Goal: Task Accomplishment & Management: Manage account settings

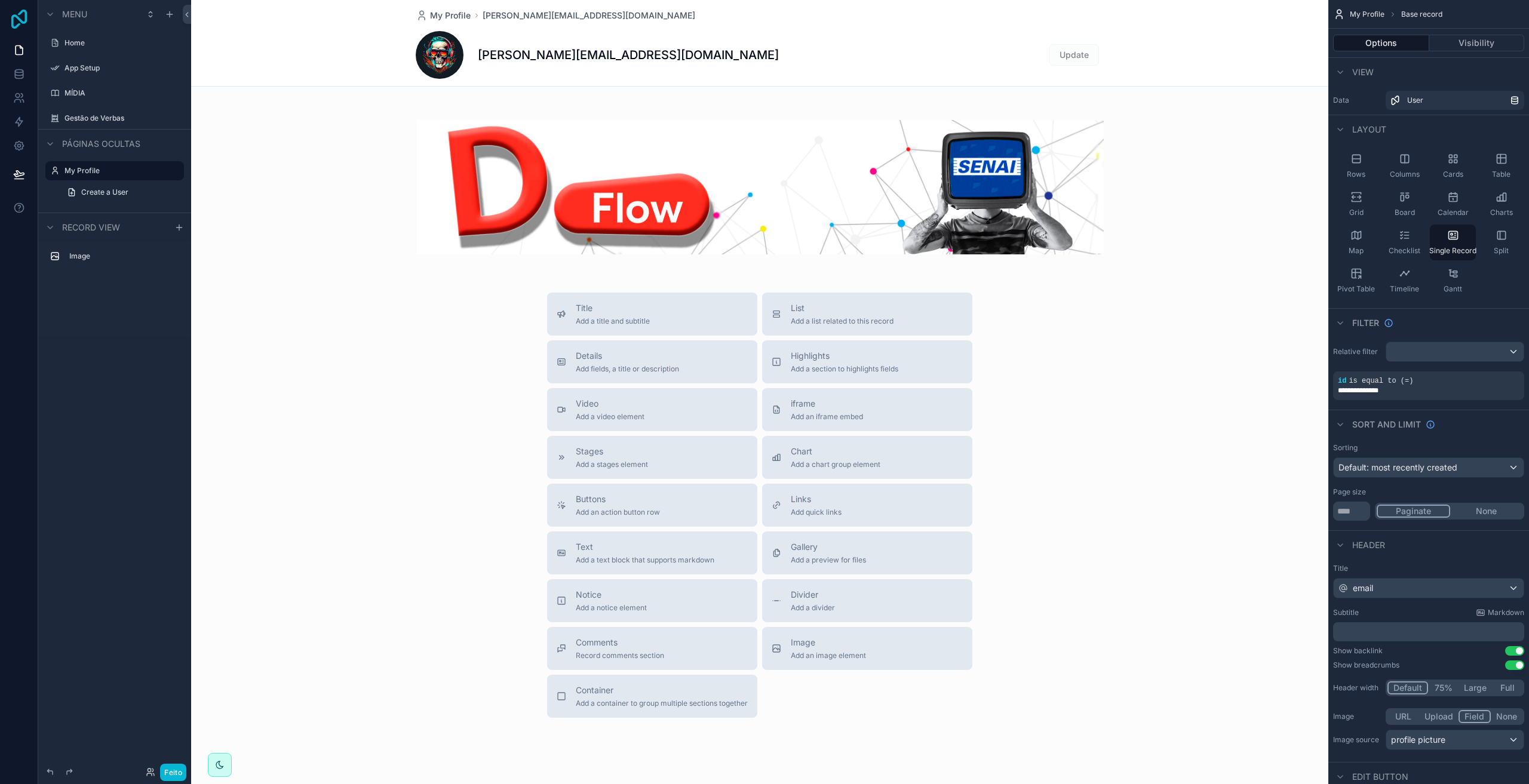
click at [19, 23] on icon at bounding box center [19, 19] width 24 height 19
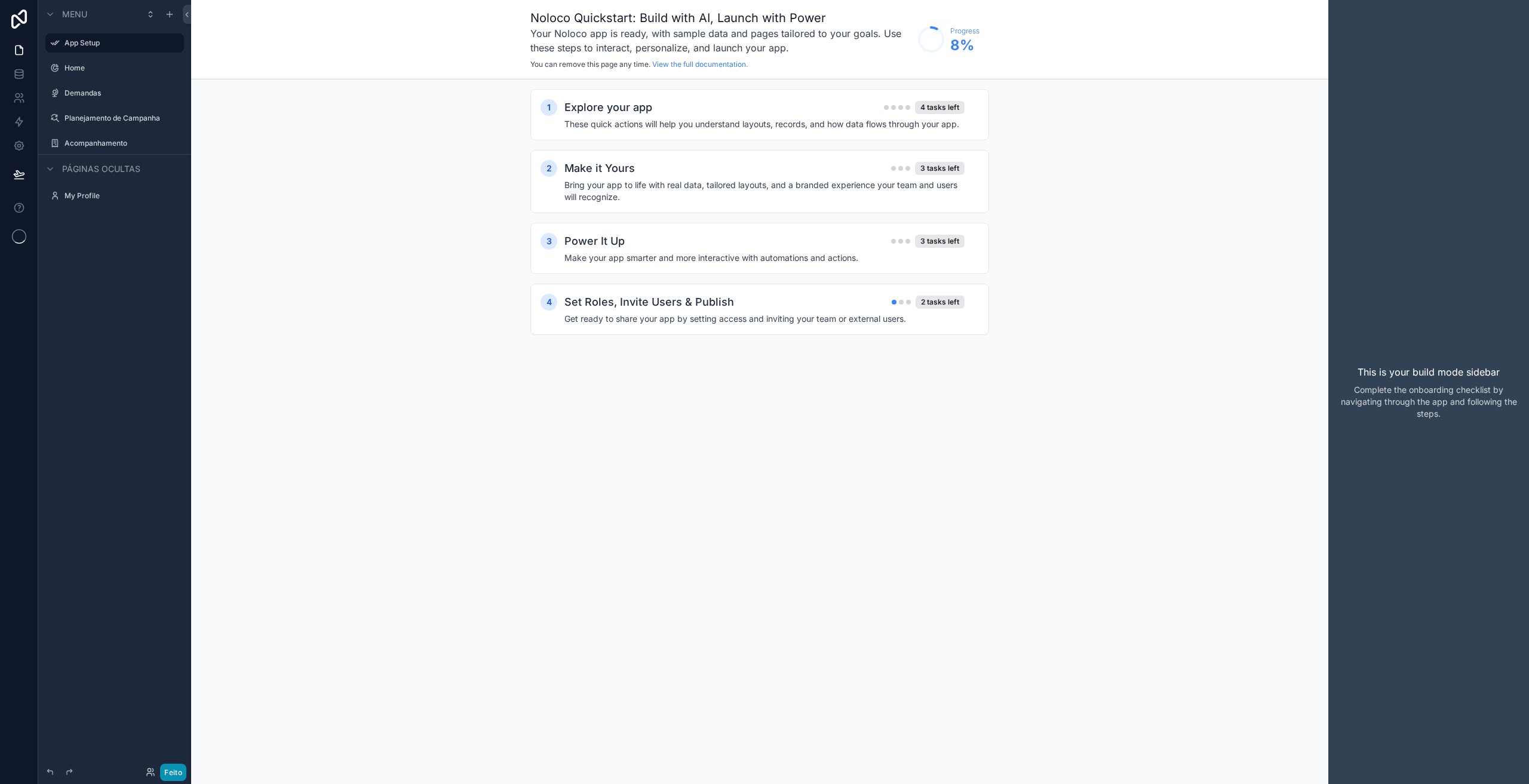
click at [177, 772] on font "Feito" at bounding box center [173, 772] width 18 height 9
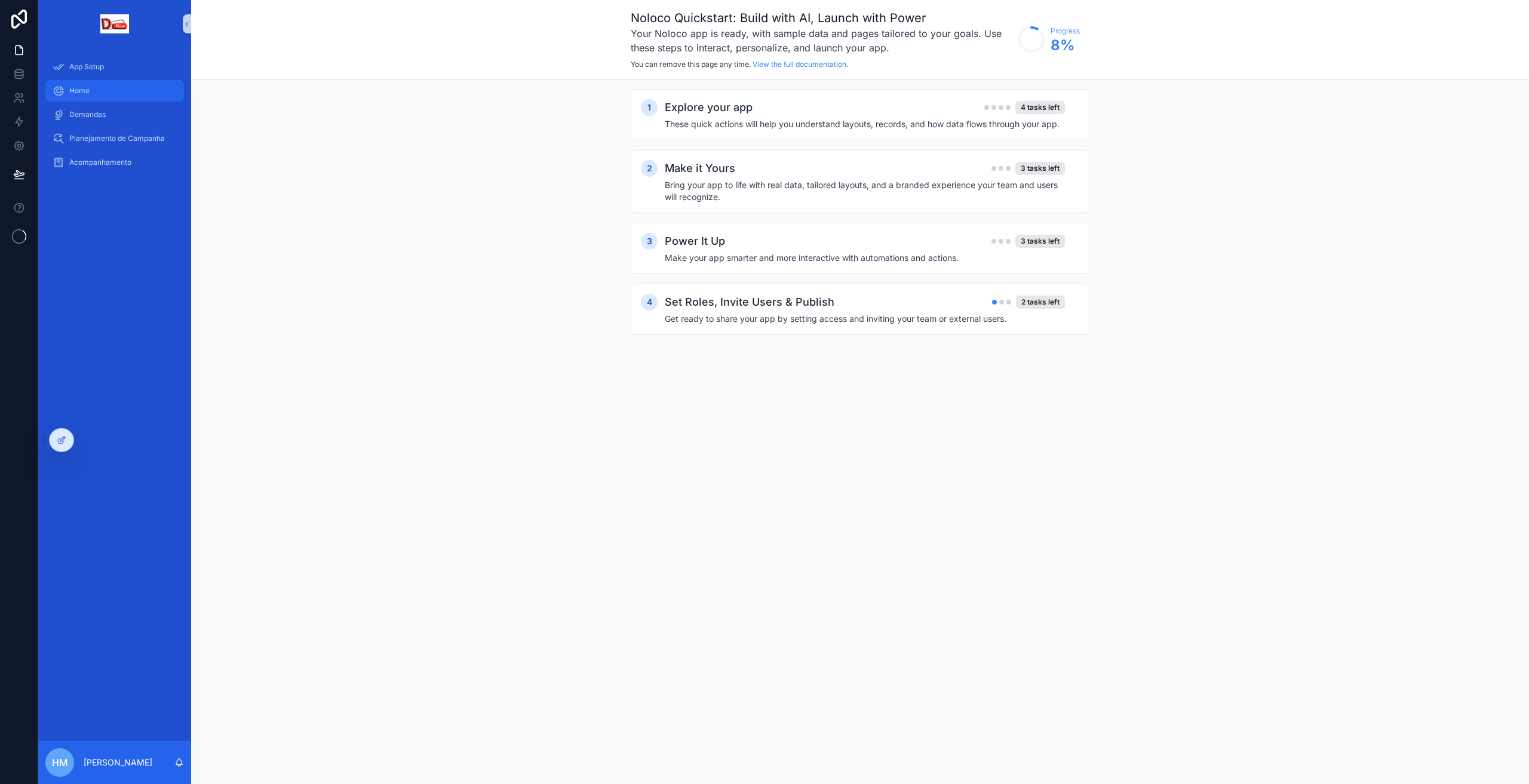
click at [84, 89] on span "Home" at bounding box center [79, 90] width 20 height 9
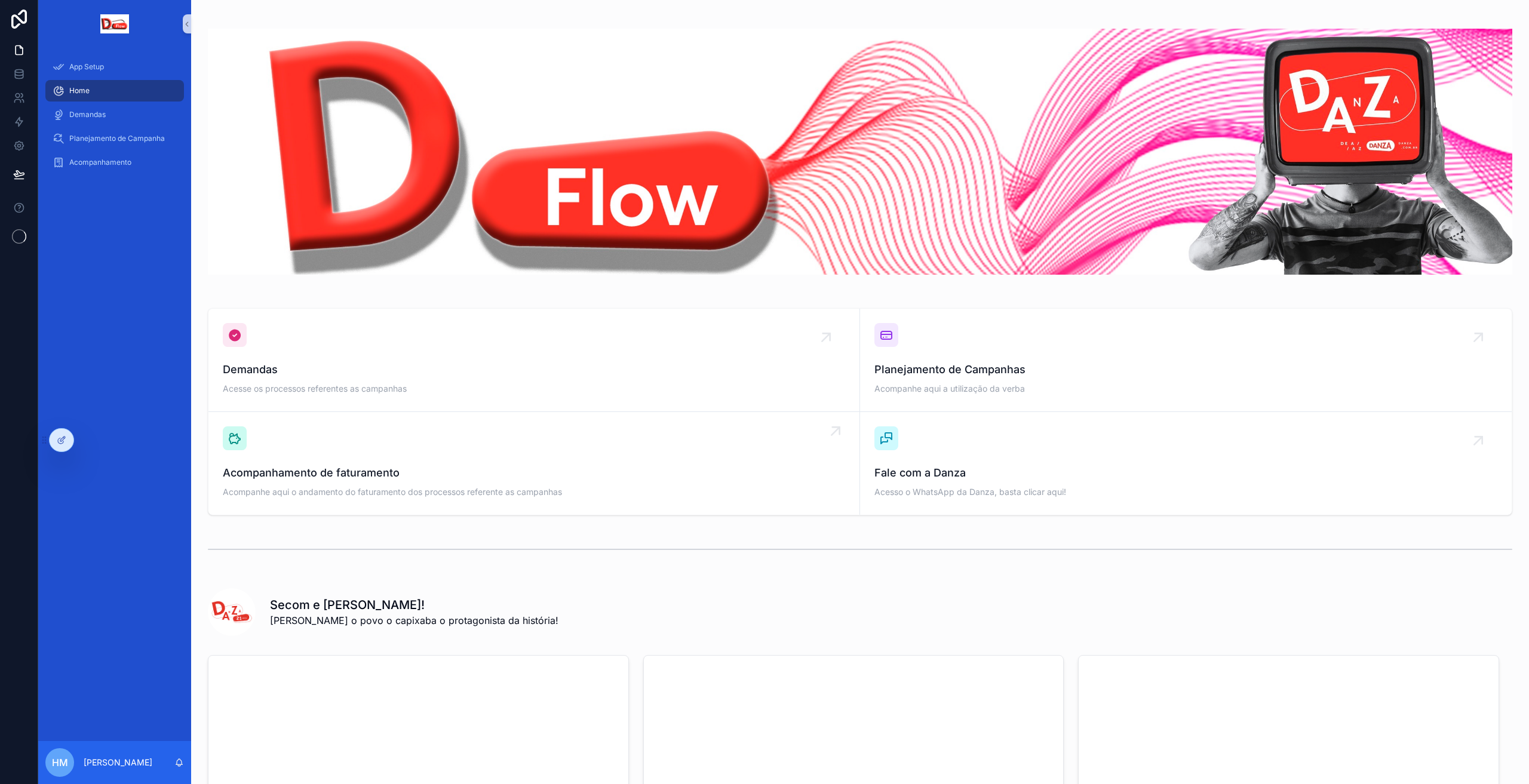
scroll to position [19, 0]
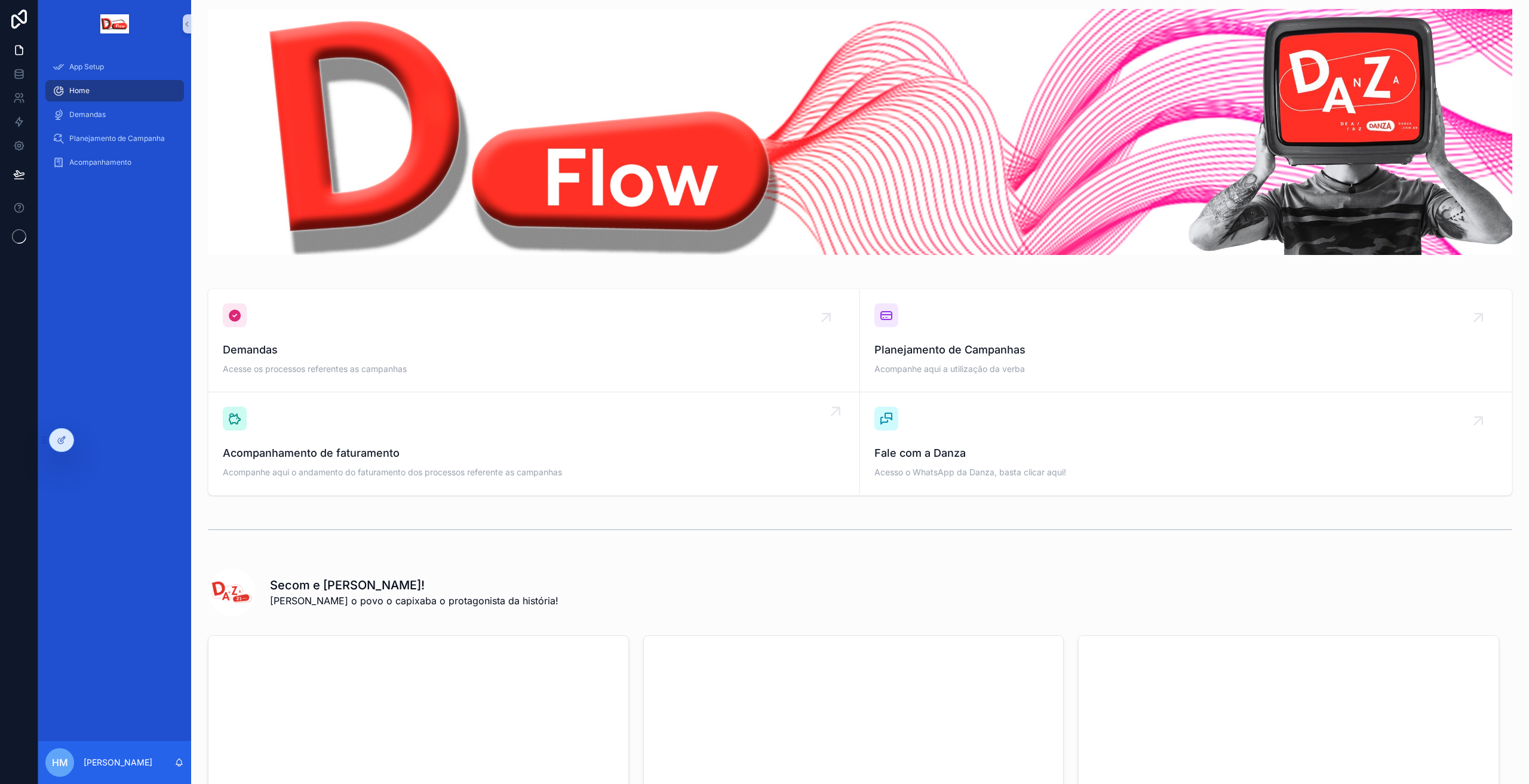
click at [524, 442] on div "Acompanhamento de faturamento Acompanhe aqui o andamento do faturamento dos pro…" at bounding box center [534, 443] width 622 height 74
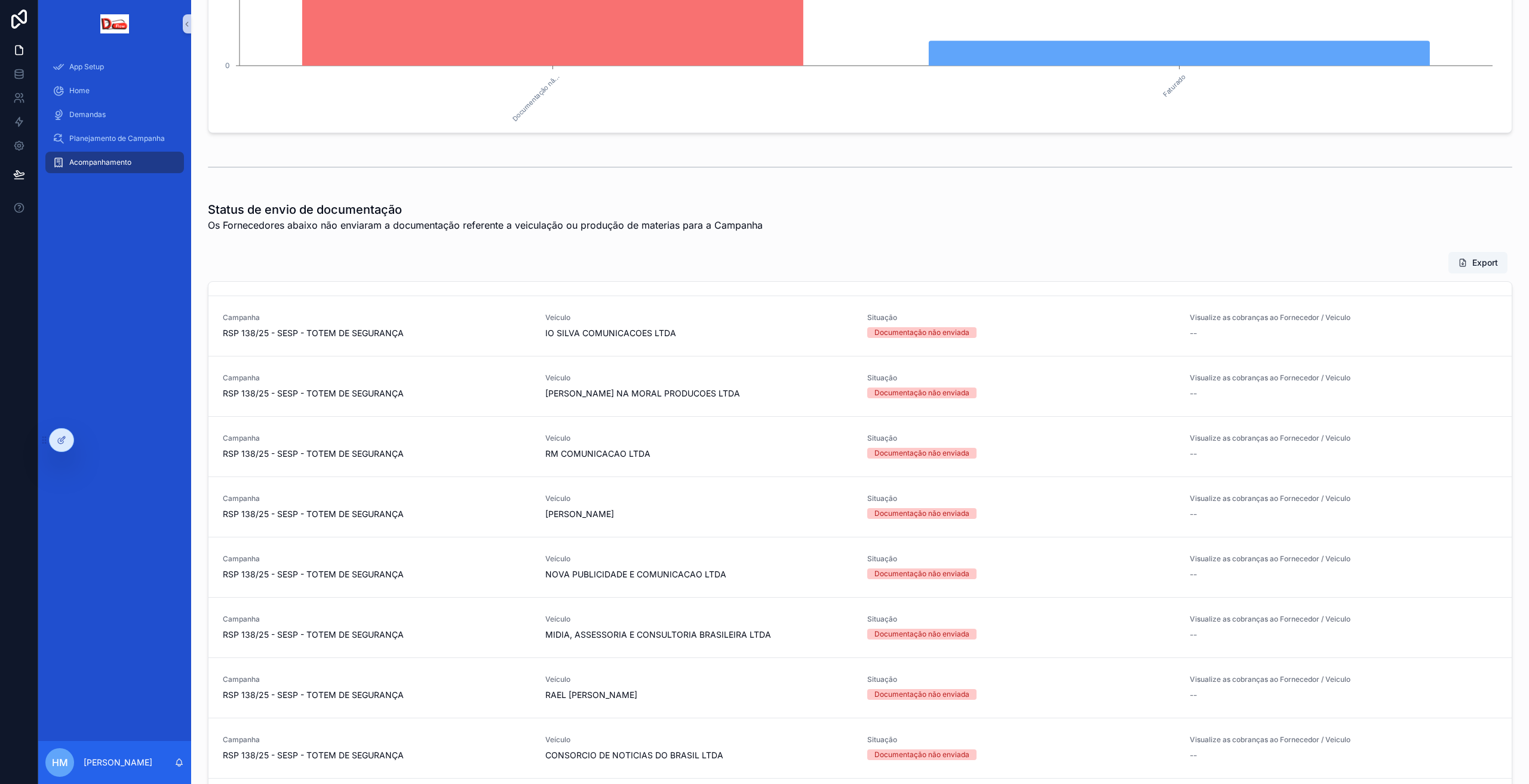
scroll to position [537, 0]
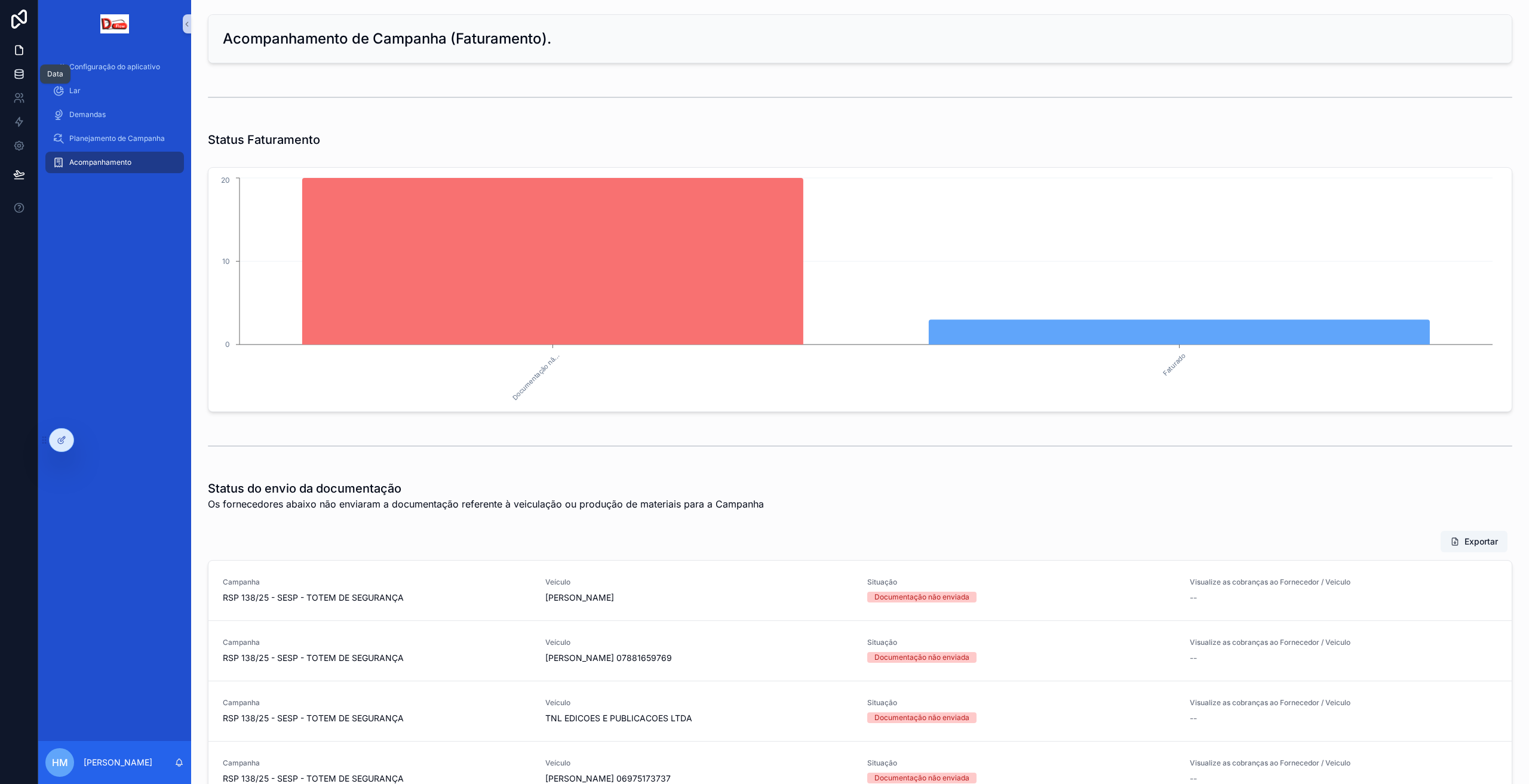
click at [20, 75] on icon at bounding box center [19, 73] width 8 height 5
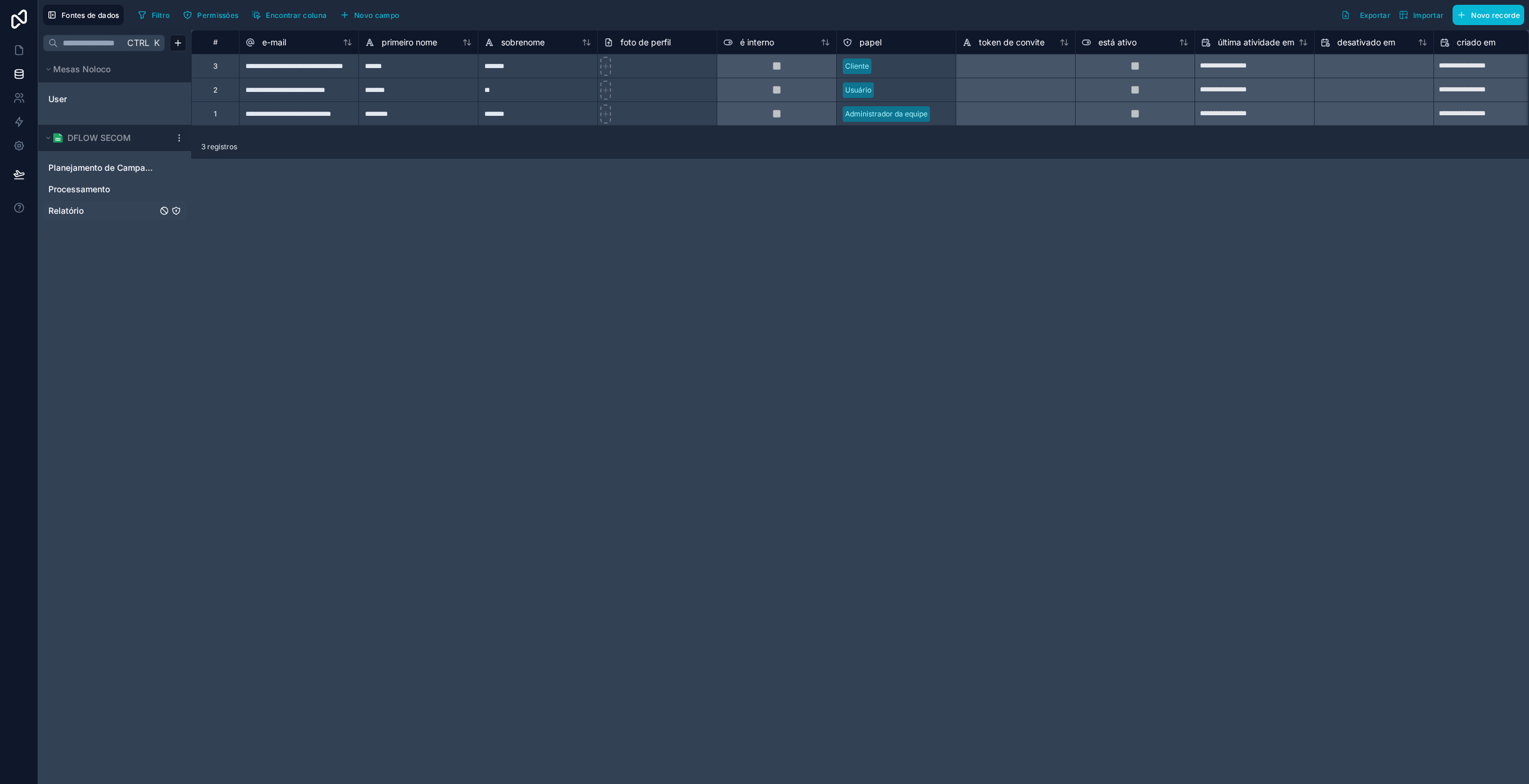
click at [71, 212] on span "Relatório" at bounding box center [66, 210] width 35 height 12
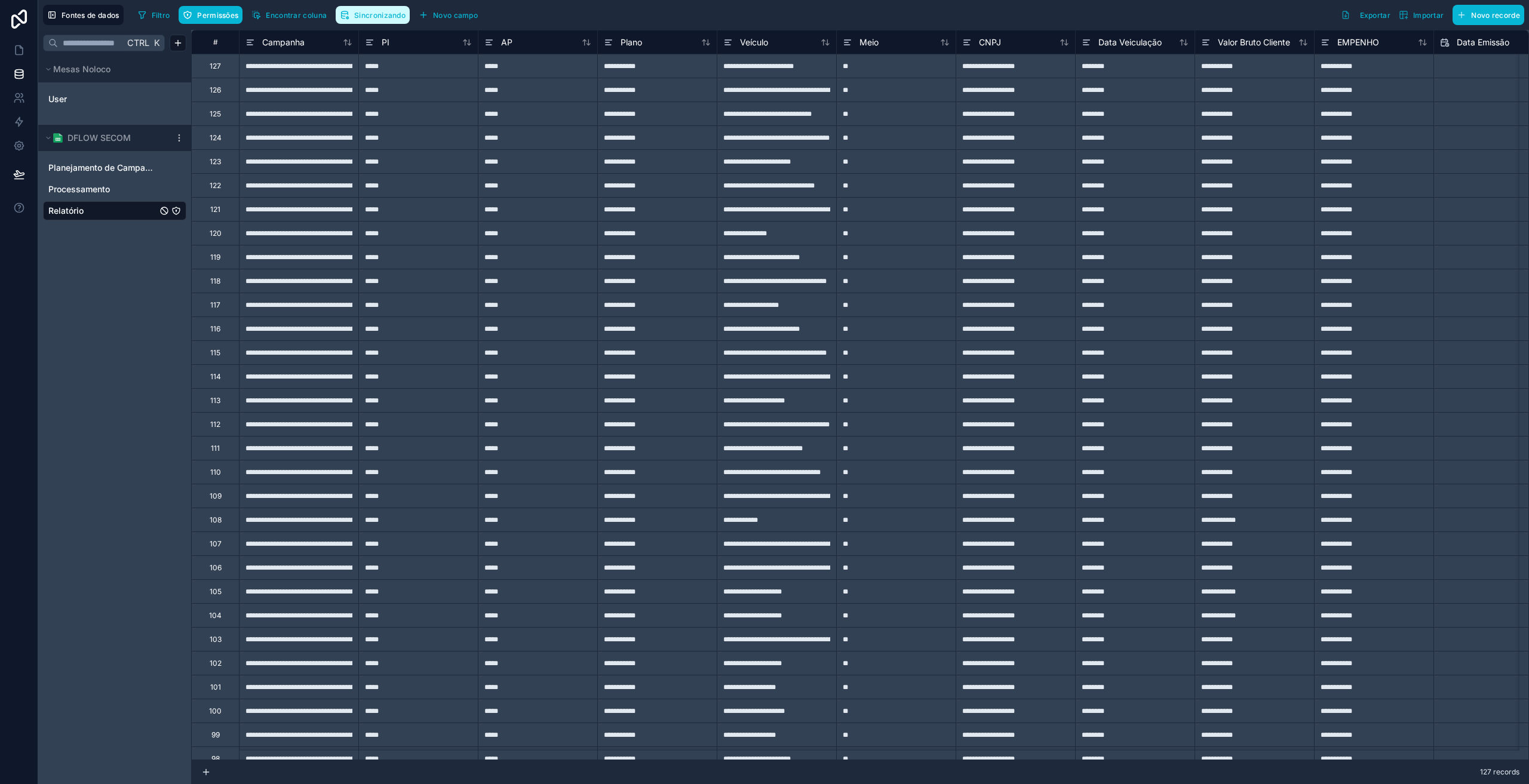
click at [403, 16] on font "Sincronizando" at bounding box center [380, 15] width 51 height 9
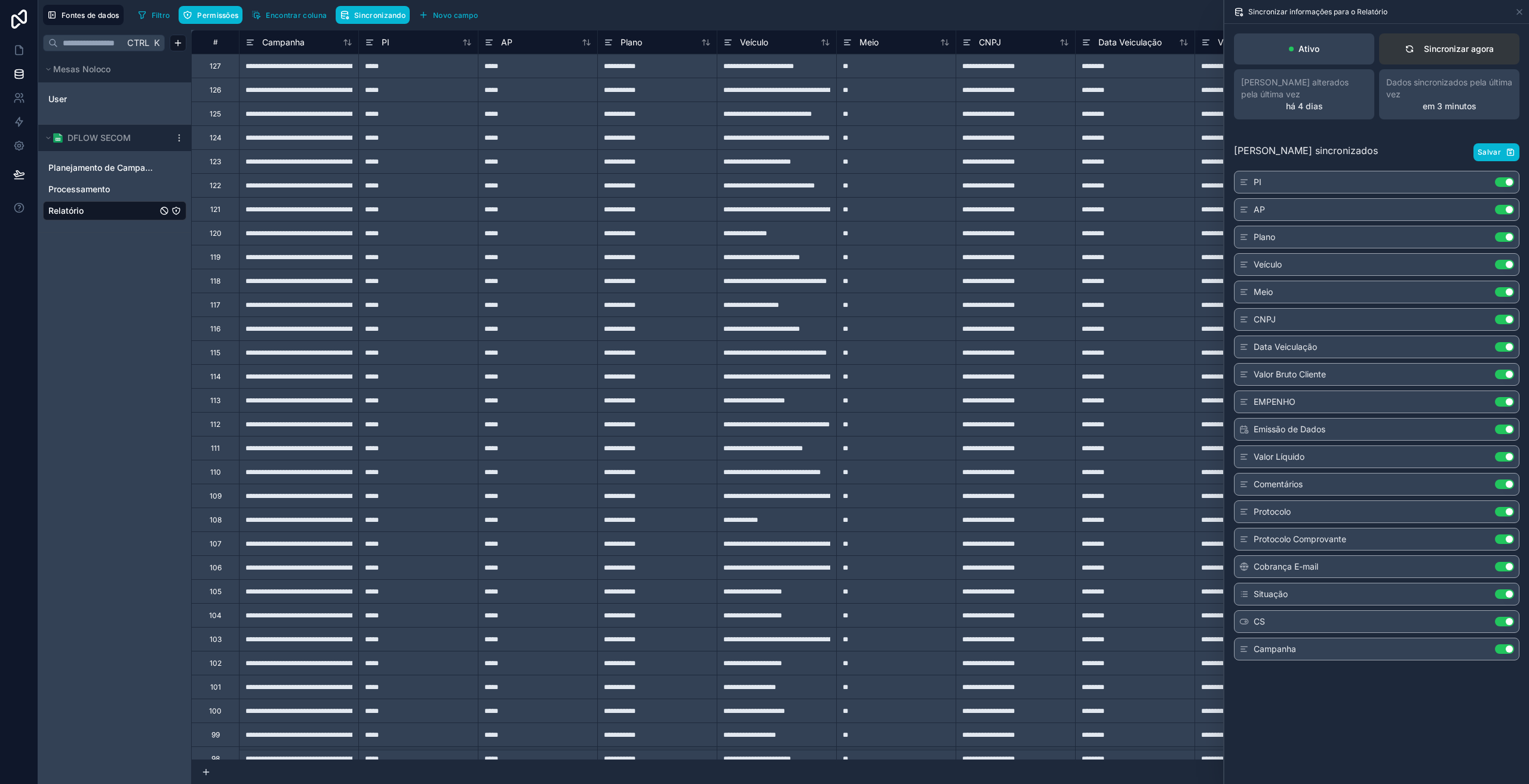
click at [1438, 58] on button "Sincronizar agora" at bounding box center [1449, 48] width 140 height 31
click at [14, 51] on icon at bounding box center [19, 50] width 12 height 12
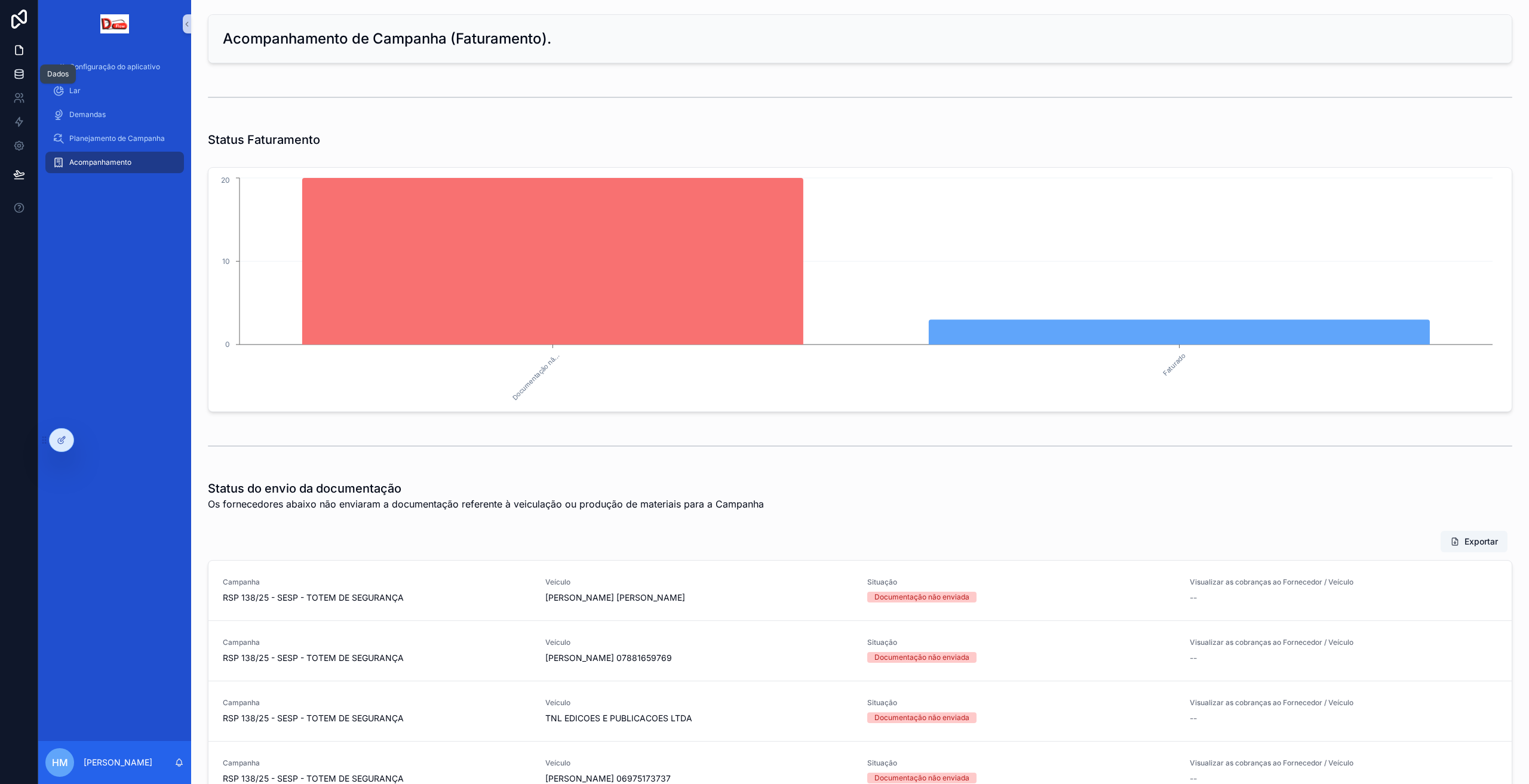
click at [23, 69] on icon at bounding box center [19, 74] width 12 height 12
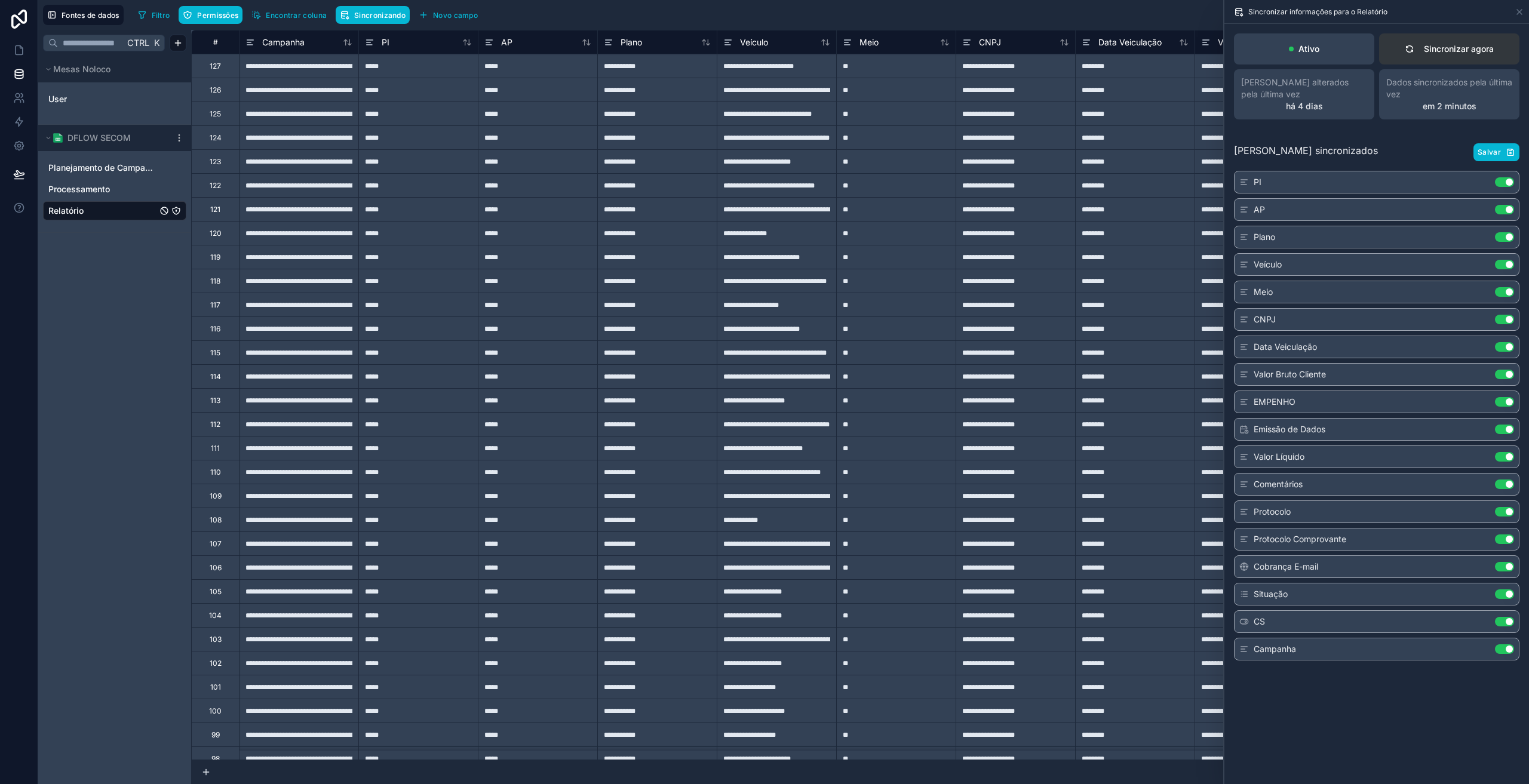
click at [1437, 39] on button "Sincronizar agora" at bounding box center [1449, 48] width 140 height 31
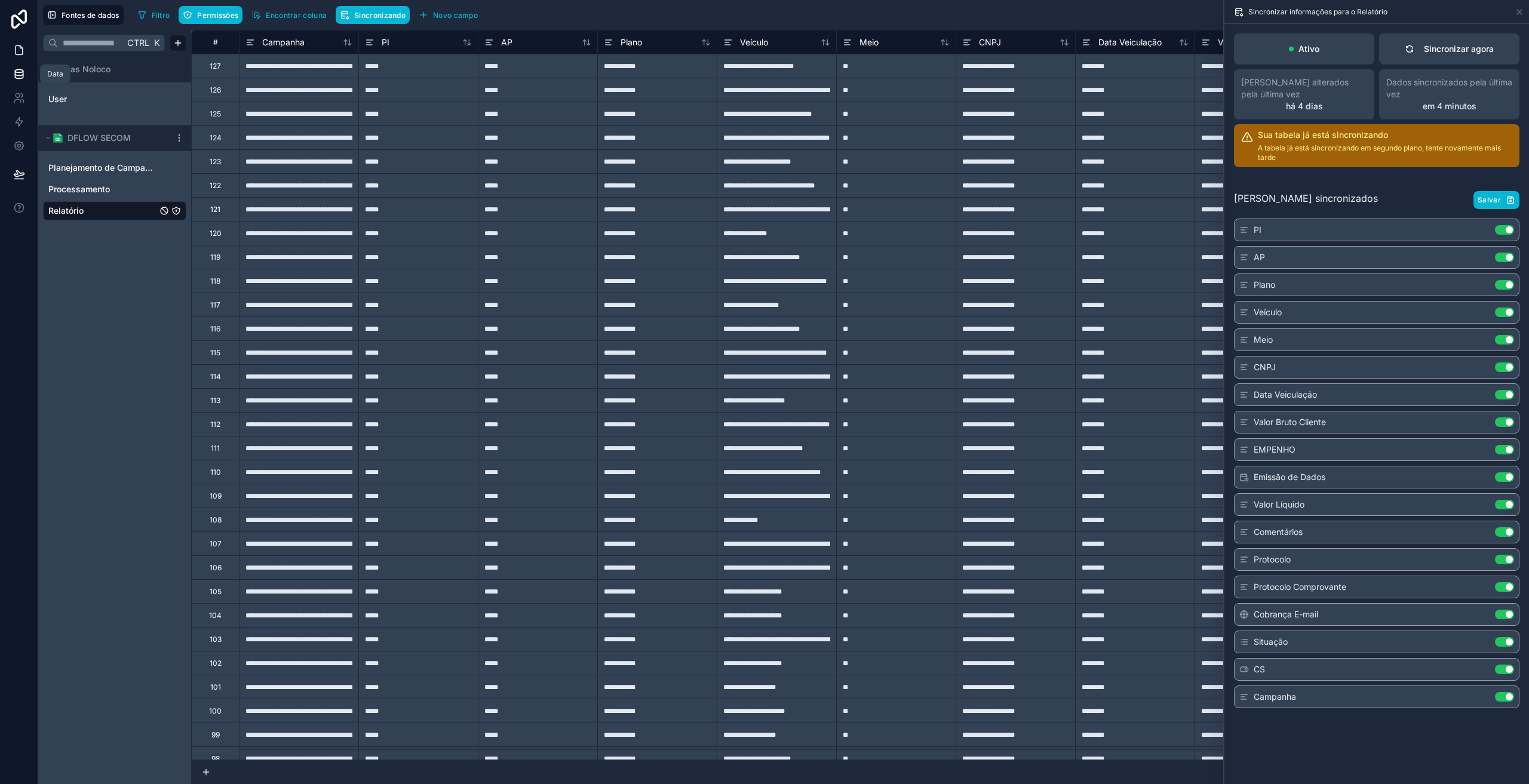
click at [21, 50] on icon at bounding box center [19, 50] width 12 height 12
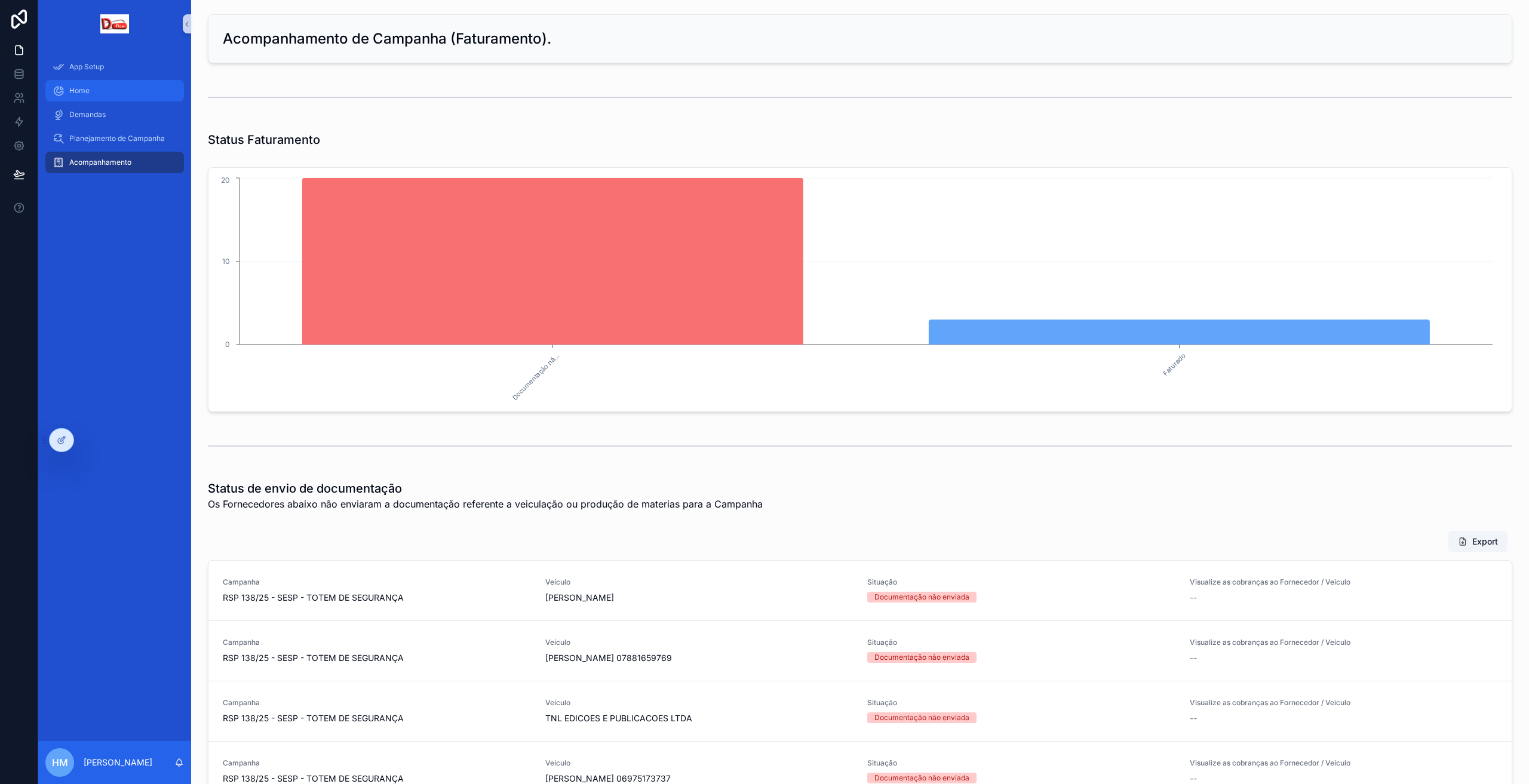
click at [91, 97] on div "Home" at bounding box center [115, 91] width 125 height 19
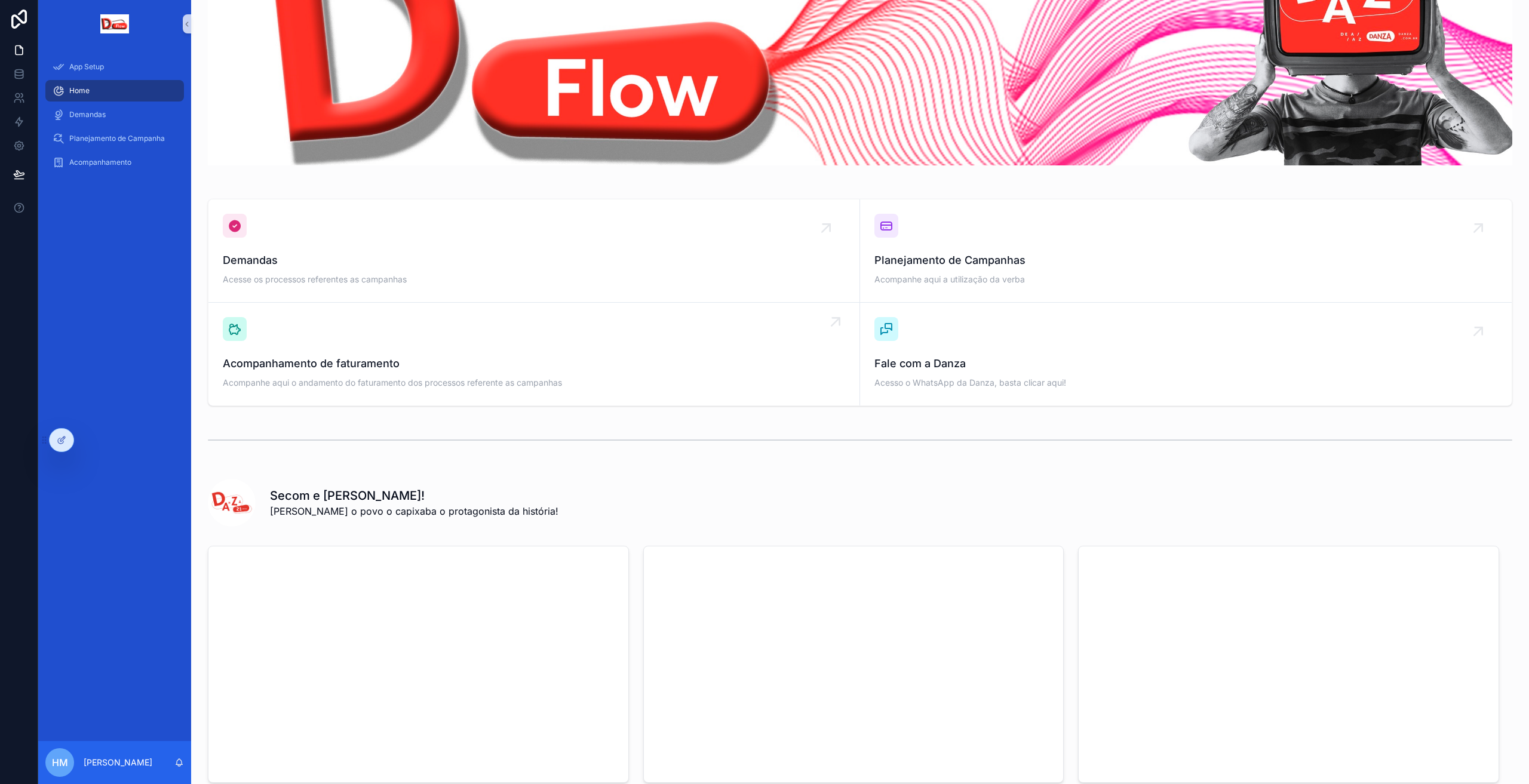
scroll to position [75, 0]
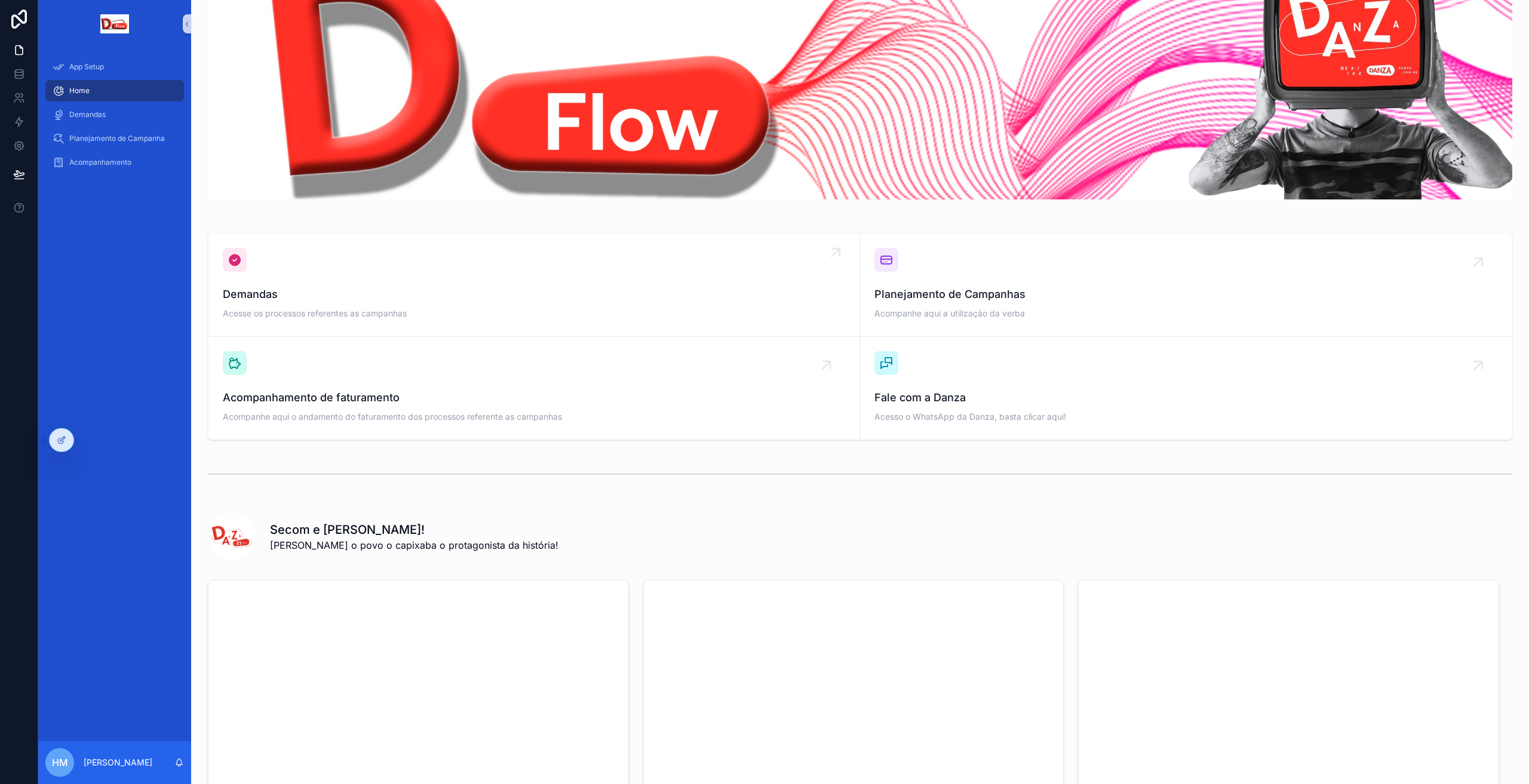
click at [343, 293] on span "Demandas" at bounding box center [534, 294] width 622 height 17
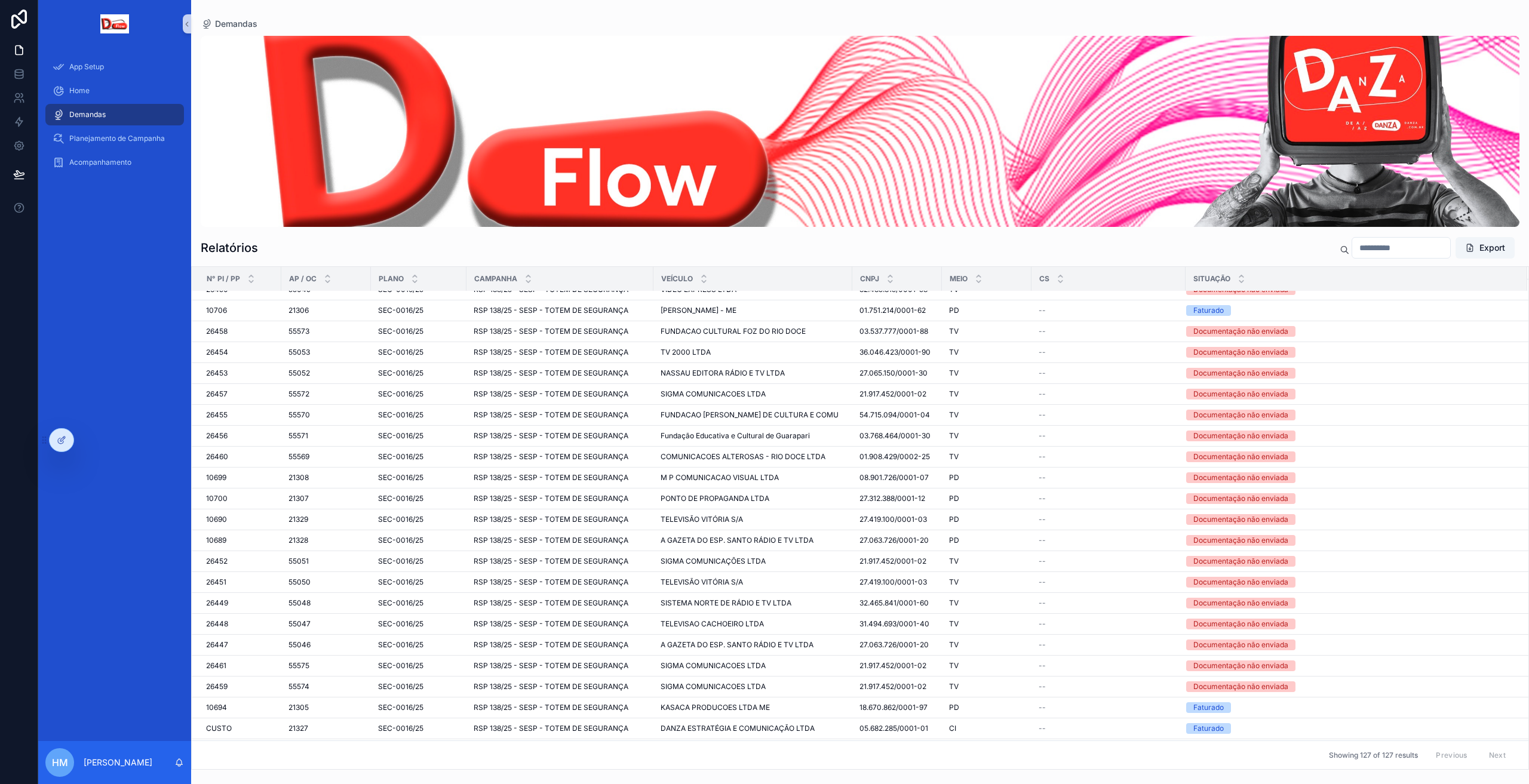
scroll to position [2258, 0]
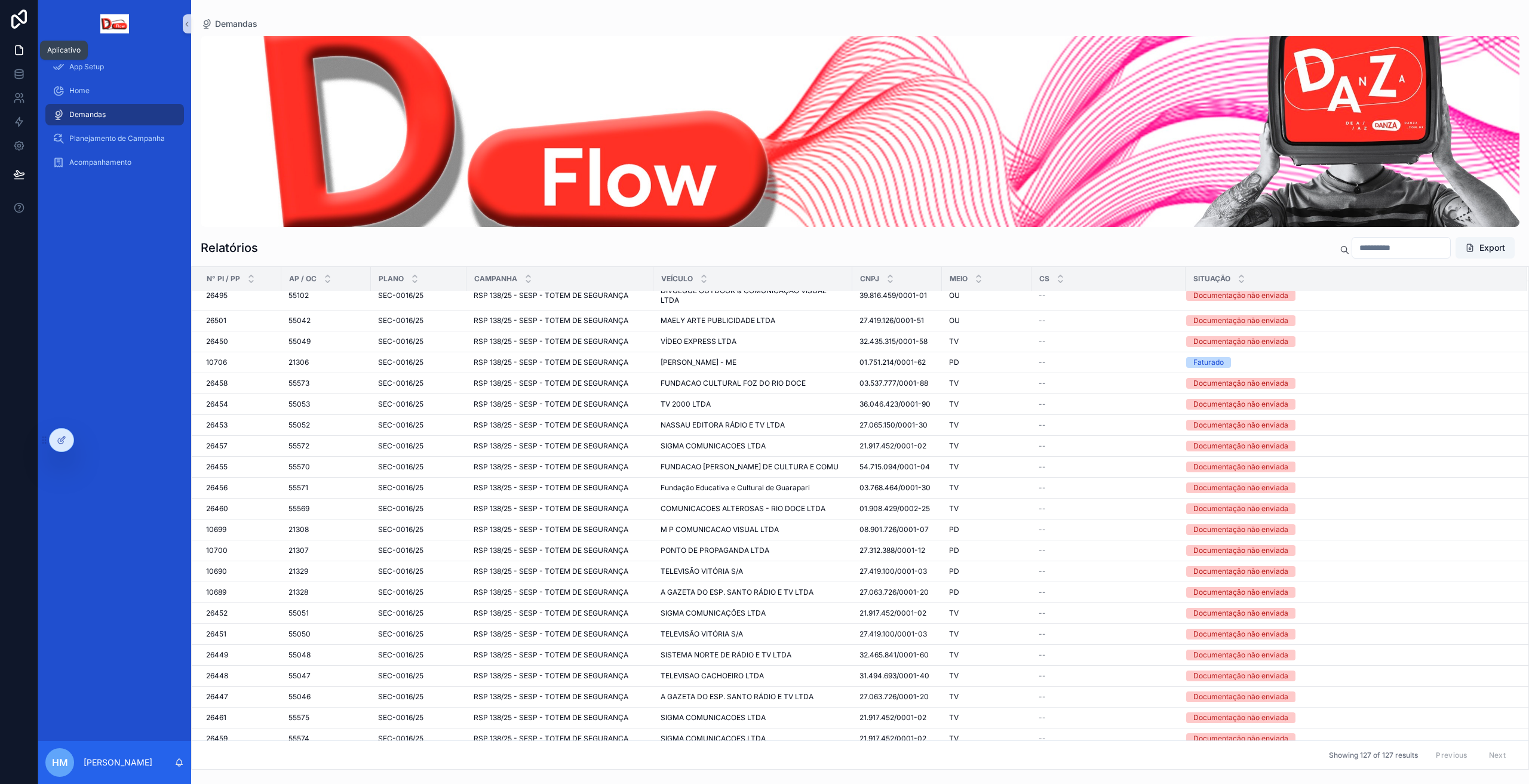
click at [16, 52] on icon at bounding box center [19, 50] width 7 height 9
click at [94, 140] on span "Planejamento de Campanha" at bounding box center [117, 138] width 96 height 9
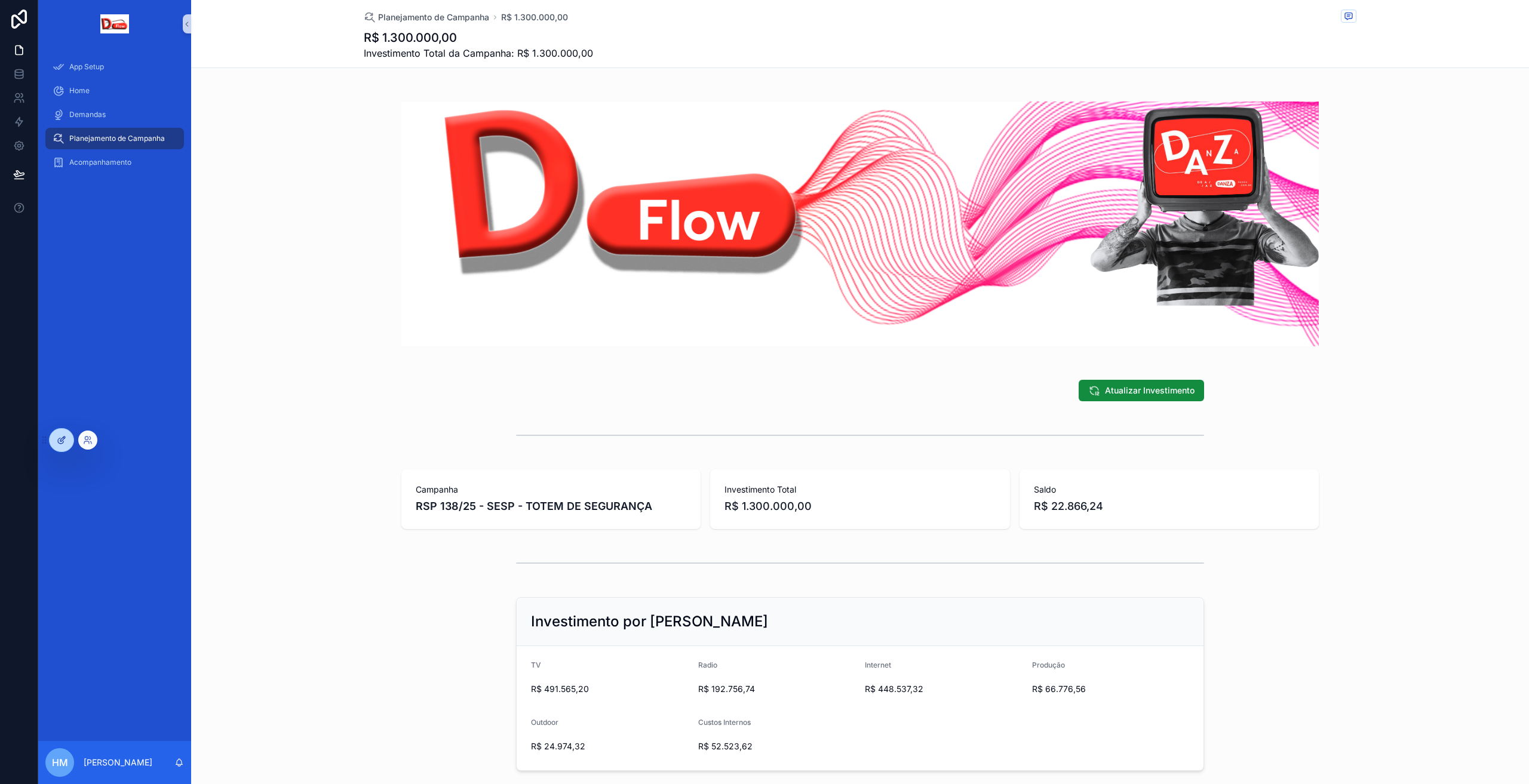
click at [57, 443] on icon at bounding box center [61, 440] width 9 height 9
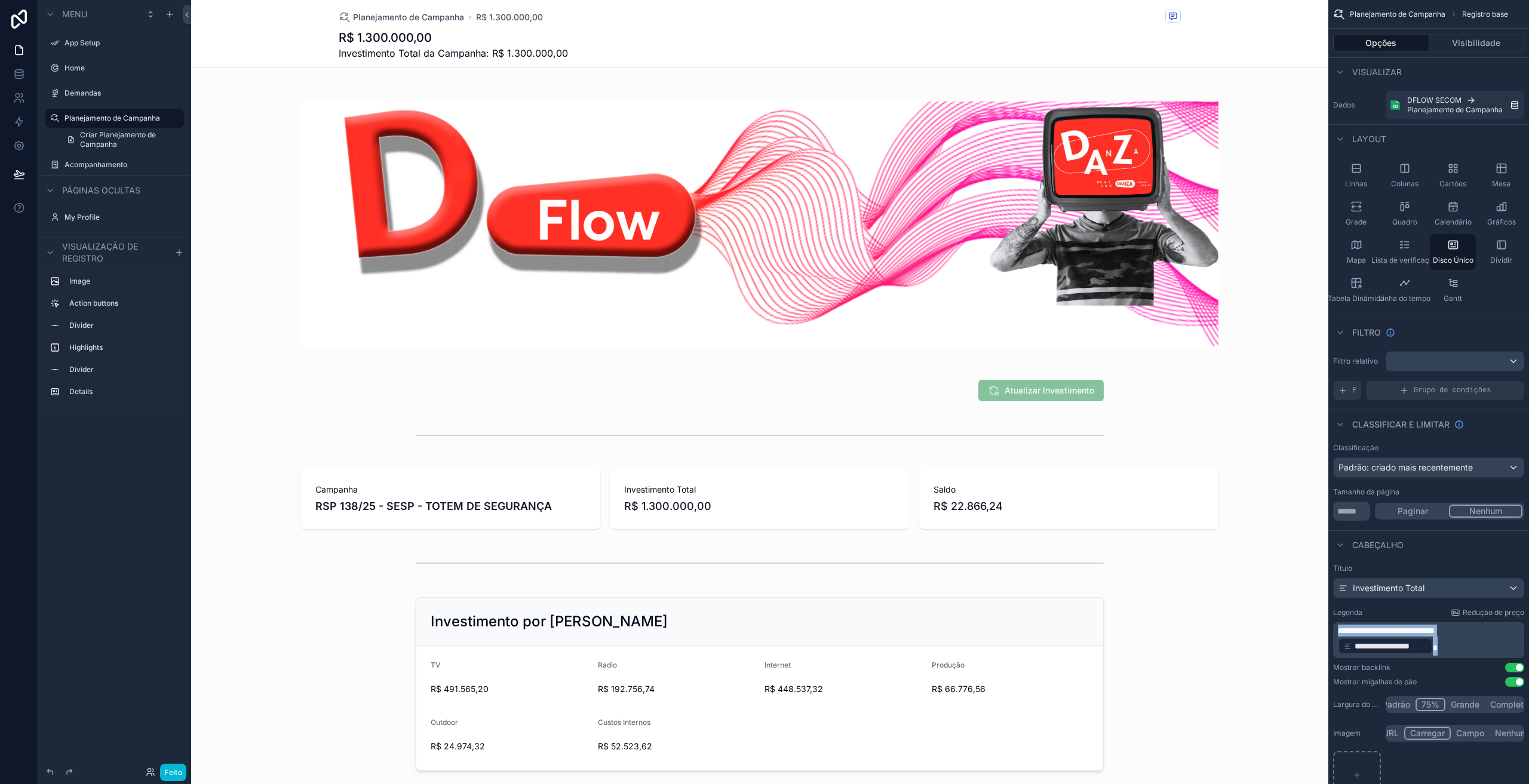
drag, startPoint x: 1448, startPoint y: 648, endPoint x: 1331, endPoint y: 621, distance: 120.1
click at [1331, 621] on div "**********" at bounding box center [1428, 682] width 201 height 247
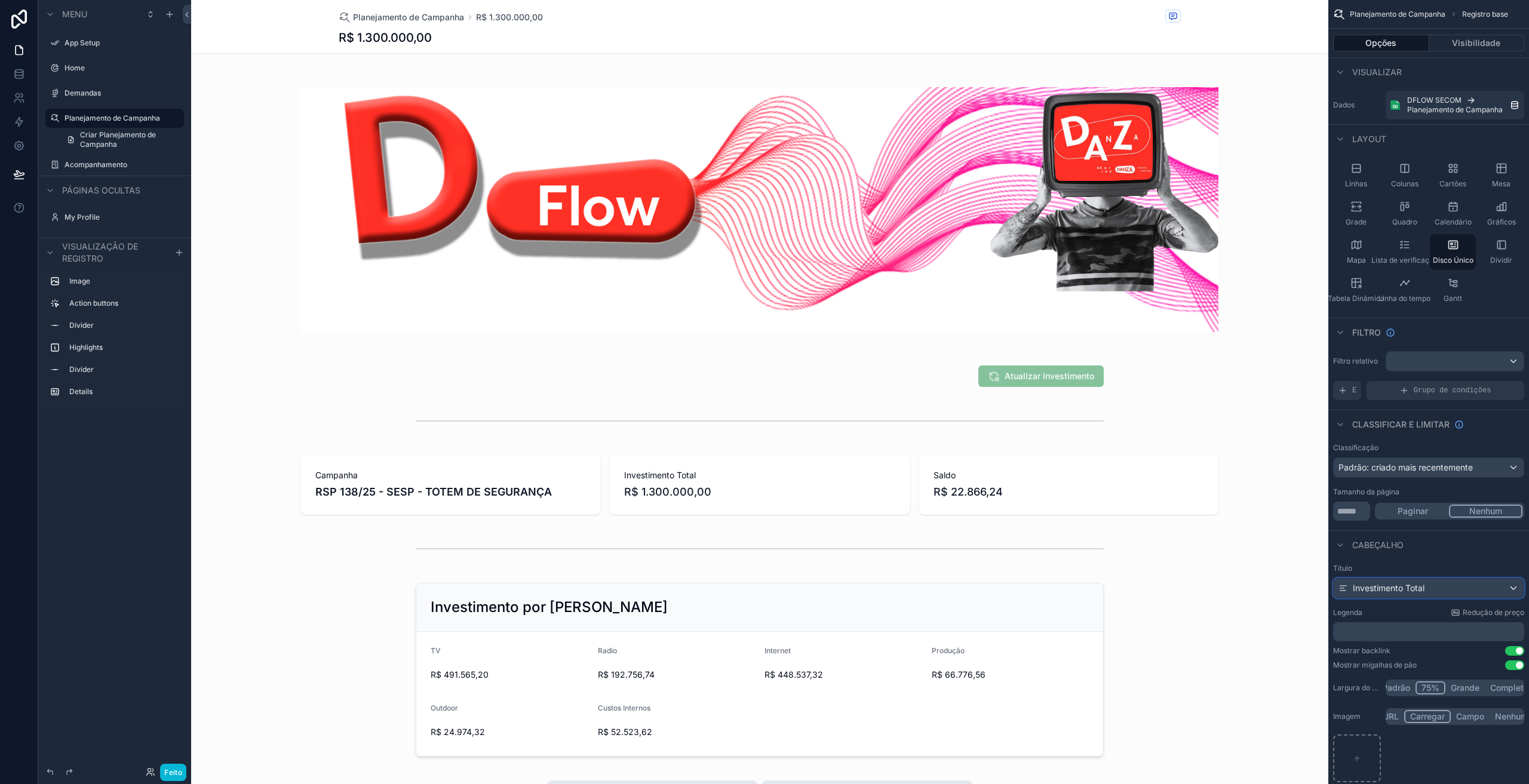
click at [1435, 585] on div "Investimento Total" at bounding box center [1429, 588] width 190 height 19
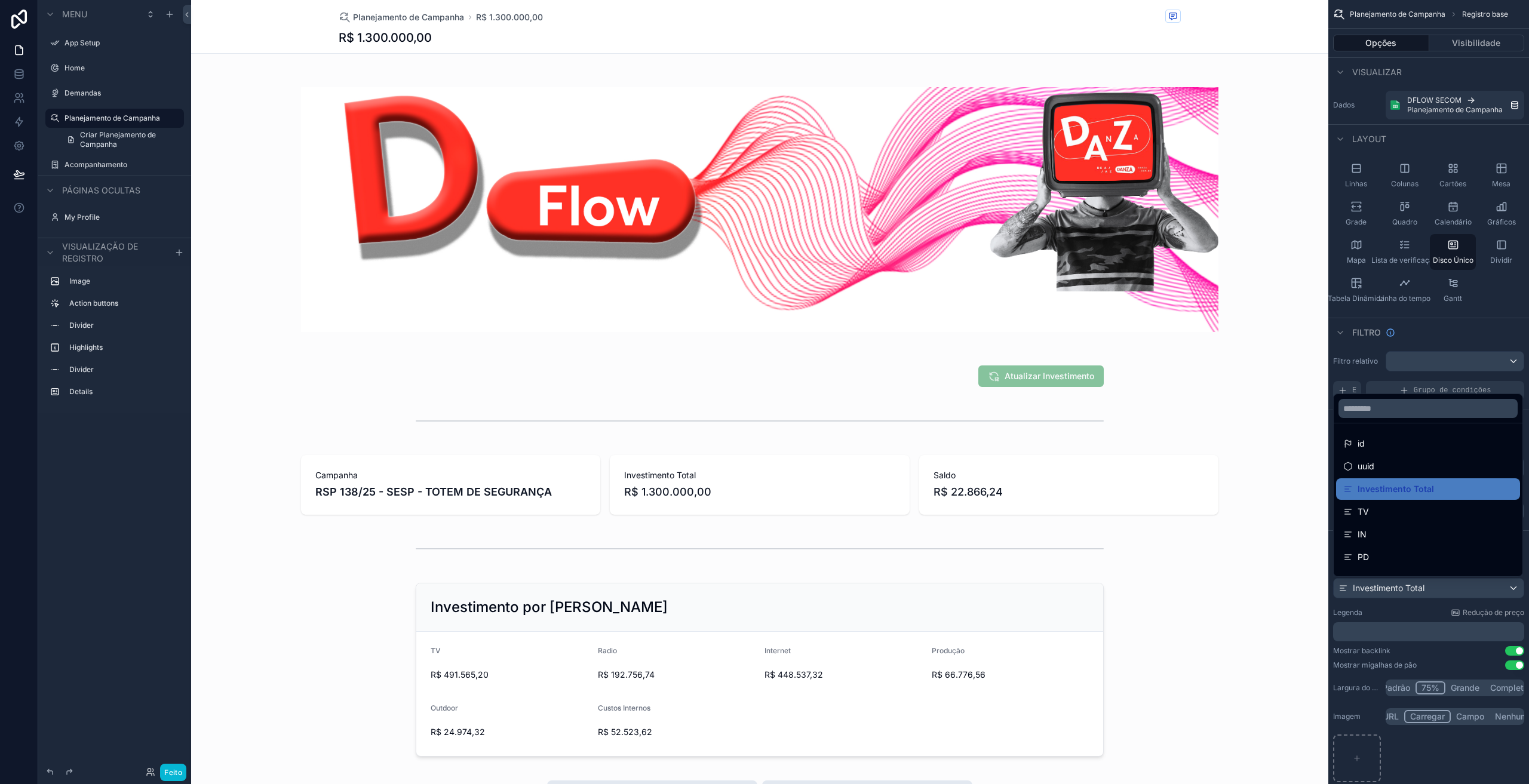
click at [1425, 604] on div "conteúdo rolável" at bounding box center [764, 392] width 1529 height 784
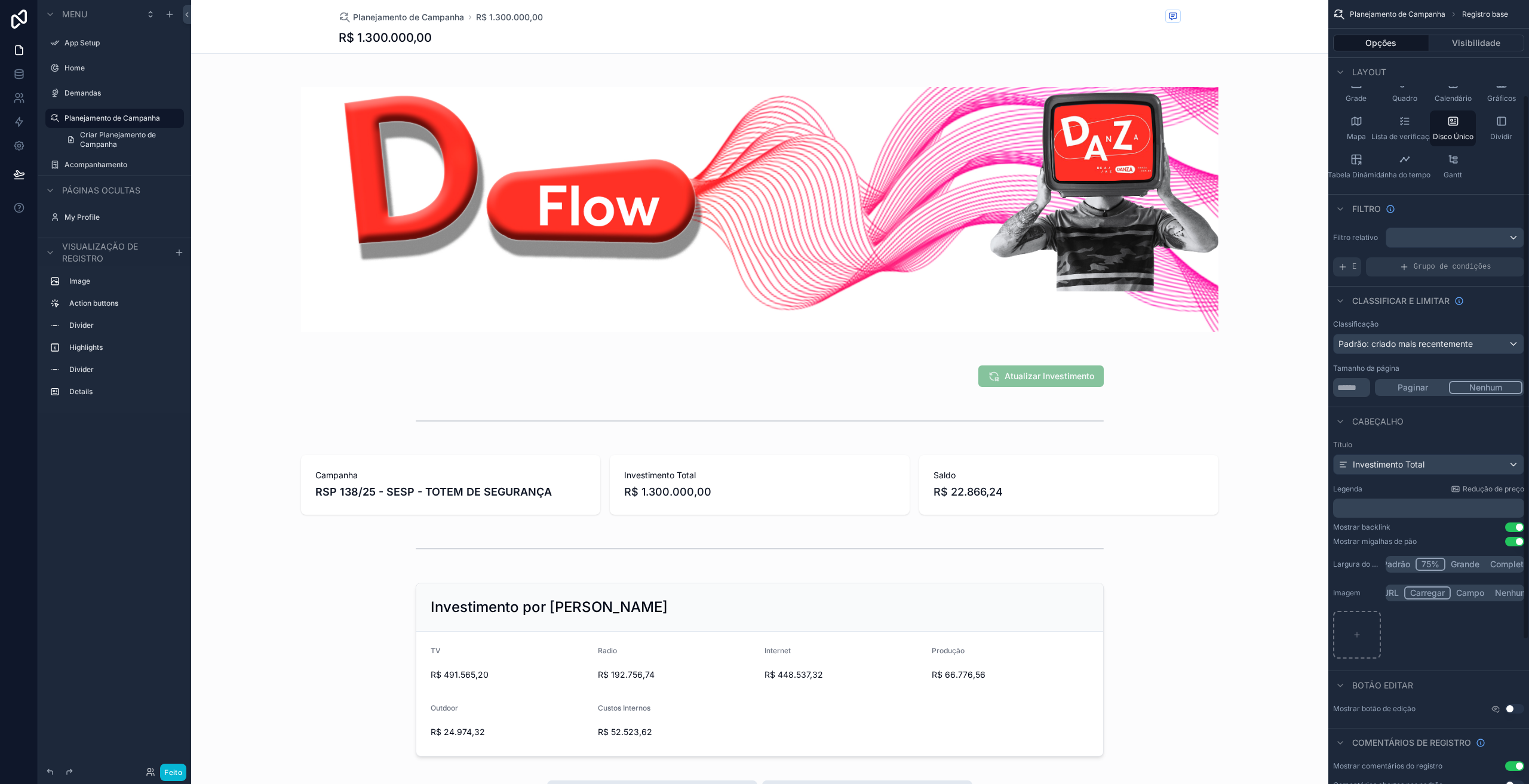
scroll to position [139, 0]
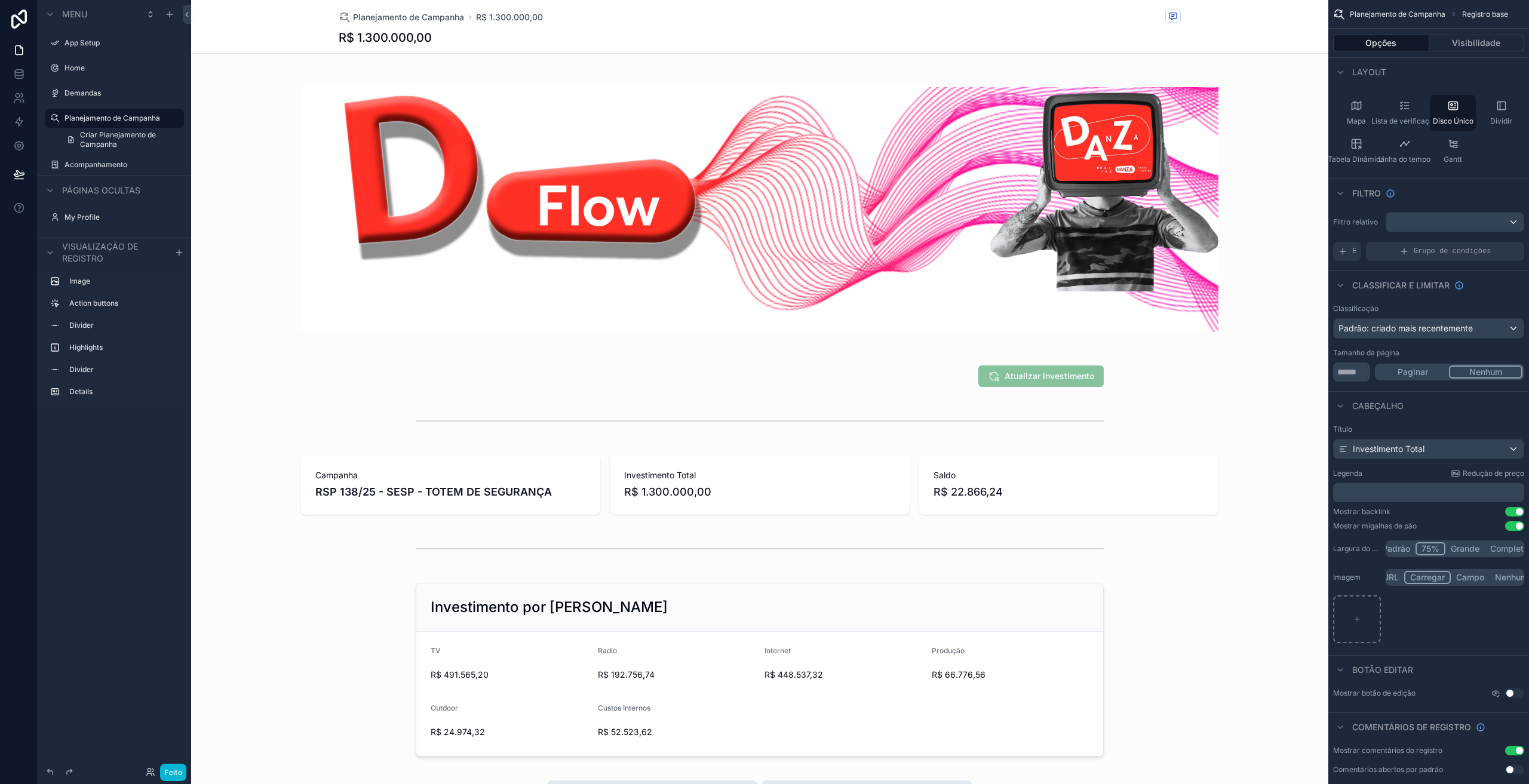
click at [1395, 548] on font "Padrão" at bounding box center [1396, 549] width 28 height 10
click at [1432, 551] on font "75%" at bounding box center [1431, 549] width 18 height 10
click at [1411, 549] on button "Padrão" at bounding box center [1396, 549] width 39 height 13
click at [1456, 549] on font "Grande" at bounding box center [1465, 549] width 29 height 10
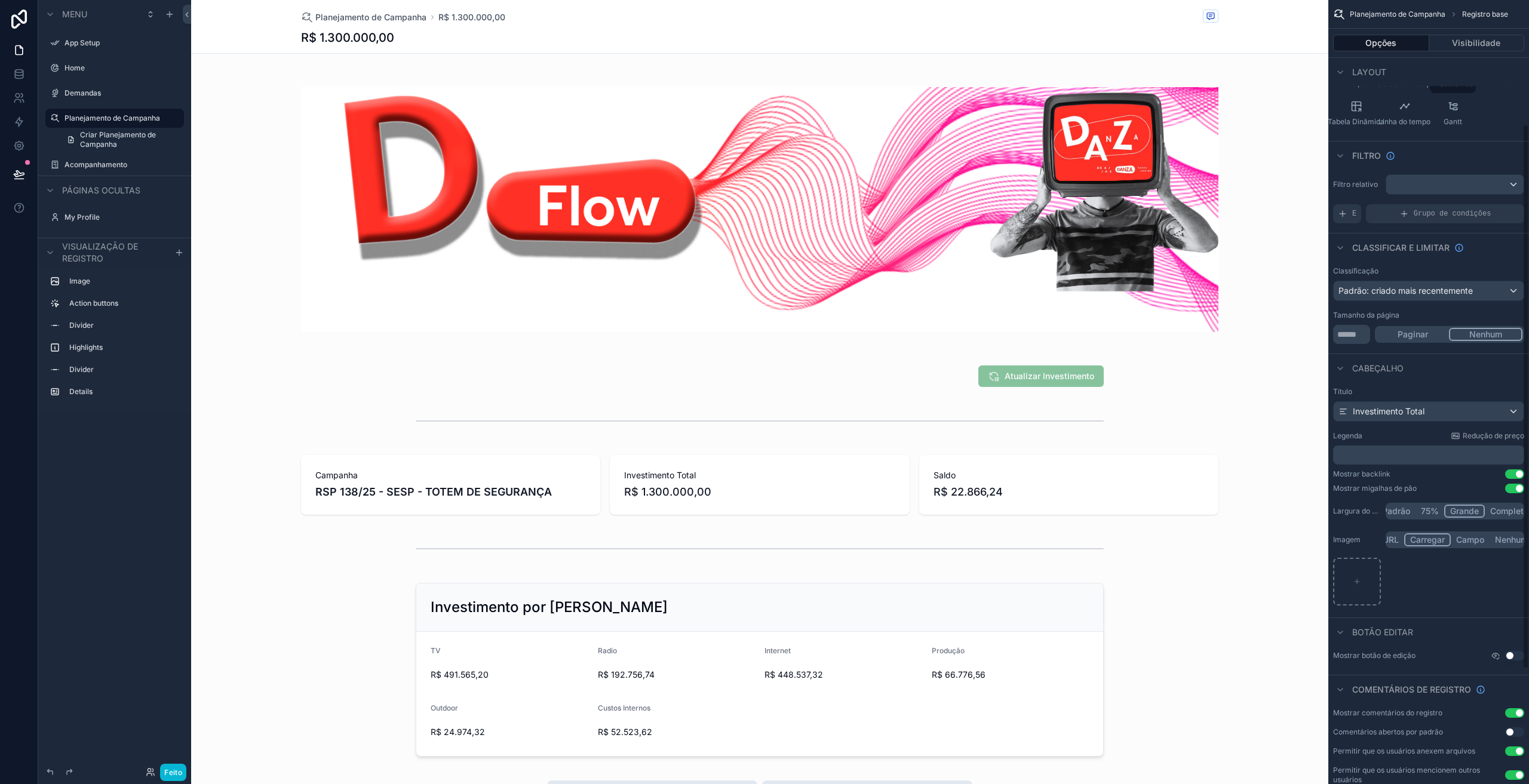
scroll to position [179, 0]
click at [1363, 571] on div "conteúdo rolável" at bounding box center [1357, 579] width 48 height 48
type input "**********"
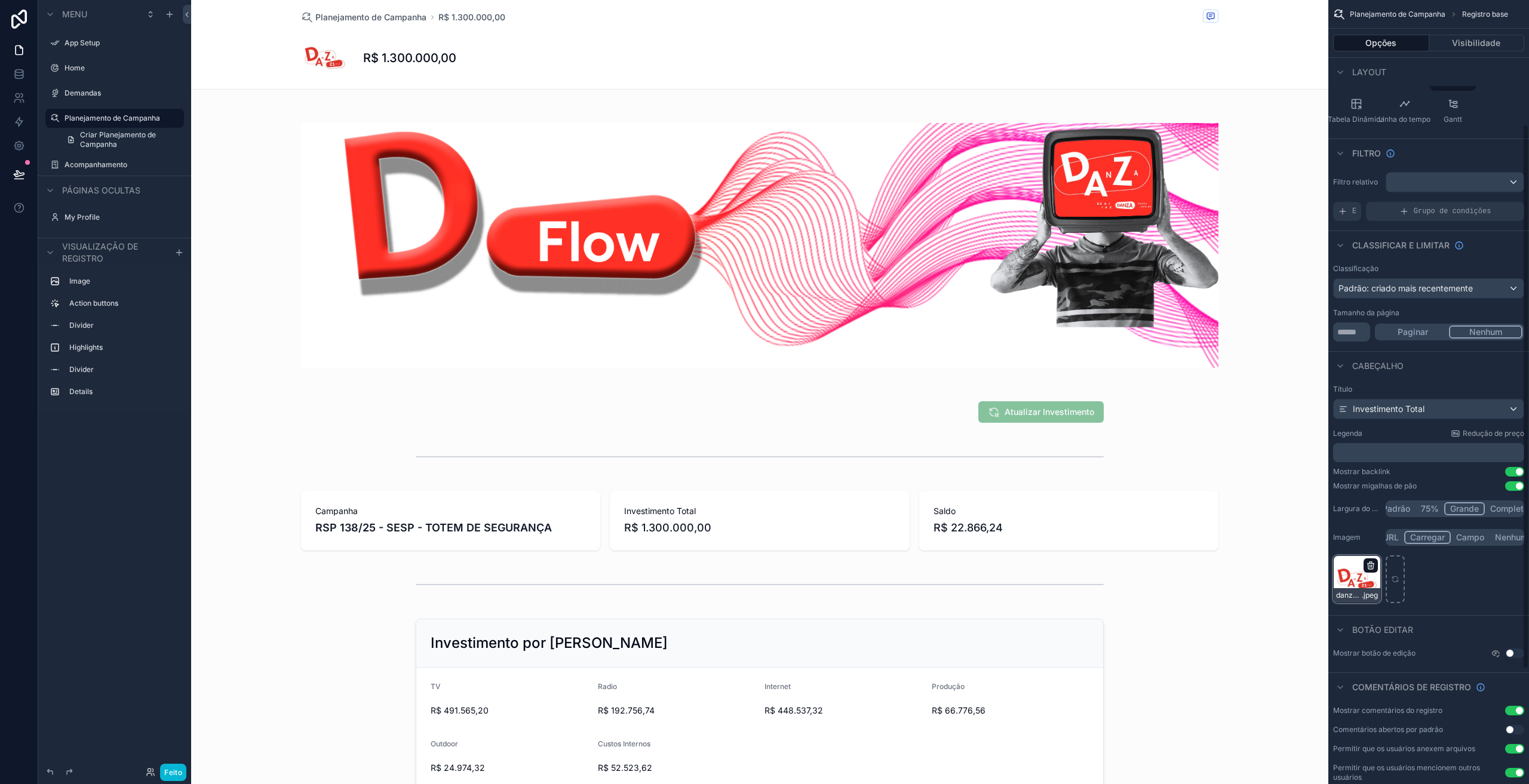
click at [1371, 567] on icon "conteúdo rolável" at bounding box center [1371, 565] width 9 height 9
click at [1402, 546] on icon "button" at bounding box center [1406, 544] width 9 height 9
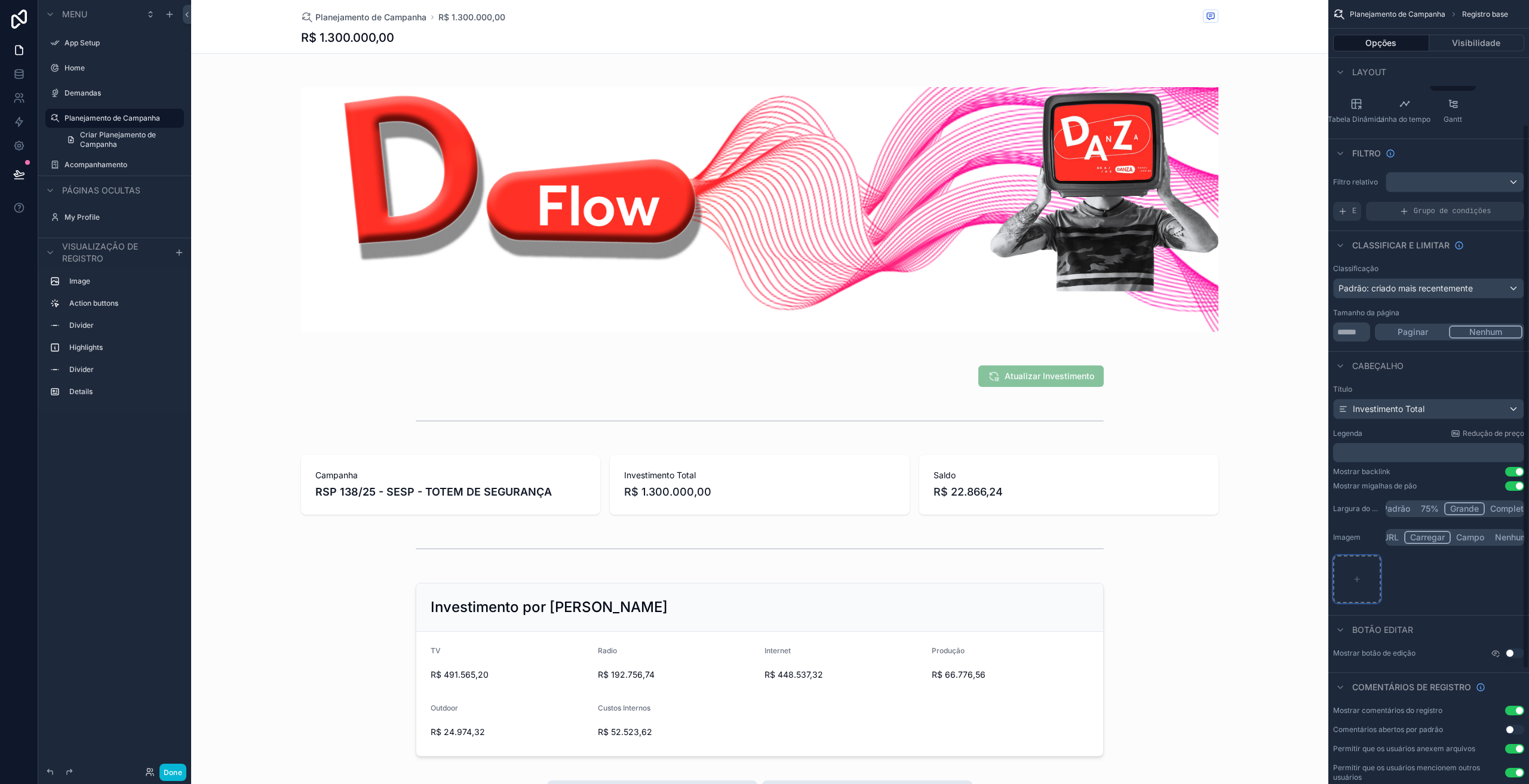
click at [1358, 579] on icon "conteúdo rolável" at bounding box center [1357, 580] width 9 height 9
type input "**********"
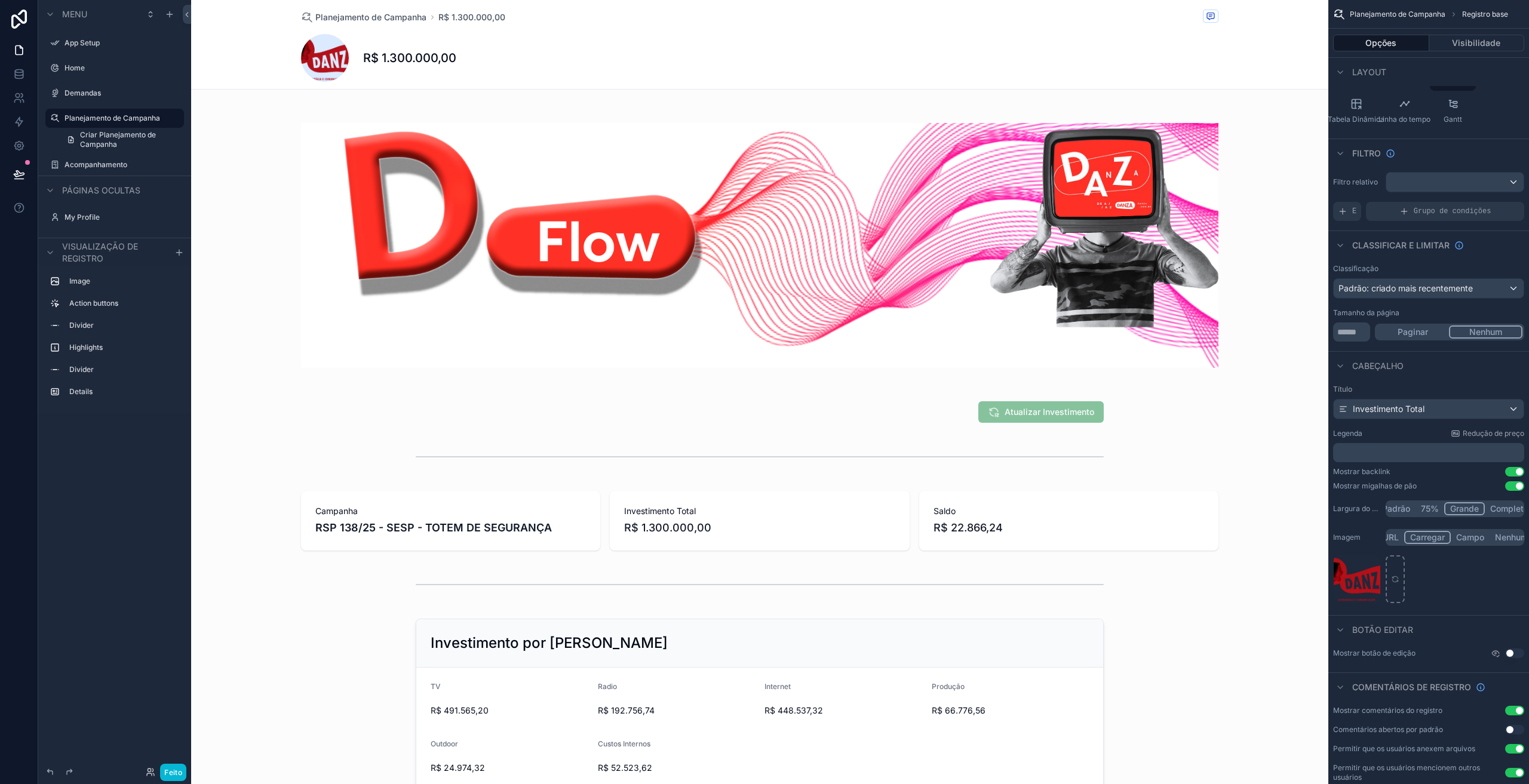
click at [1430, 513] on font "75%" at bounding box center [1430, 508] width 18 height 12
click at [1404, 510] on font "Padrão" at bounding box center [1396, 508] width 28 height 10
click at [1501, 513] on font "Completo" at bounding box center [1509, 508] width 38 height 10
click at [1461, 515] on button "Grande" at bounding box center [1463, 508] width 40 height 13
click at [1493, 514] on font "Completo" at bounding box center [1509, 508] width 38 height 12
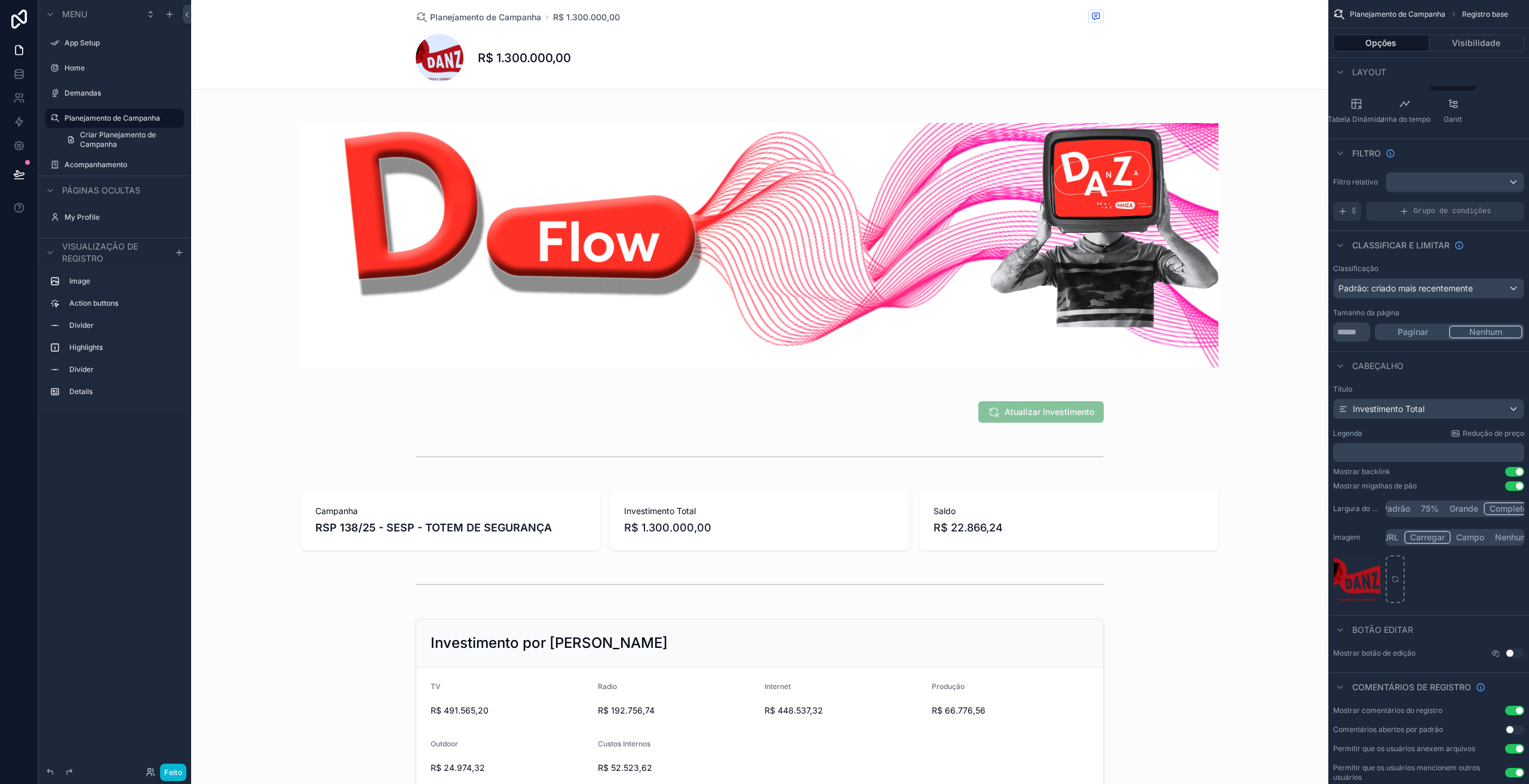
click at [1515, 474] on button "Usar configuração" at bounding box center [1515, 472] width 19 height 9
click at [1514, 485] on button "Usar configuração" at bounding box center [1515, 485] width 19 height 9
click at [1369, 565] on icon "conteúdo rolável" at bounding box center [1371, 565] width 9 height 9
click at [1402, 544] on icon "button" at bounding box center [1406, 544] width 9 height 9
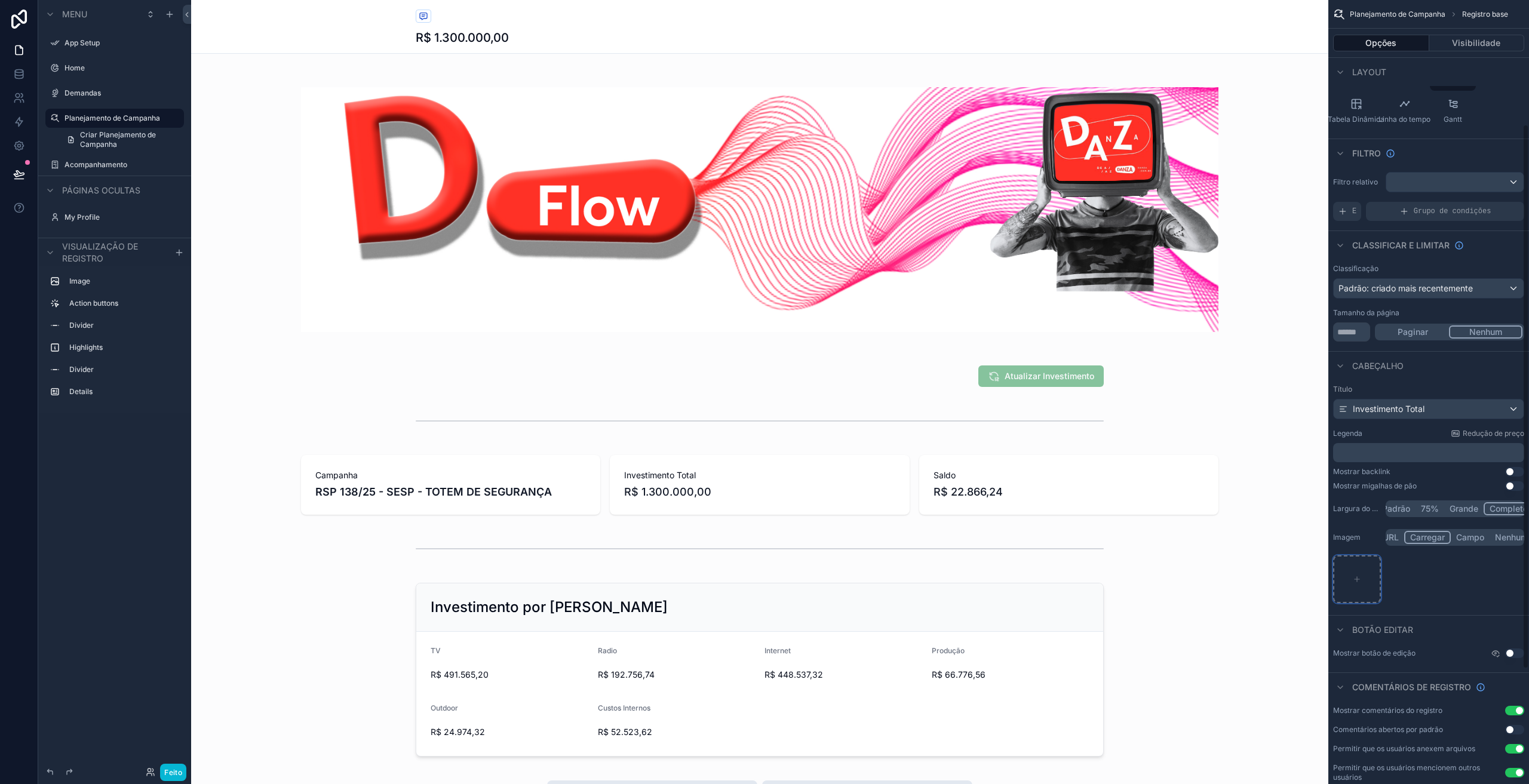
click at [1352, 578] on div "conteúdo rolável" at bounding box center [1357, 579] width 48 height 48
type input "**********"
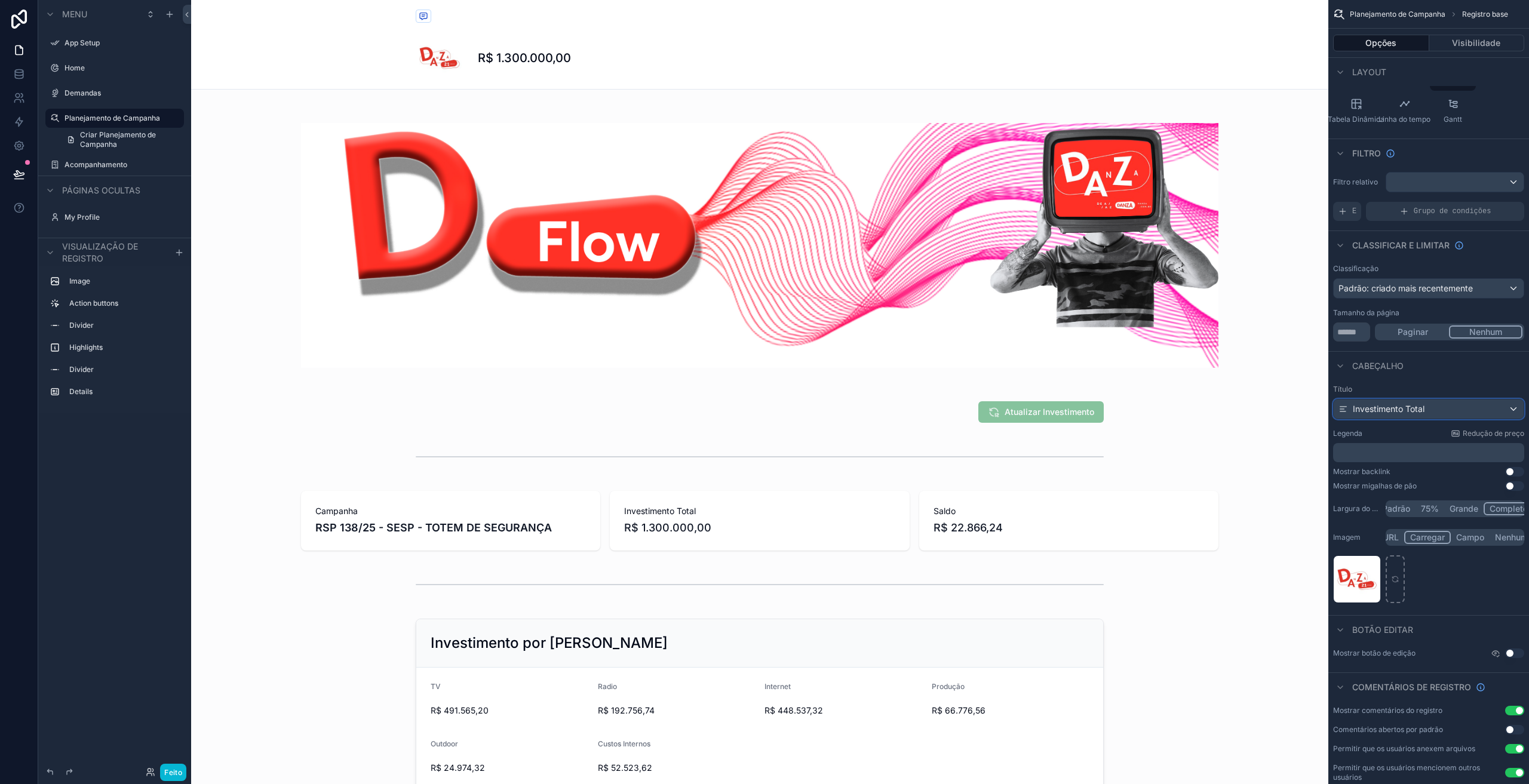
click at [1351, 405] on div "Investimento Total" at bounding box center [1381, 409] width 86 height 12
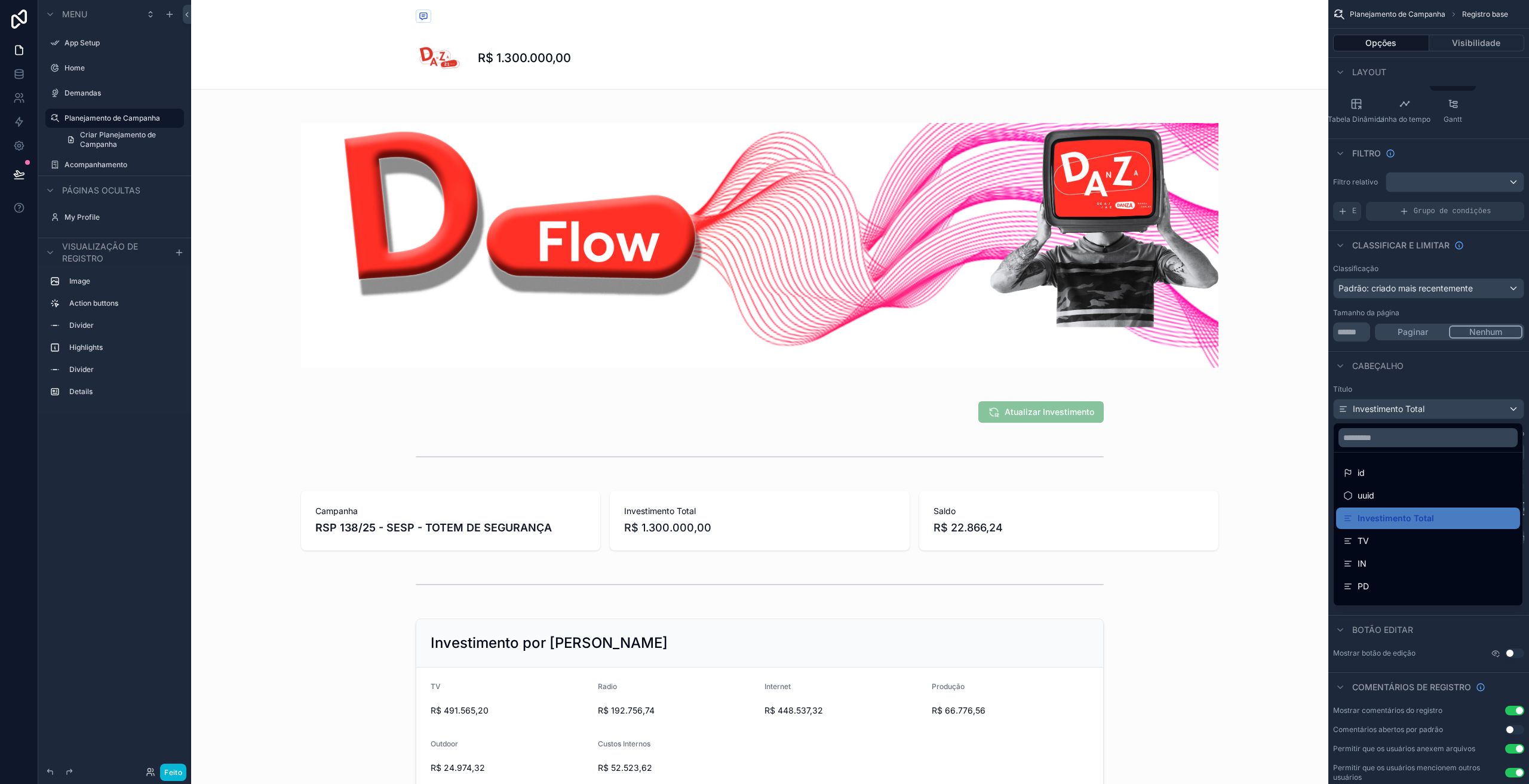
click at [1438, 402] on div "conteúdo rolável" at bounding box center [764, 392] width 1529 height 784
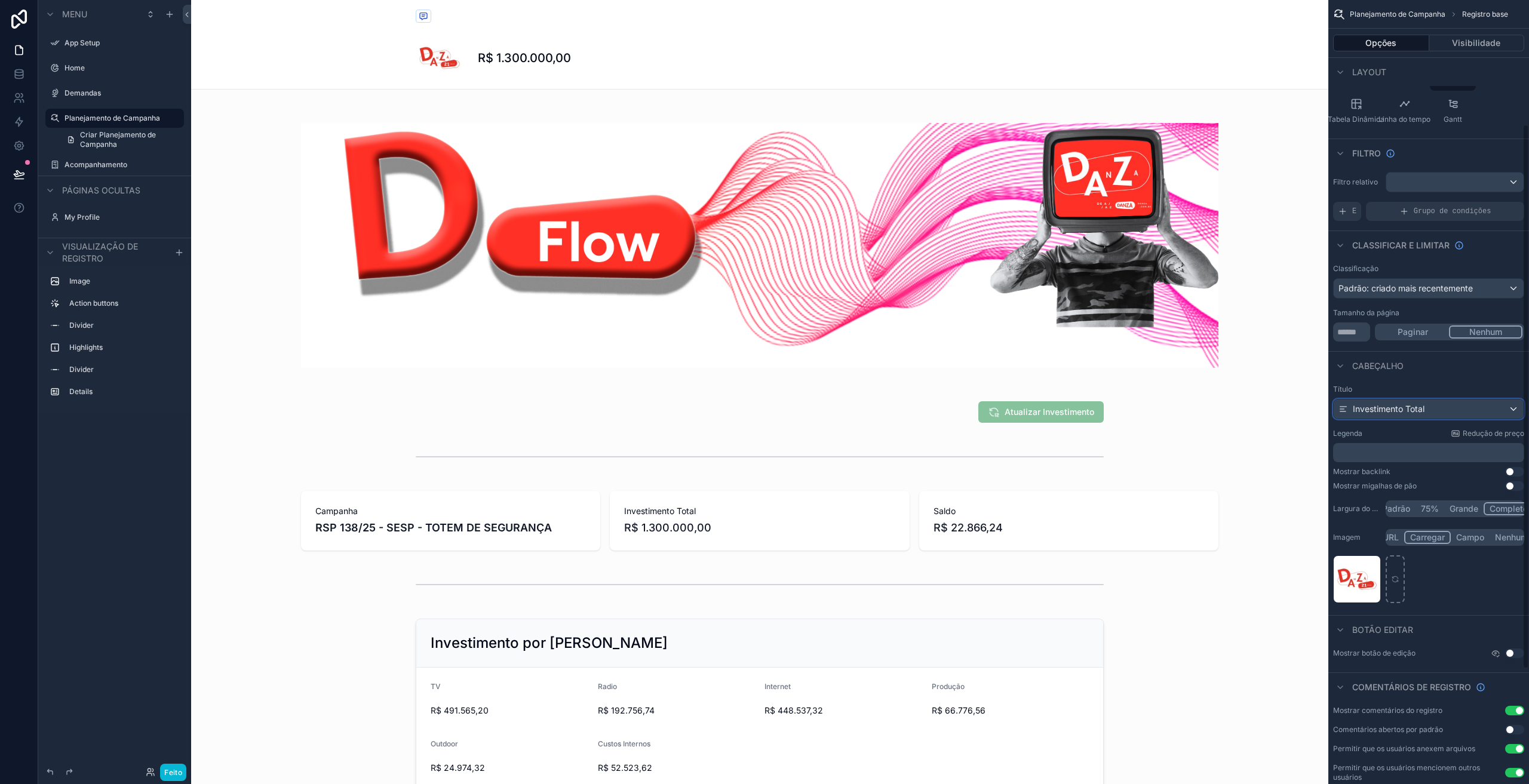
click at [1437, 410] on div "Investimento Total" at bounding box center [1429, 409] width 190 height 19
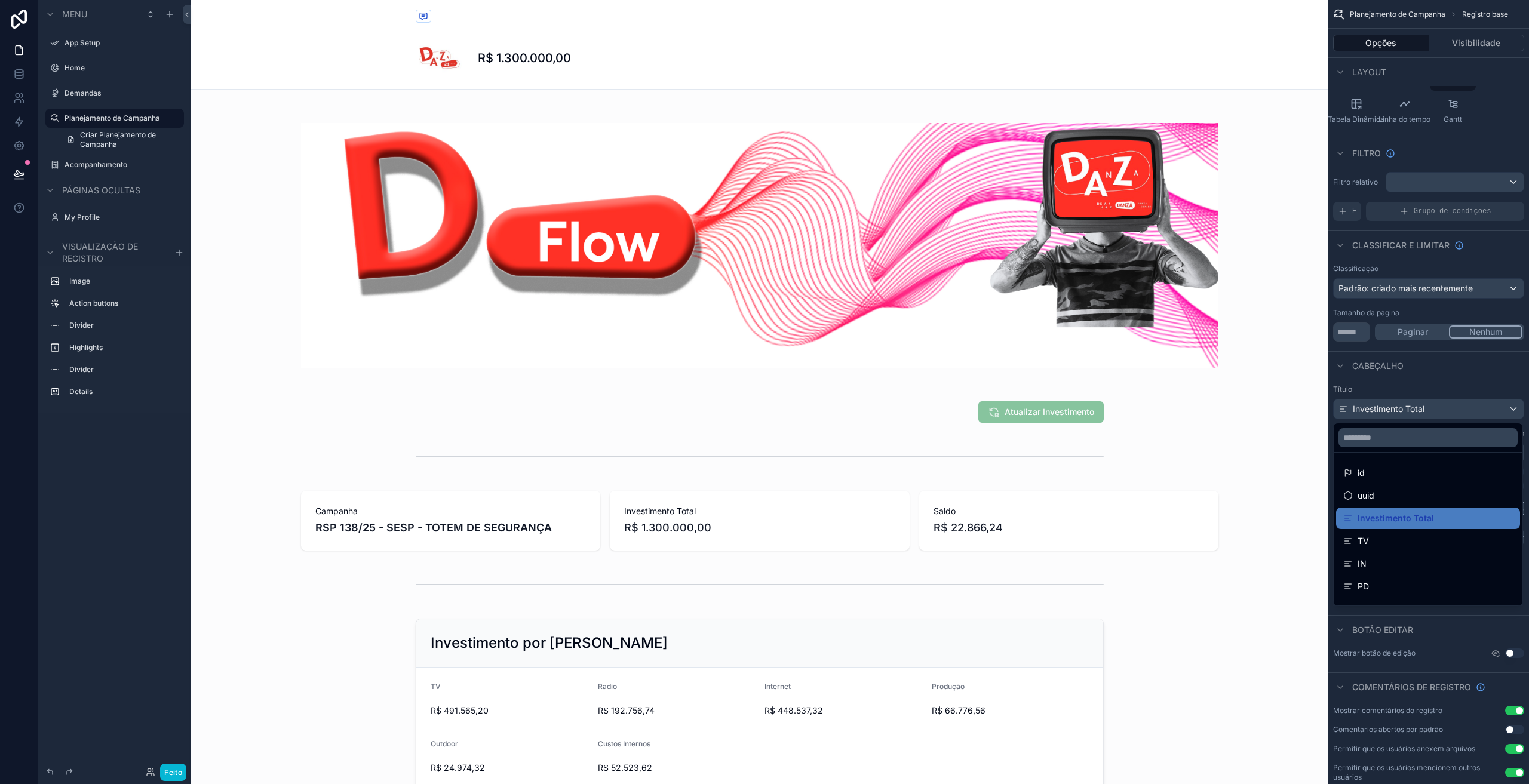
click at [1436, 409] on div "conteúdo rolável" at bounding box center [764, 392] width 1529 height 784
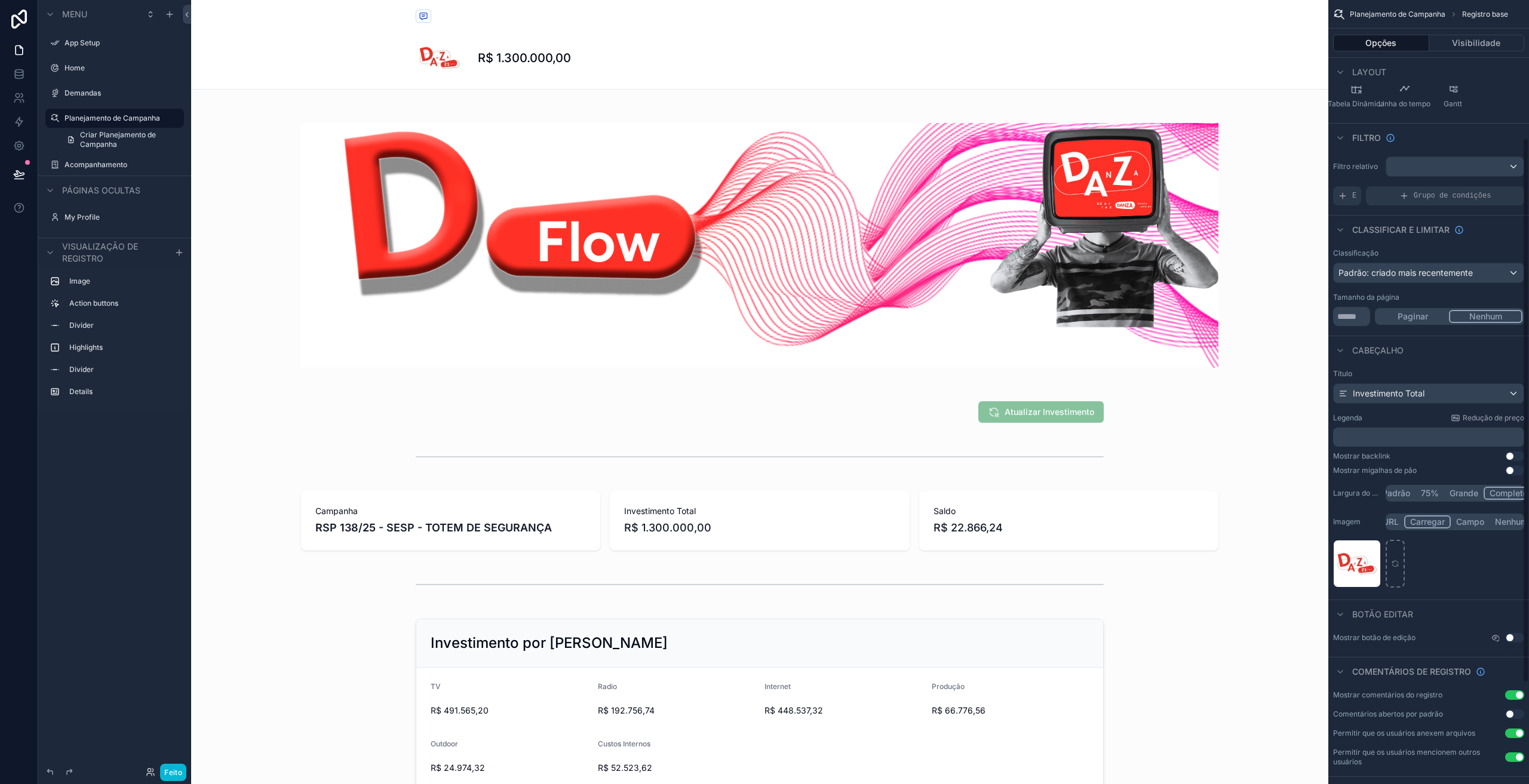
scroll to position [199, 0]
click at [1414, 387] on font "Investimento Total" at bounding box center [1389, 389] width 72 height 10
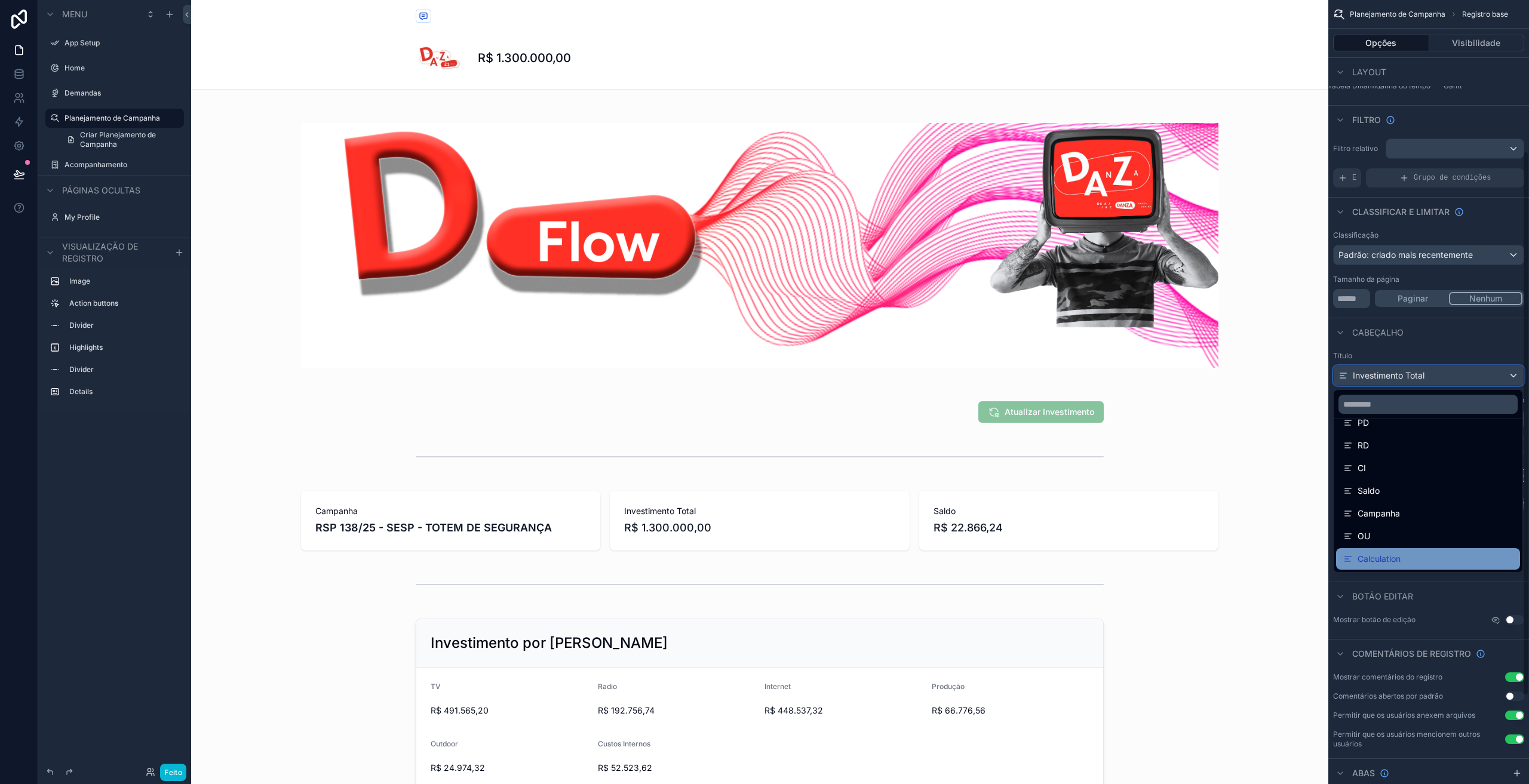
scroll to position [219, 0]
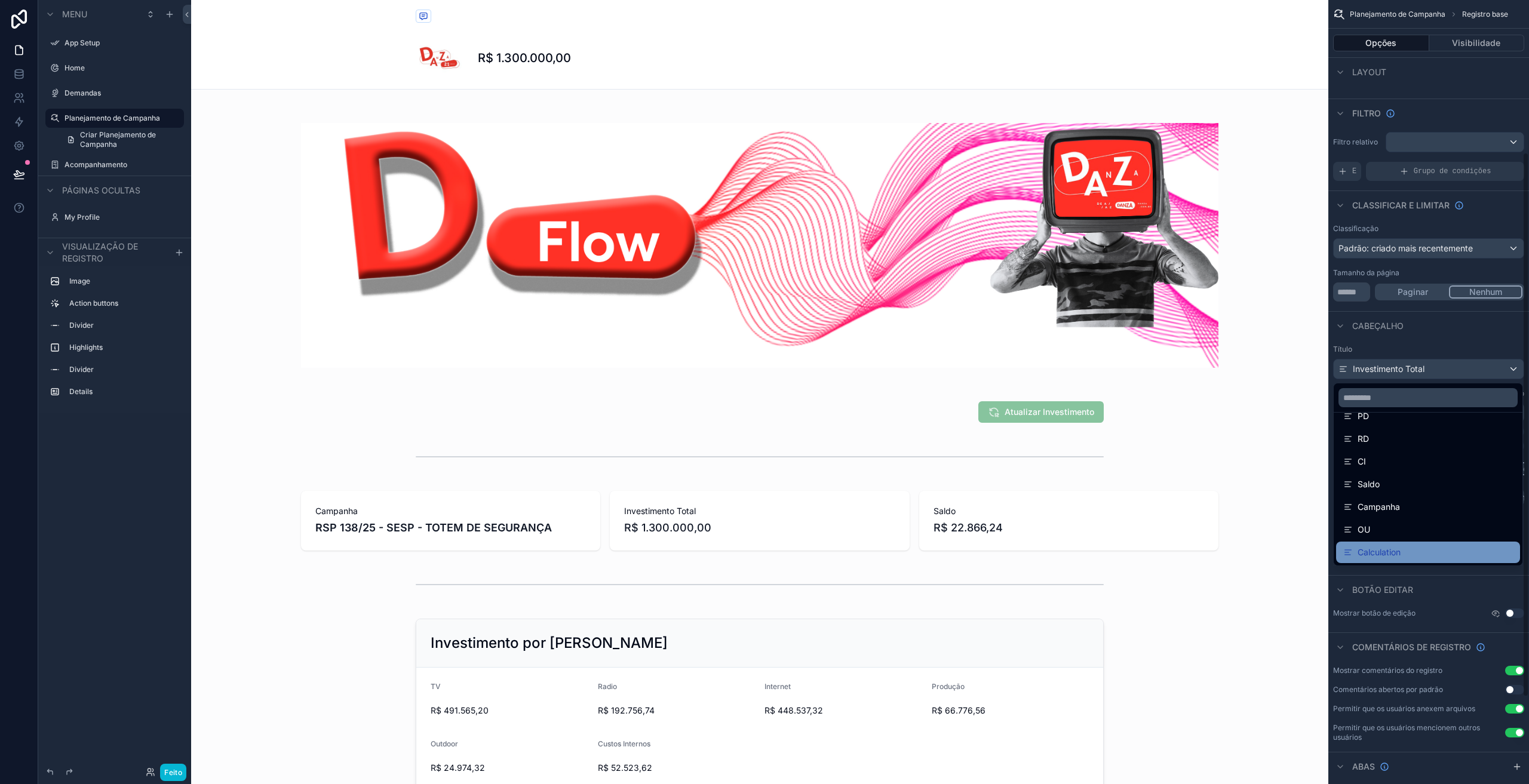
click at [1393, 548] on span "Calculation" at bounding box center [1379, 552] width 43 height 14
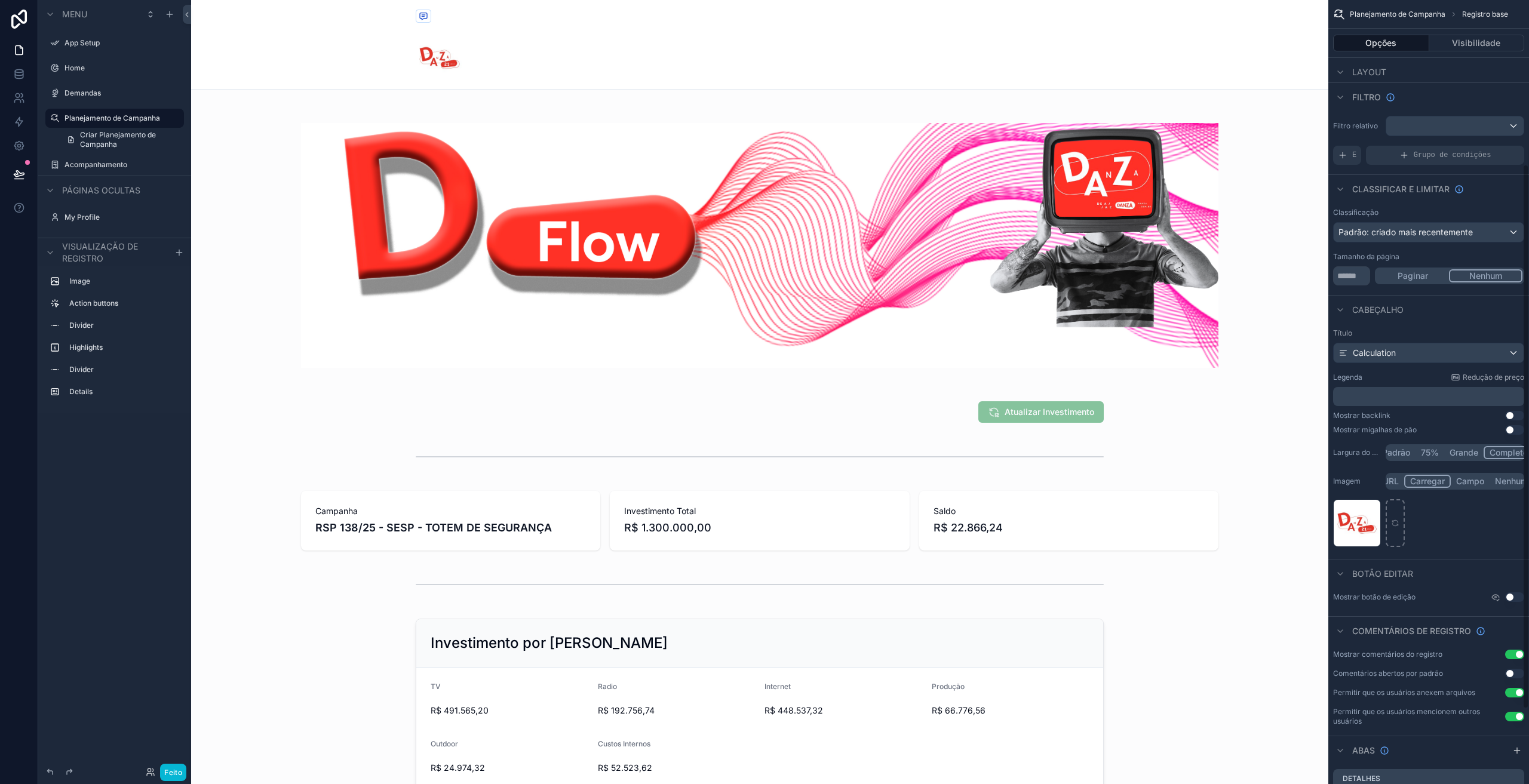
scroll to position [239, 0]
click at [1510, 428] on button "Usar configuração" at bounding box center [1515, 426] width 19 height 9
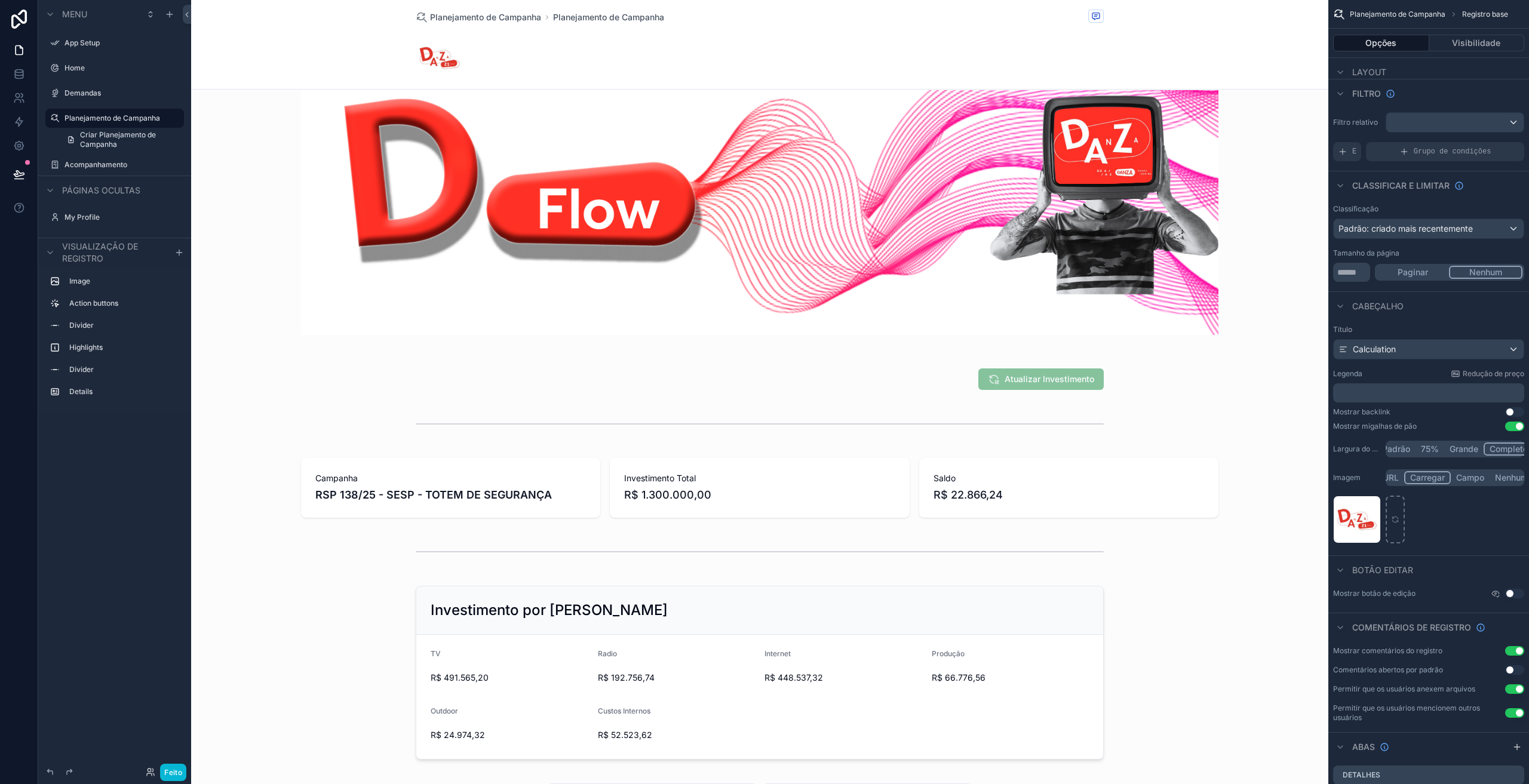
scroll to position [40, 0]
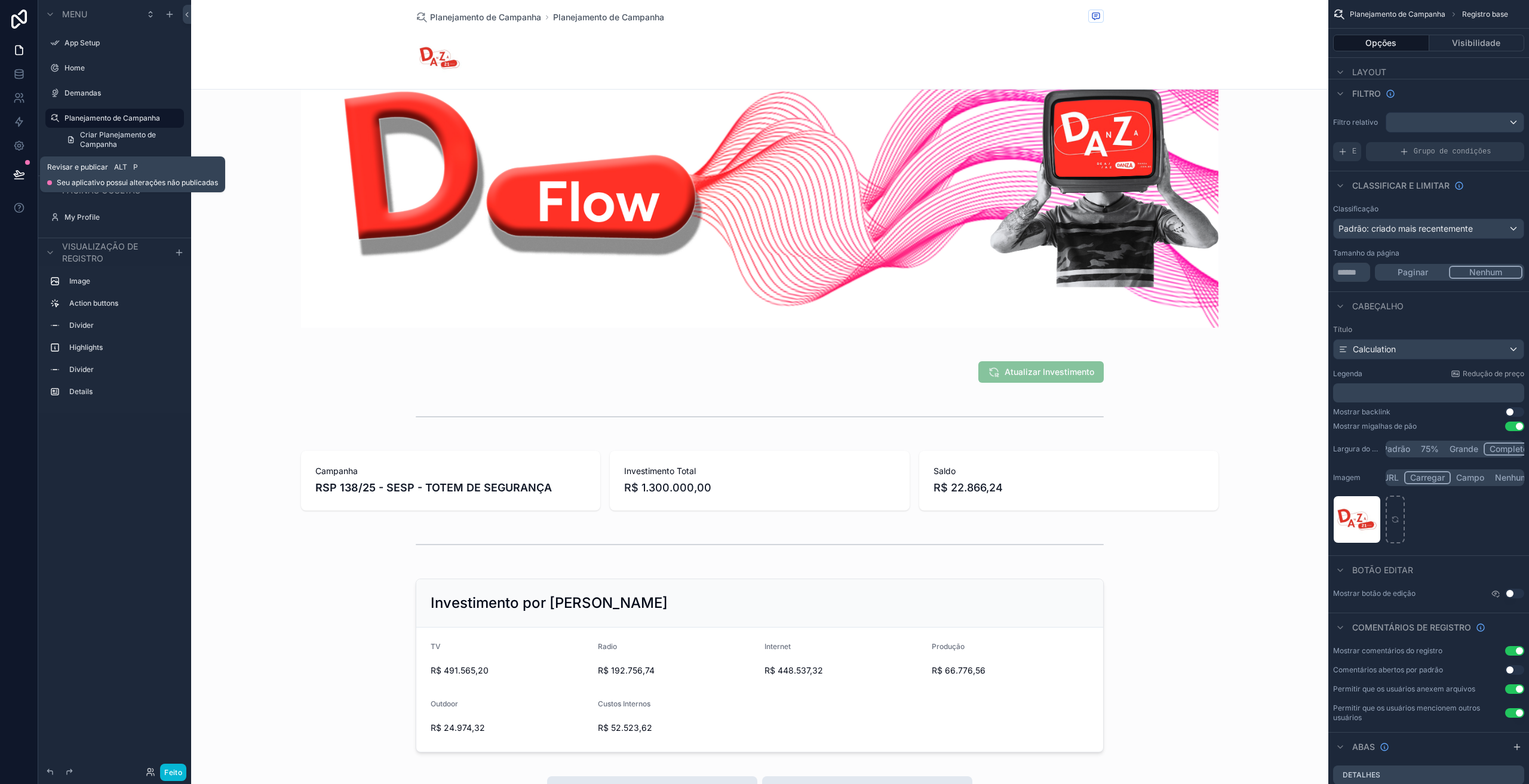
click at [16, 170] on icon at bounding box center [19, 174] width 12 height 12
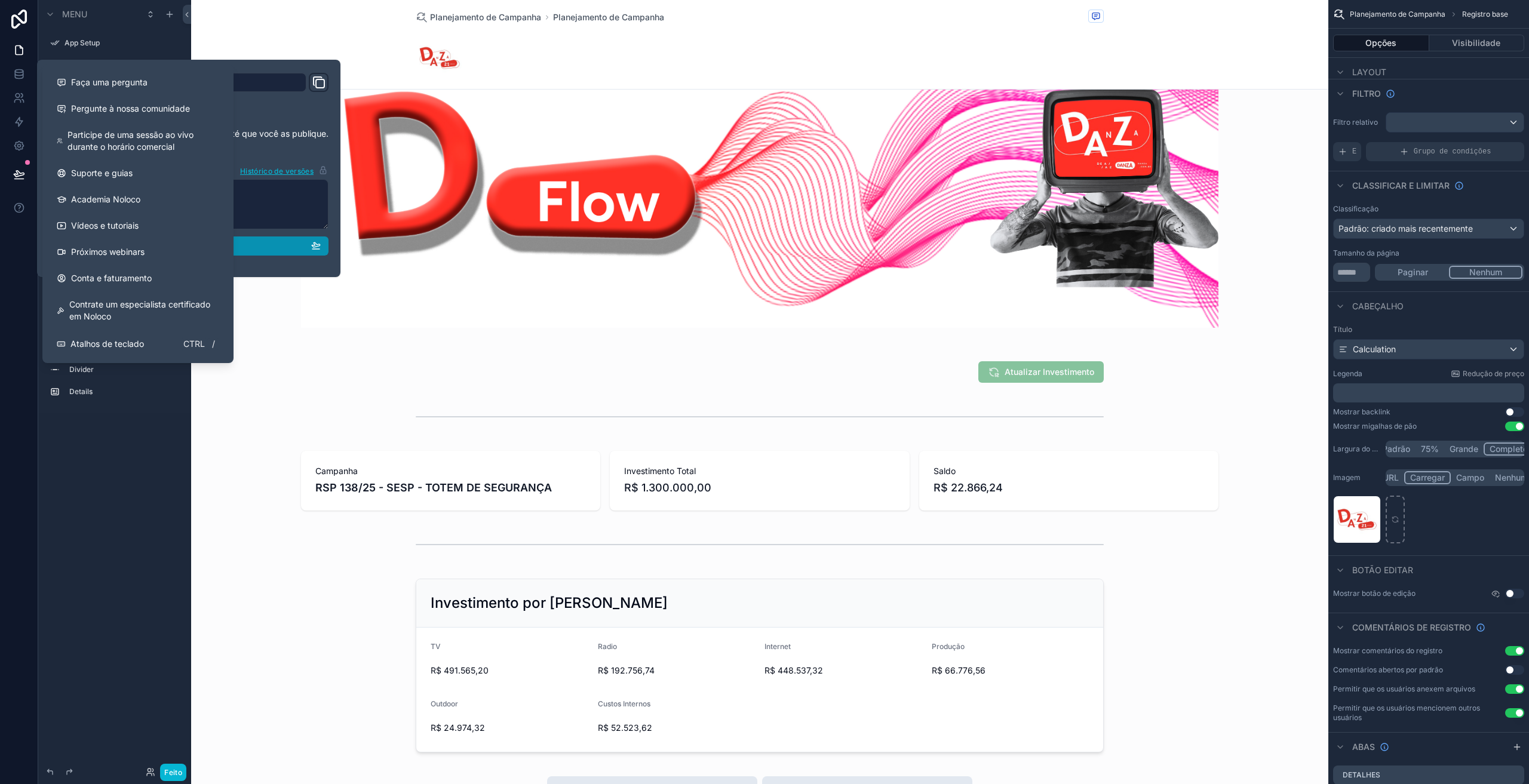
click at [261, 242] on div "Publicar" at bounding box center [189, 245] width 264 height 11
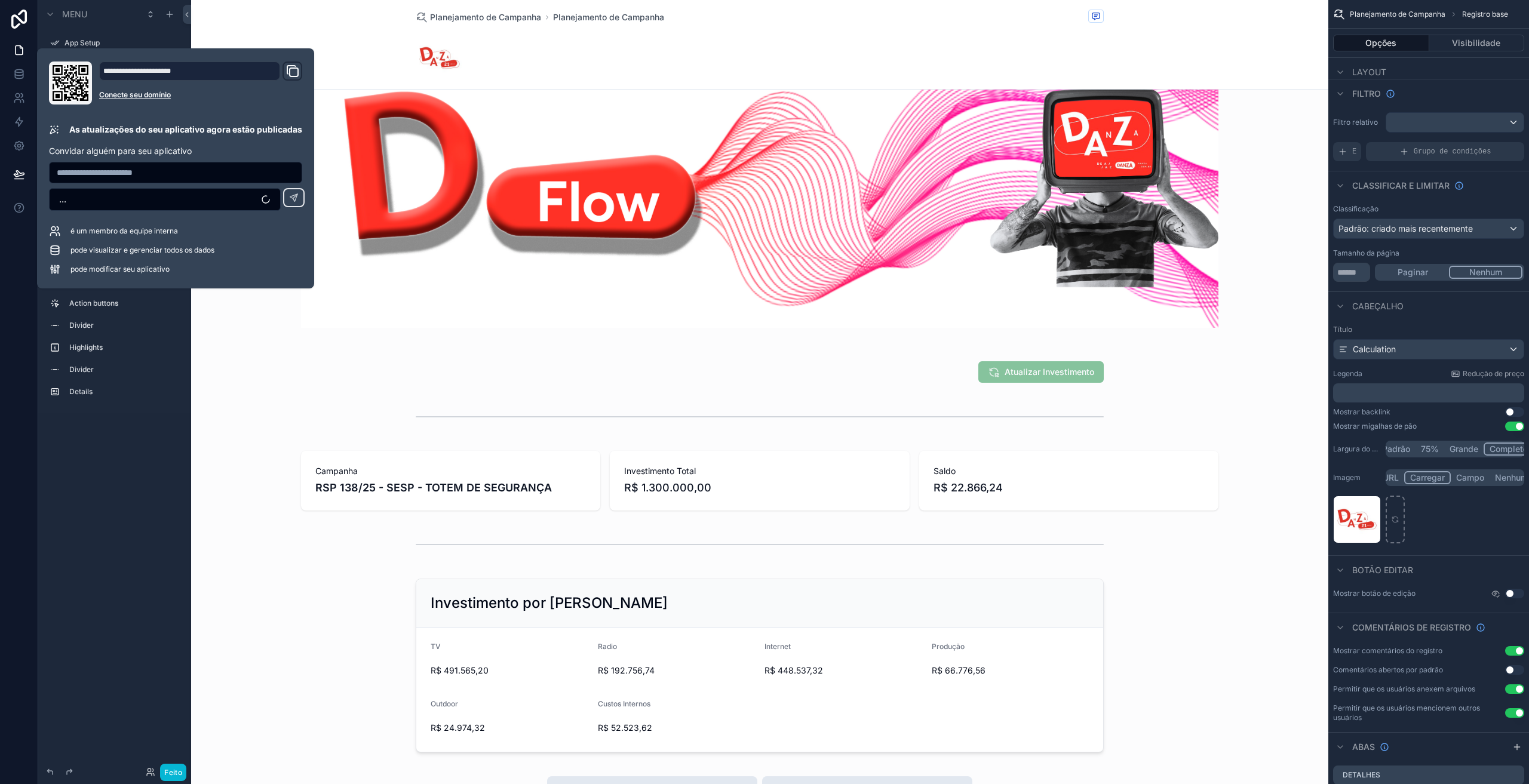
click at [136, 451] on div "Menu App Setup Home Demandas Planejamento de Campanha Criar Planejamento de Cam…" at bounding box center [115, 384] width 153 height 770
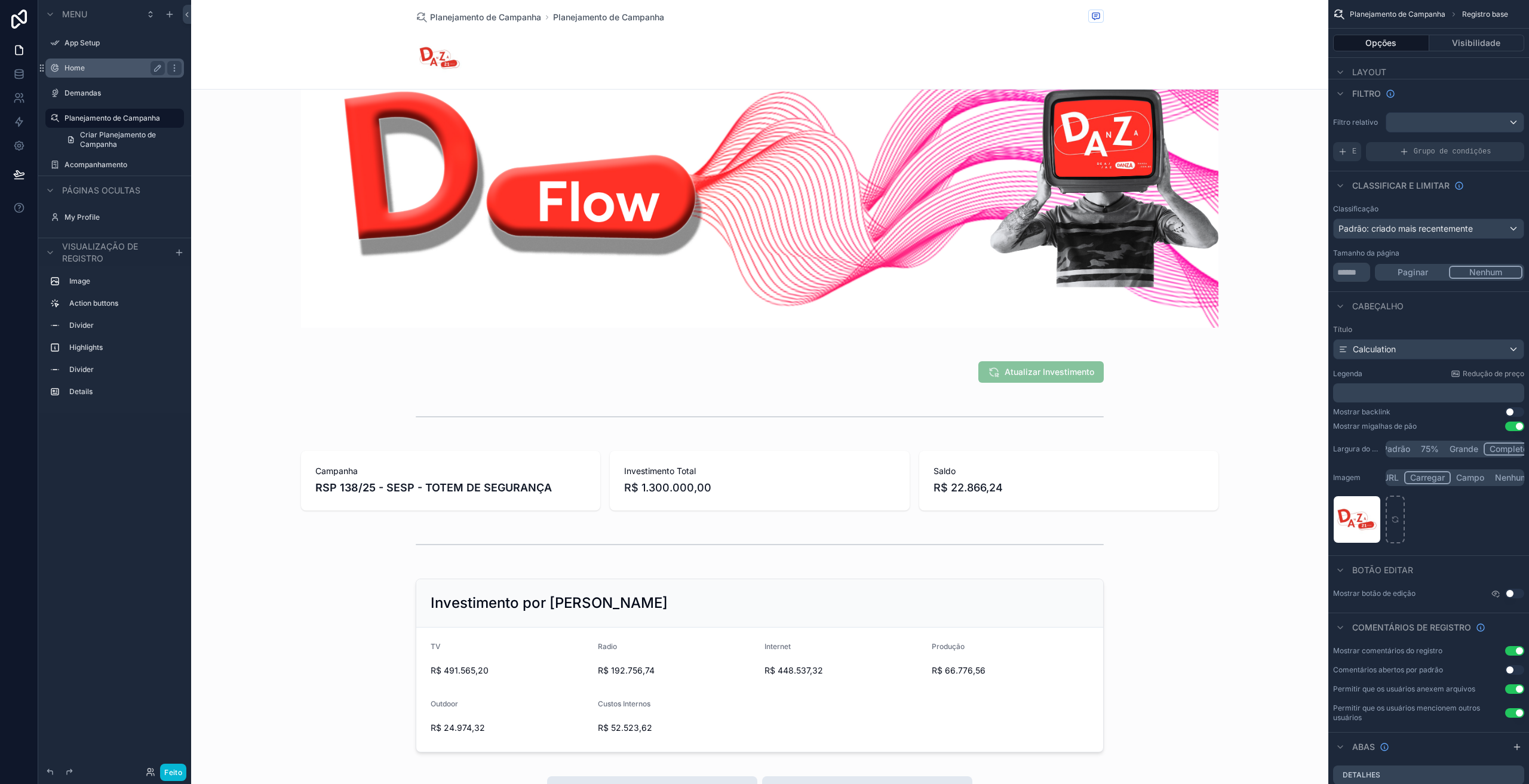
click at [75, 75] on div "Home" at bounding box center [115, 68] width 134 height 19
click at [90, 93] on label "Demandas" at bounding box center [112, 93] width 96 height 9
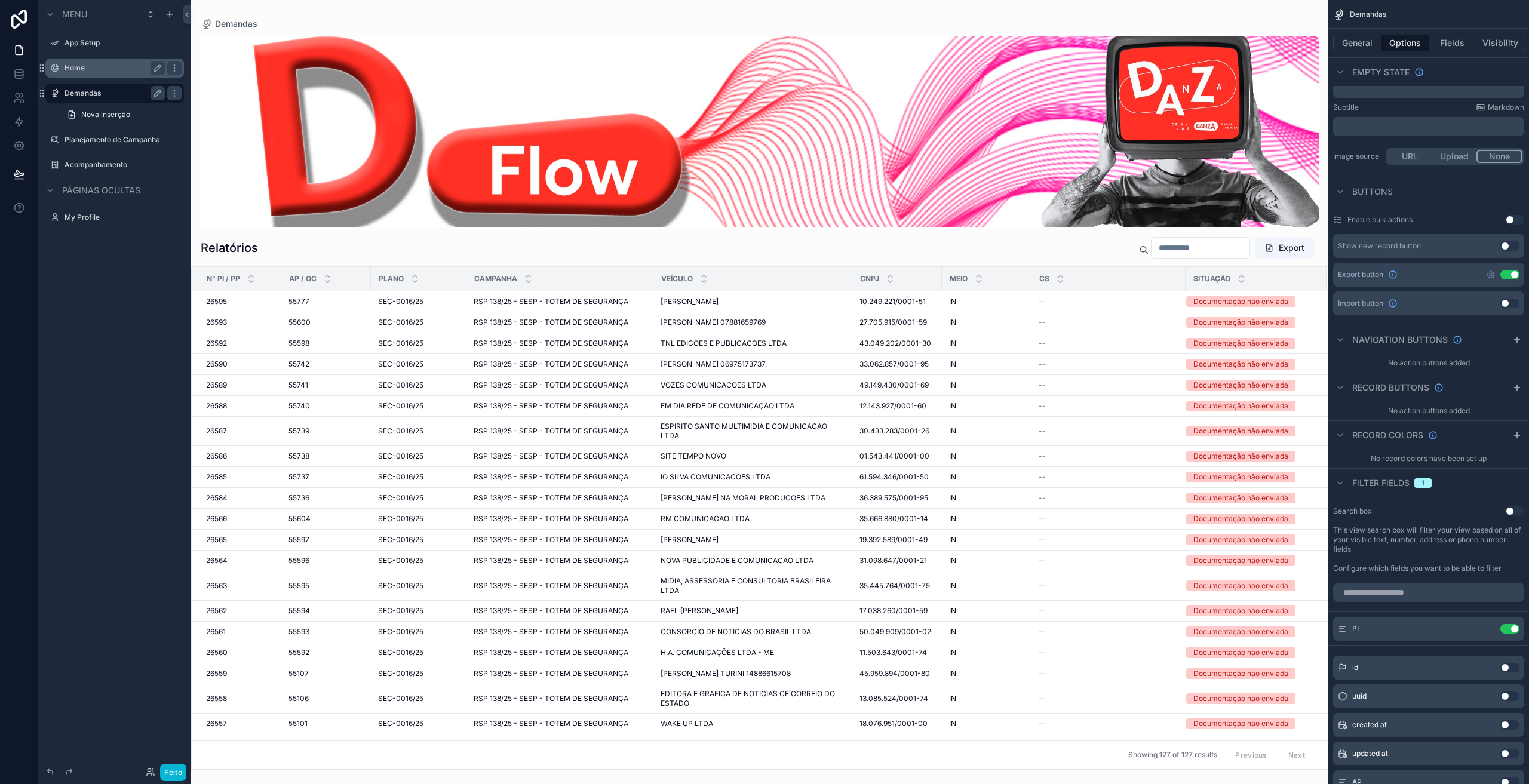
click at [84, 72] on label "Home" at bounding box center [112, 68] width 96 height 9
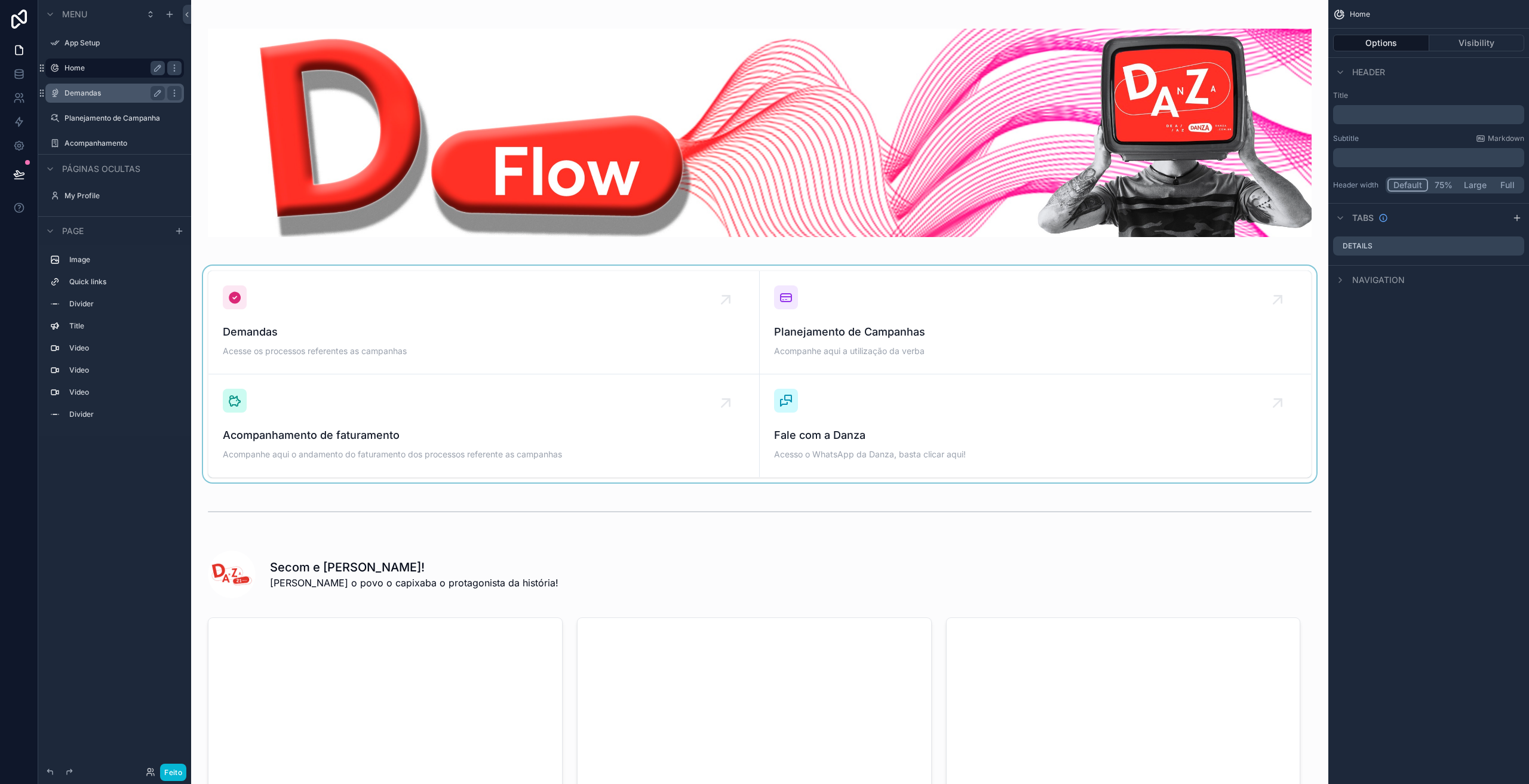
click at [419, 439] on div "conteúdo rolável" at bounding box center [760, 374] width 1118 height 217
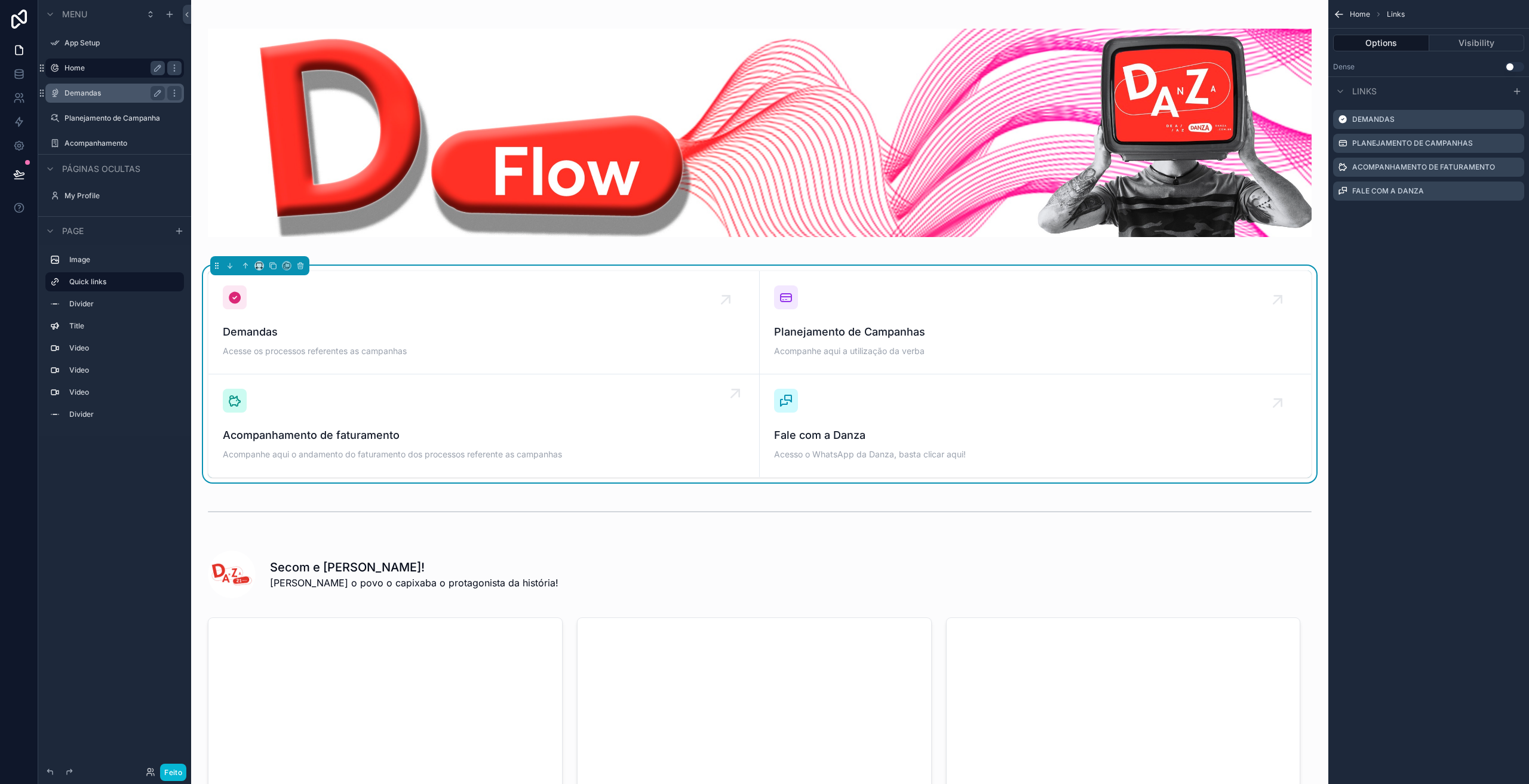
click at [421, 436] on span "Acompanhamento de faturamento" at bounding box center [483, 435] width 522 height 17
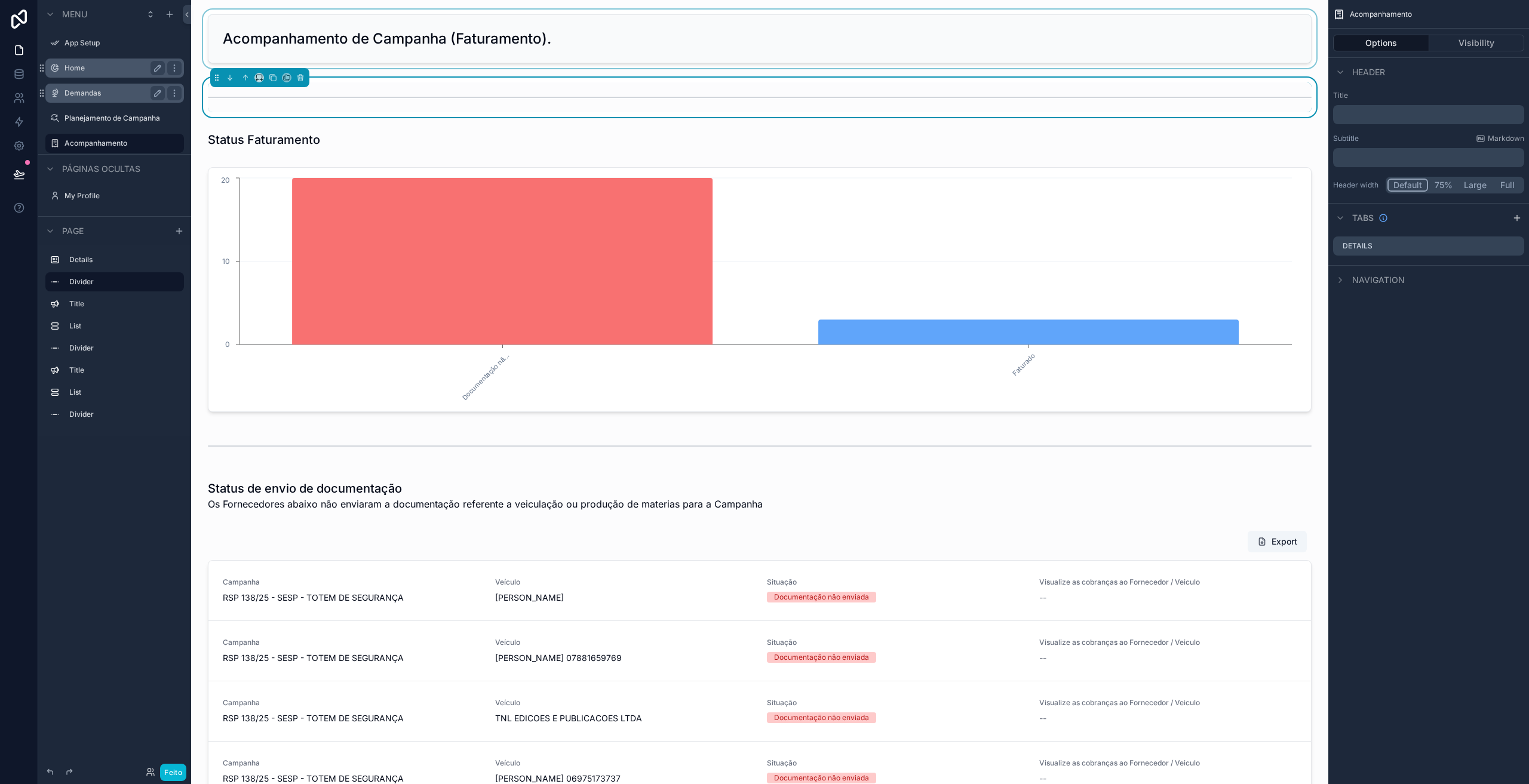
click at [723, 41] on div "conteúdo rolável" at bounding box center [760, 38] width 1118 height 58
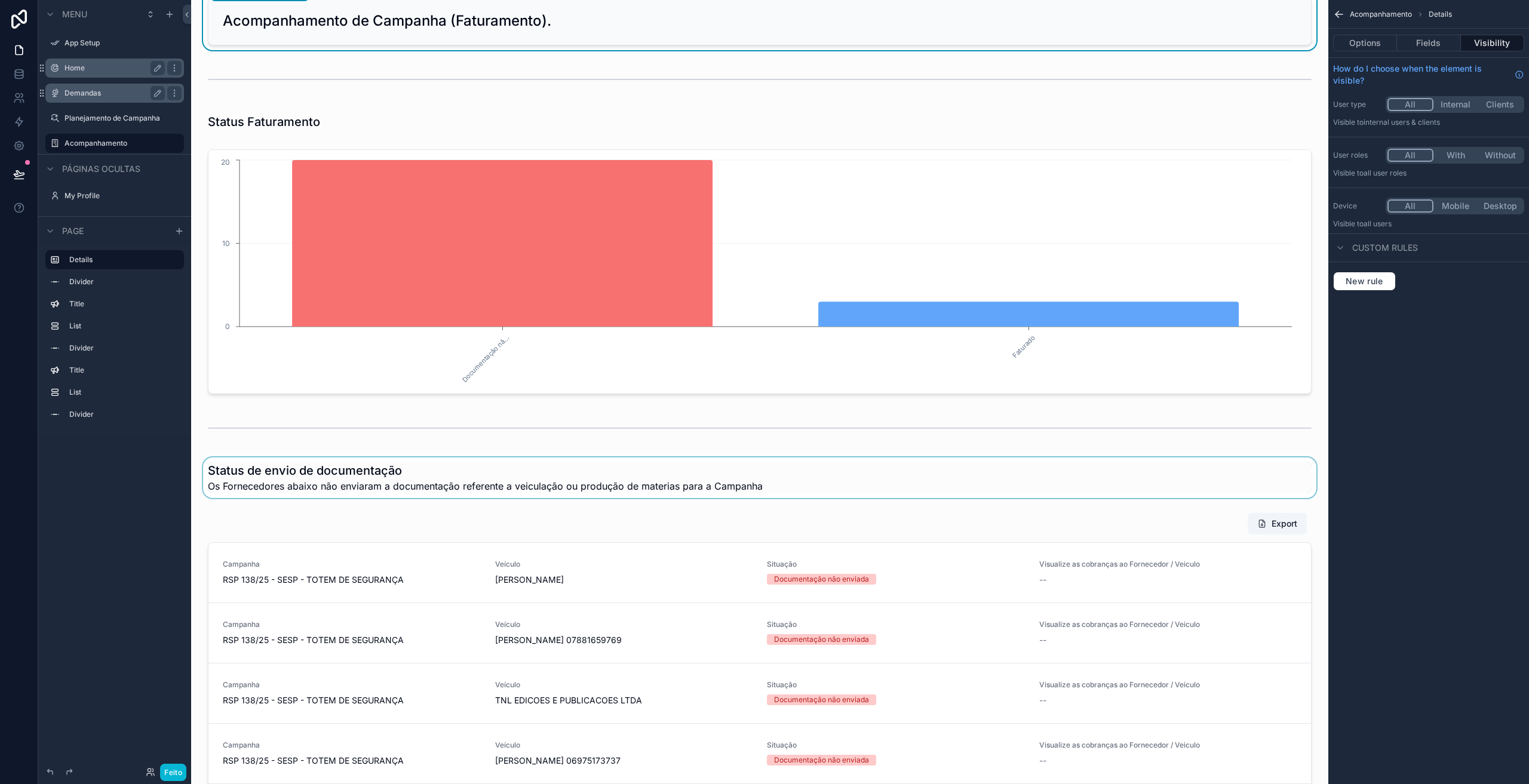
scroll to position [79, 0]
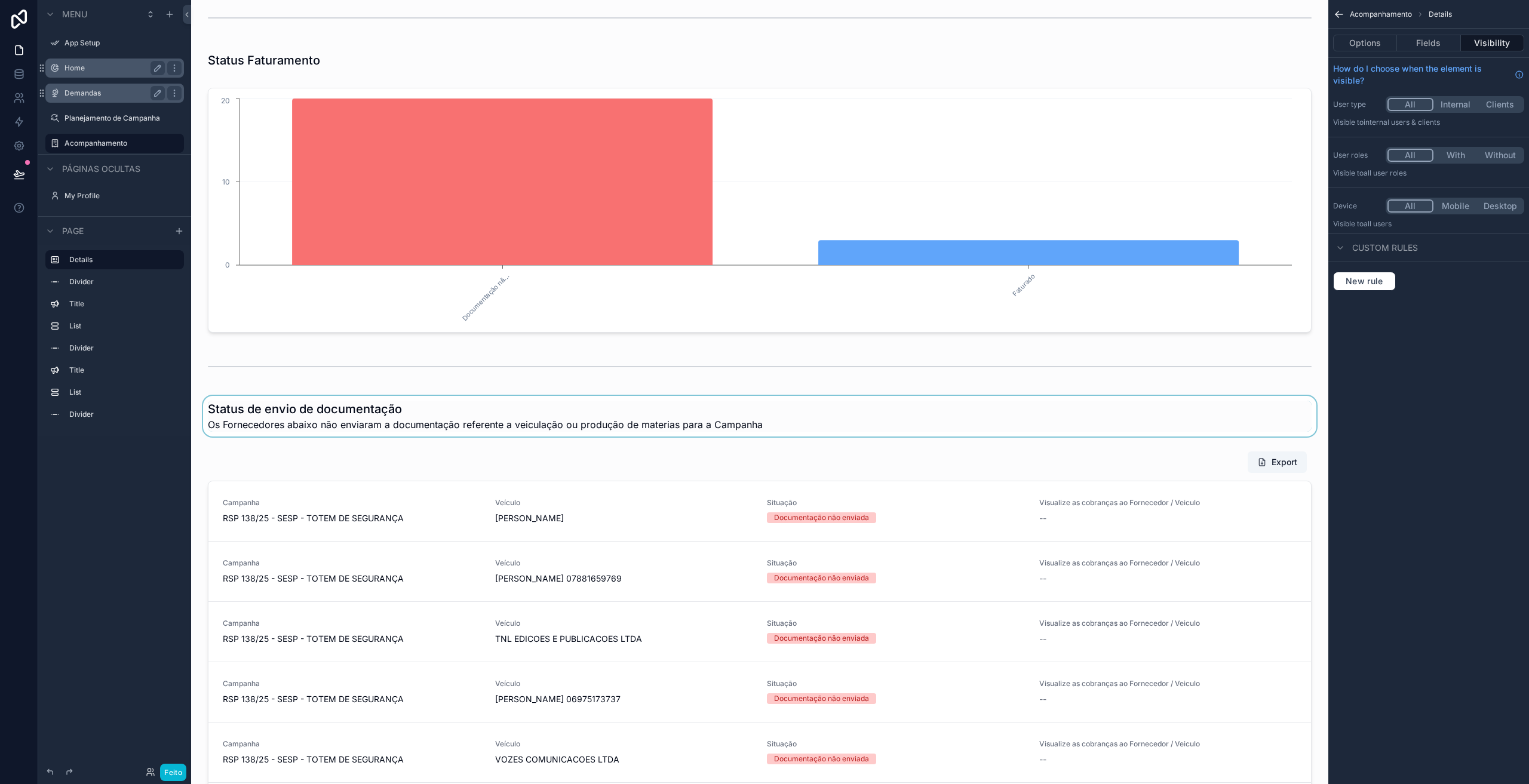
click at [574, 425] on div "conteúdo rolável" at bounding box center [760, 416] width 1118 height 40
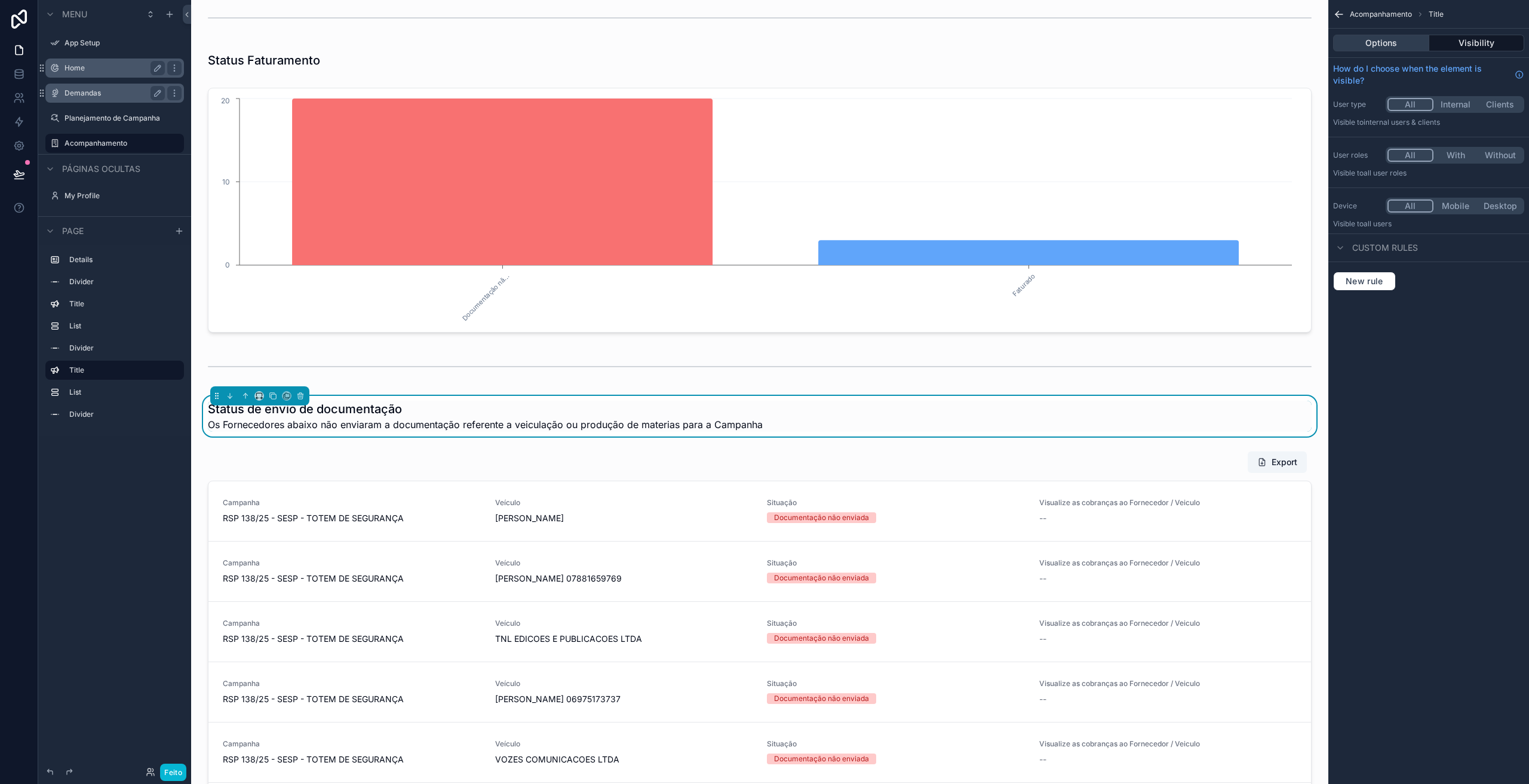
click at [1377, 48] on button "Options" at bounding box center [1381, 42] width 97 height 17
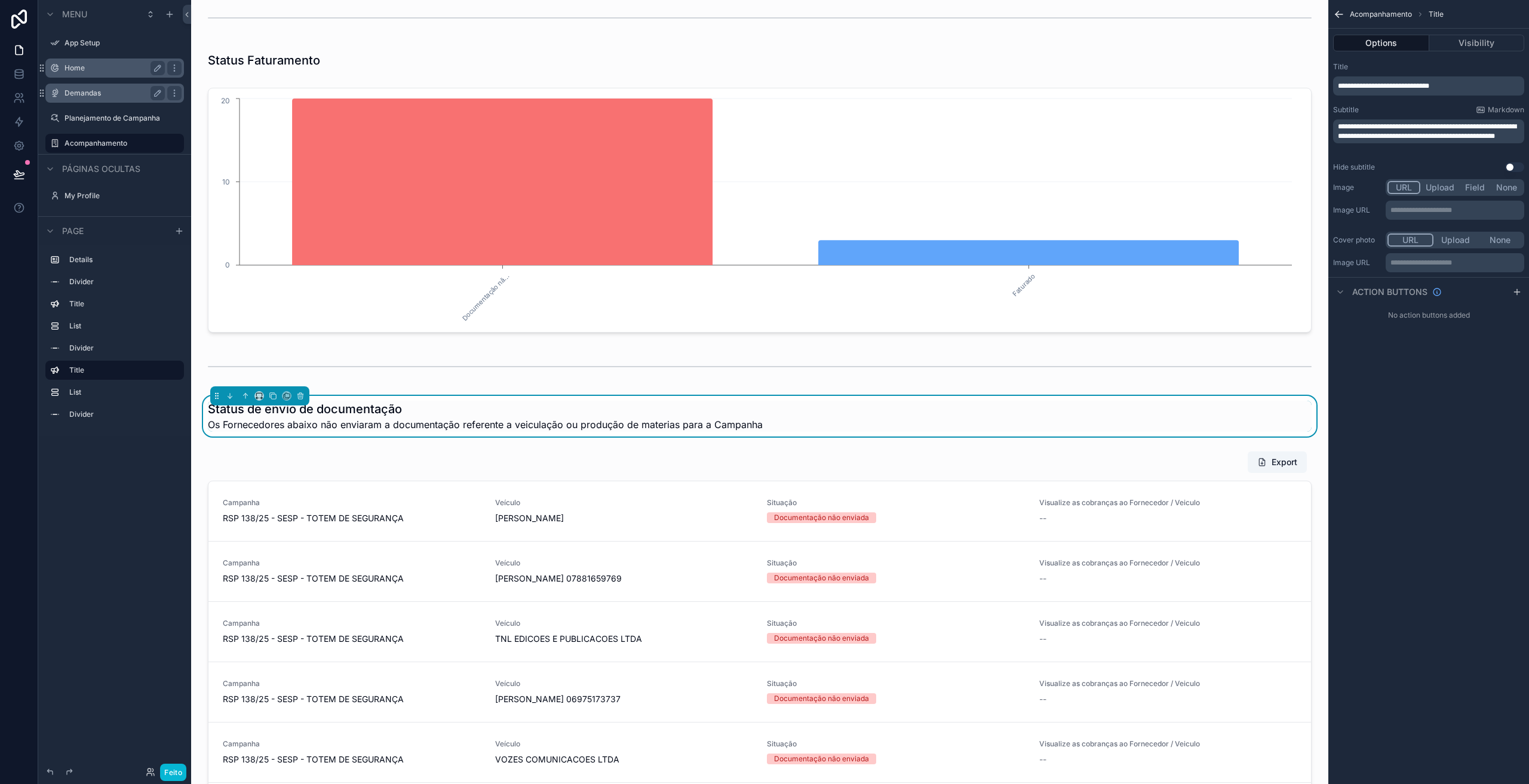
click at [1439, 189] on button "Upload" at bounding box center [1440, 187] width 40 height 13
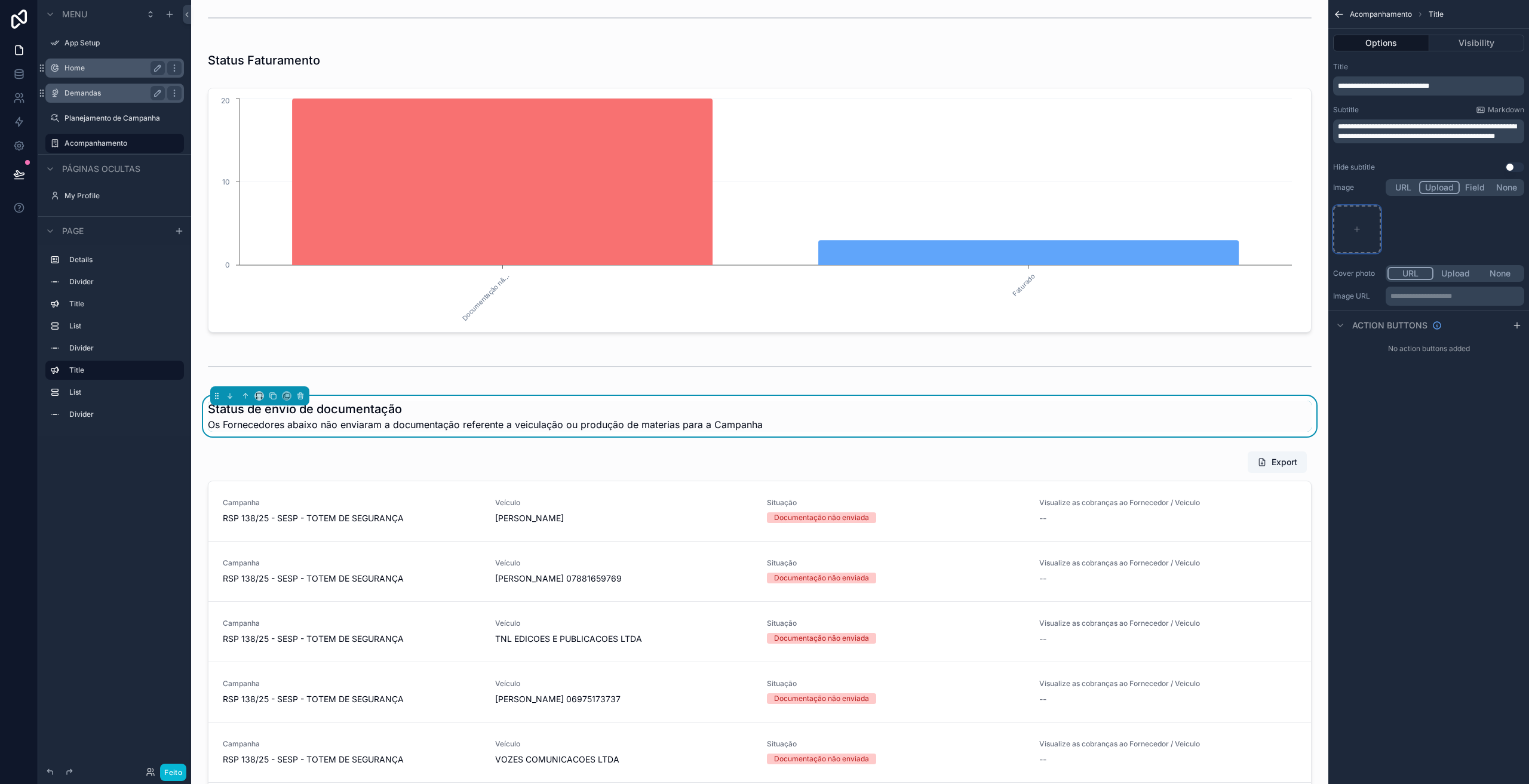
click at [1361, 230] on div "conteúdo rolável" at bounding box center [1357, 229] width 48 height 48
type input "**********"
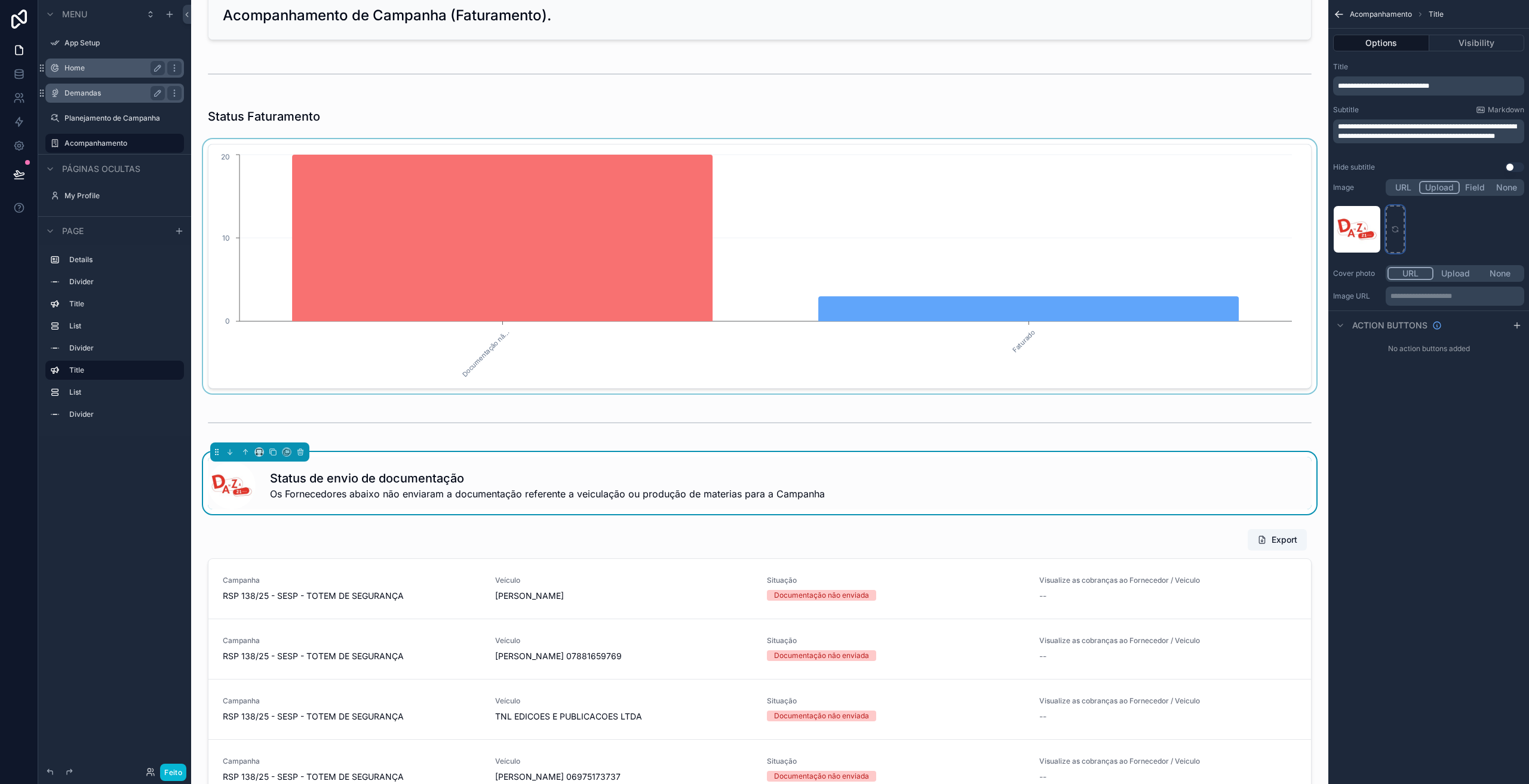
scroll to position [0, 0]
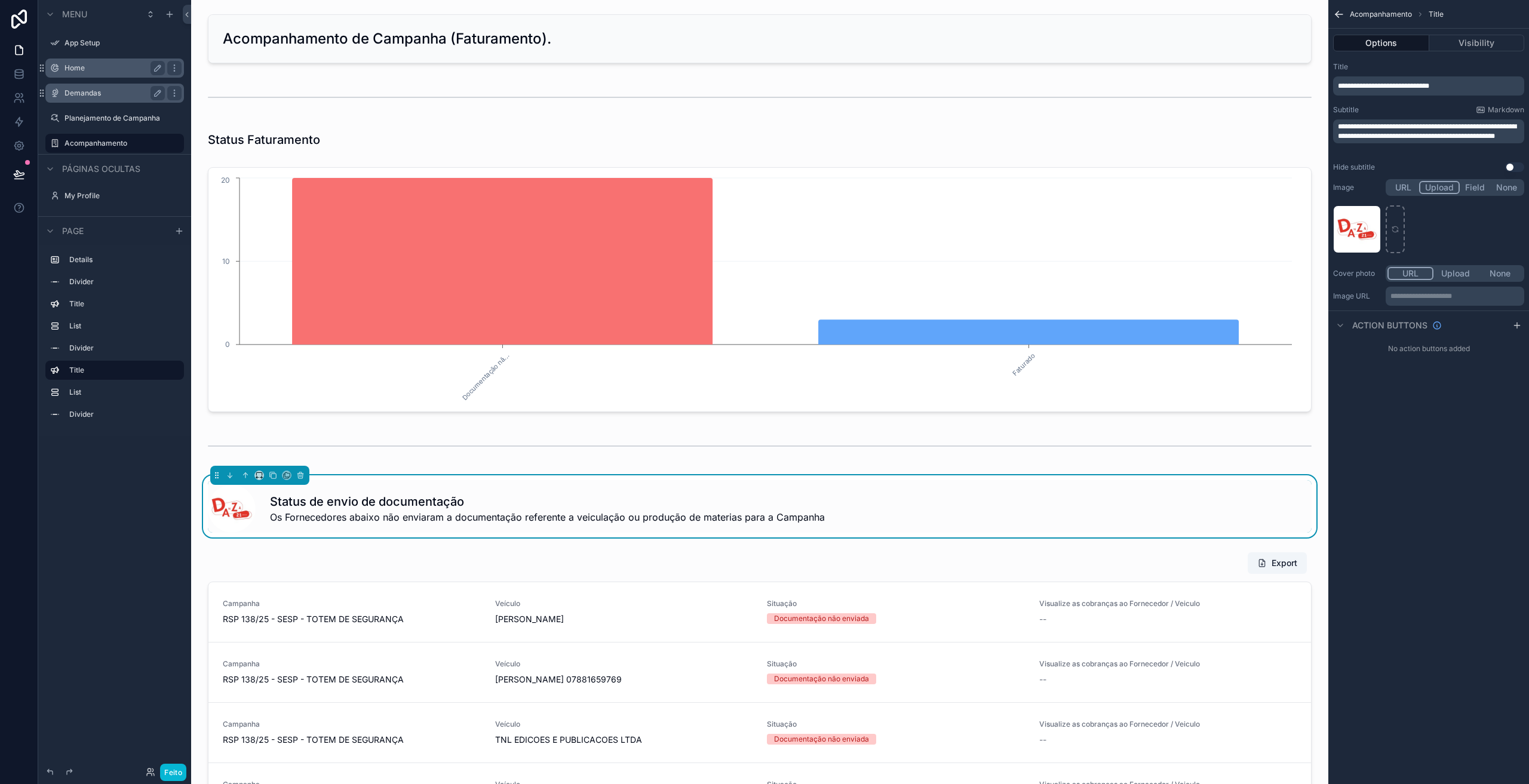
click at [653, 138] on div "conteúdo rolável" at bounding box center [760, 140] width 1118 height 26
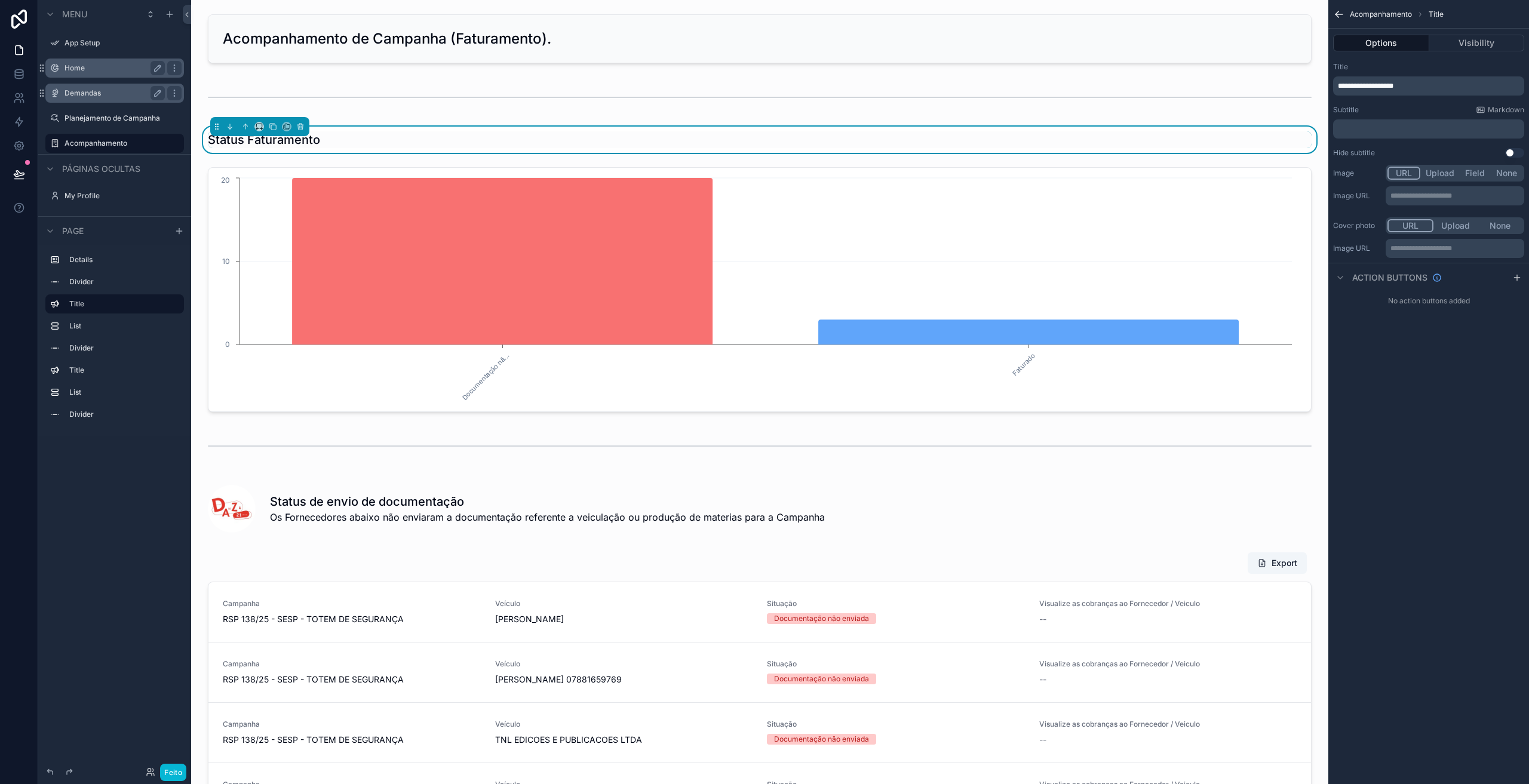
click at [1440, 173] on button "Upload" at bounding box center [1440, 173] width 40 height 13
click at [1360, 212] on icon "conteúdo rolável" at bounding box center [1357, 215] width 9 height 9
type input "**********"
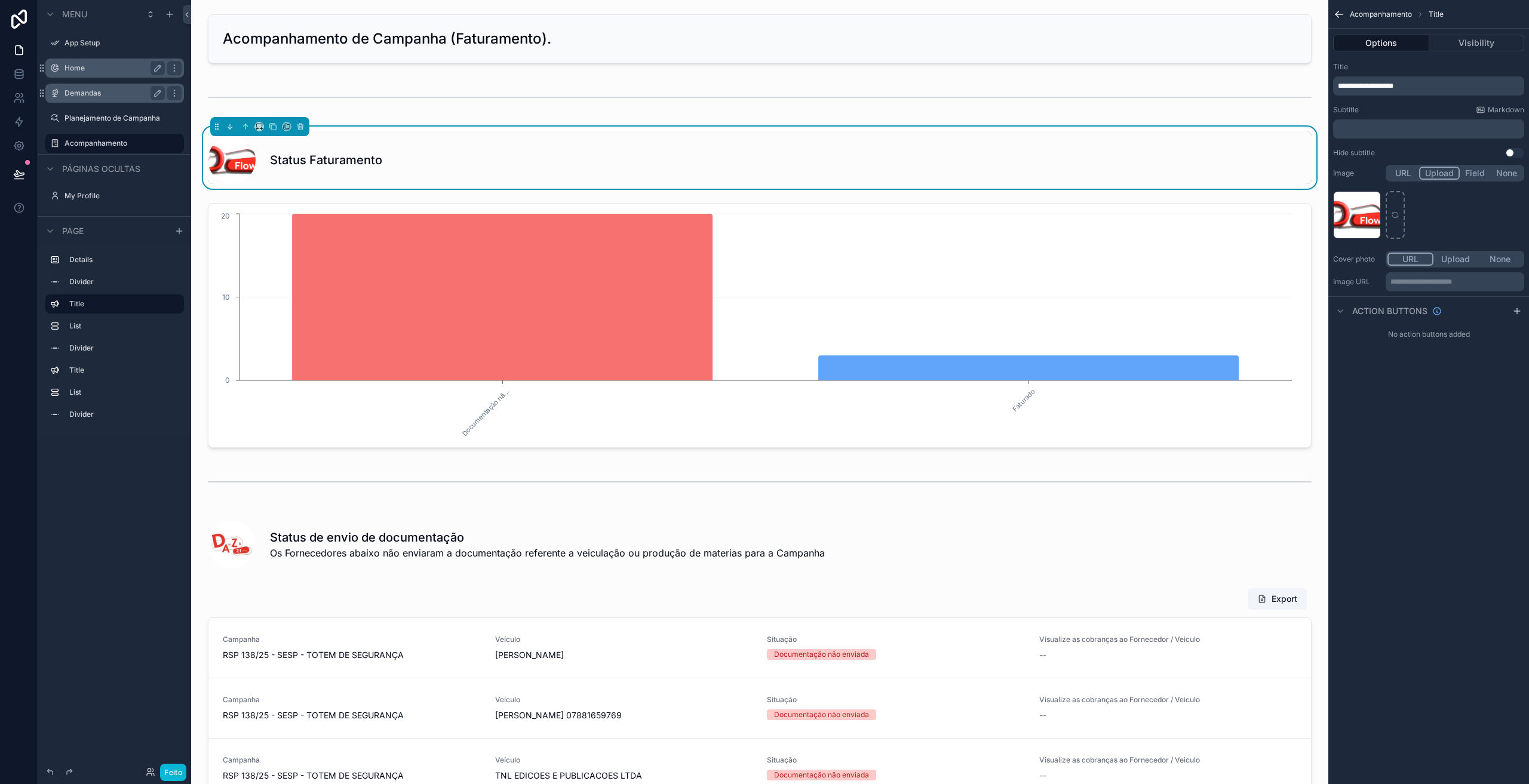
click at [1456, 257] on button "Upload" at bounding box center [1456, 259] width 45 height 13
click at [1358, 298] on icon "conteúdo rolável" at bounding box center [1357, 301] width 9 height 9
type input "**********"
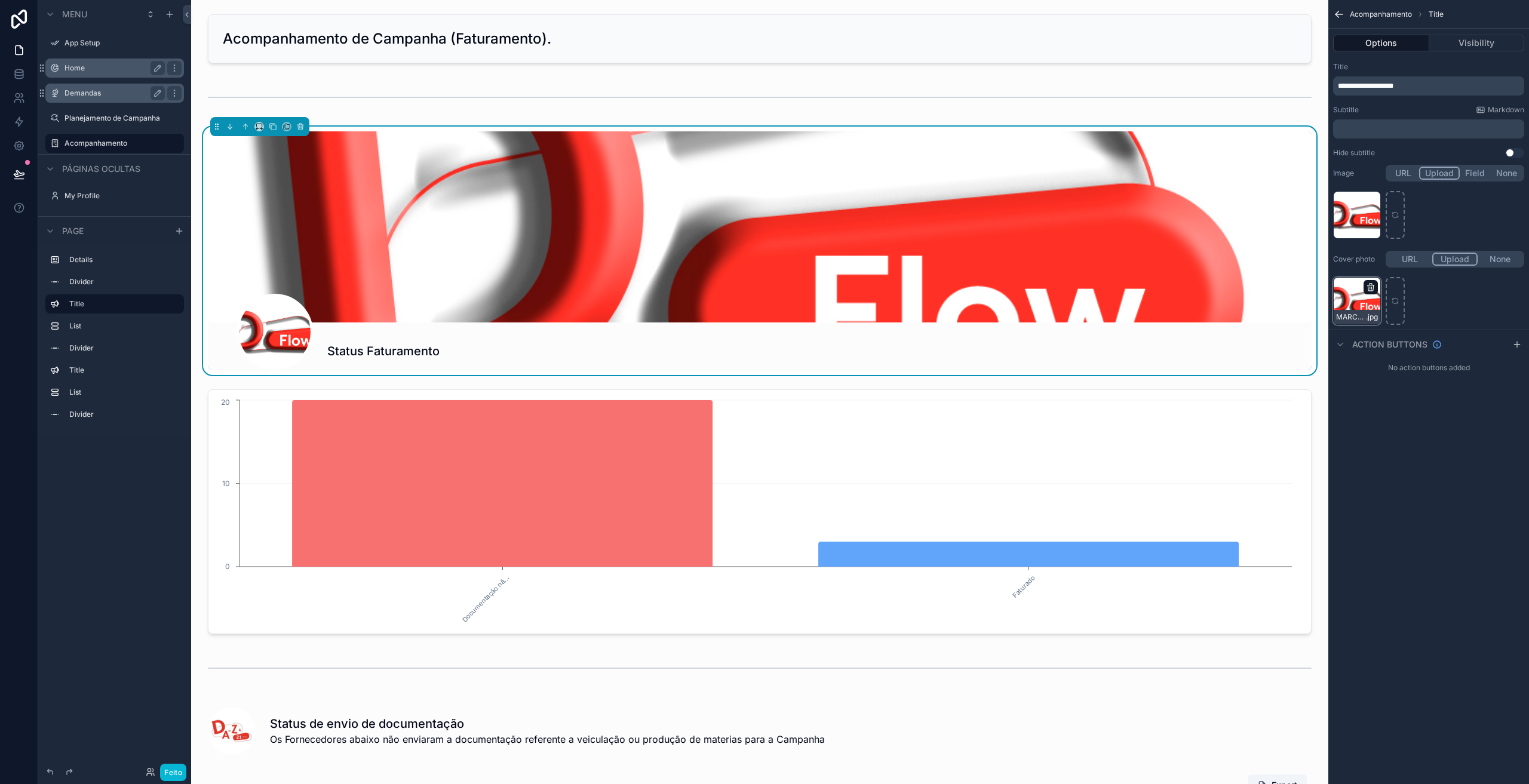
click at [1370, 284] on icon "conteúdo rolável" at bounding box center [1371, 284] width 2 height 1
click at [1404, 266] on icon "button" at bounding box center [1406, 266] width 5 height 5
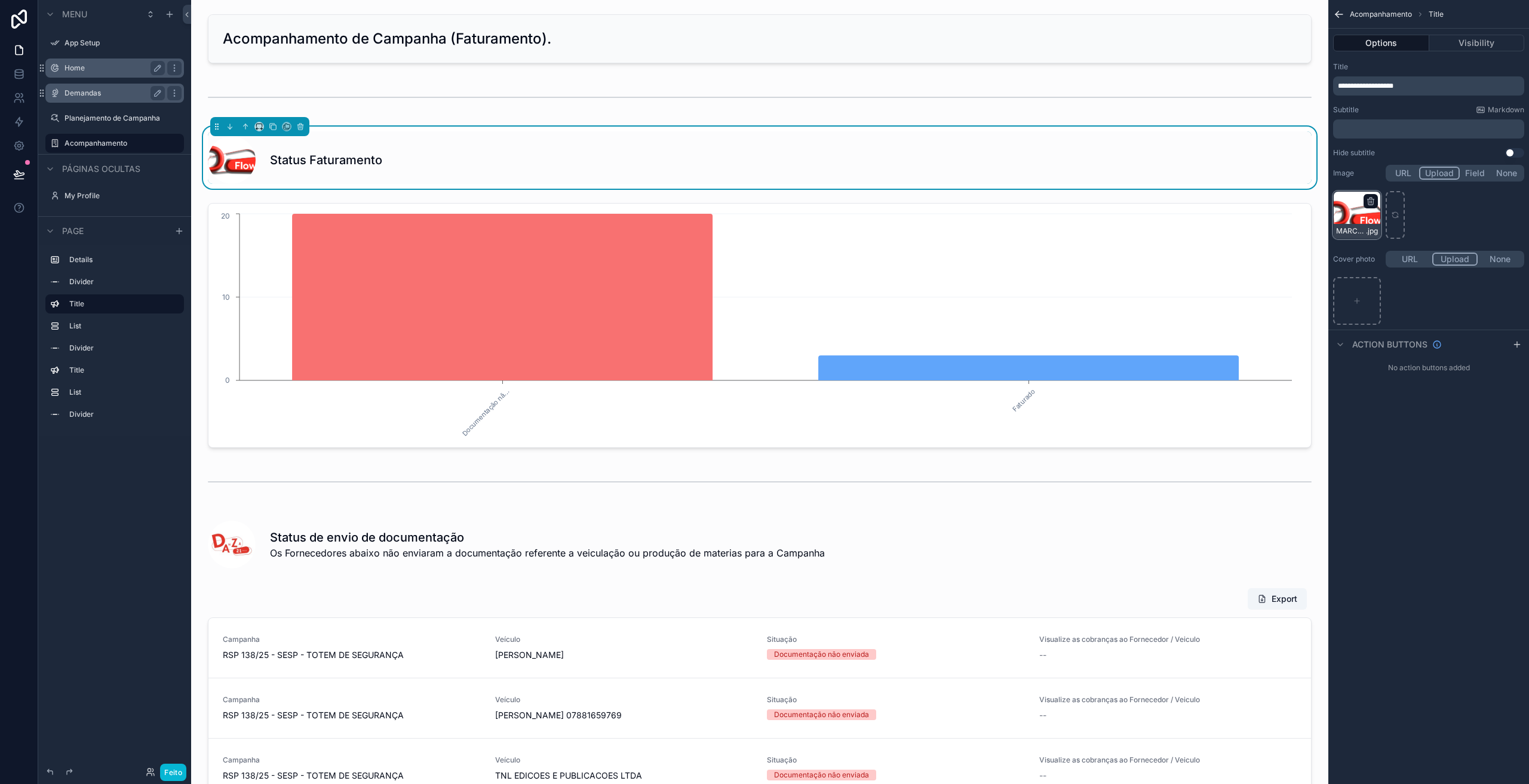
click at [1374, 195] on div "conteúdo rolável" at bounding box center [1371, 202] width 14 height 14
click at [1371, 202] on icon "conteúdo rolável" at bounding box center [1371, 202] width 0 height 2
click at [1403, 184] on icon "button" at bounding box center [1406, 179] width 9 height 9
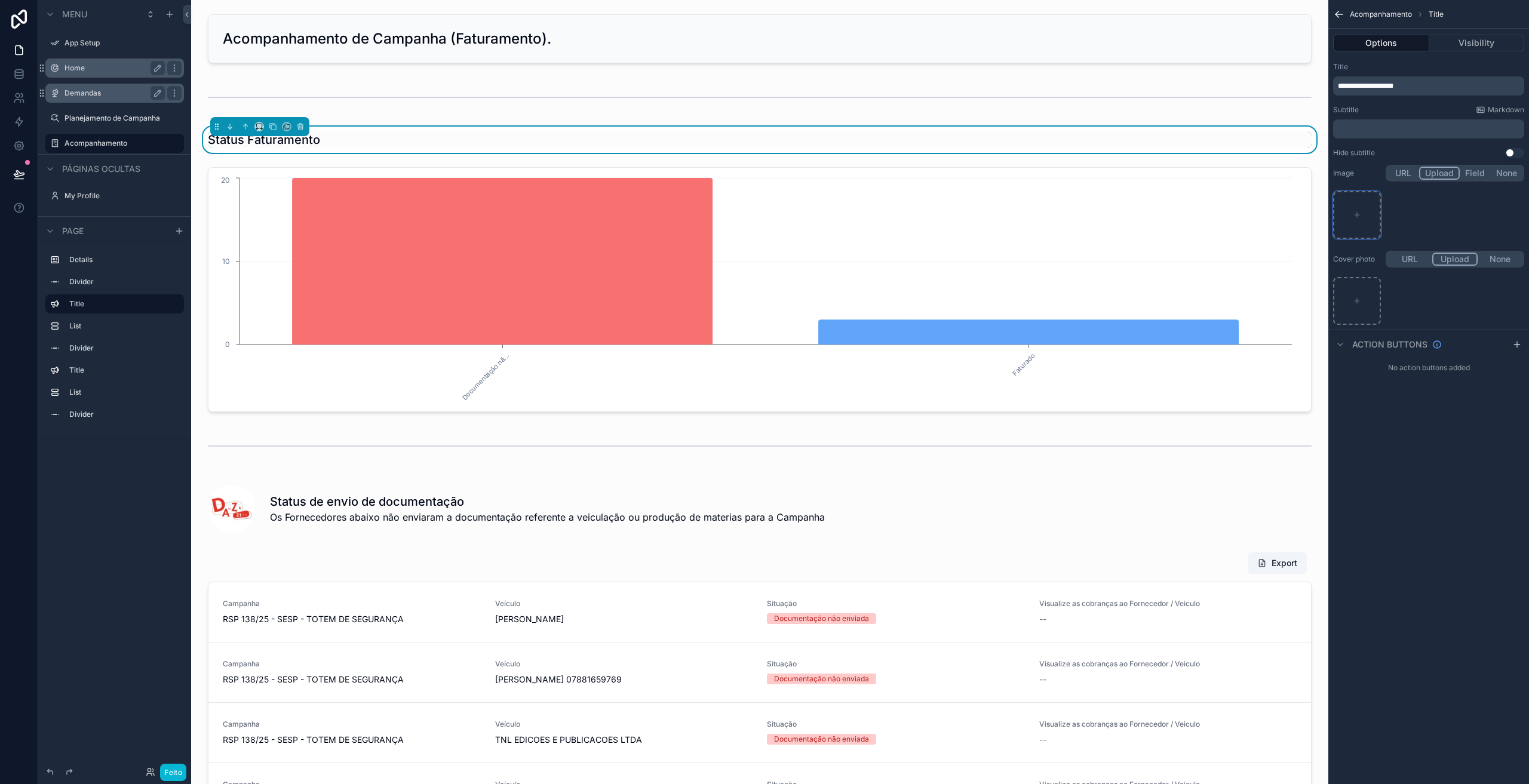
click at [1356, 217] on icon "conteúdo rolável" at bounding box center [1357, 215] width 9 height 9
type input "**********"
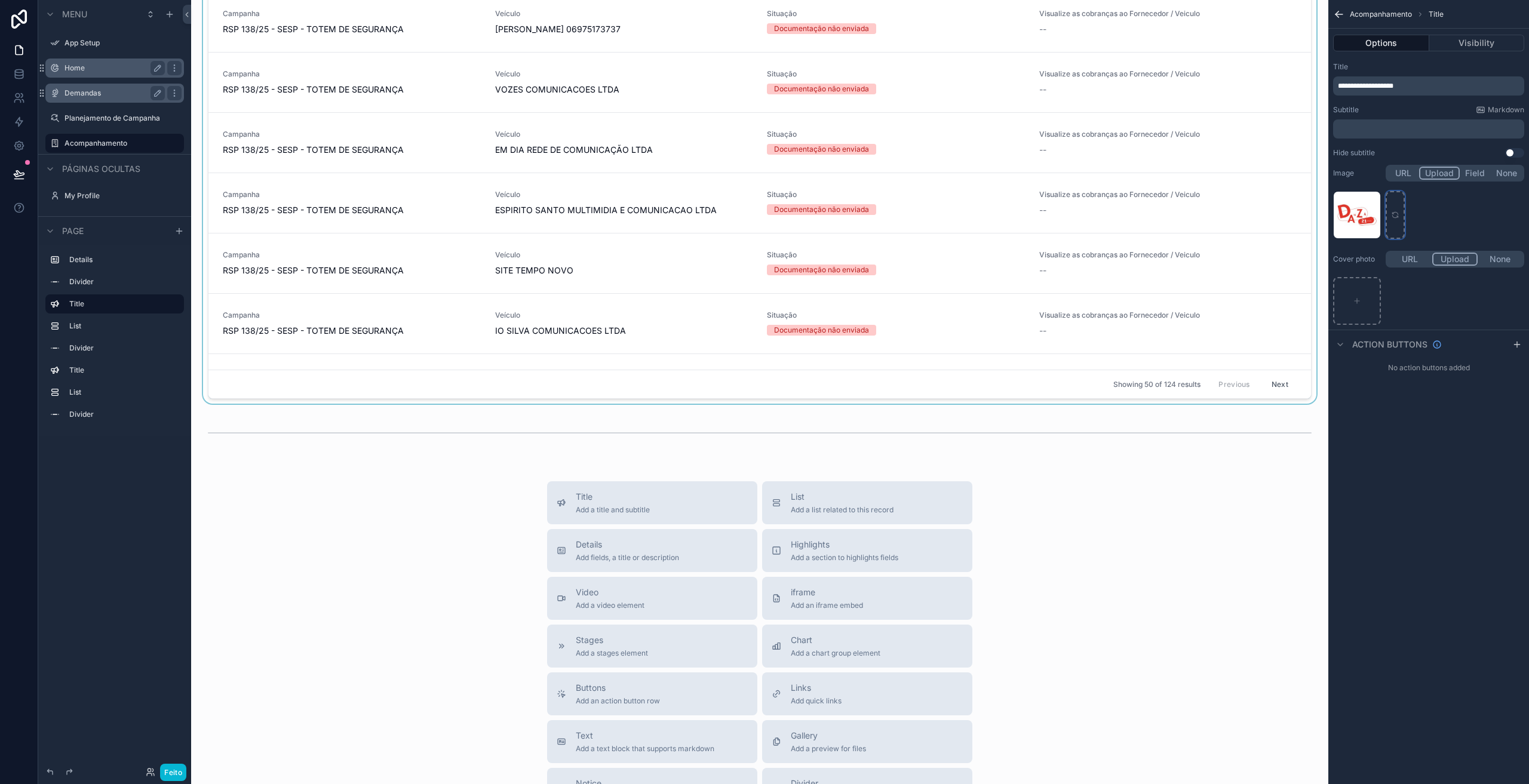
scroll to position [816, 0]
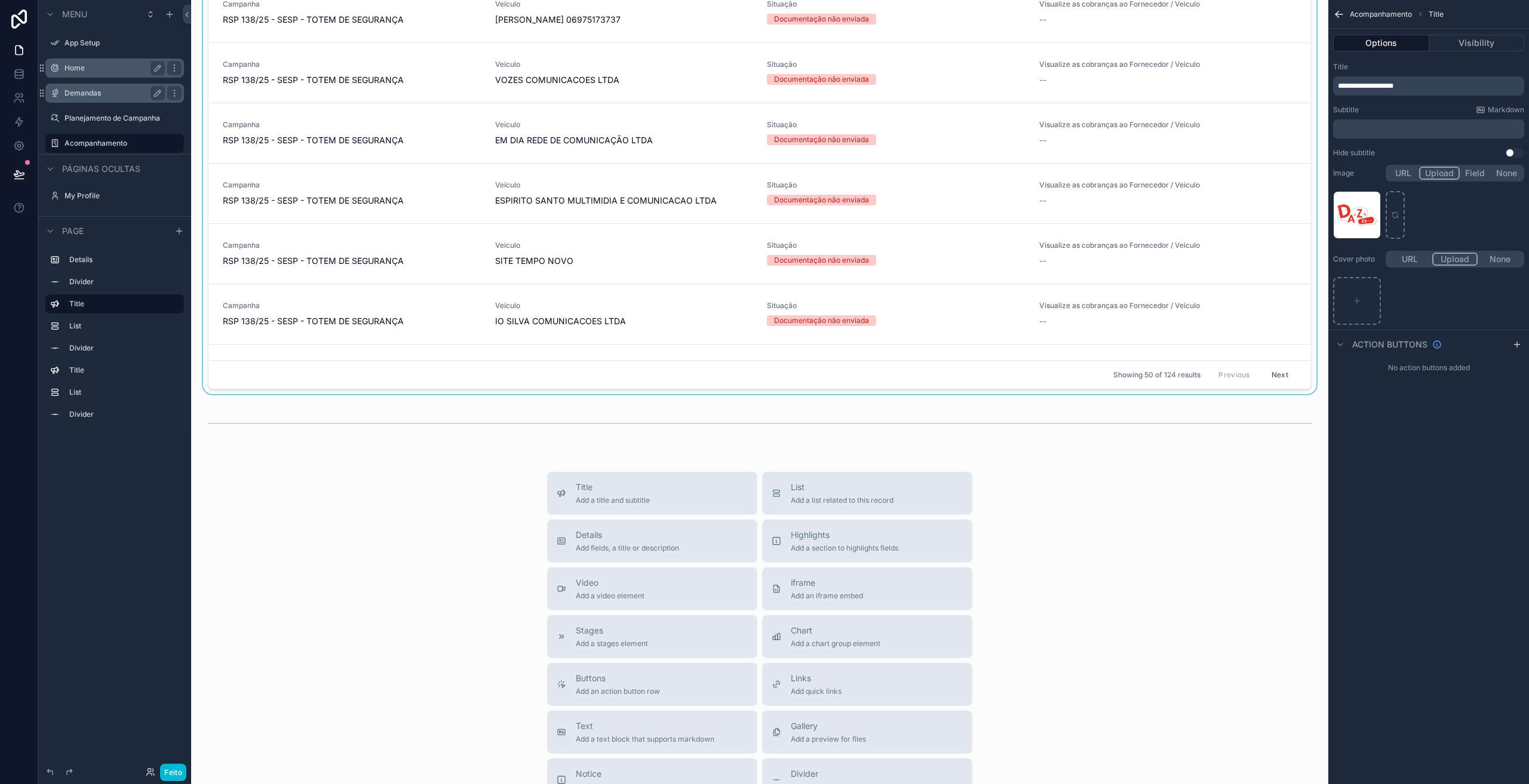
click at [408, 372] on div "Showing 50 of 124 results Previous Next" at bounding box center [759, 374] width 1103 height 29
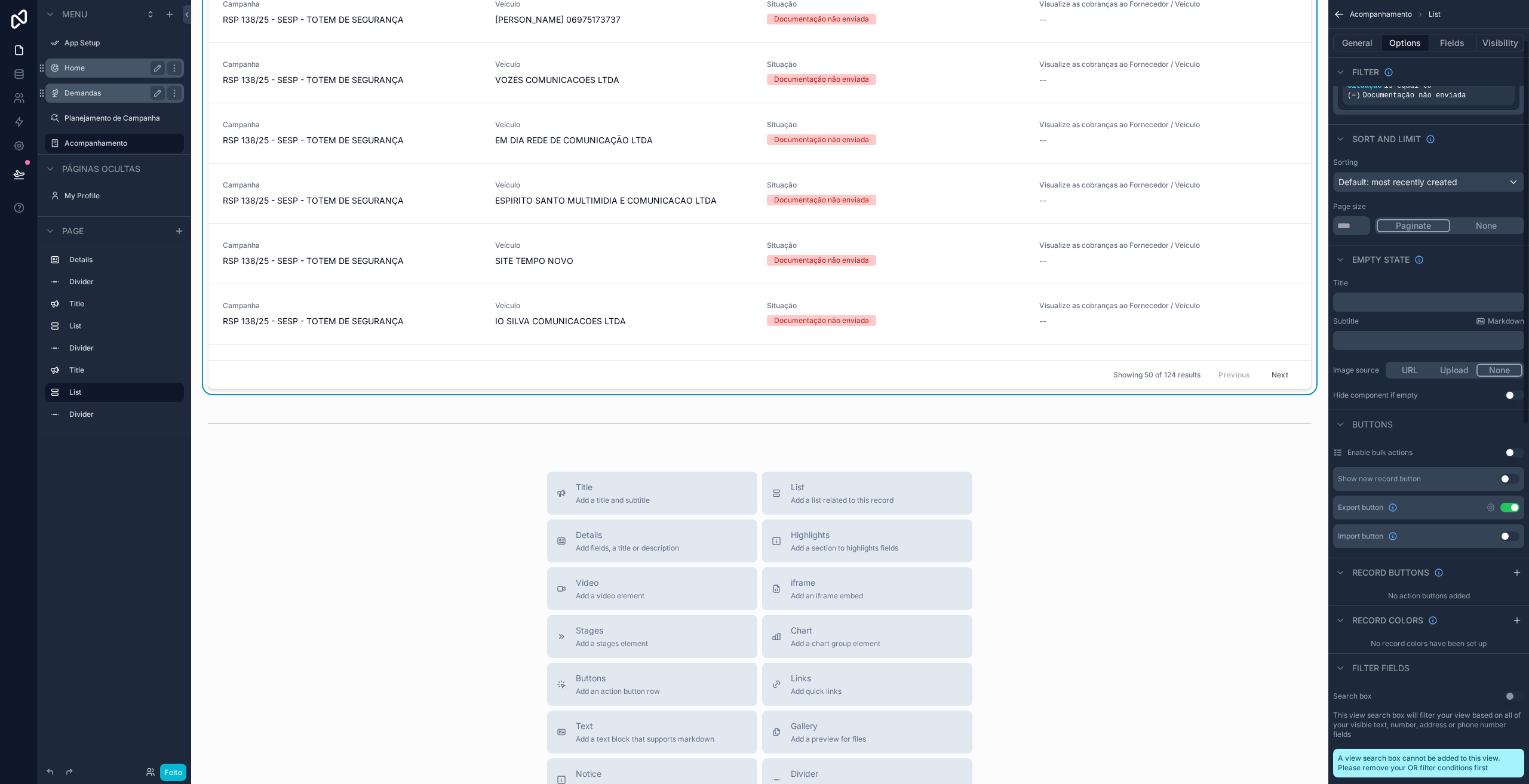
scroll to position [100, 0]
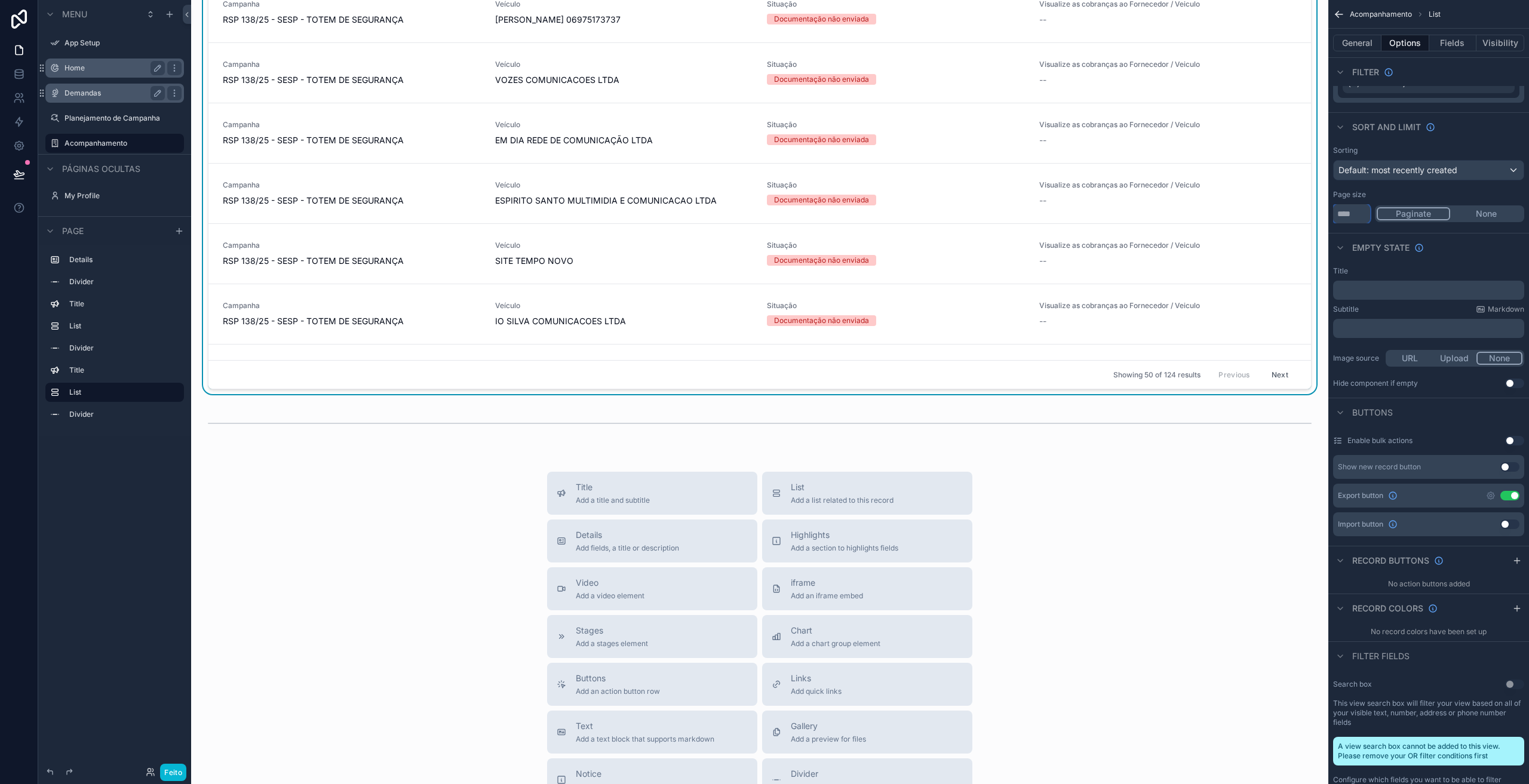
click at [1347, 217] on input "**" at bounding box center [1351, 214] width 37 height 19
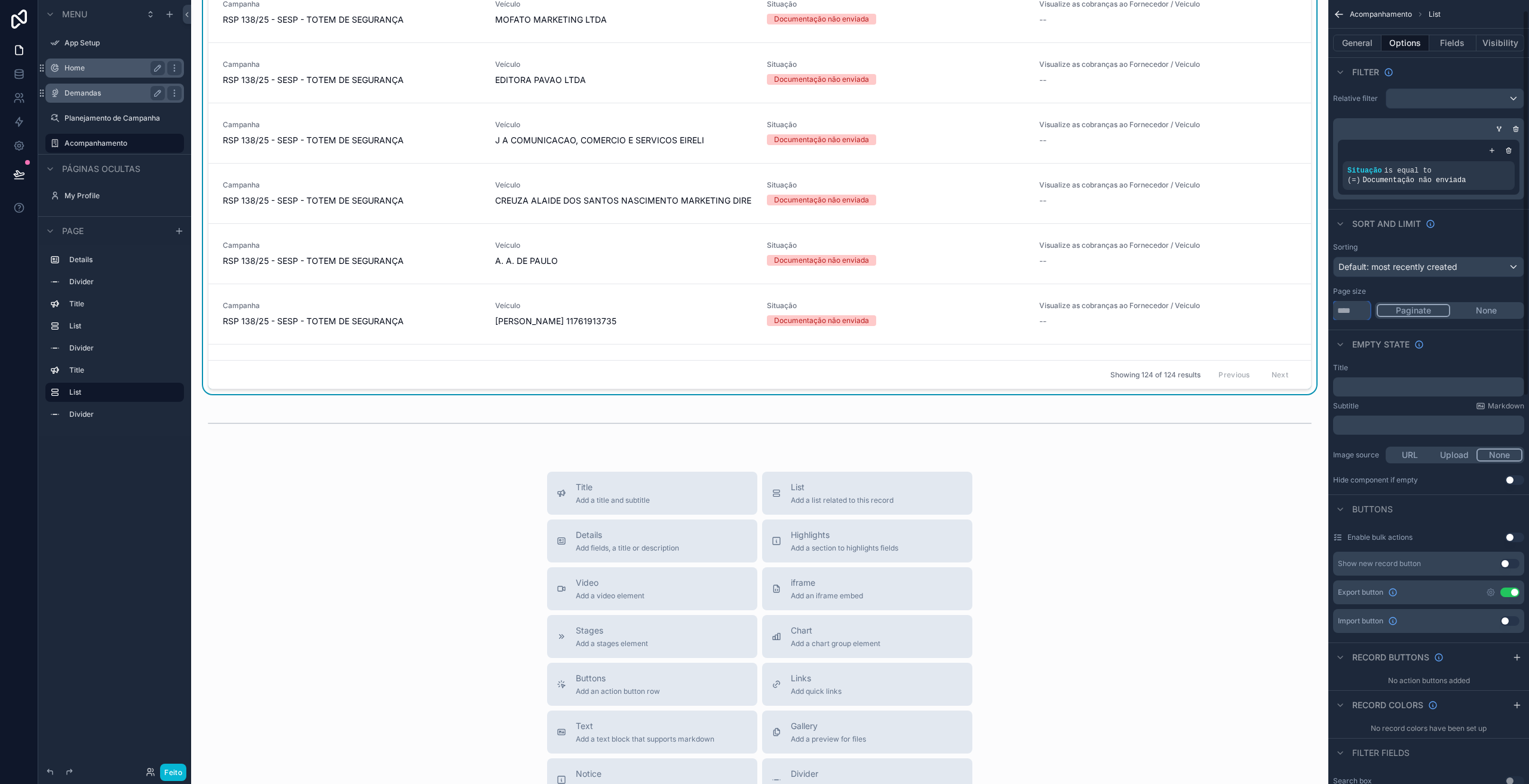
scroll to position [0, 0]
type input "***"
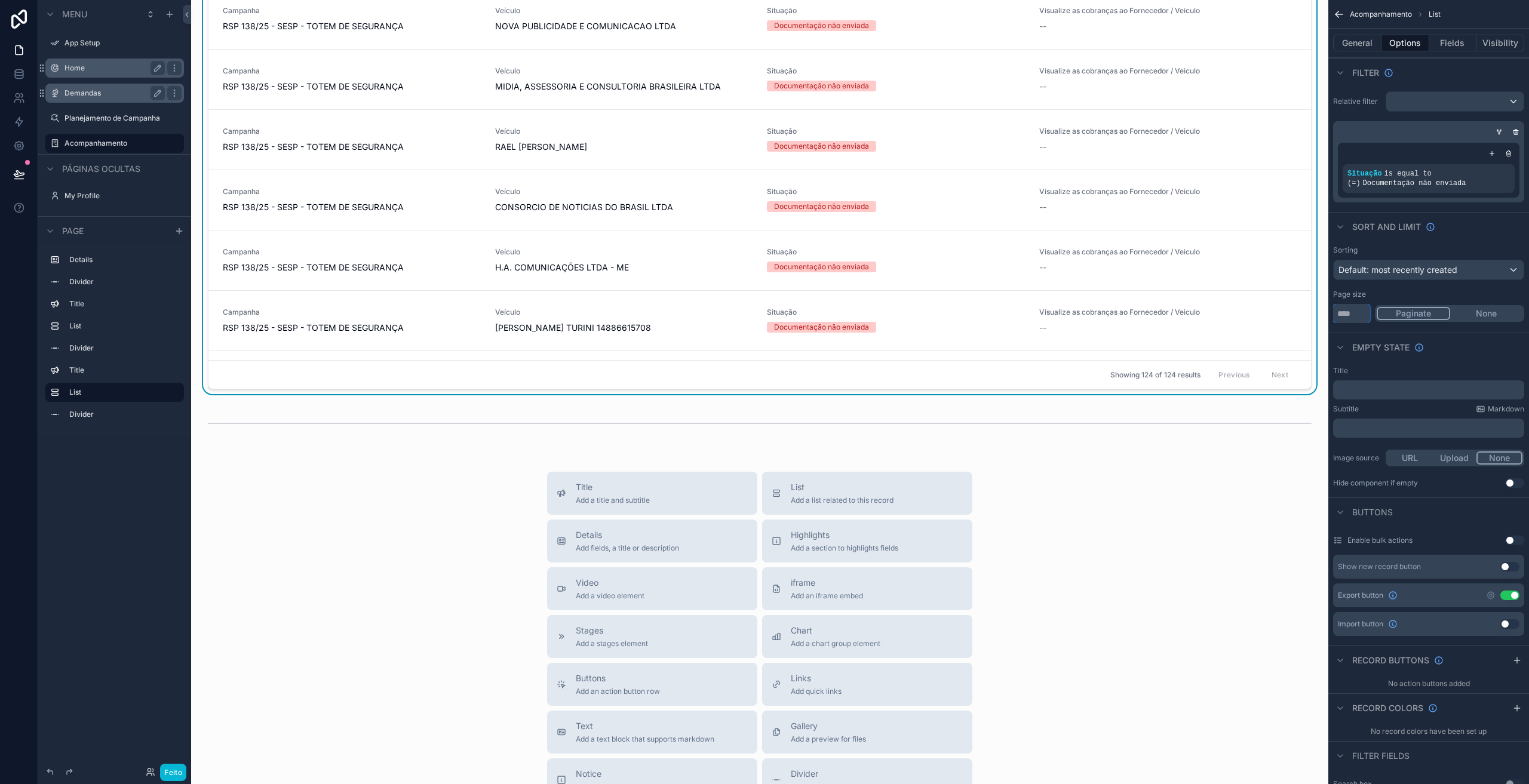
scroll to position [398, 0]
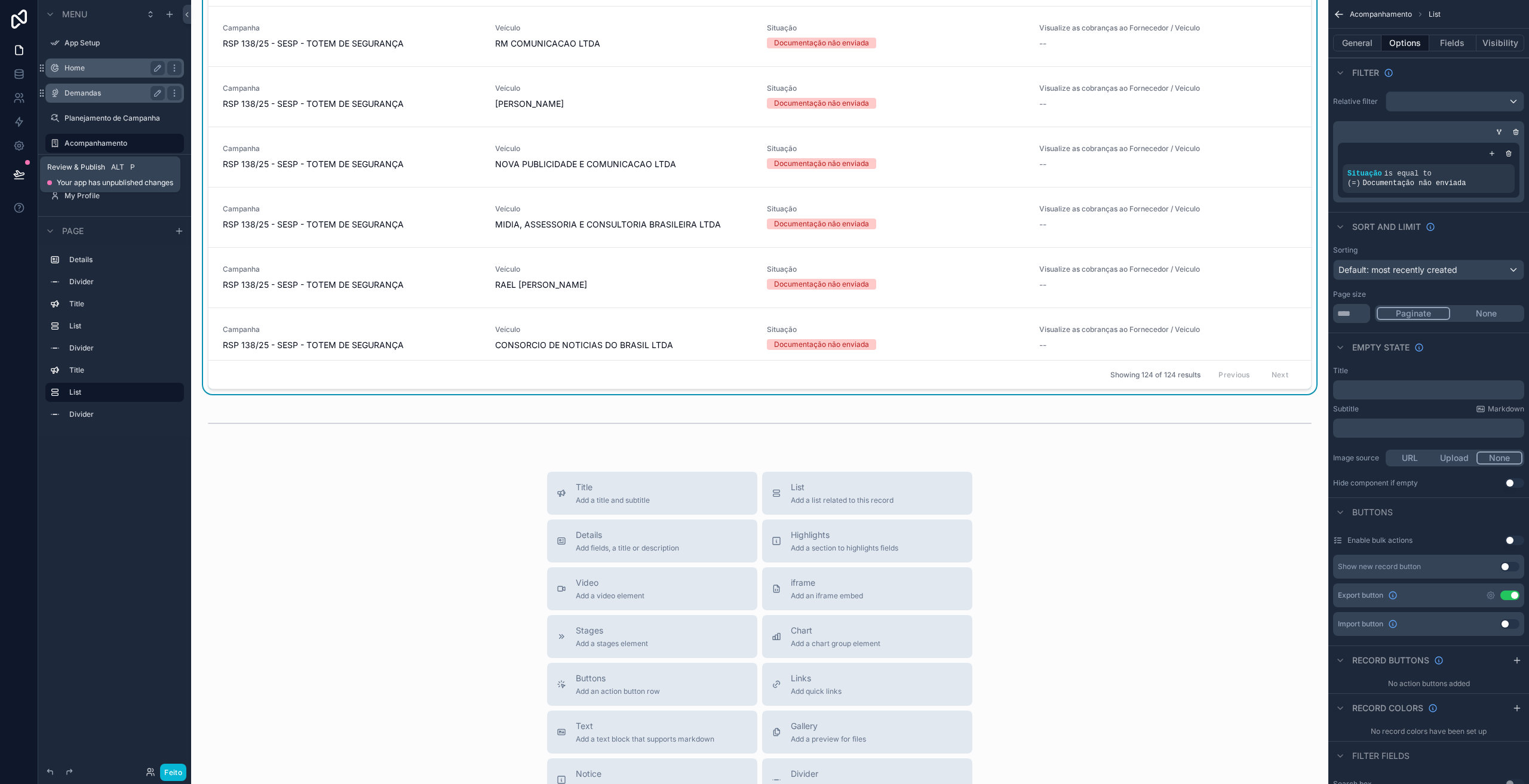
click at [21, 179] on icon at bounding box center [19, 179] width 9 height 0
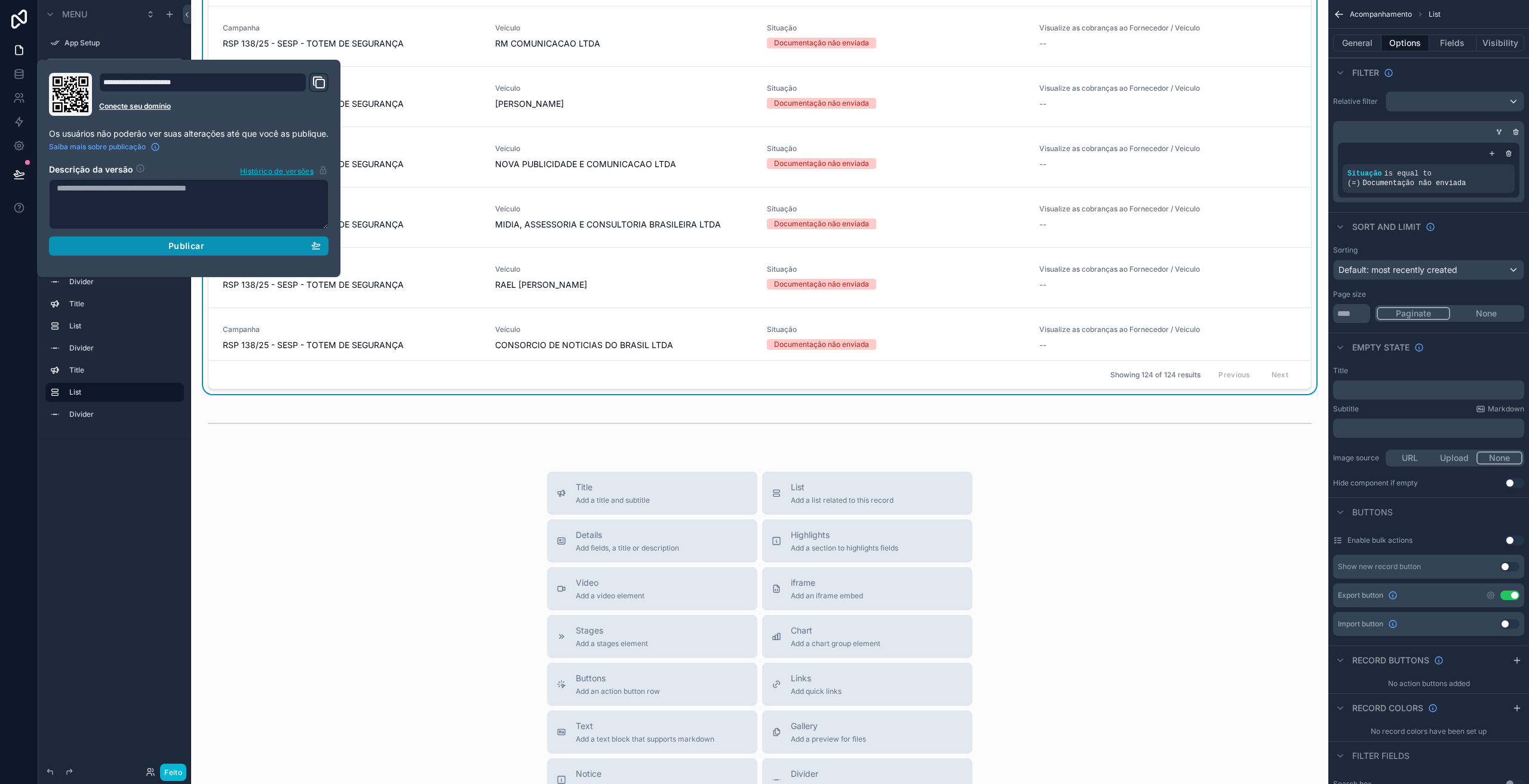
click at [161, 253] on button "Publicar" at bounding box center [189, 245] width 279 height 19
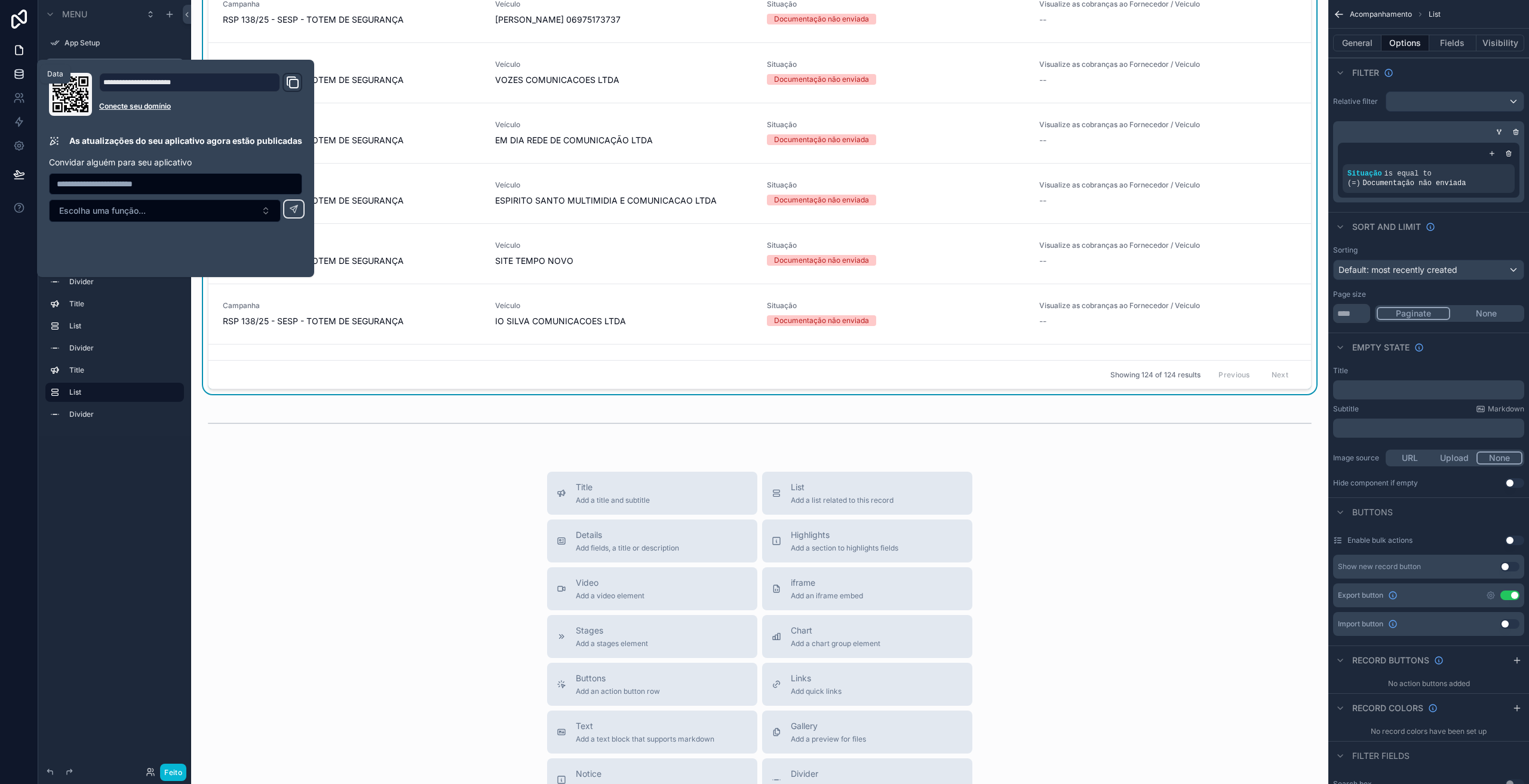
click at [25, 76] on link at bounding box center [19, 73] width 37 height 24
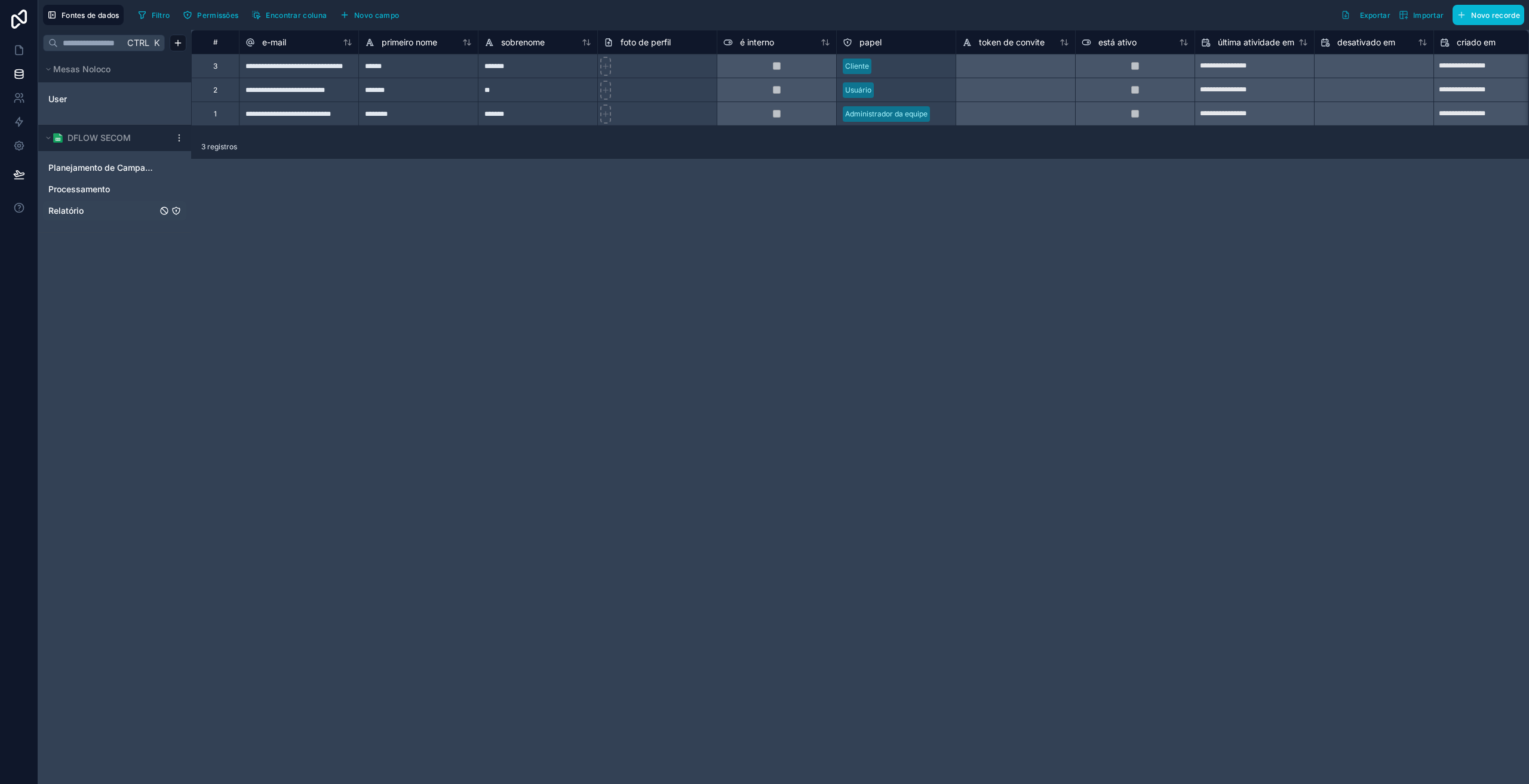
click at [75, 219] on div "Relatório" at bounding box center [115, 210] width 143 height 19
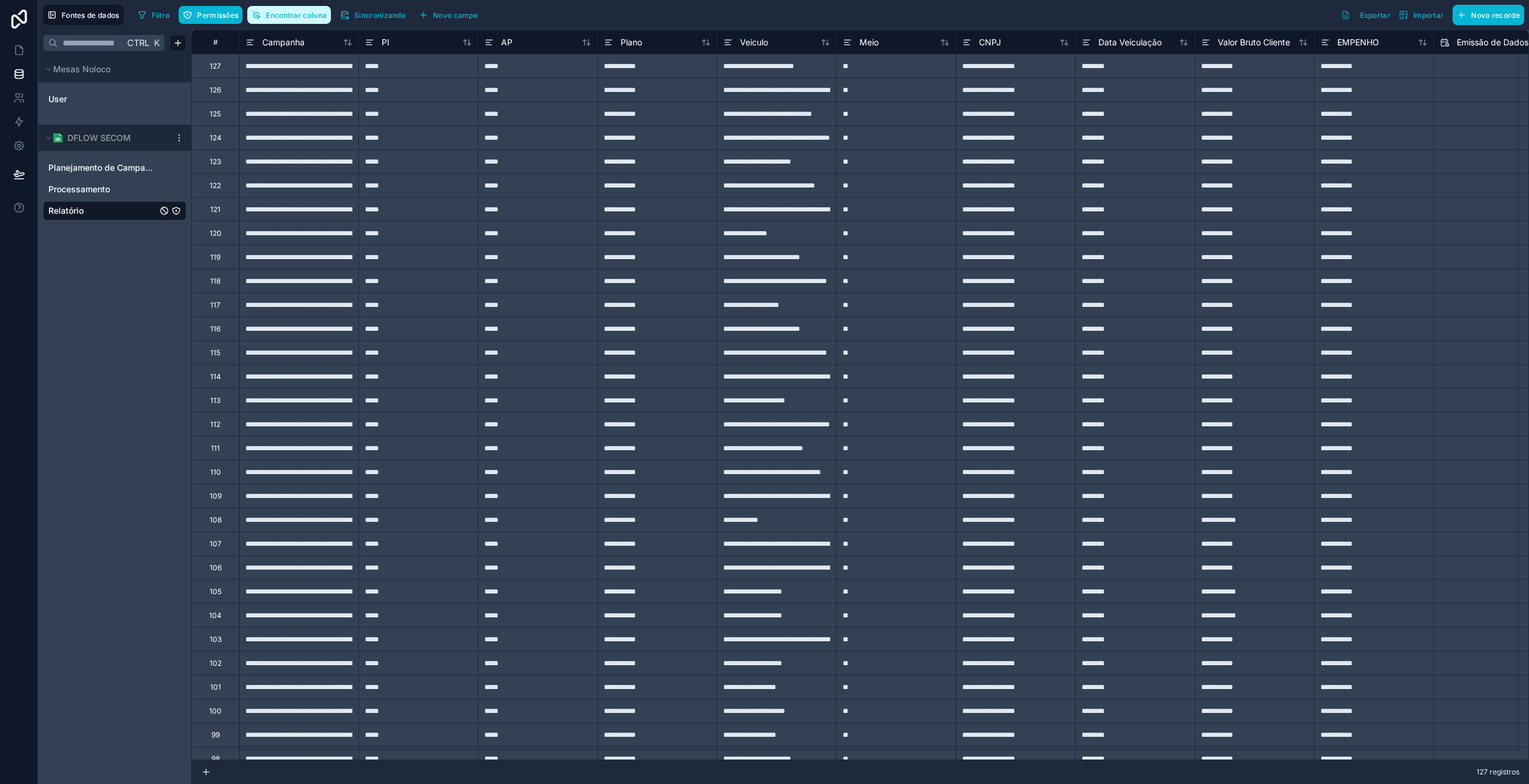
click at [302, 15] on font "Encontrar coluna" at bounding box center [296, 15] width 61 height 9
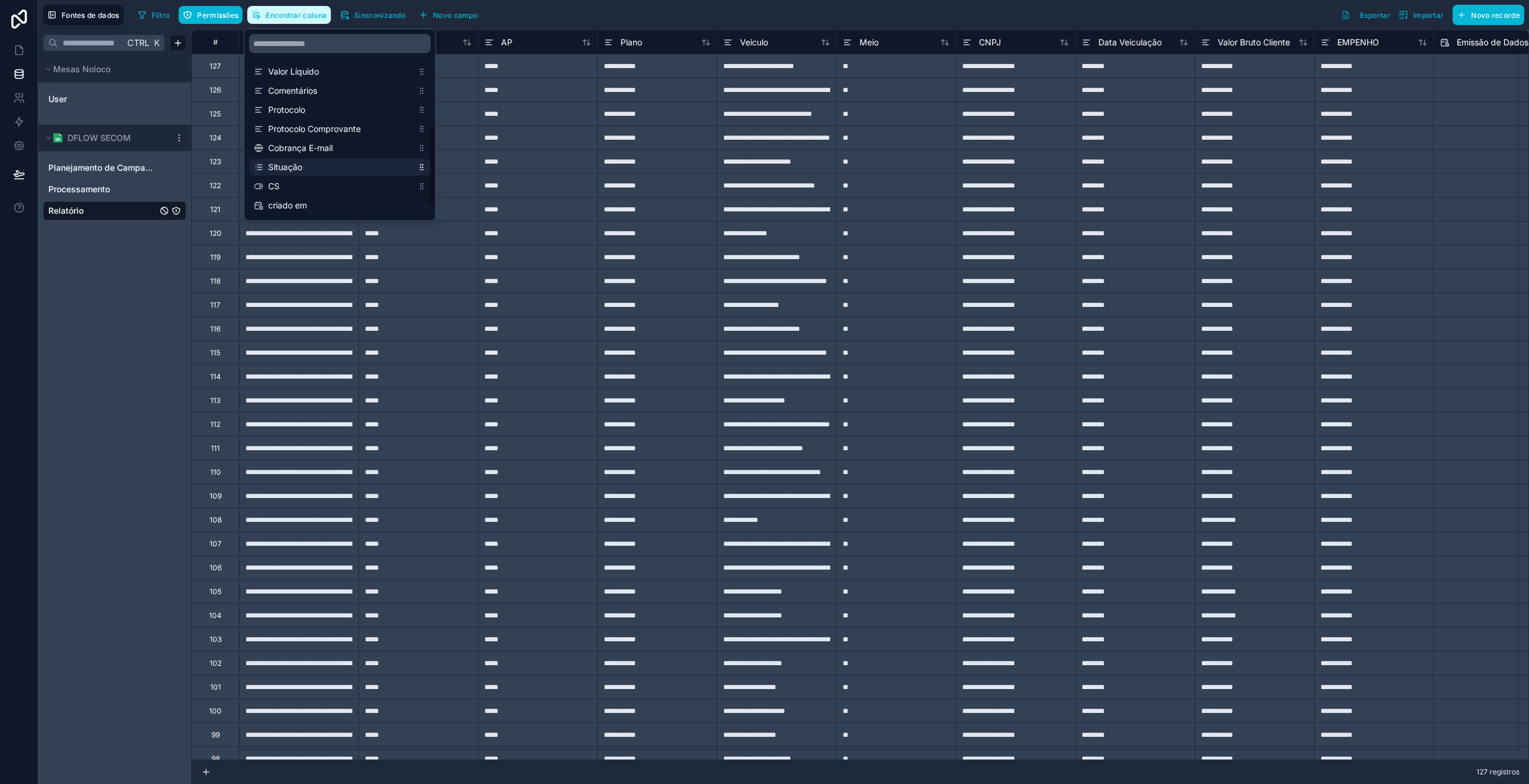
scroll to position [219, 0]
click at [291, 156] on font "Situação" at bounding box center [284, 157] width 34 height 10
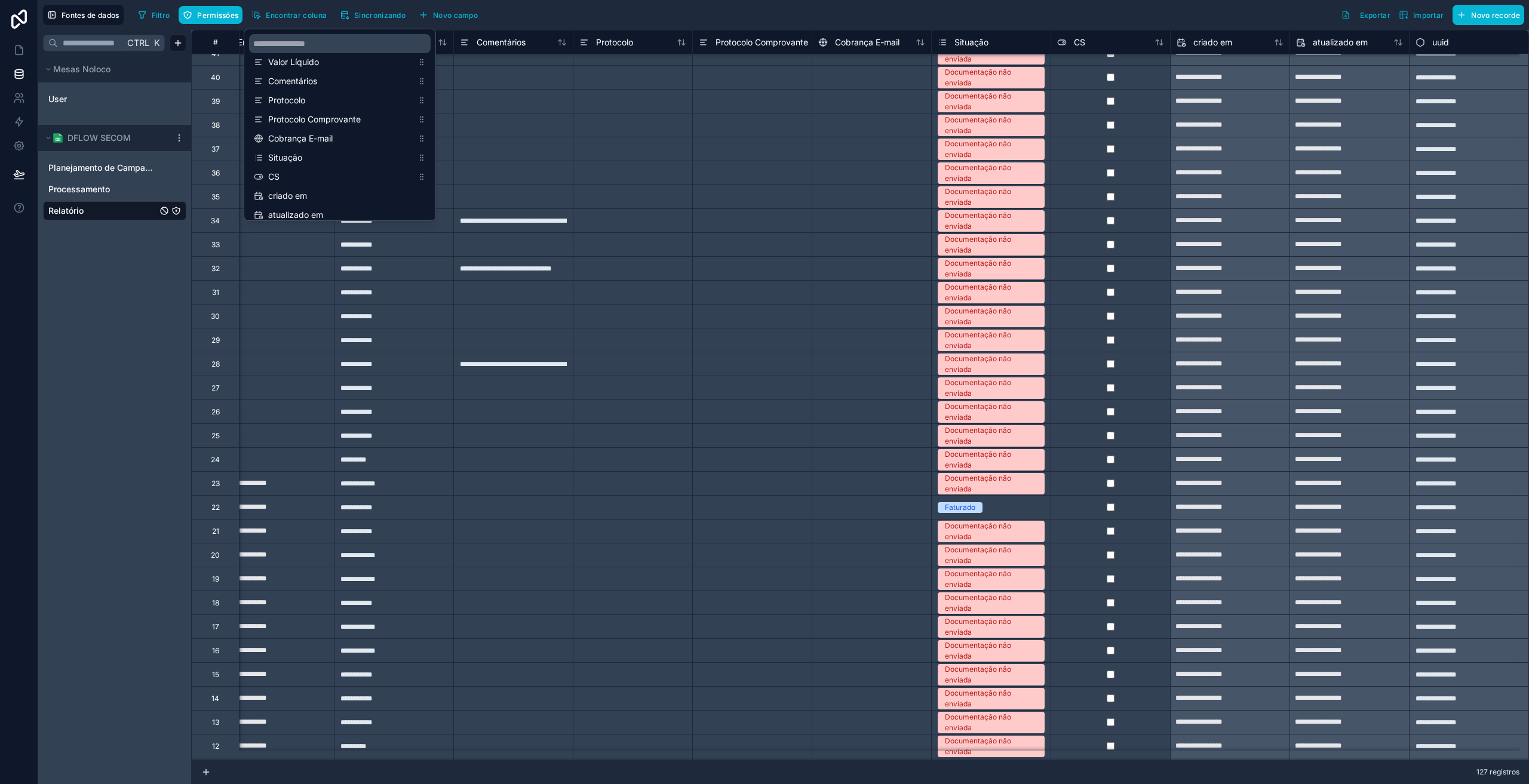
scroll to position [2150, 1228]
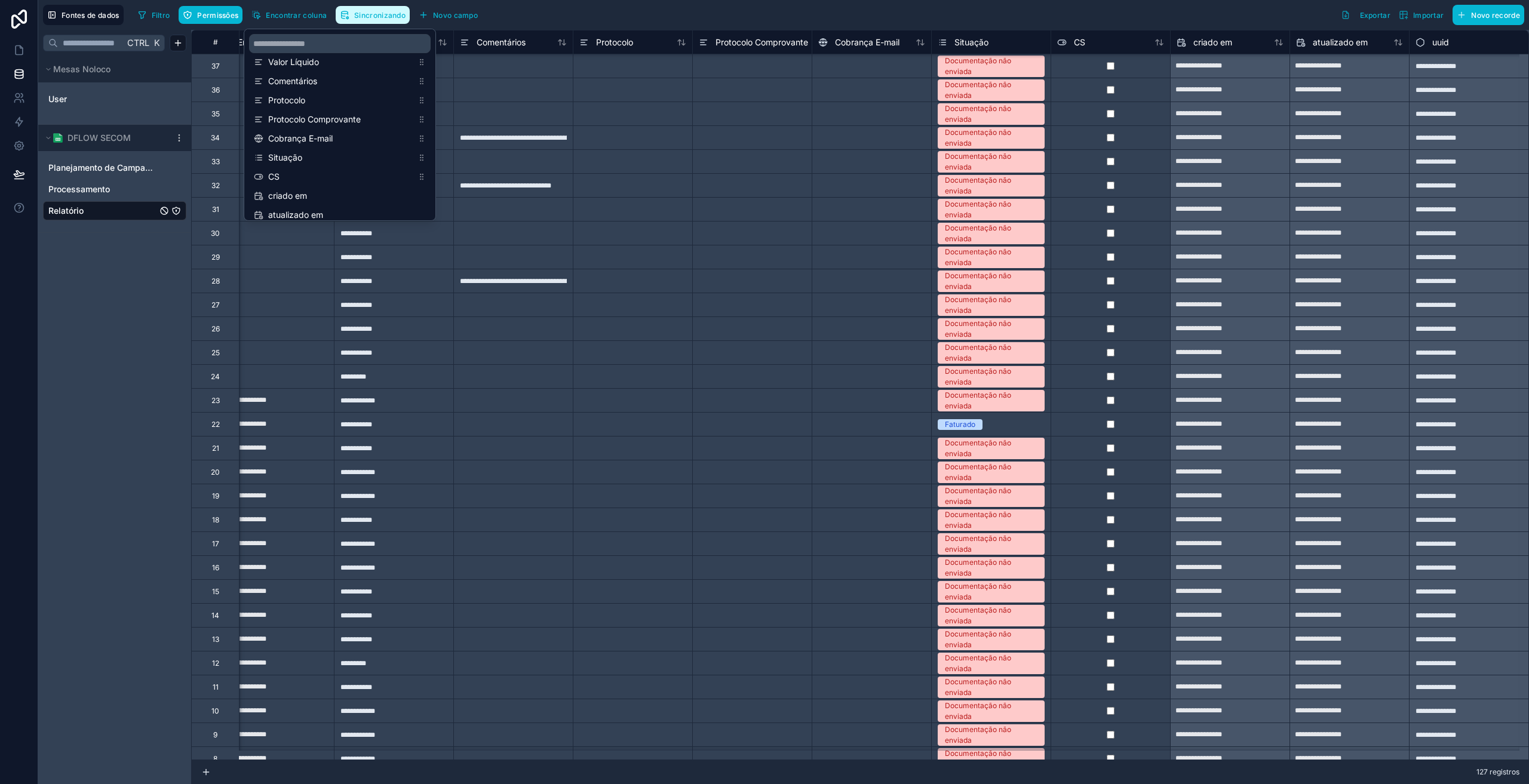
click at [382, 16] on font "Sincronizando" at bounding box center [380, 15] width 51 height 9
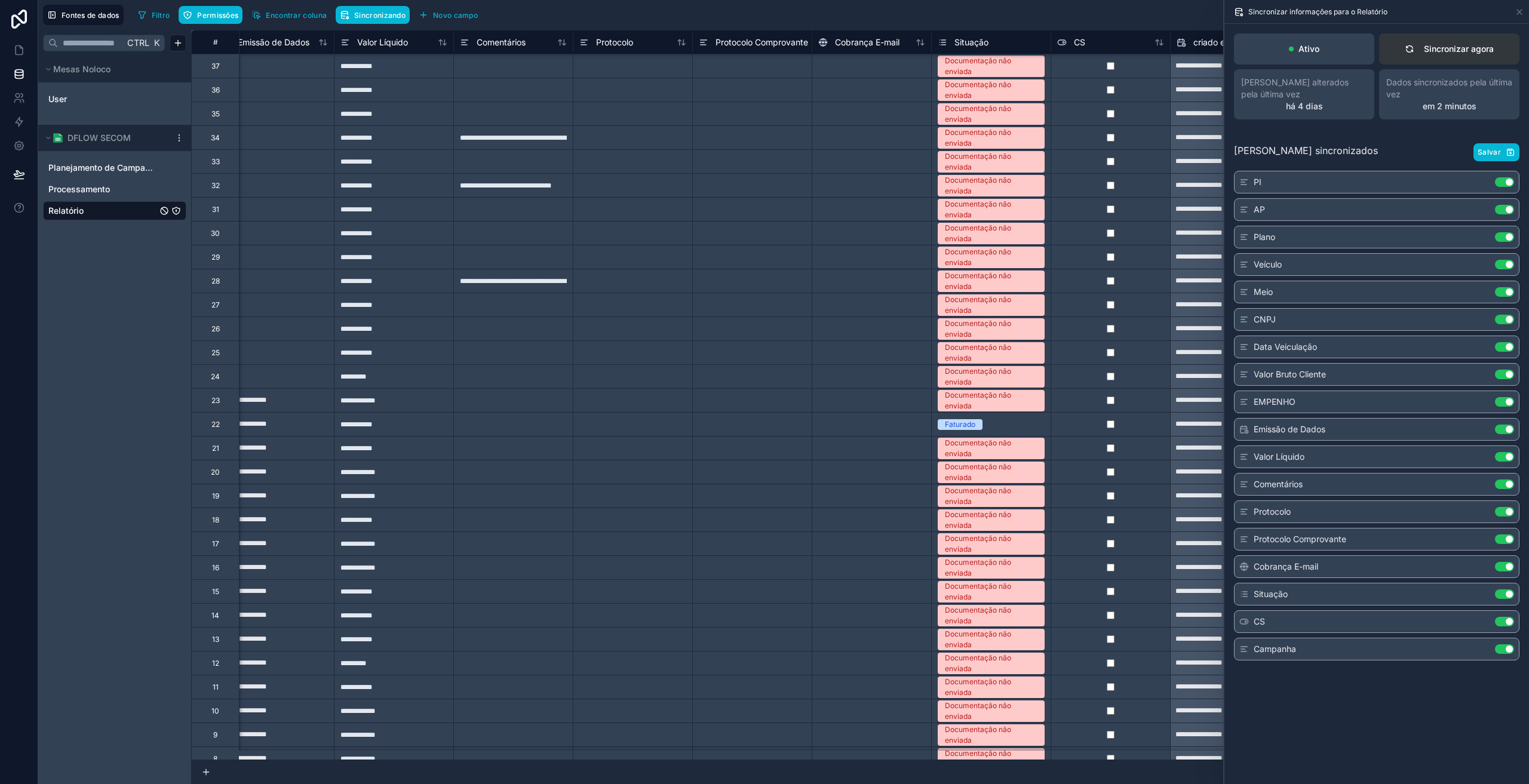
click at [1447, 53] on font "Sincronizar agora" at bounding box center [1458, 49] width 70 height 10
click at [1493, 156] on span "Salvar" at bounding box center [1489, 152] width 23 height 9
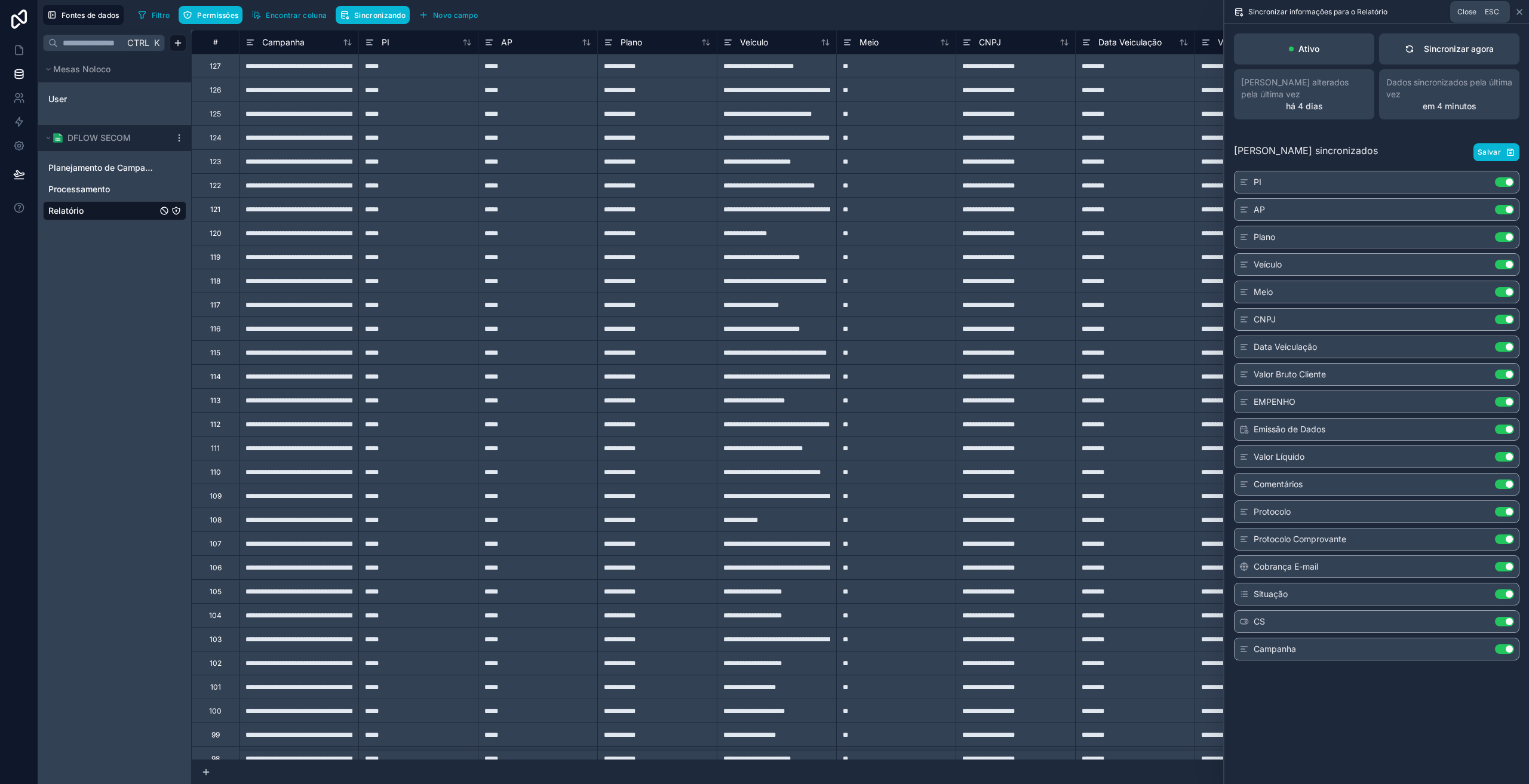
click at [1518, 9] on icon at bounding box center [1519, 12] width 9 height 9
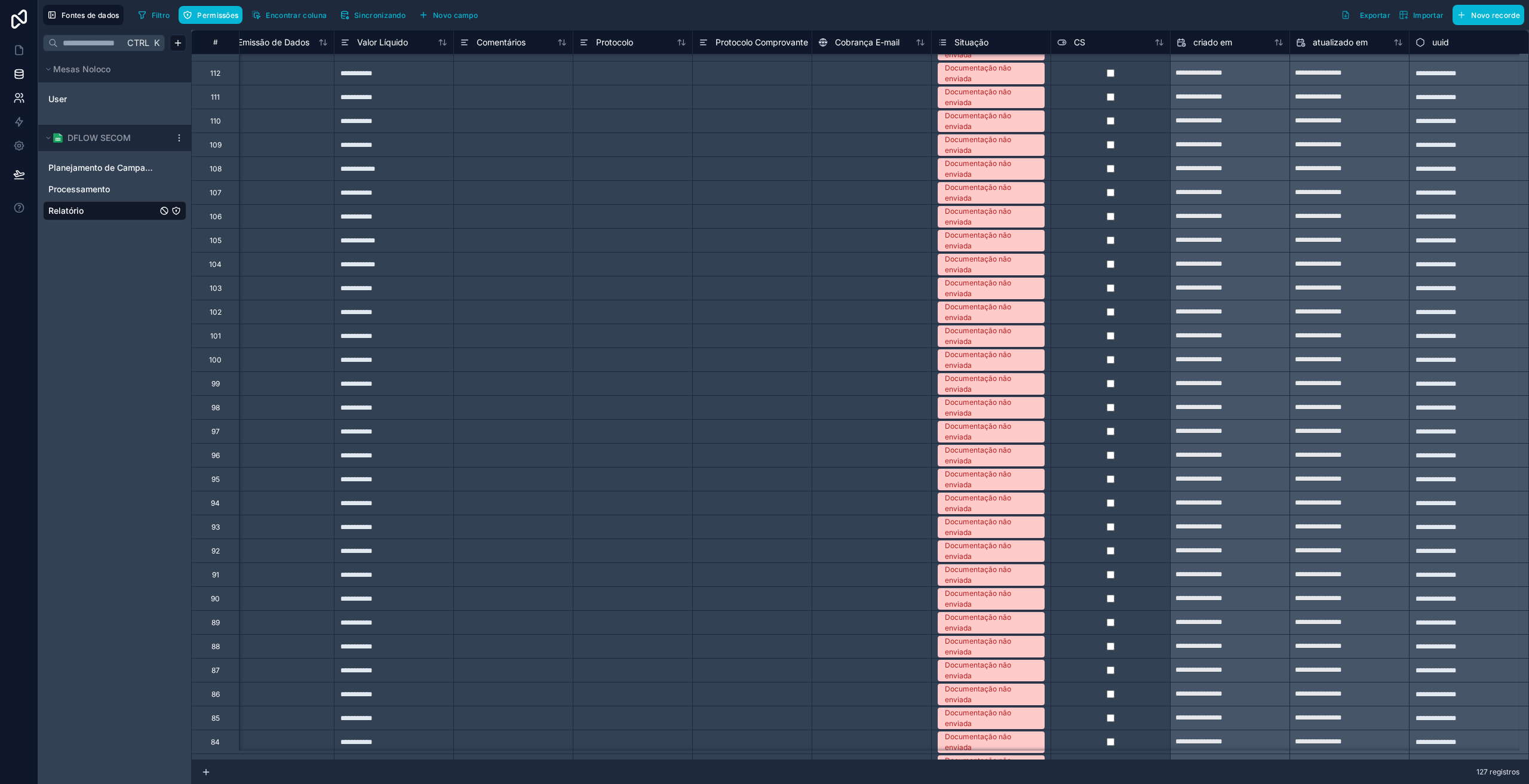
scroll to position [338, 1228]
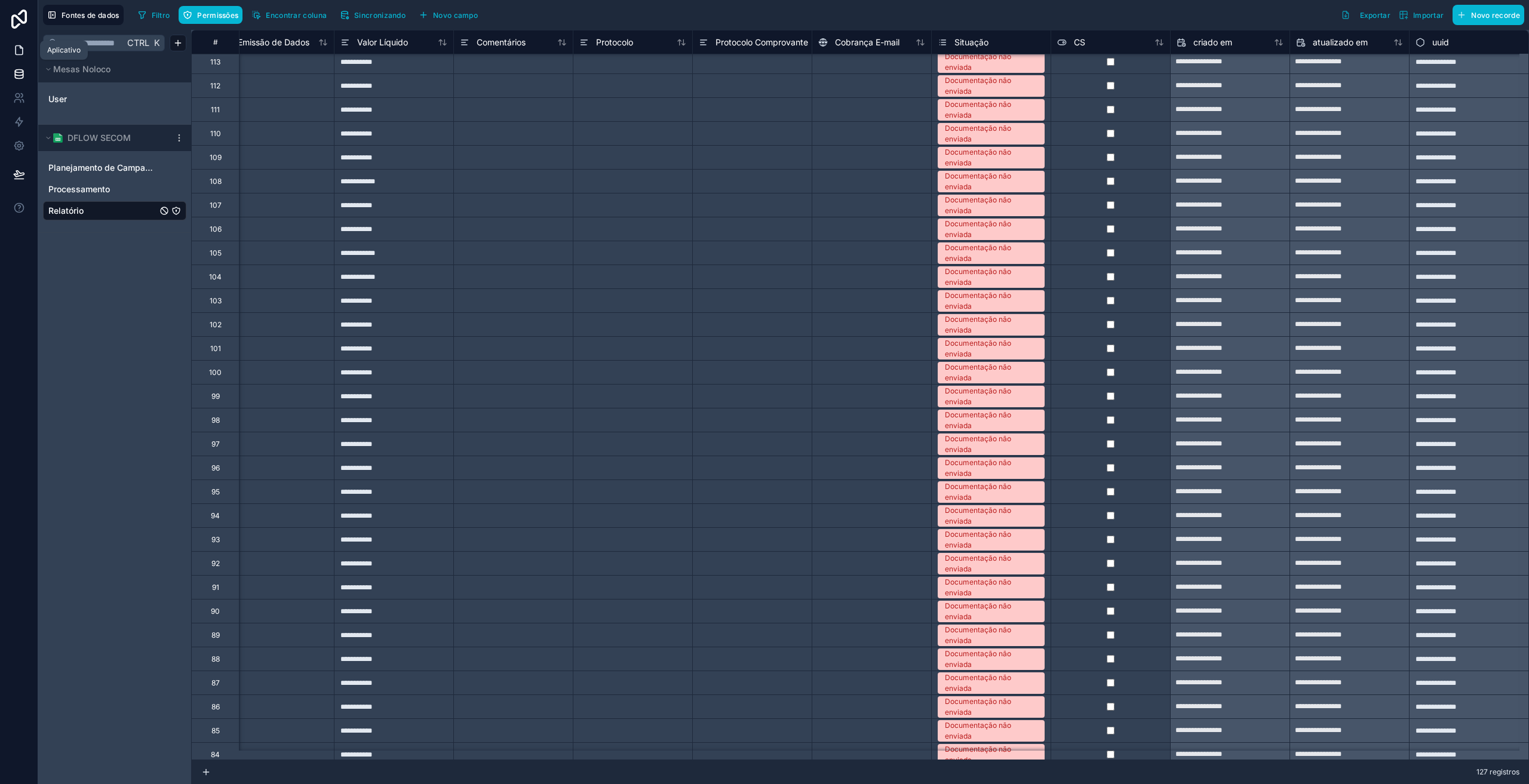
click at [16, 44] on icon at bounding box center [19, 50] width 12 height 12
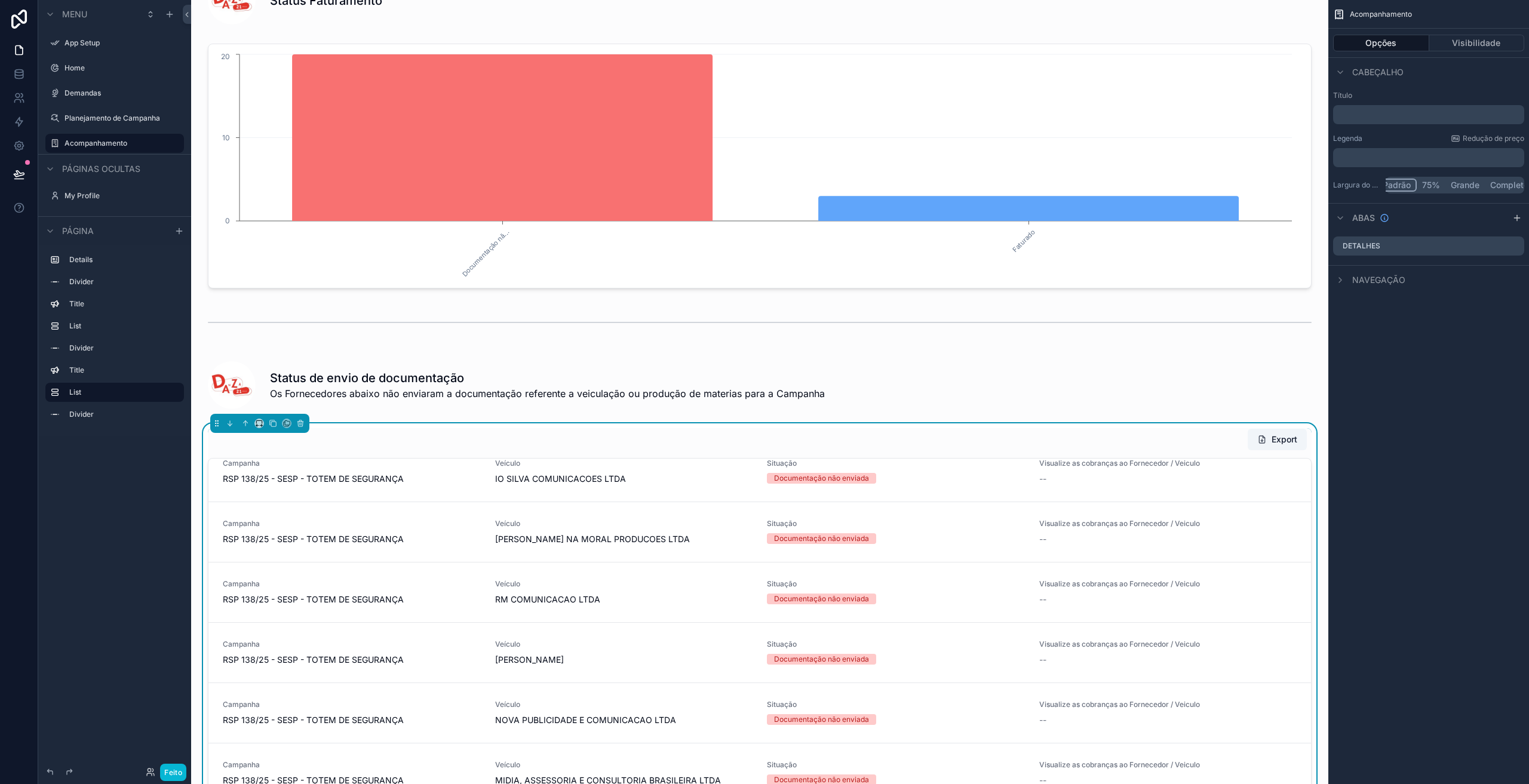
scroll to position [577, 0]
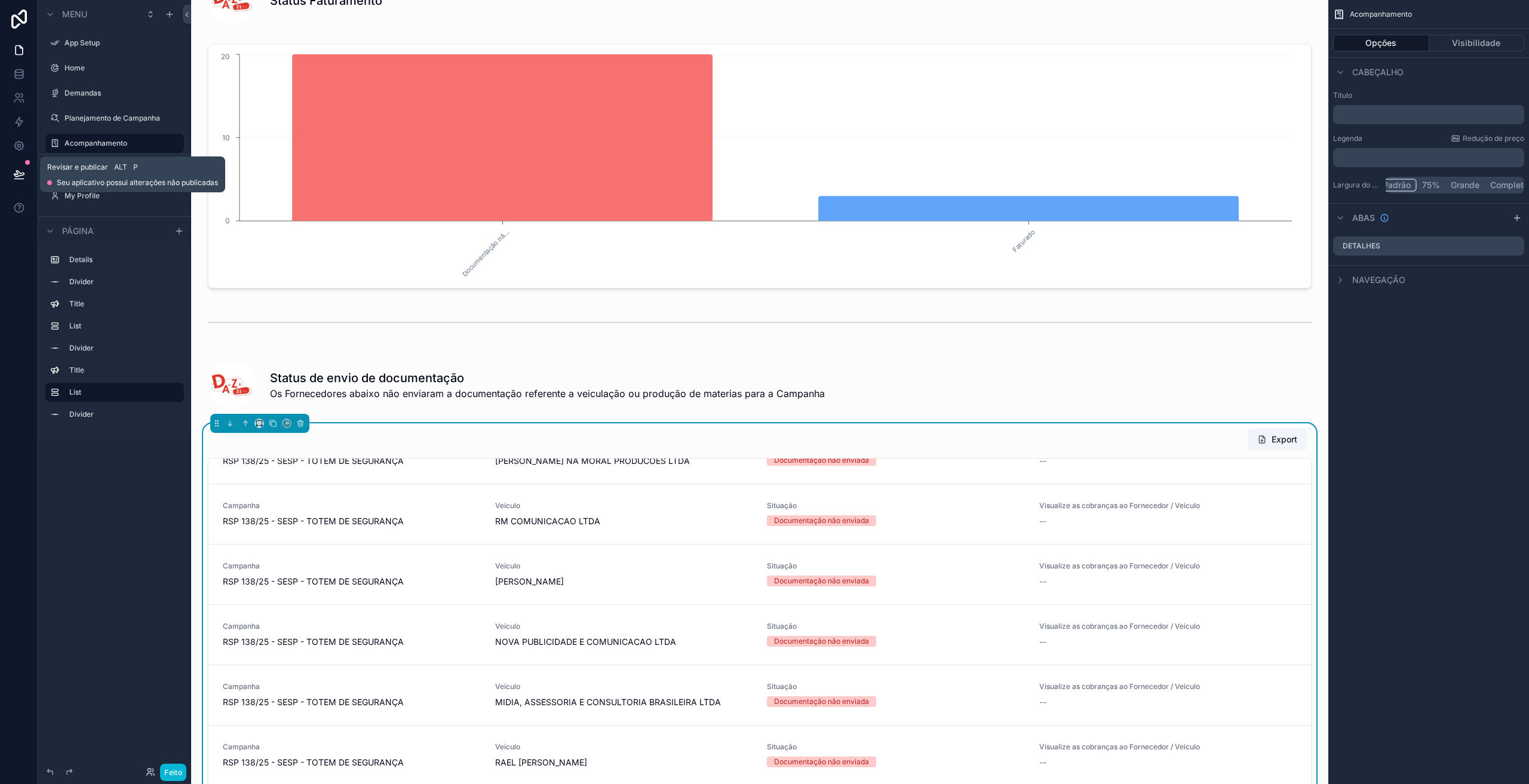
click at [13, 173] on icon at bounding box center [19, 174] width 12 height 12
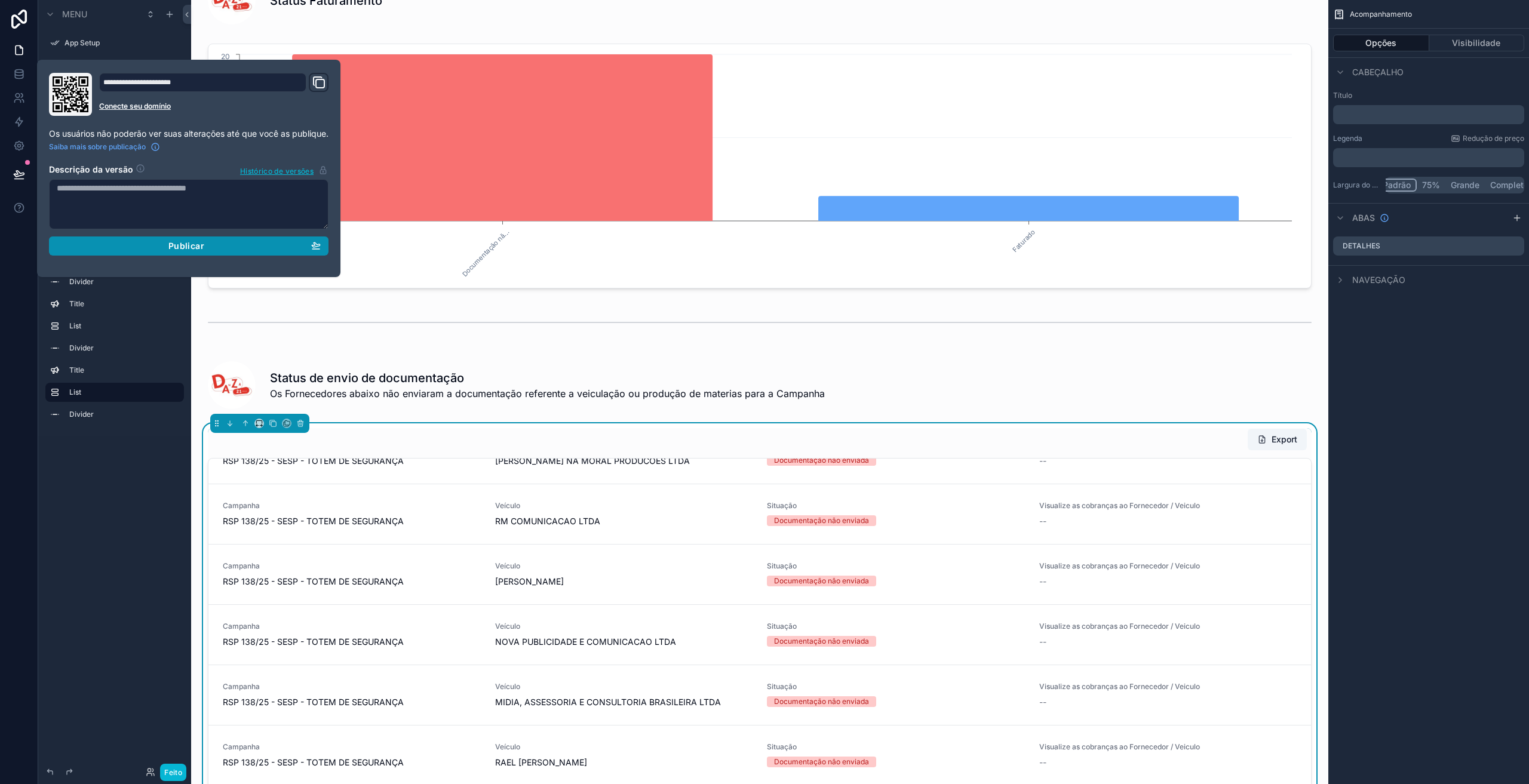
click at [241, 241] on div "Publicar" at bounding box center [189, 245] width 264 height 11
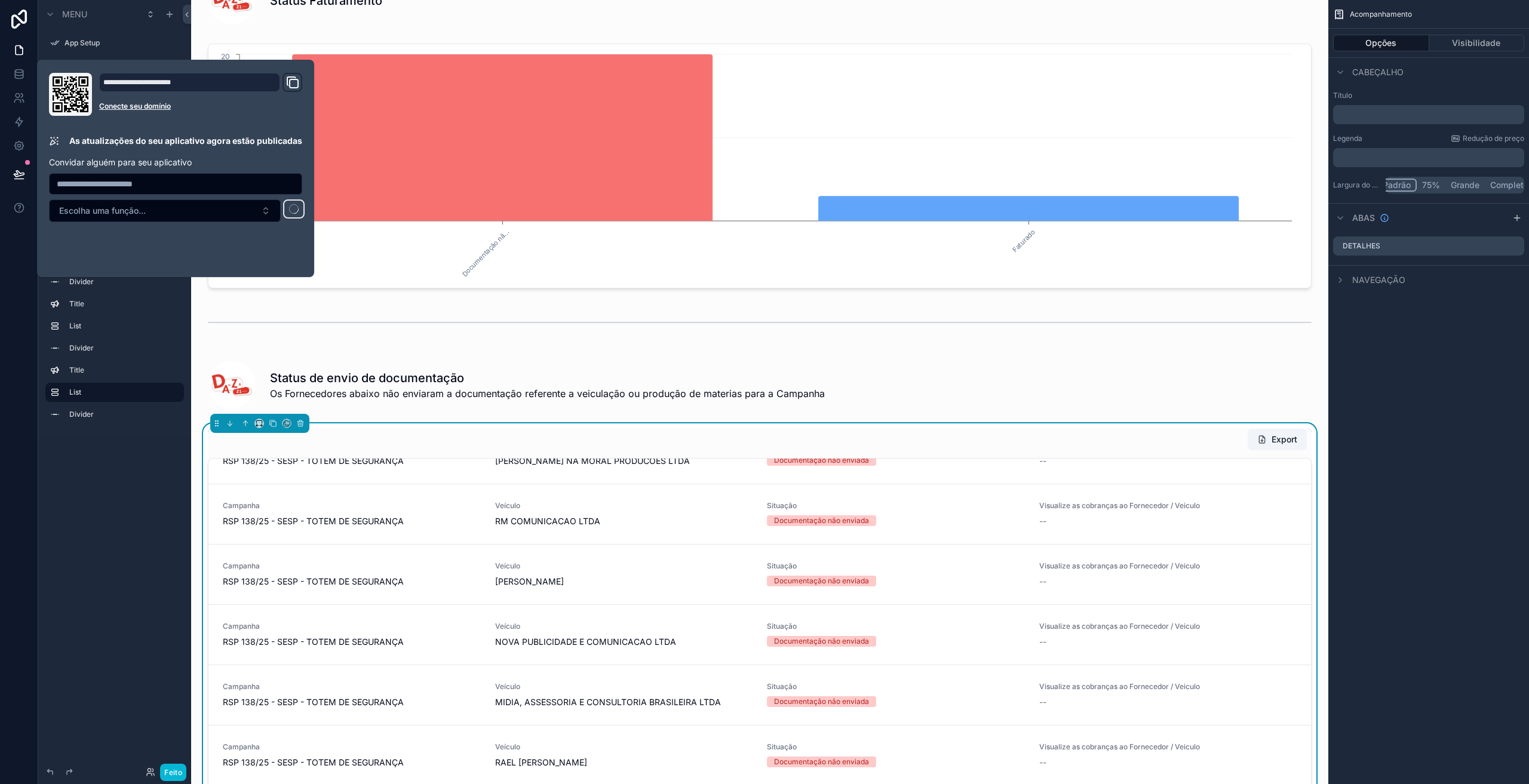
click at [121, 533] on div "Menu App Setup Home Demandas Planejamento de Campanha Acompanhamento Páginas oc…" at bounding box center [115, 384] width 153 height 770
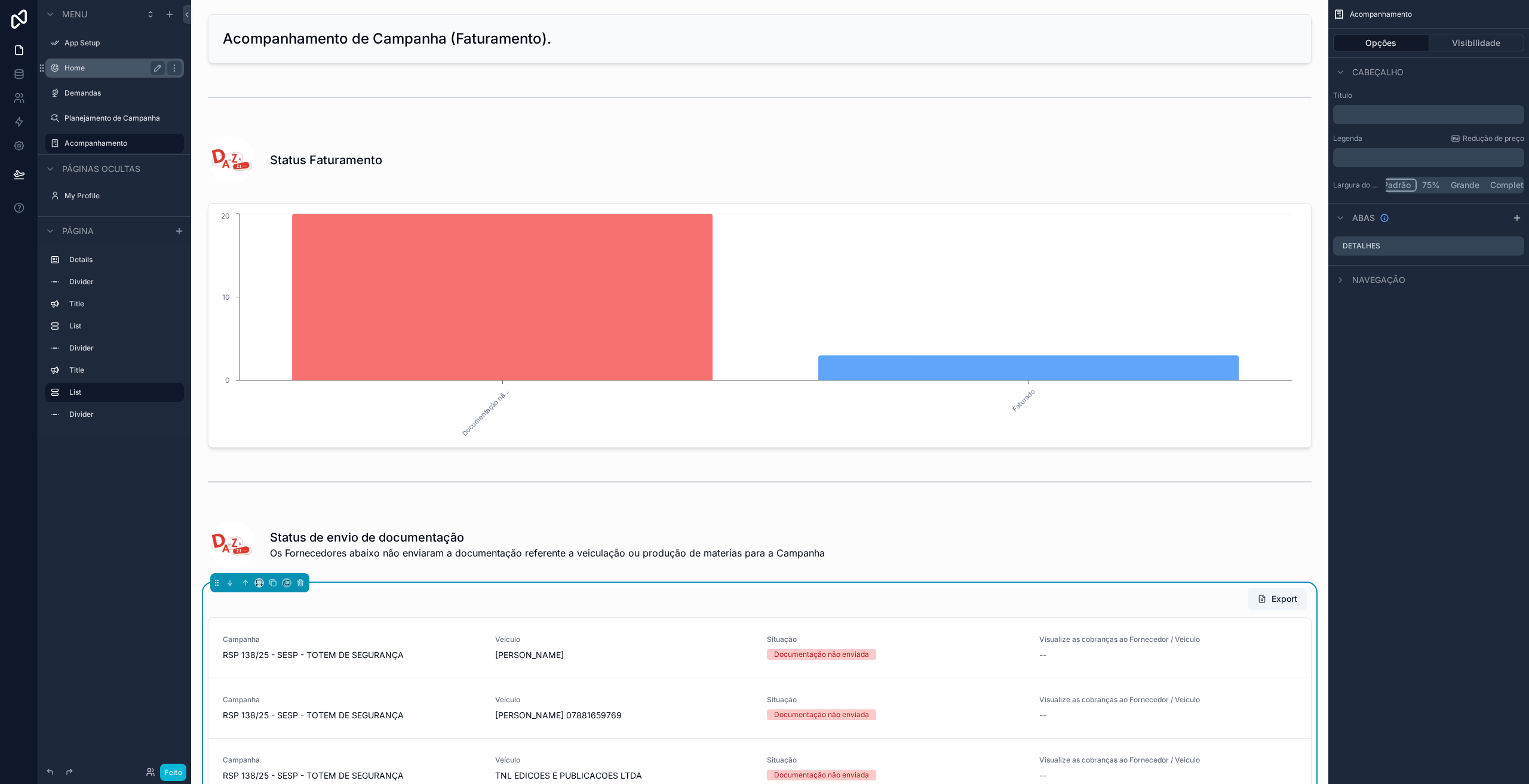
click at [78, 66] on label "Home" at bounding box center [112, 68] width 96 height 9
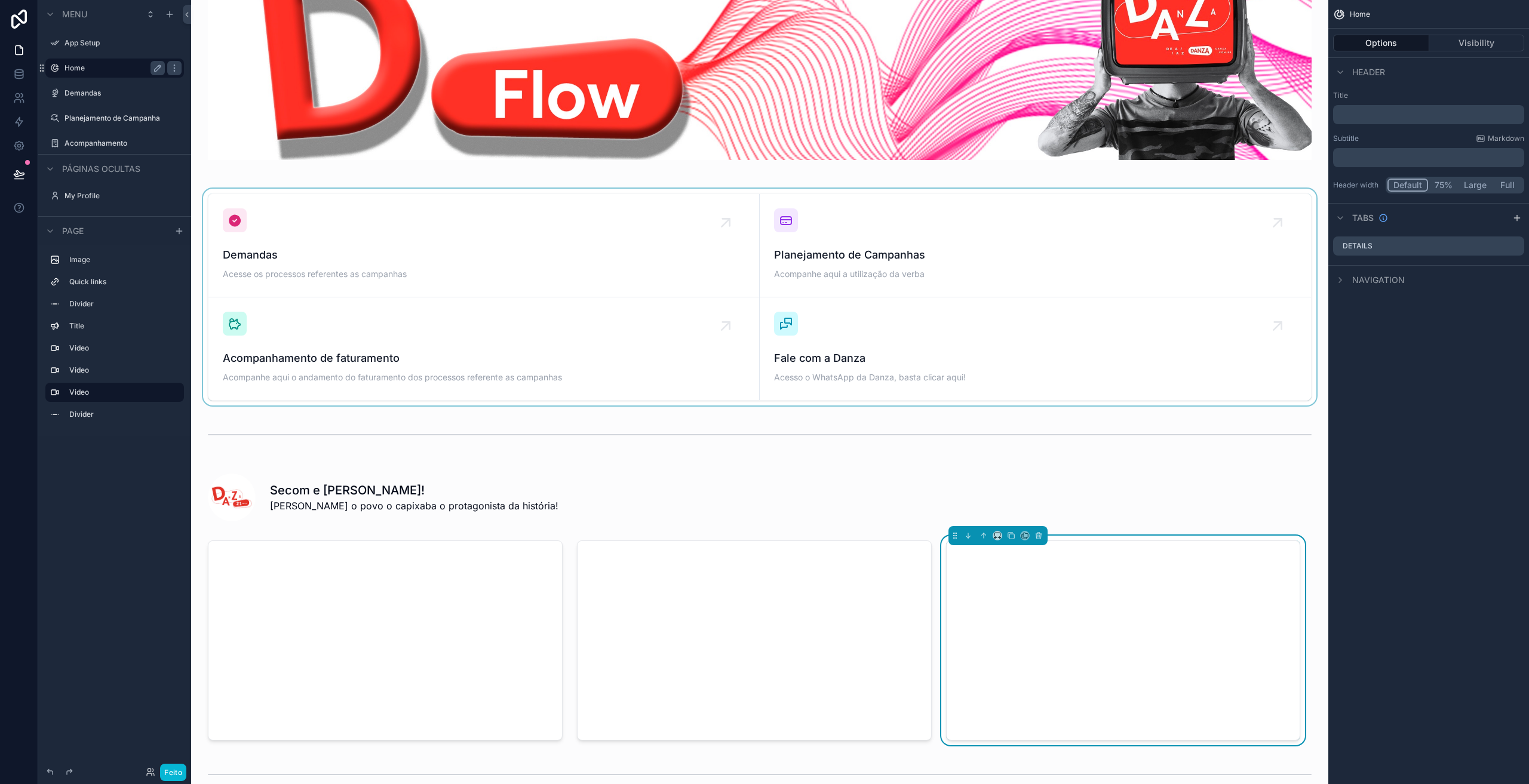
scroll to position [79, 0]
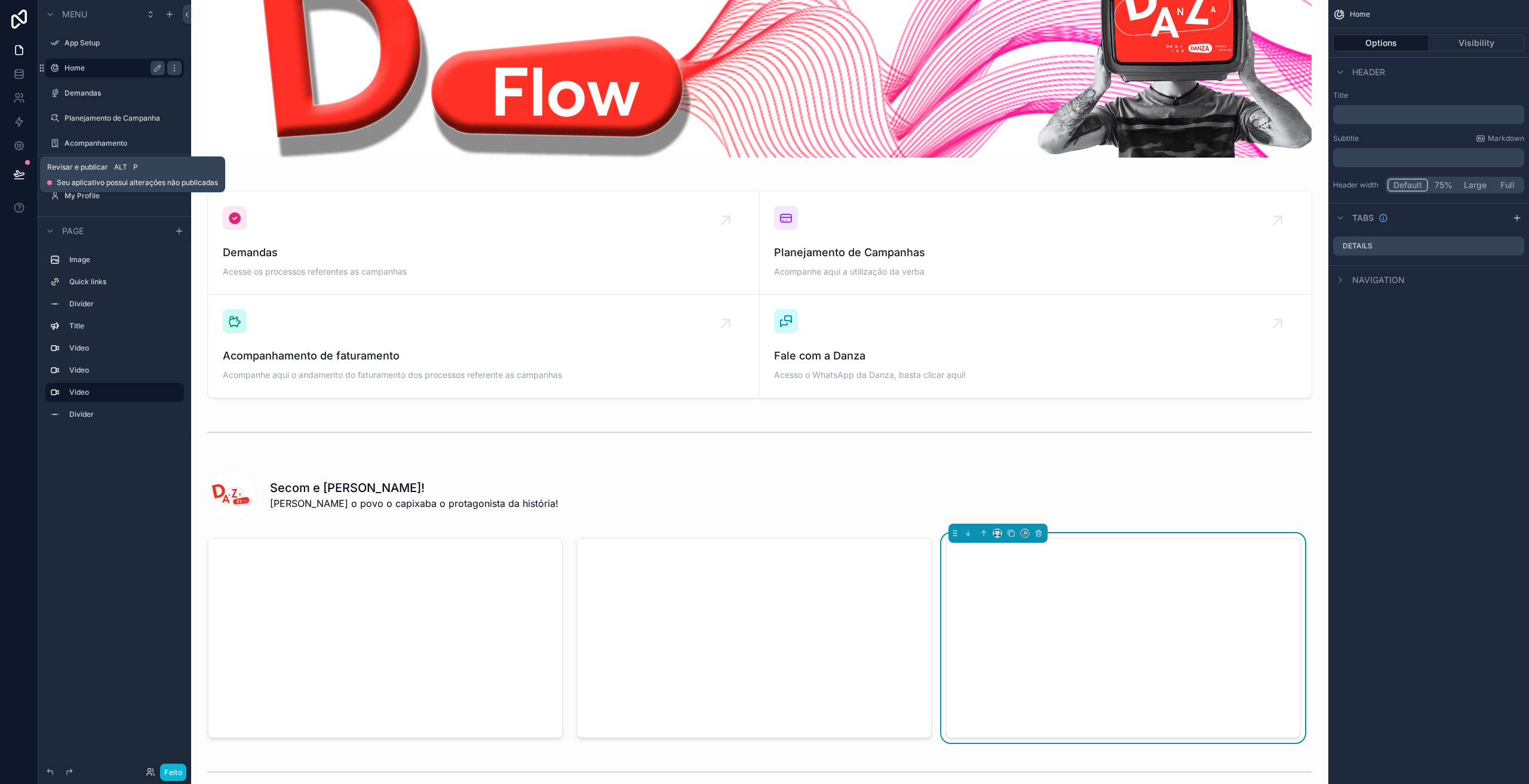
click at [14, 171] on icon at bounding box center [19, 174] width 12 height 12
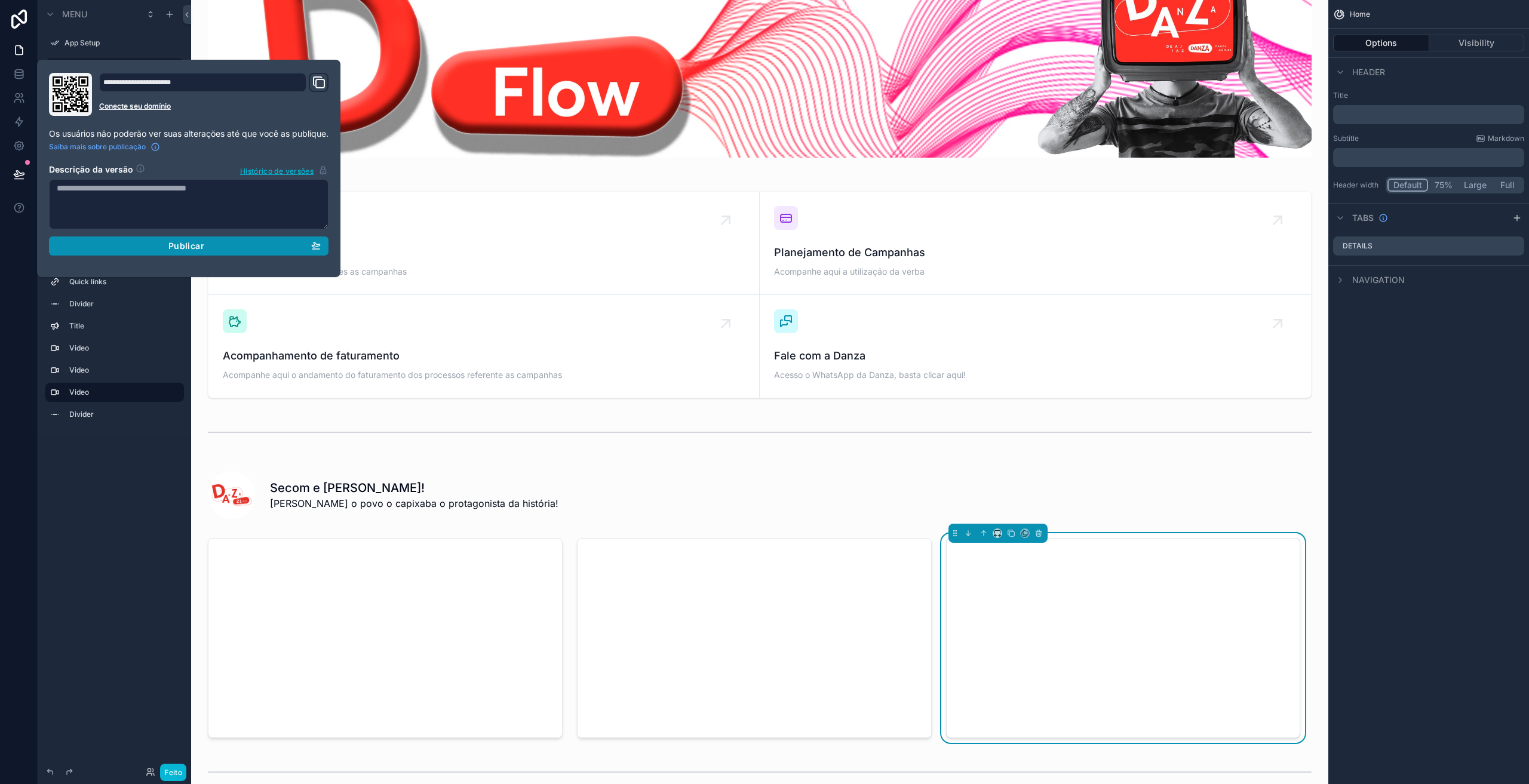
click at [130, 243] on div "Publicar" at bounding box center [189, 245] width 264 height 11
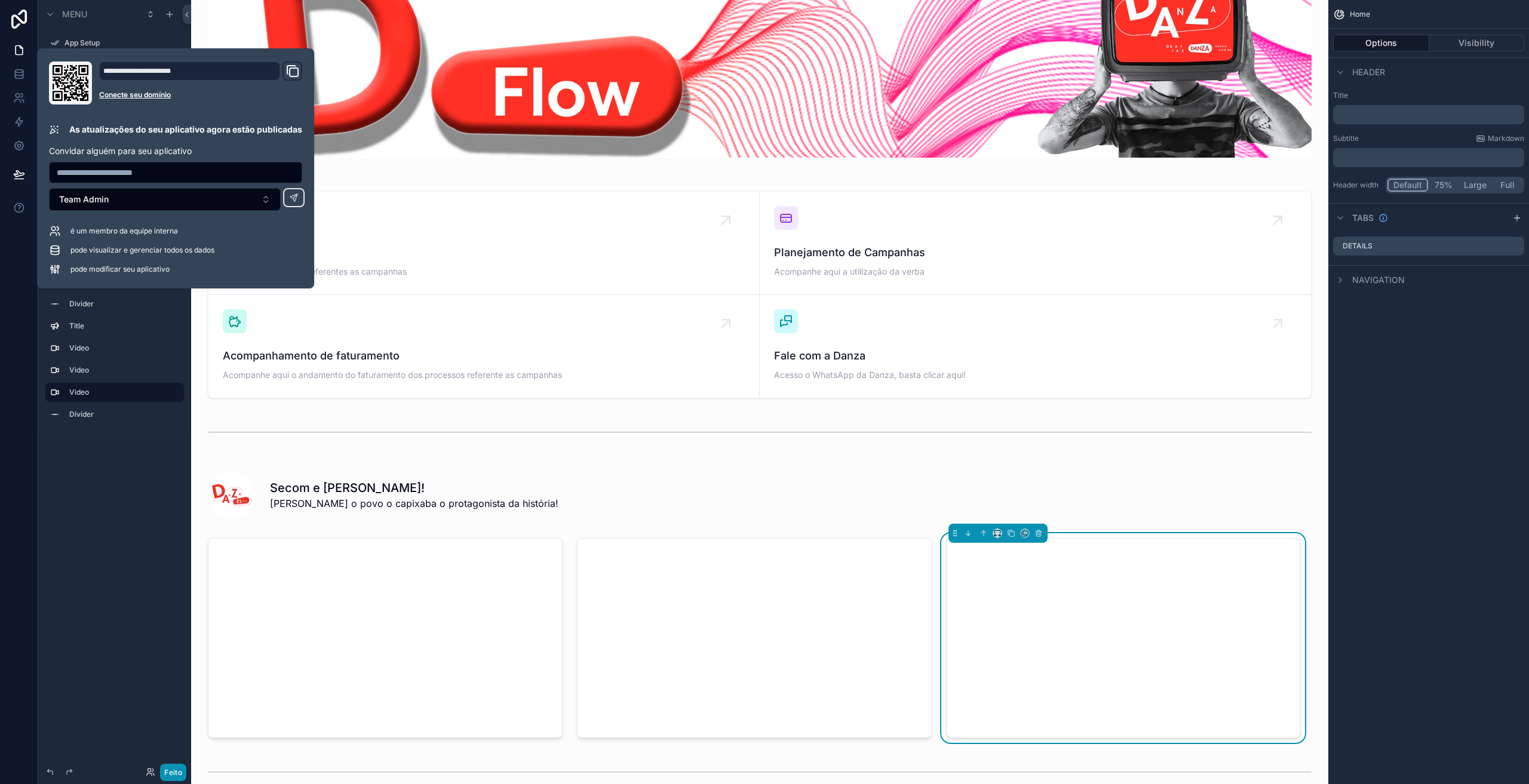
click at [172, 774] on font "Feito" at bounding box center [173, 772] width 18 height 9
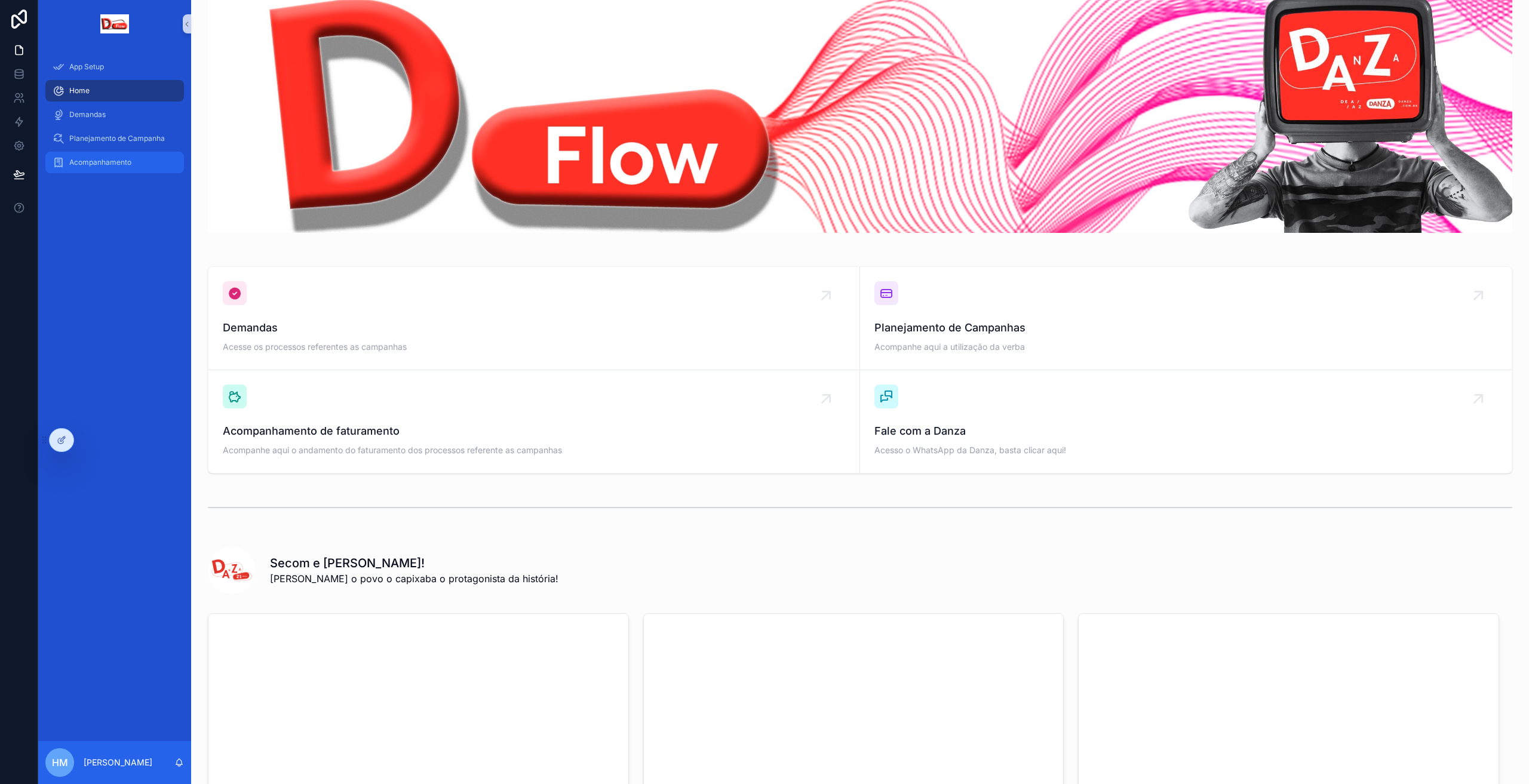
scroll to position [40, 0]
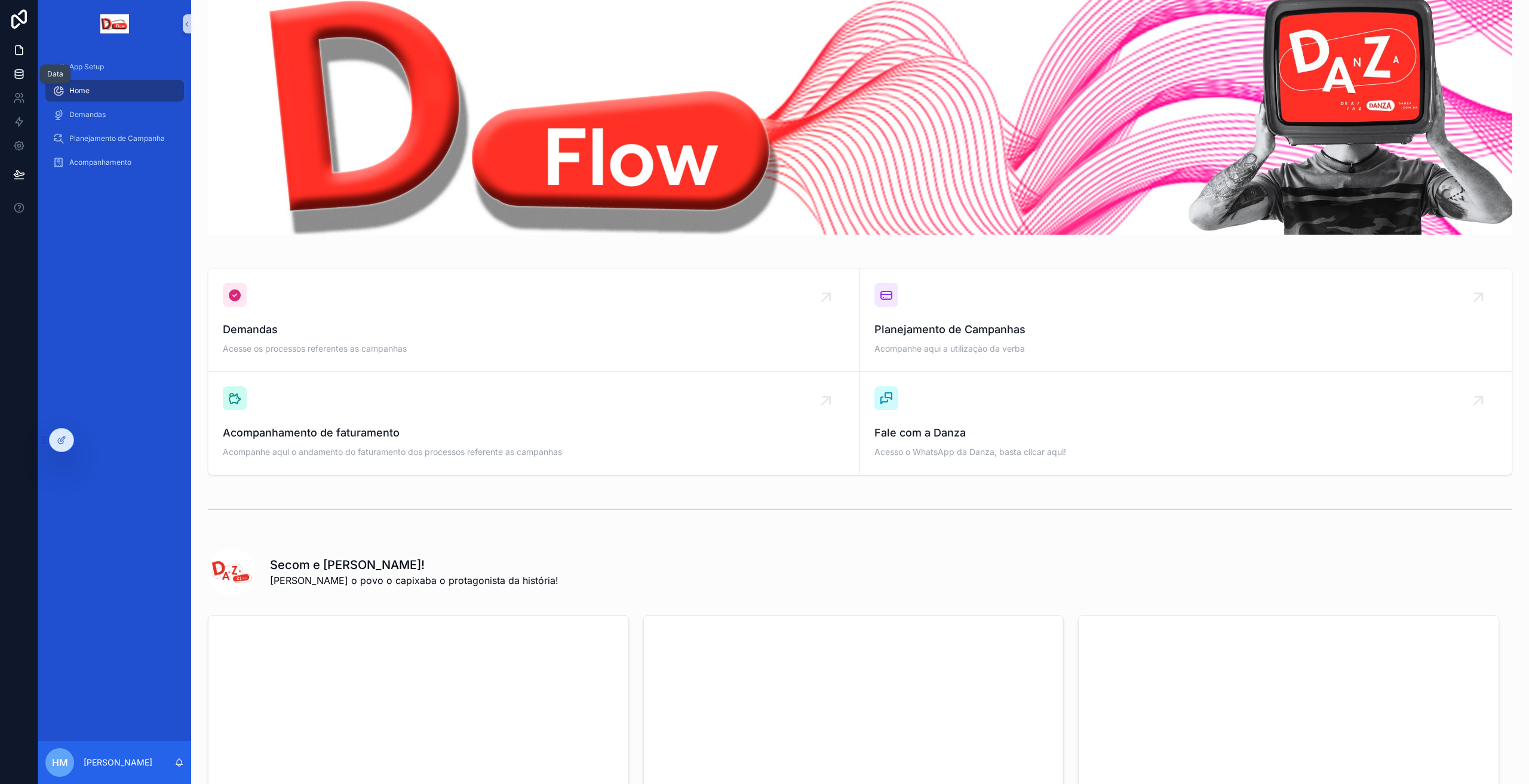
click at [18, 77] on icon at bounding box center [19, 74] width 12 height 12
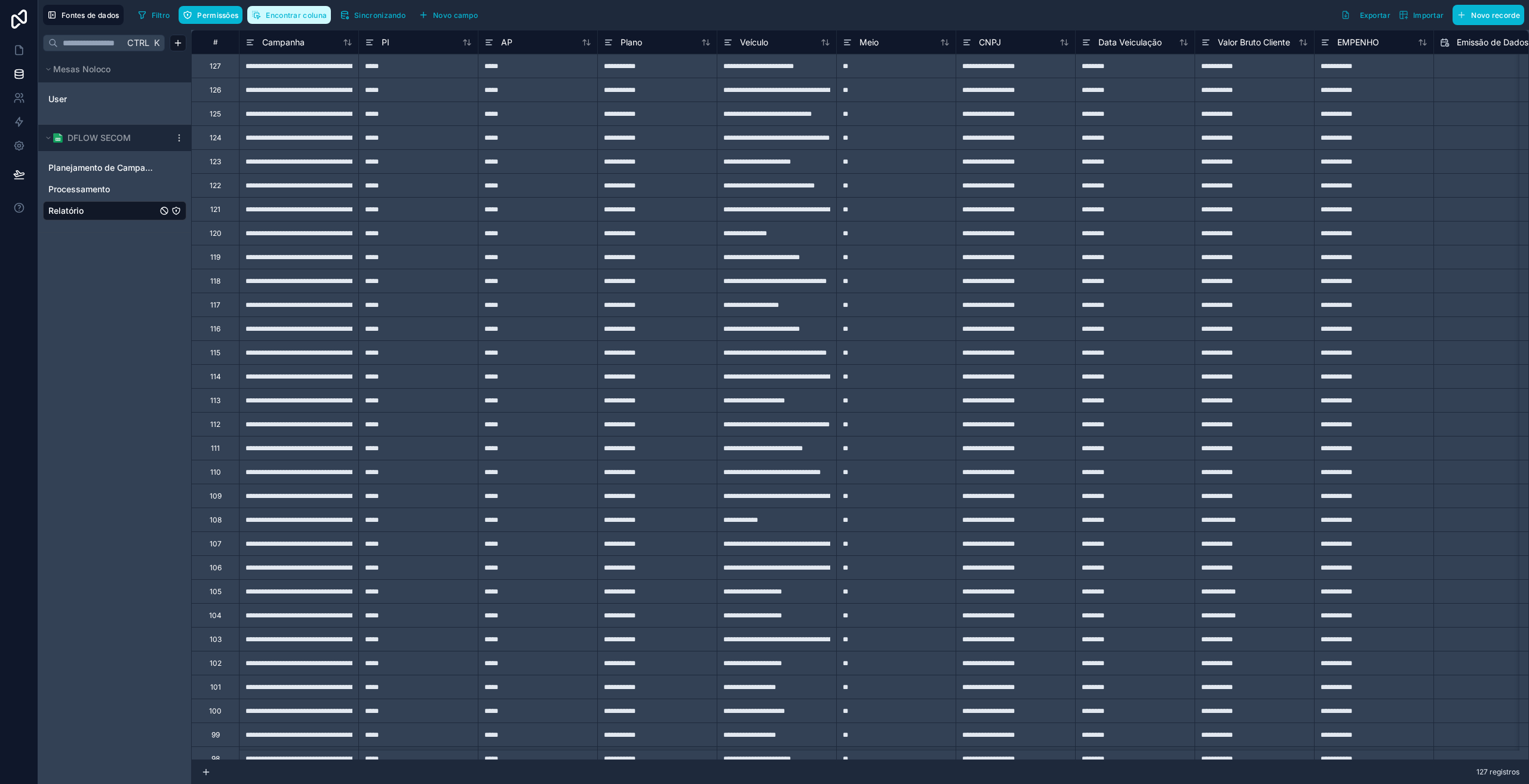
click at [317, 16] on font "Encontrar coluna" at bounding box center [296, 15] width 61 height 9
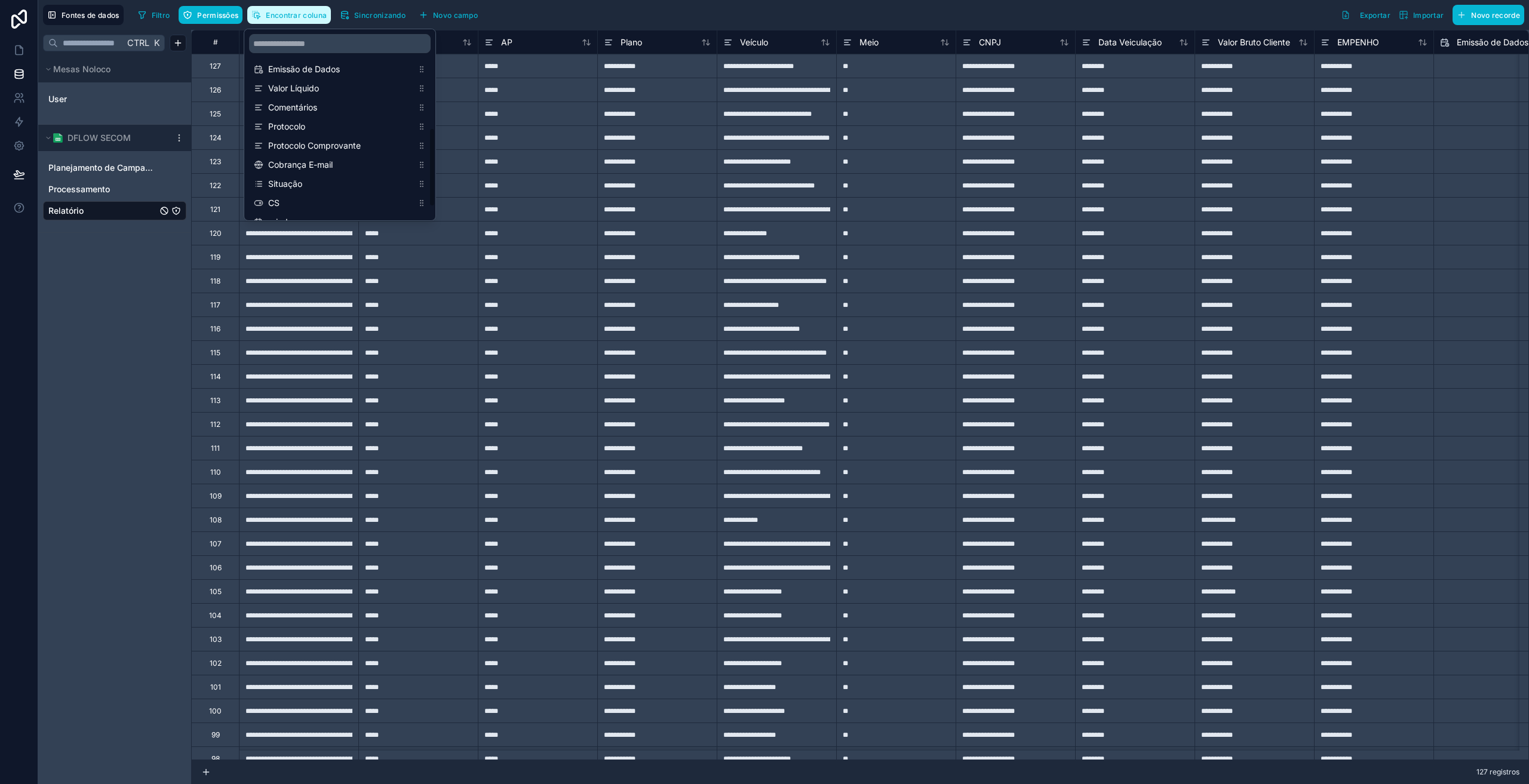
scroll to position [219, 0]
click at [315, 163] on span "Situação" at bounding box center [340, 158] width 145 height 12
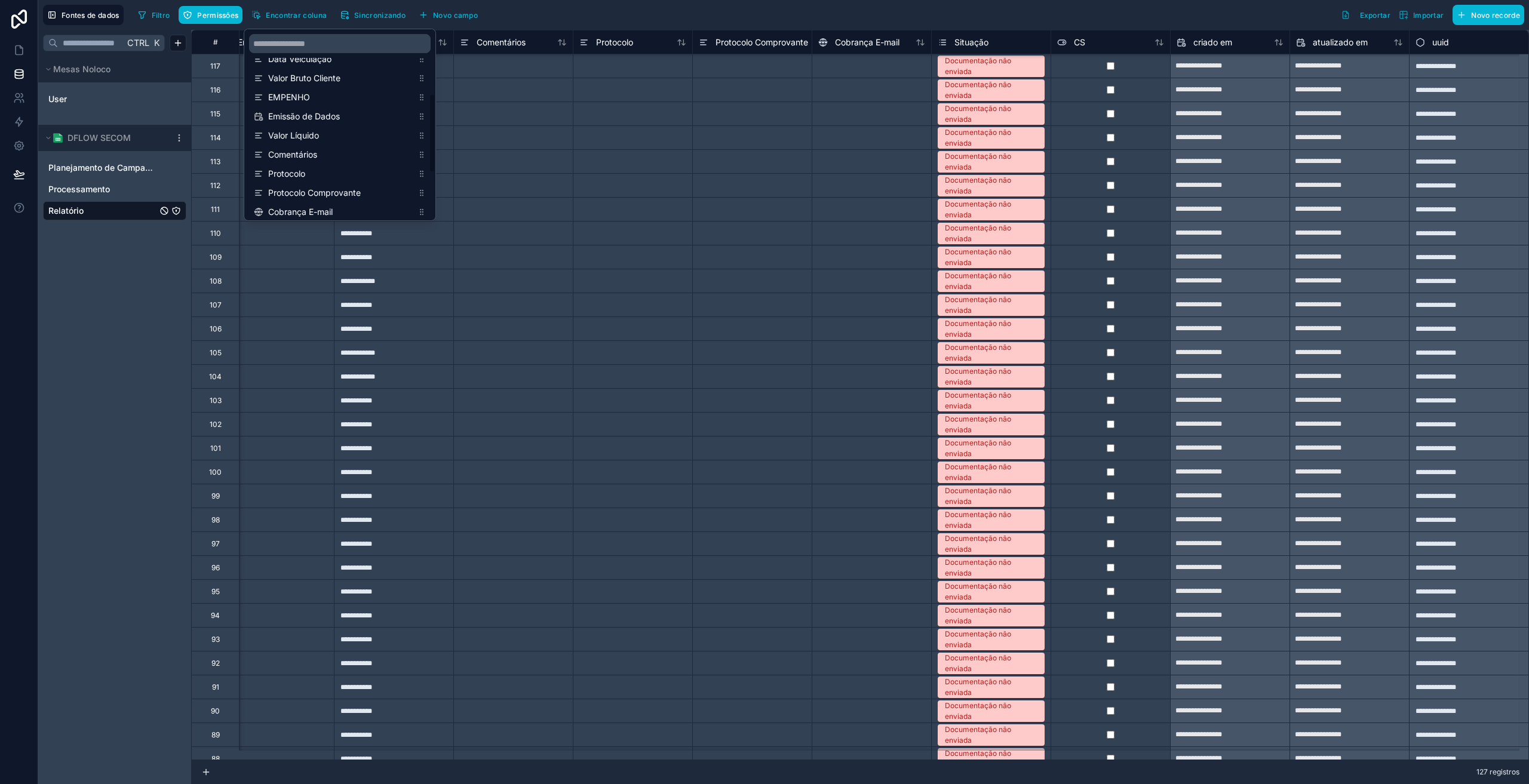
scroll to position [139, 0]
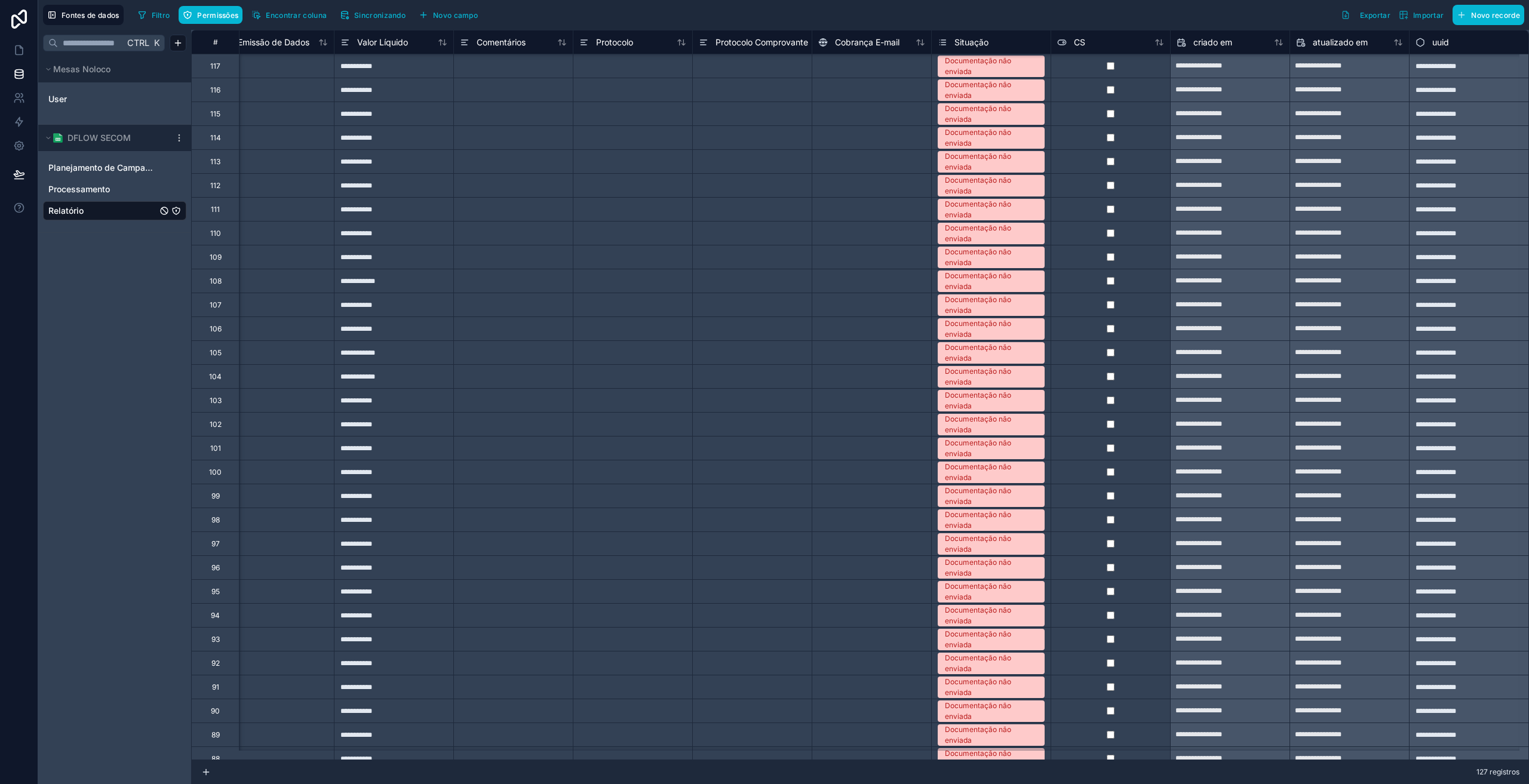
click at [528, 22] on div "Filtro Permissões Encontrar coluna Sincronizando Novo campo Exportar Importar N…" at bounding box center [829, 15] width 1391 height 20
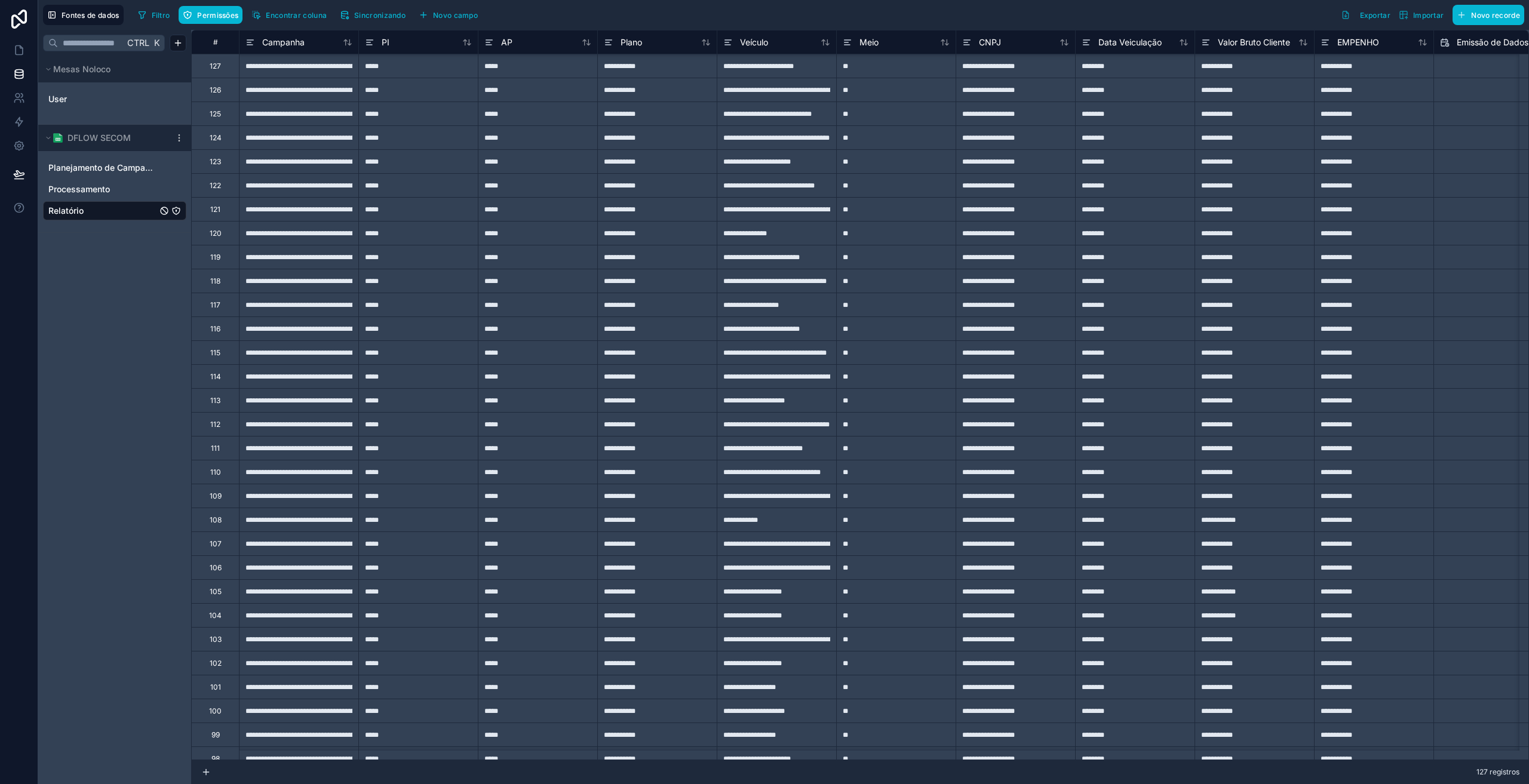
scroll to position [79, 0]
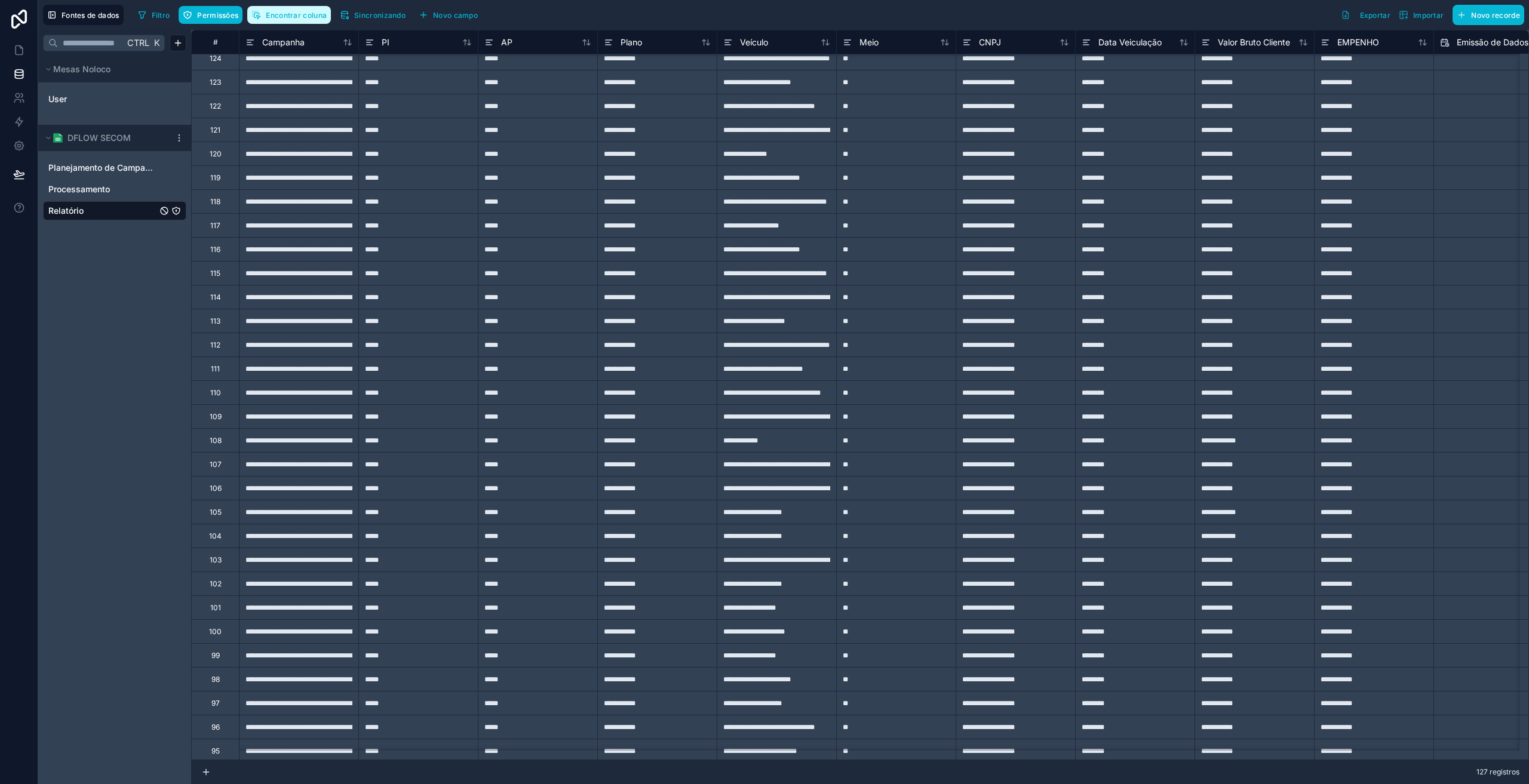
click at [304, 19] on button "Encontrar coluna" at bounding box center [289, 14] width 84 height 18
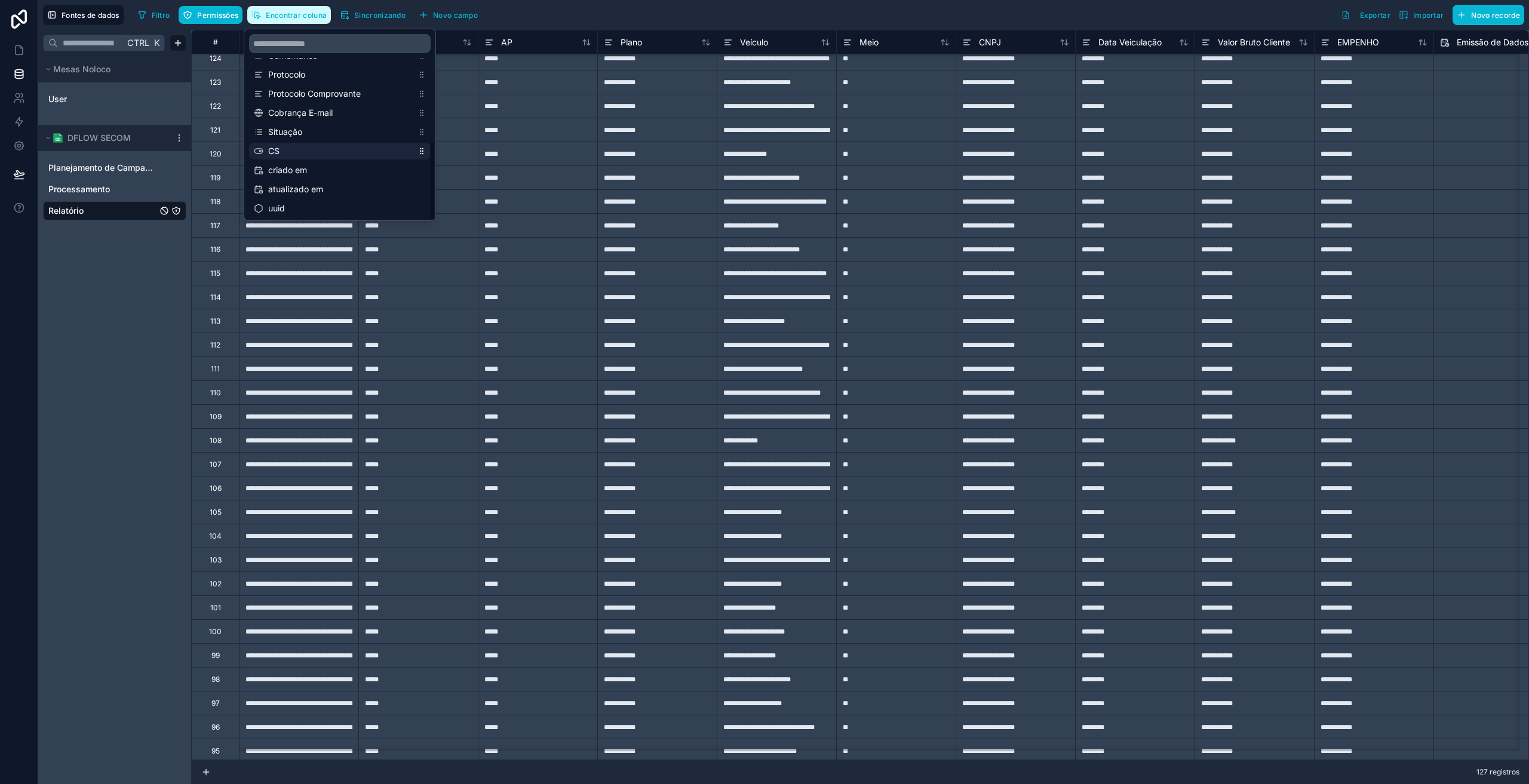
scroll to position [248, 0]
click at [292, 130] on font "Situação" at bounding box center [284, 128] width 34 height 10
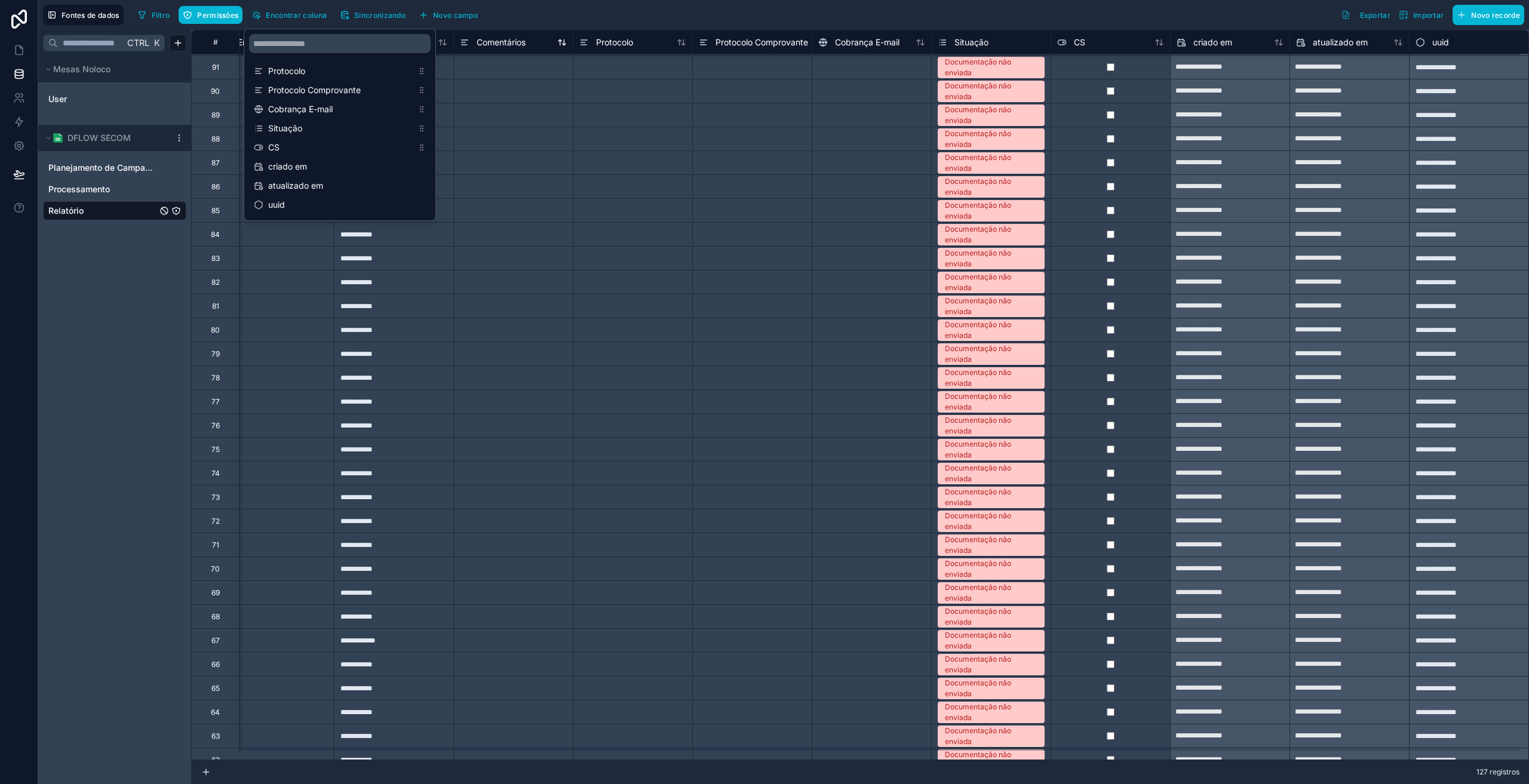
scroll to position [896, 1228]
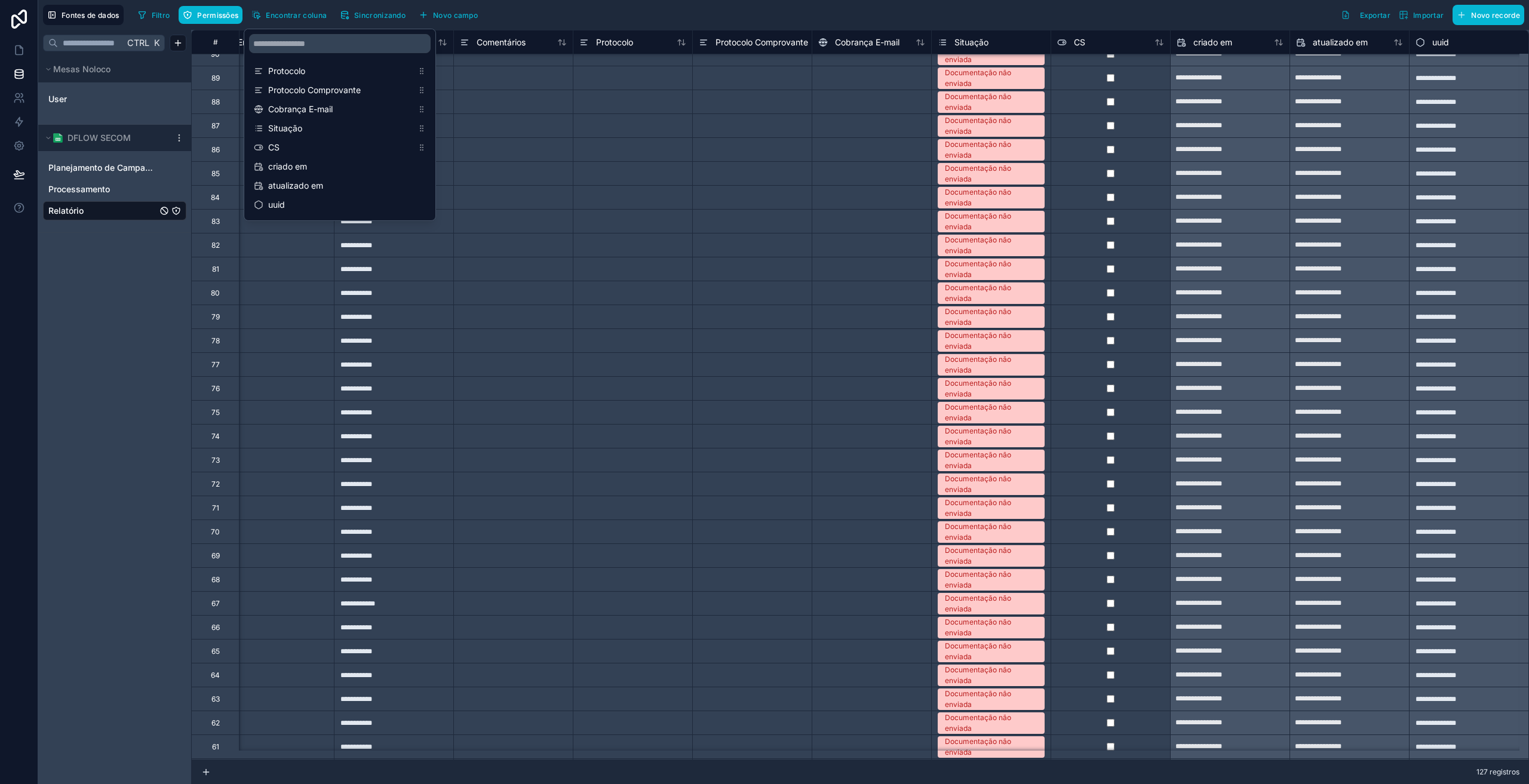
click at [530, 5] on div "Filtro Permissões Encontrar coluna Sincronizando Novo campo Exportar Importar N…" at bounding box center [829, 15] width 1391 height 20
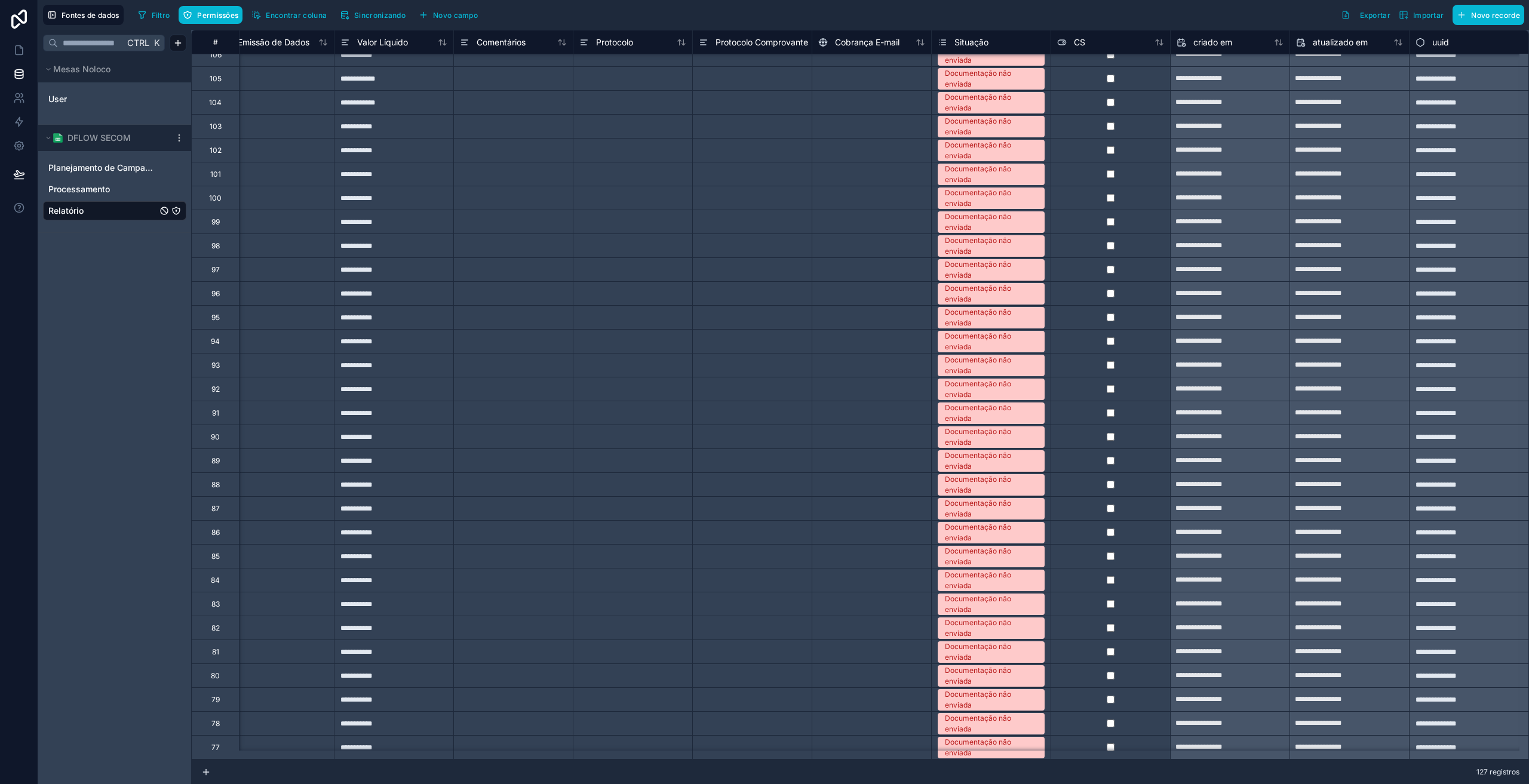
scroll to position [438, 1228]
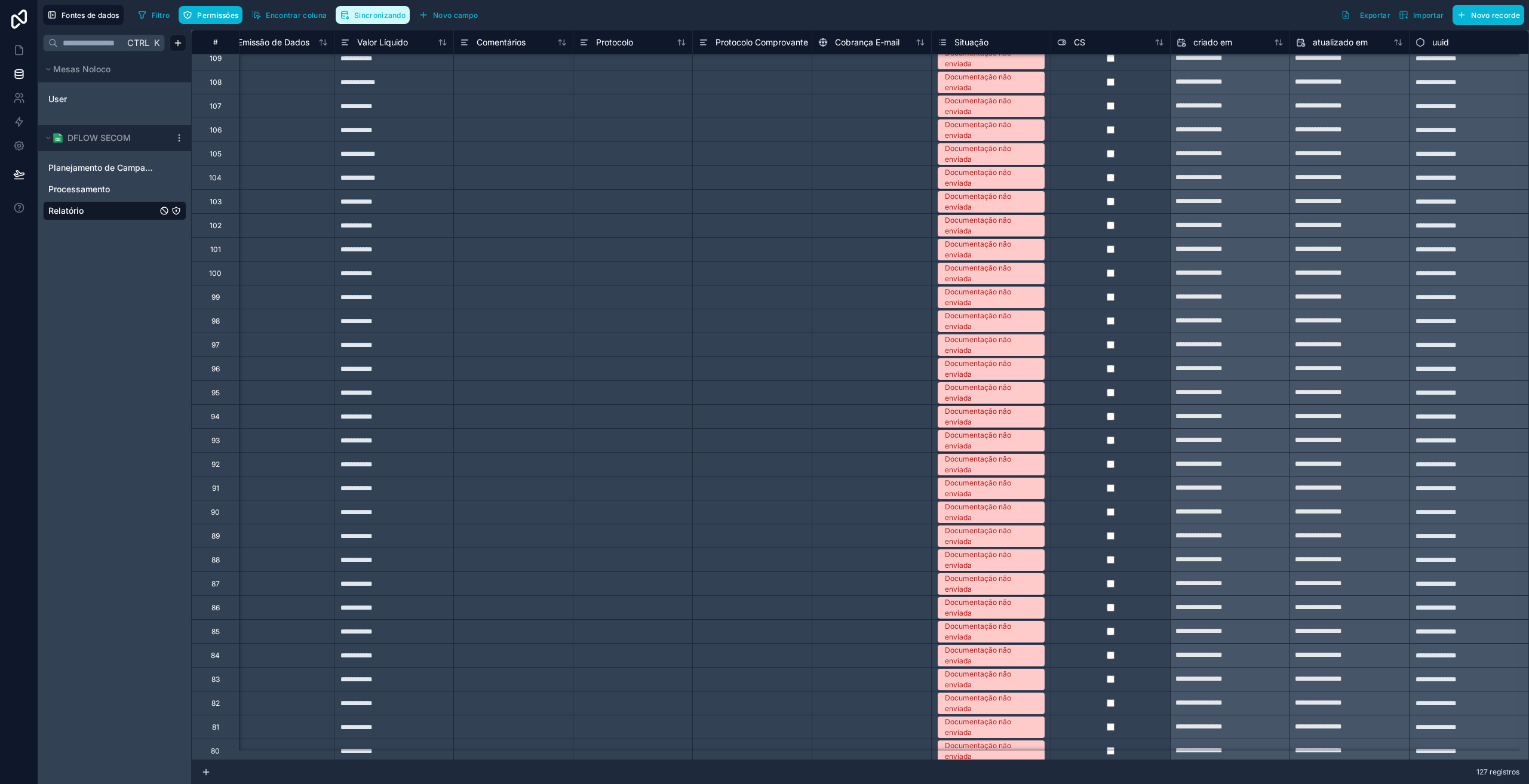
click at [373, 12] on font "Sincronizando" at bounding box center [380, 15] width 51 height 9
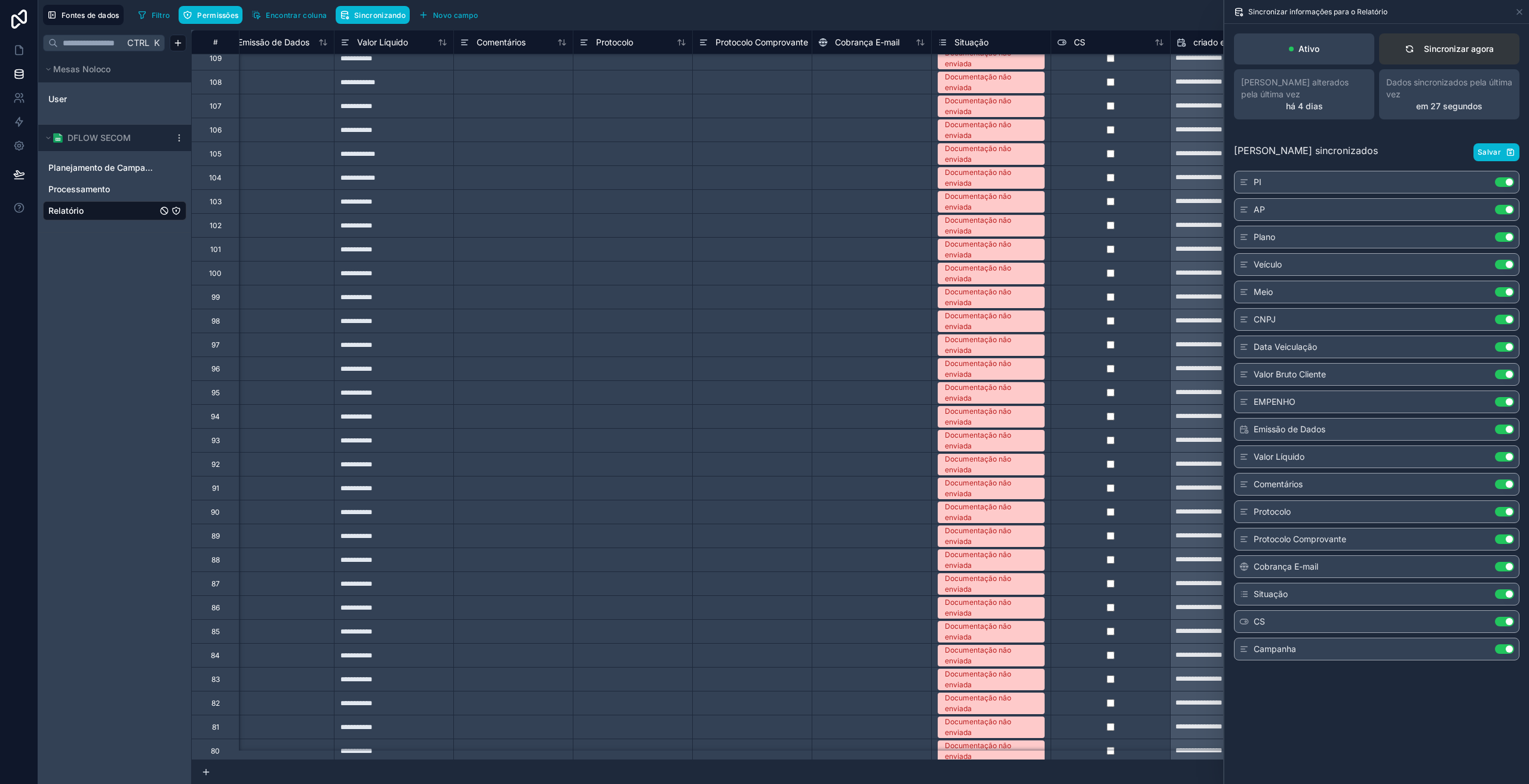
click at [1433, 38] on button "Sincronizar agora" at bounding box center [1449, 48] width 140 height 31
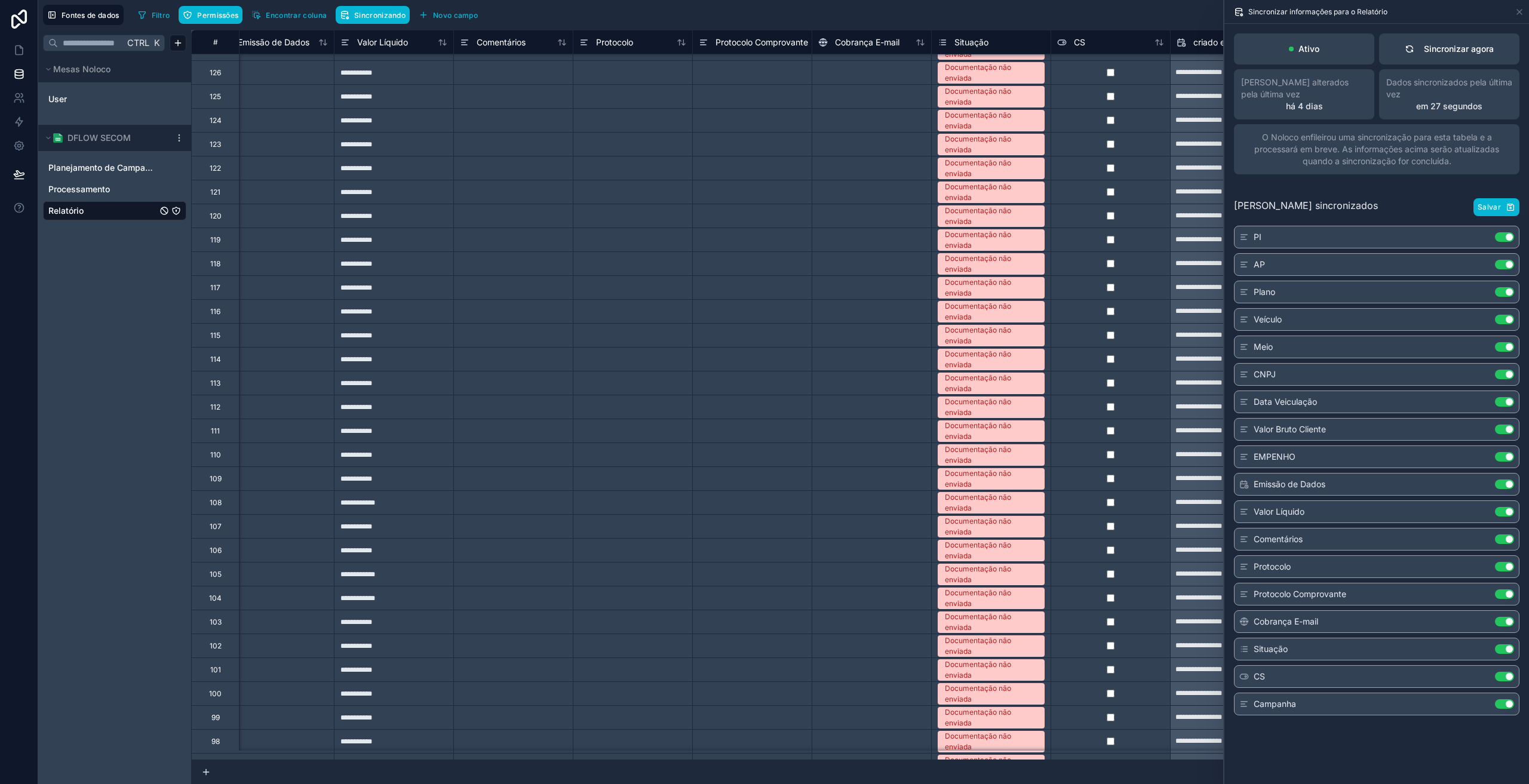
scroll to position [0, 1228]
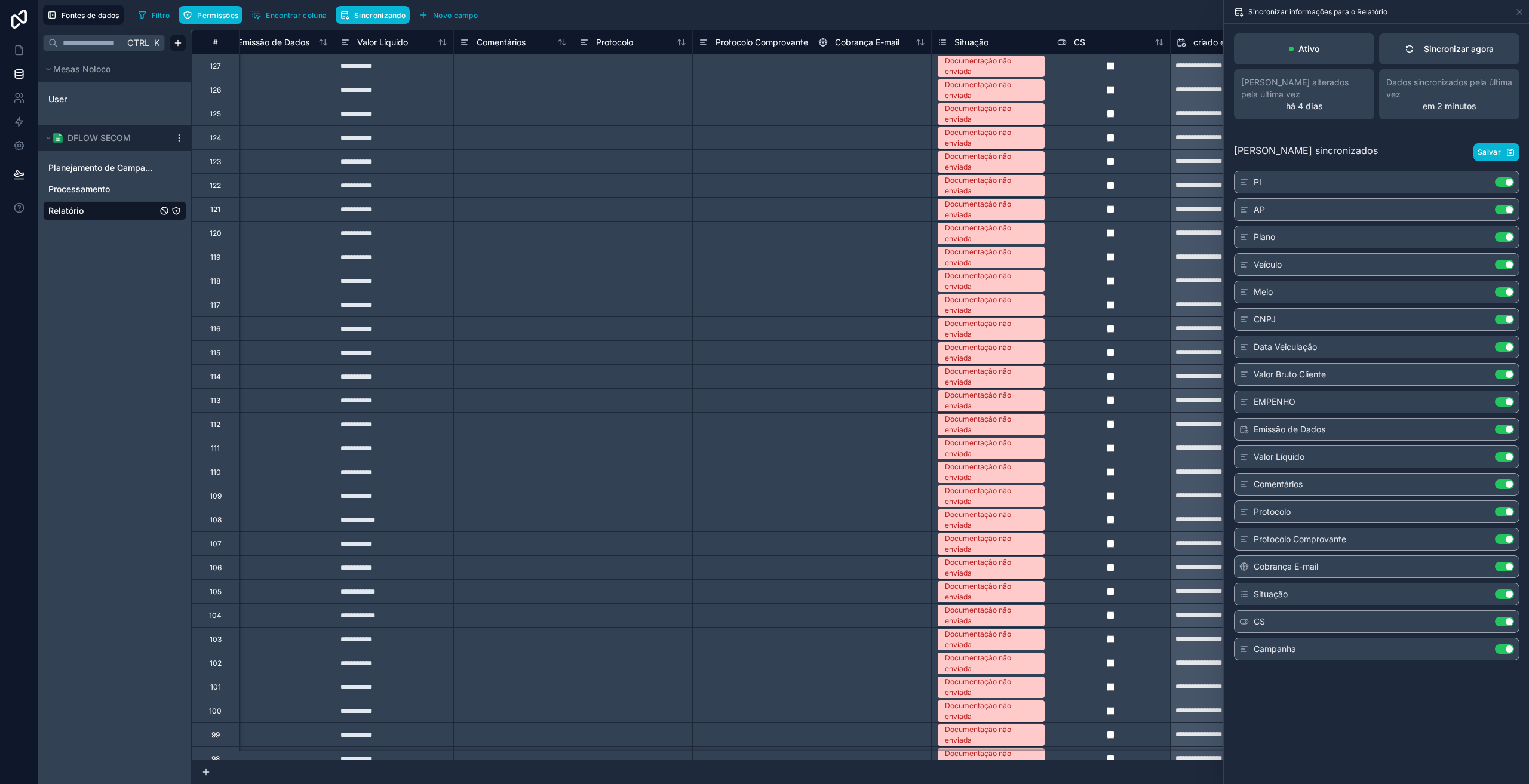
click at [1519, 17] on div "Sincronizar informações para o Relatório" at bounding box center [1377, 12] width 295 height 23
click at [1413, 54] on div "Sincronizar agora" at bounding box center [1450, 49] width 89 height 12
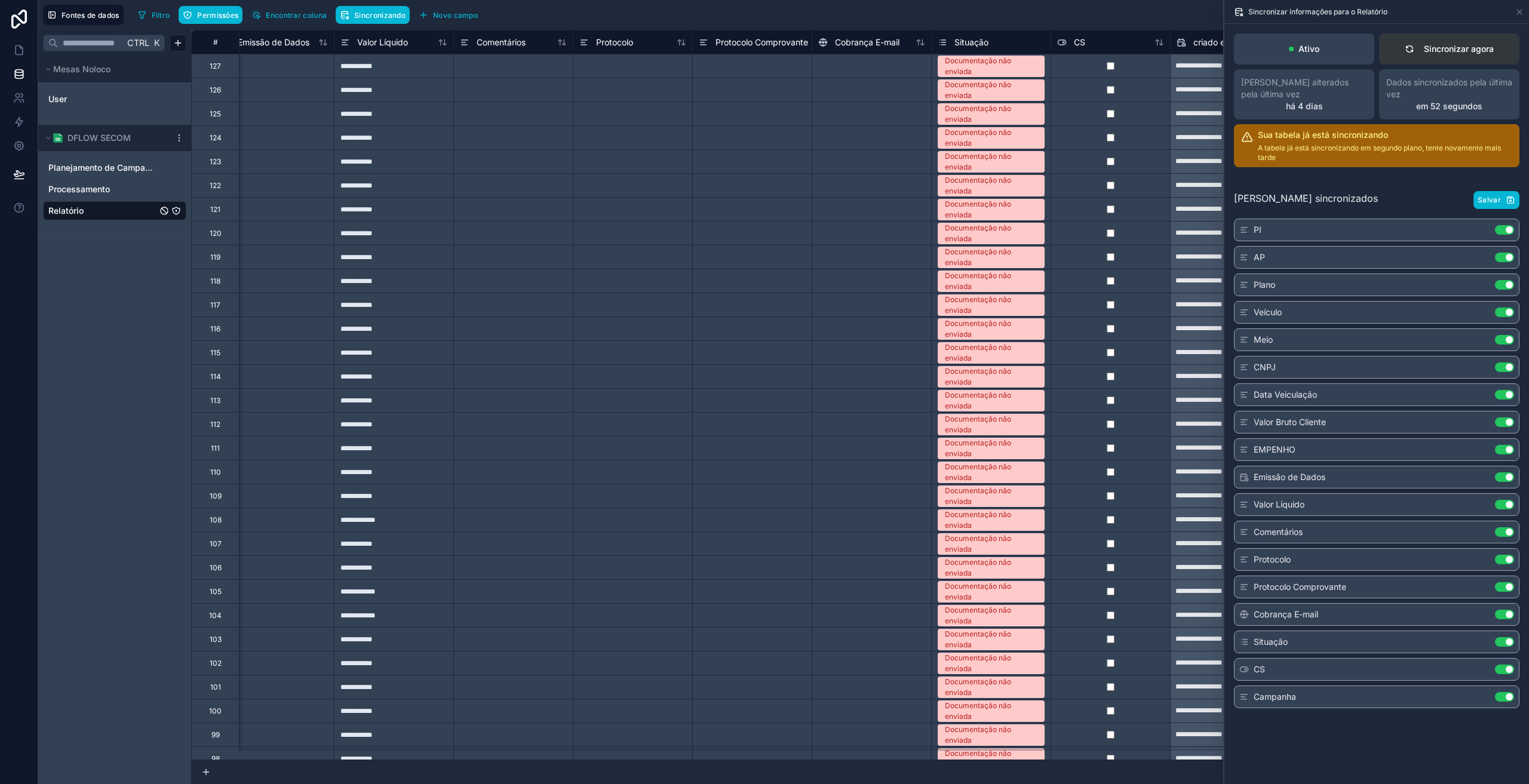
click at [1483, 48] on font "Sincronizar agora" at bounding box center [1458, 49] width 70 height 10
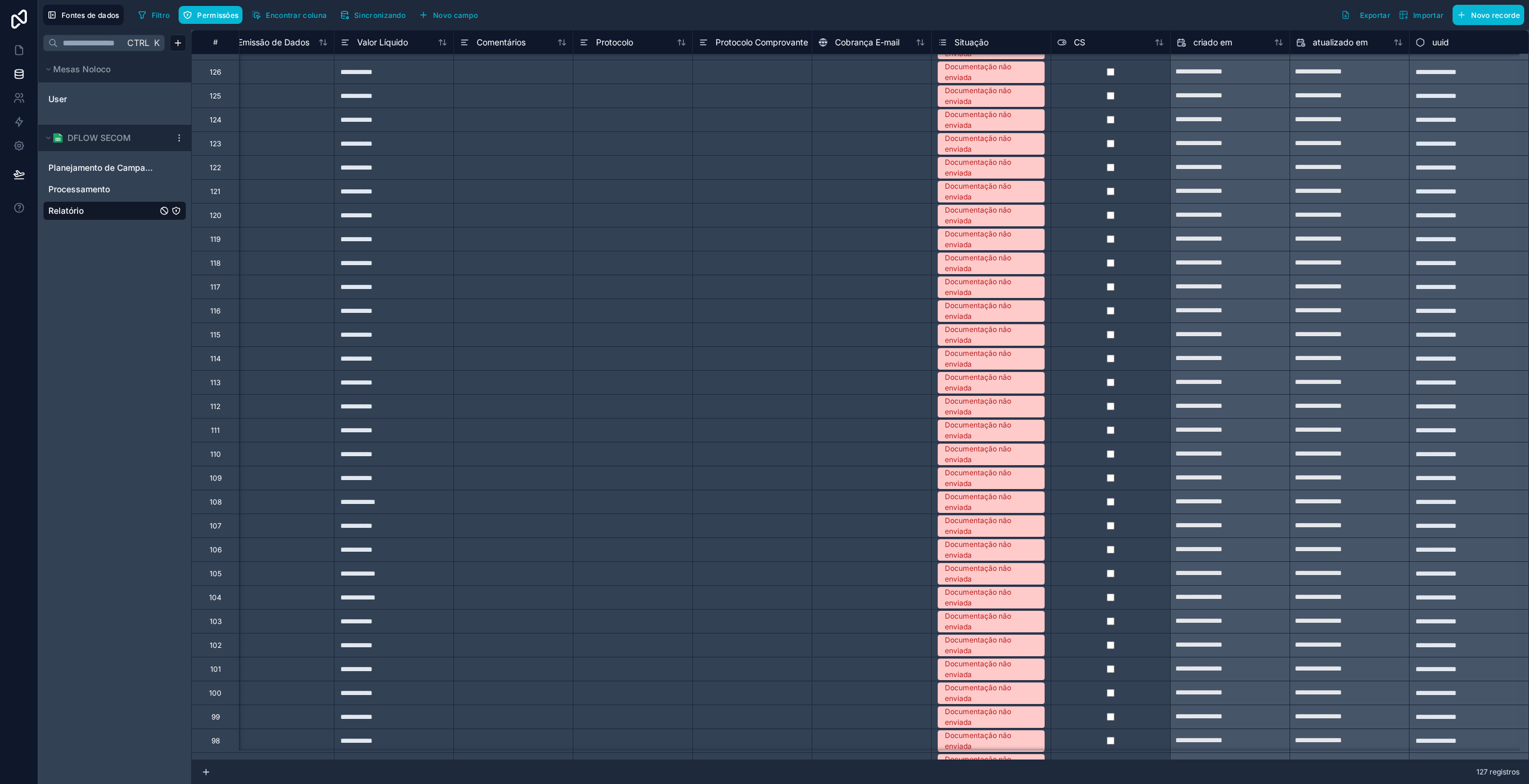
scroll to position [0, 1228]
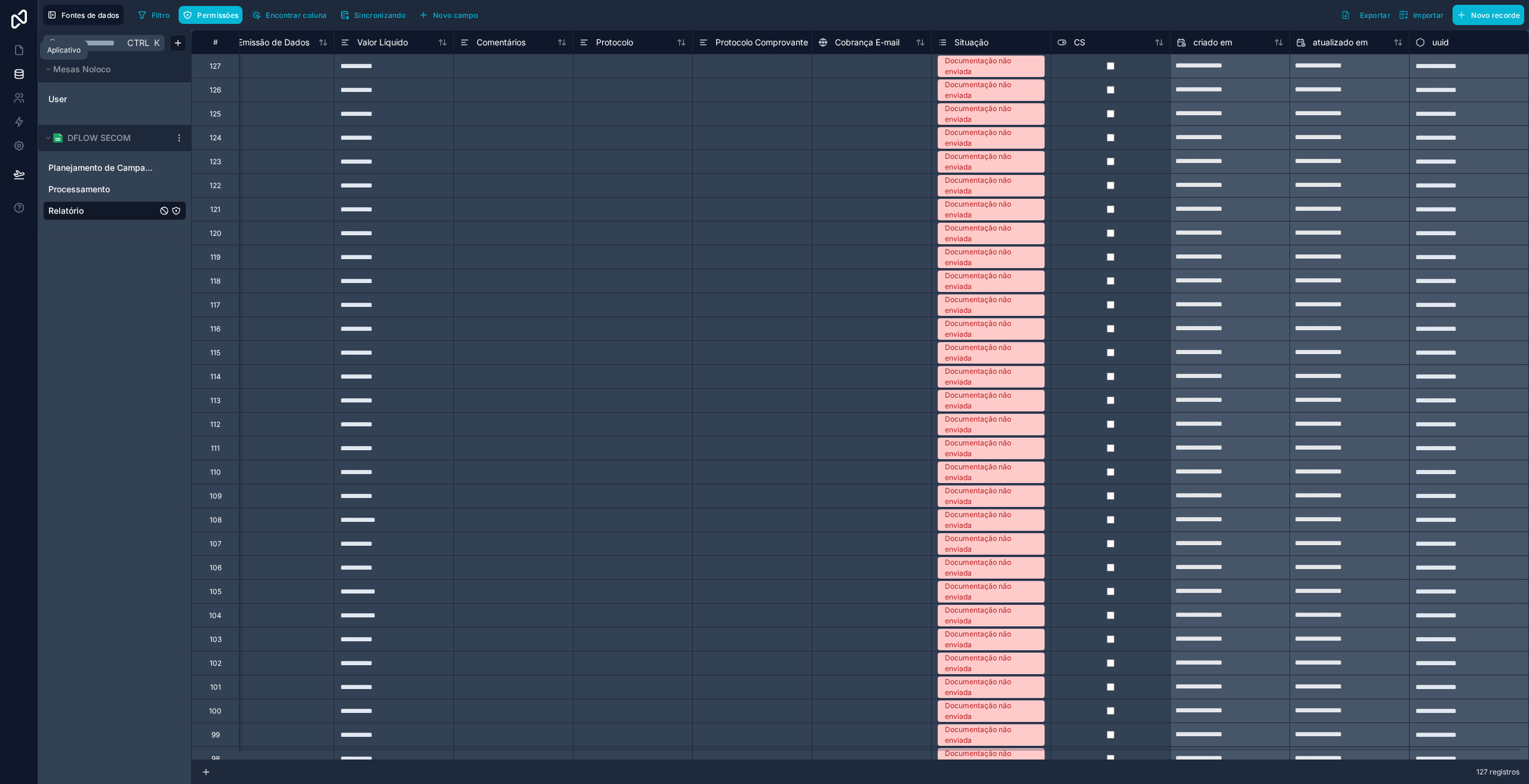
drag, startPoint x: 19, startPoint y: 54, endPoint x: 10, endPoint y: 63, distance: 12.7
click at [19, 54] on icon at bounding box center [19, 50] width 12 height 12
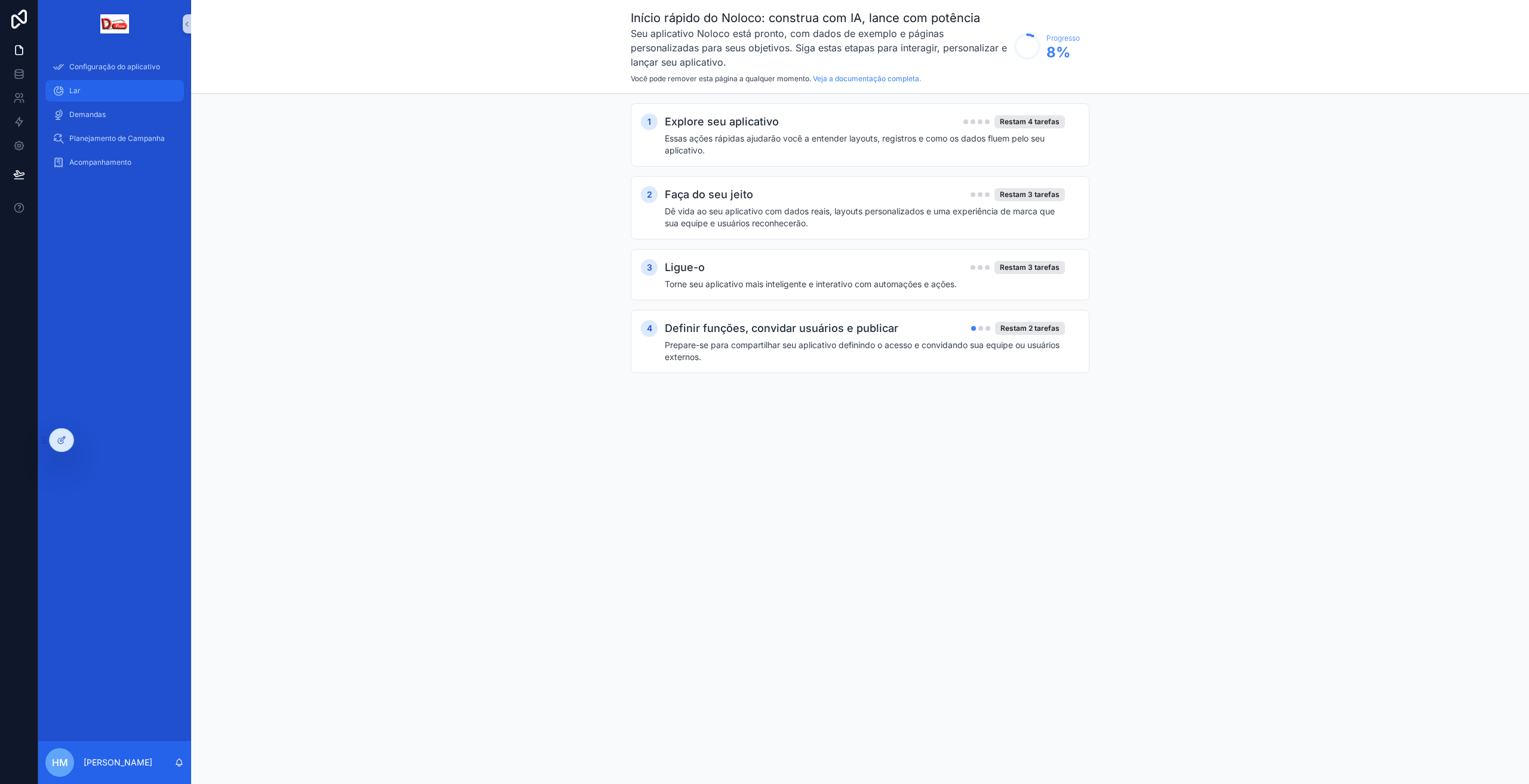
click at [75, 89] on font "Lar" at bounding box center [75, 90] width 12 height 9
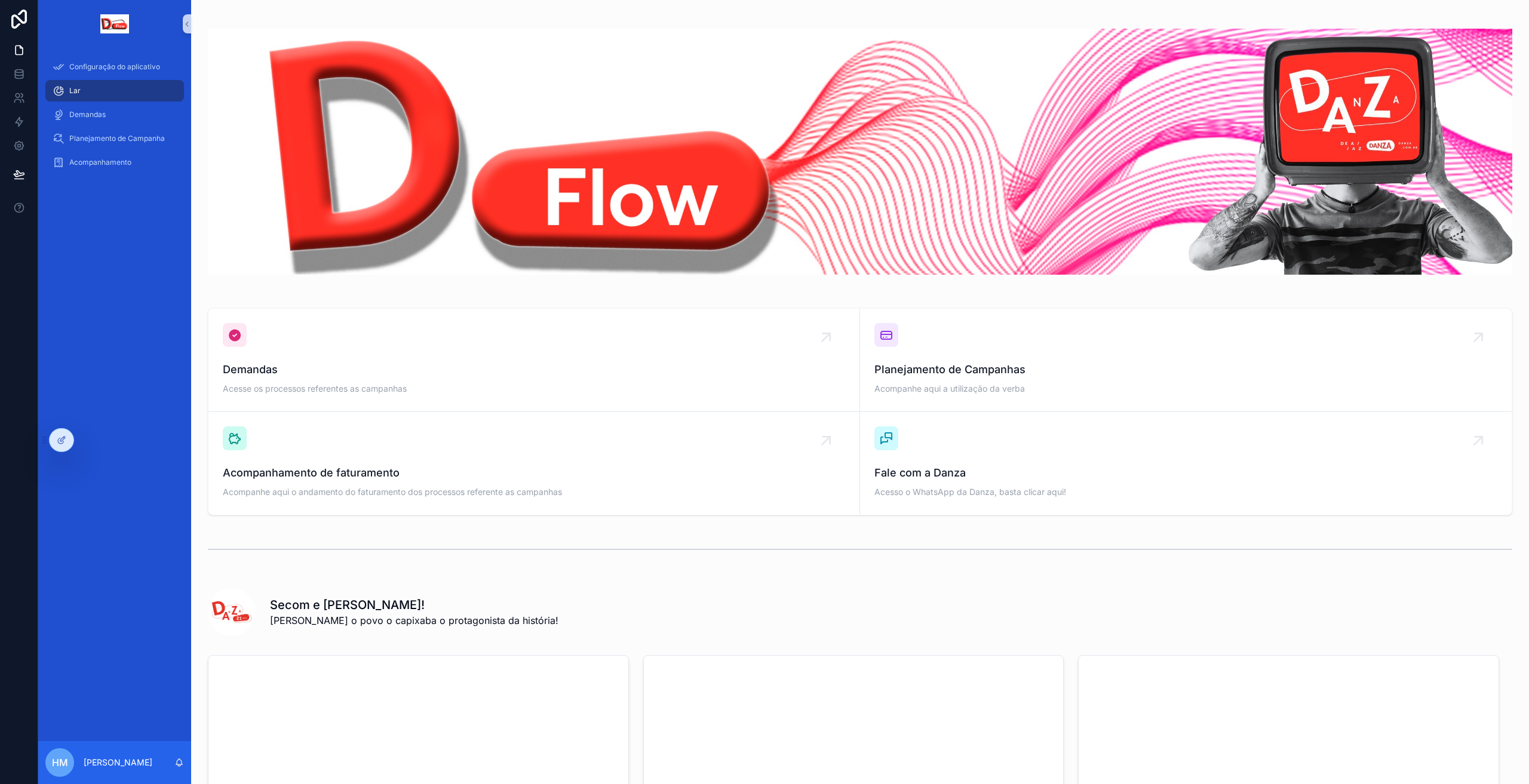
click at [181, 312] on div "Configuração do aplicativo Lar Demandas Planejamento de Campanha Acompanhamento" at bounding box center [115, 394] width 153 height 693
click at [882, 136] on img "conteúdo rolável" at bounding box center [860, 152] width 1304 height 246
click at [57, 438] on div at bounding box center [61, 440] width 24 height 23
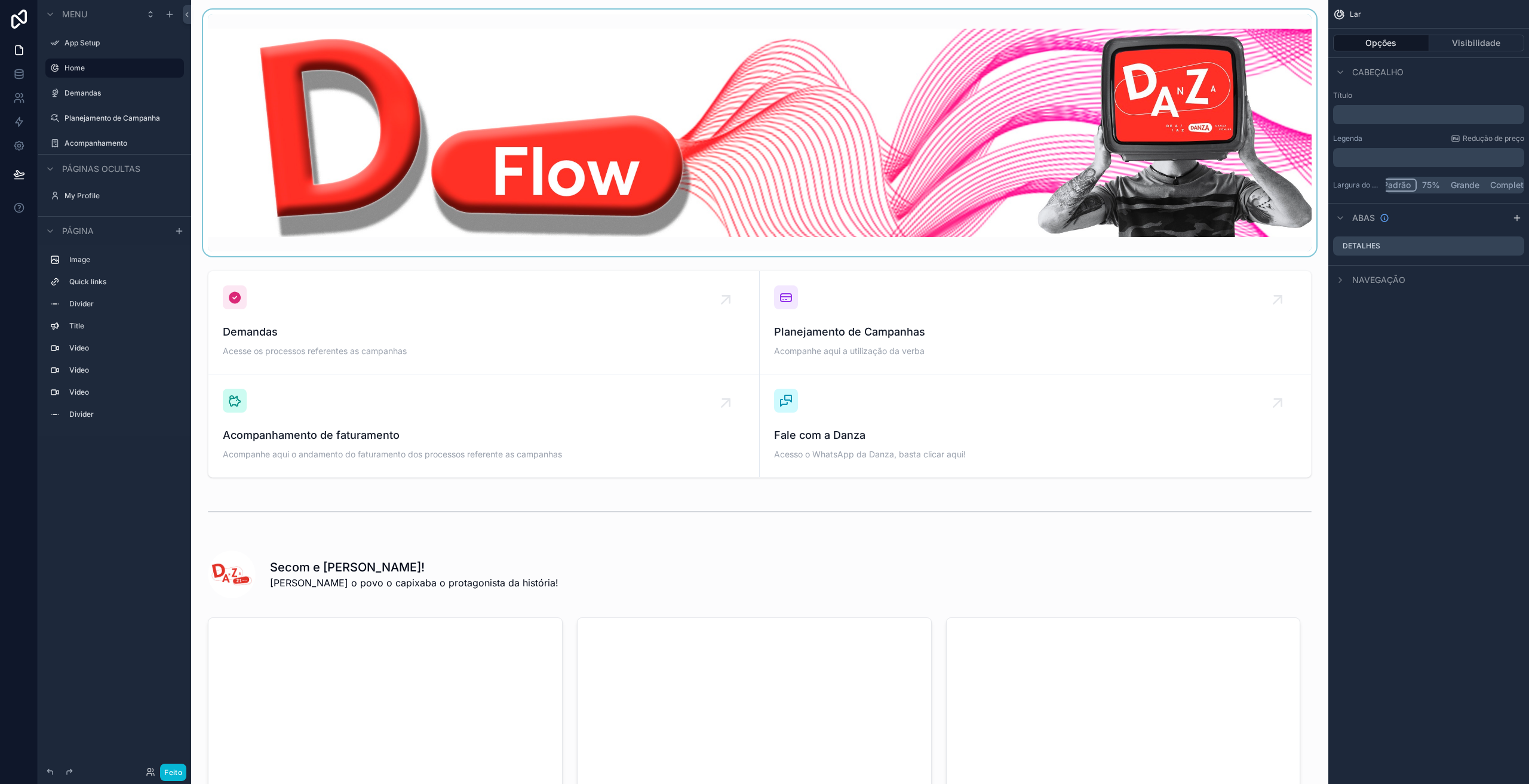
click at [444, 173] on div "conteúdo rolável" at bounding box center [760, 132] width 1118 height 247
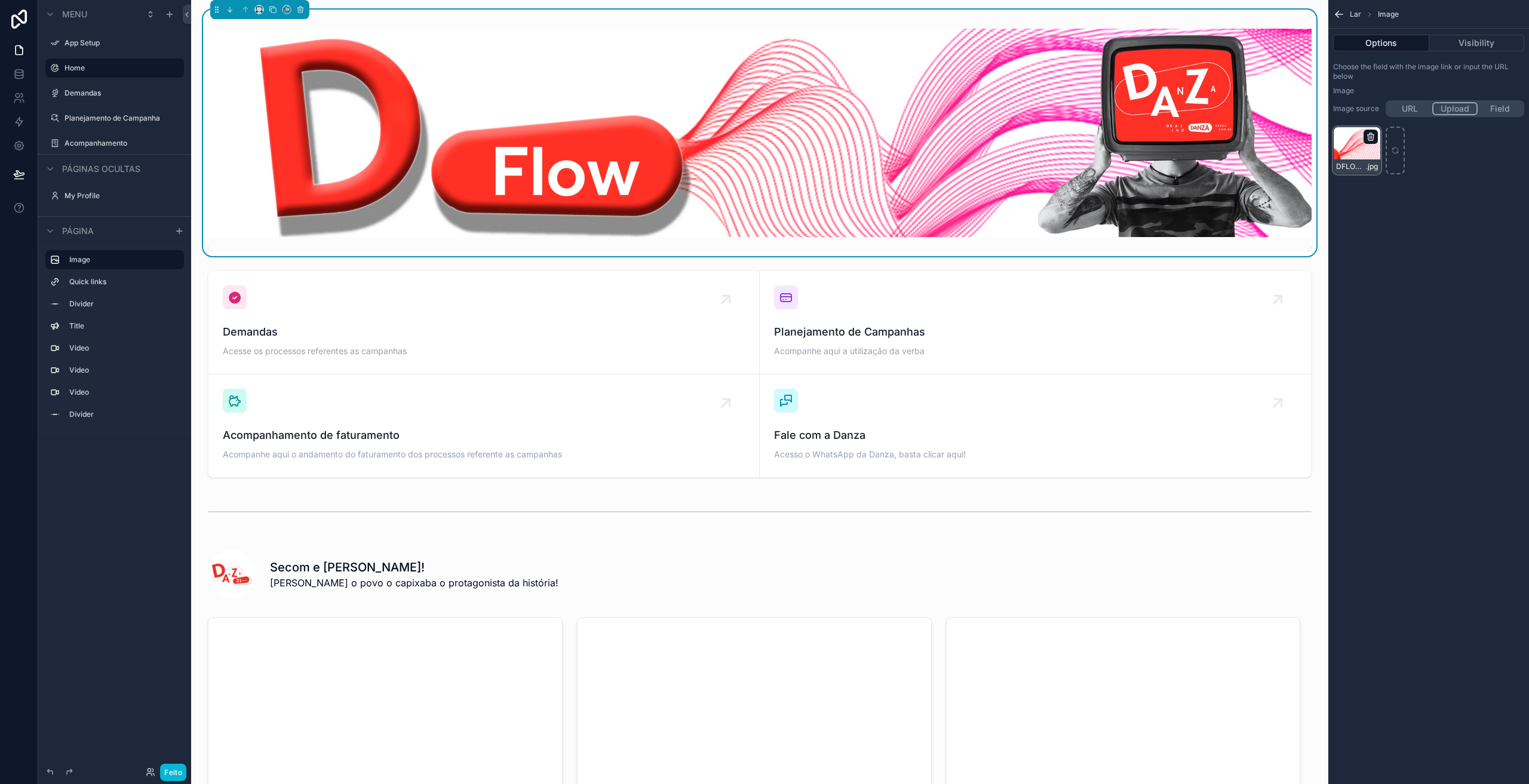
click at [1371, 138] on icon "conteúdo rolável" at bounding box center [1371, 136] width 9 height 9
click at [1403, 117] on icon "button" at bounding box center [1406, 114] width 9 height 9
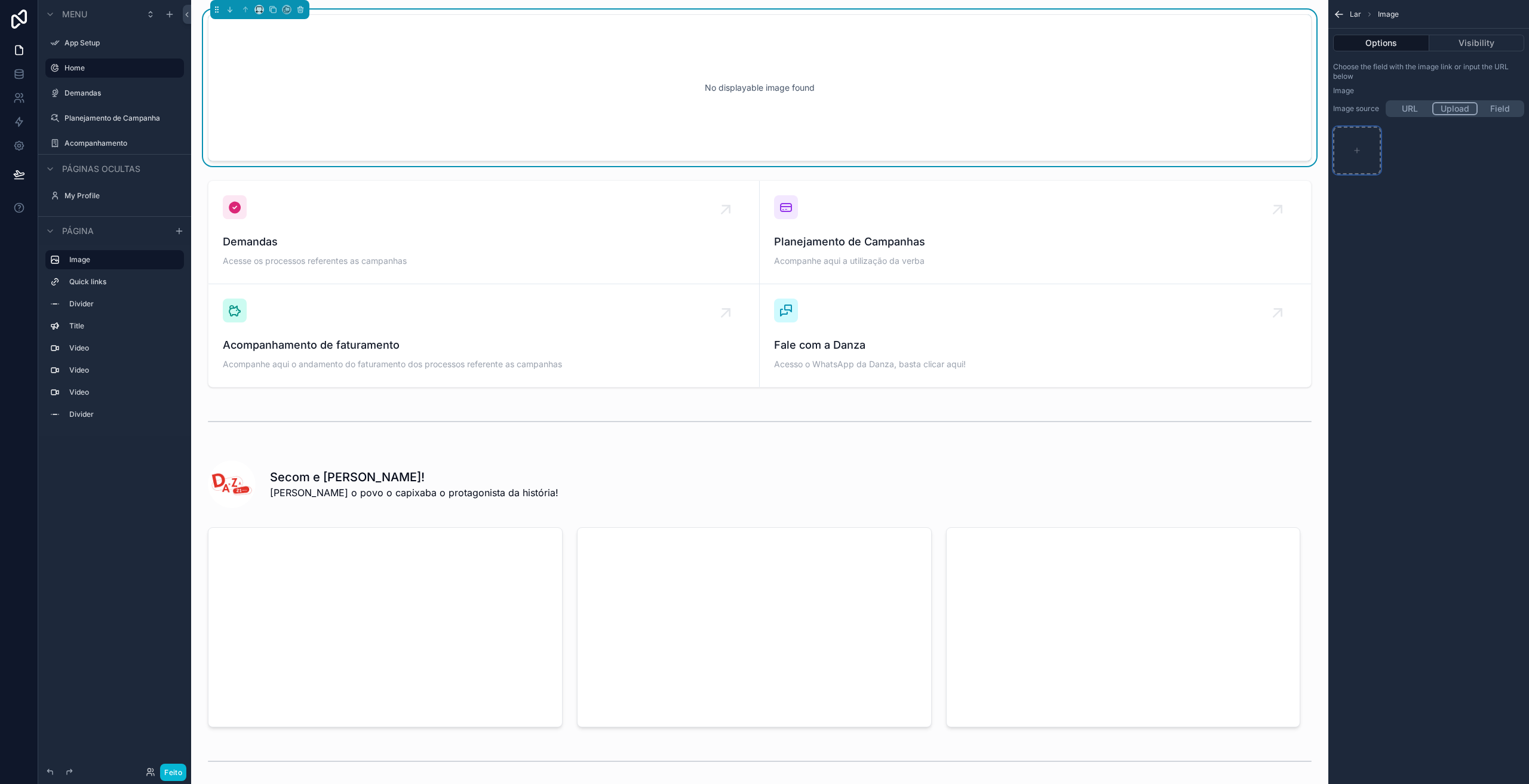
click at [1353, 156] on div "conteúdo rolável" at bounding box center [1357, 150] width 48 height 48
type input "**********"
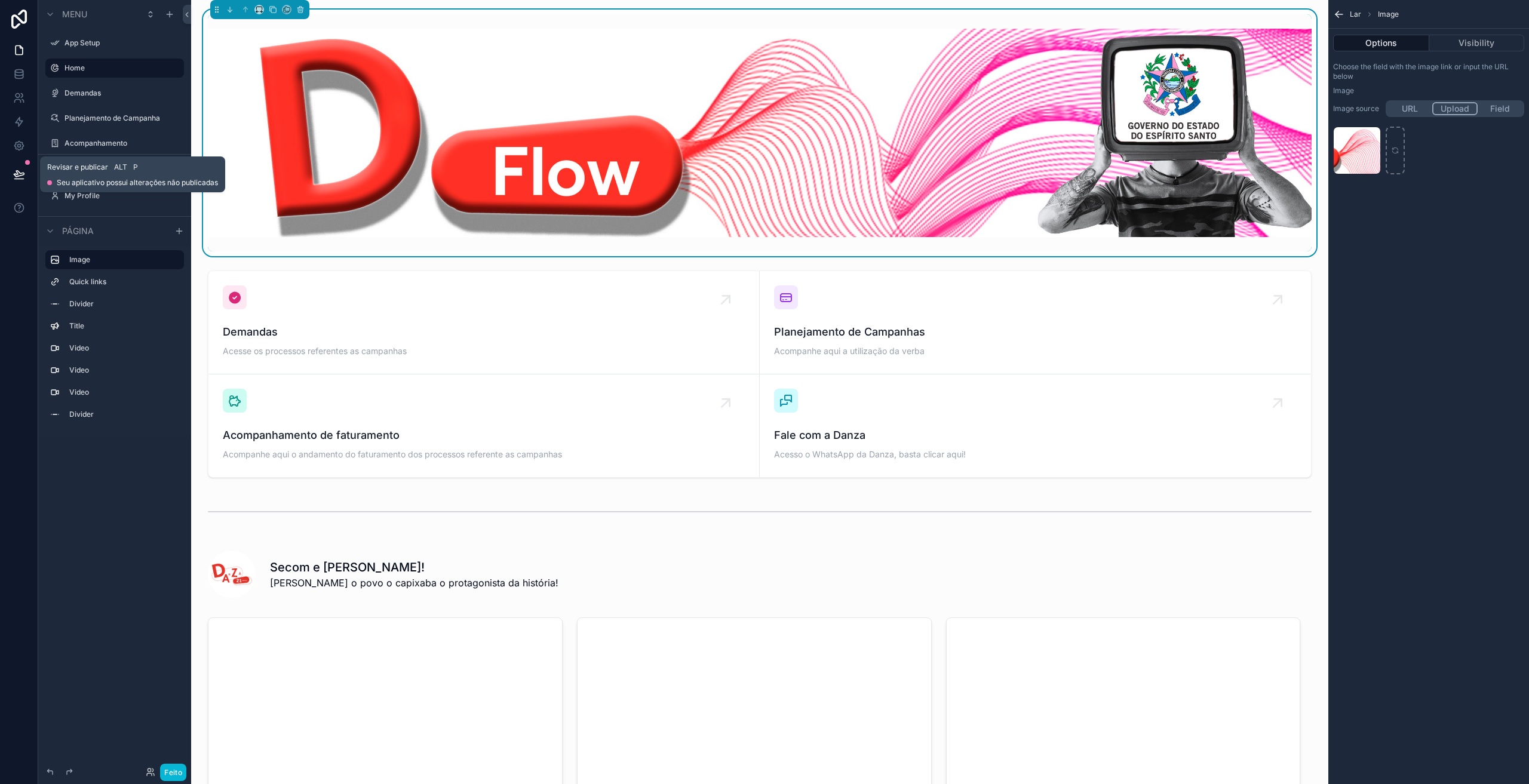
click at [12, 179] on button at bounding box center [19, 174] width 26 height 33
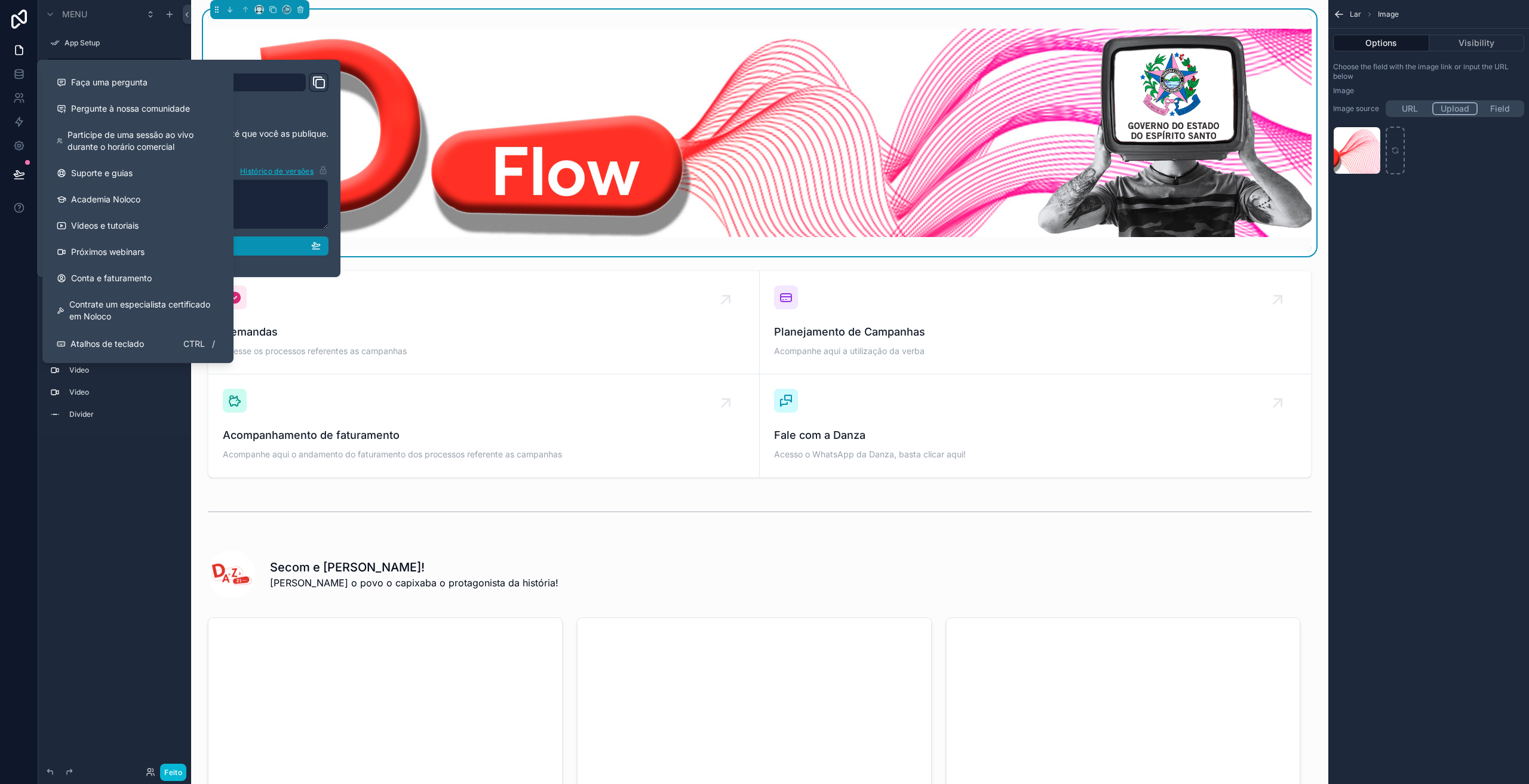
click at [260, 249] on div "Publicar" at bounding box center [189, 245] width 264 height 11
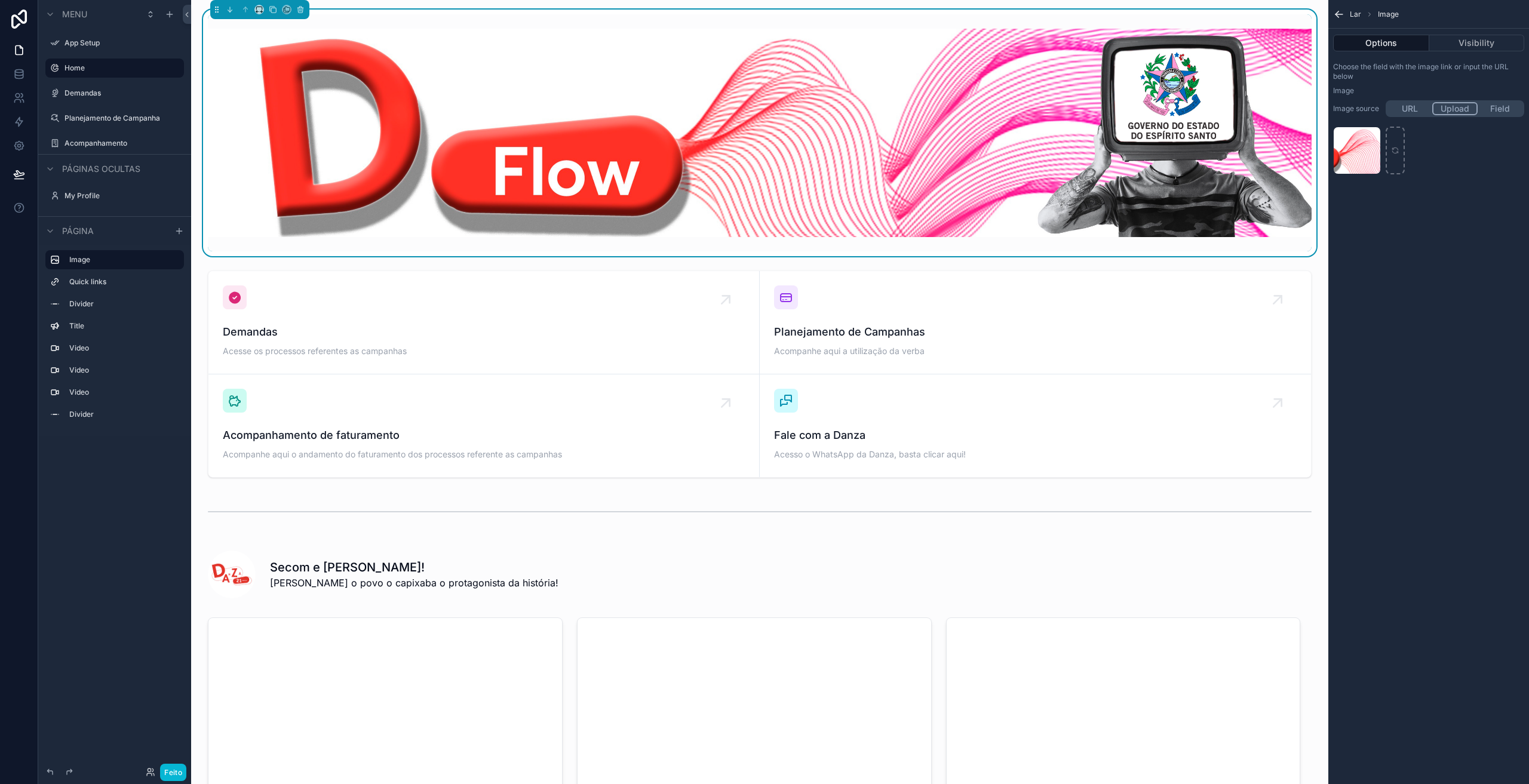
click at [9, 283] on div at bounding box center [19, 392] width 38 height 784
click at [308, 333] on div "conteúdo rolável" at bounding box center [760, 374] width 1118 height 217
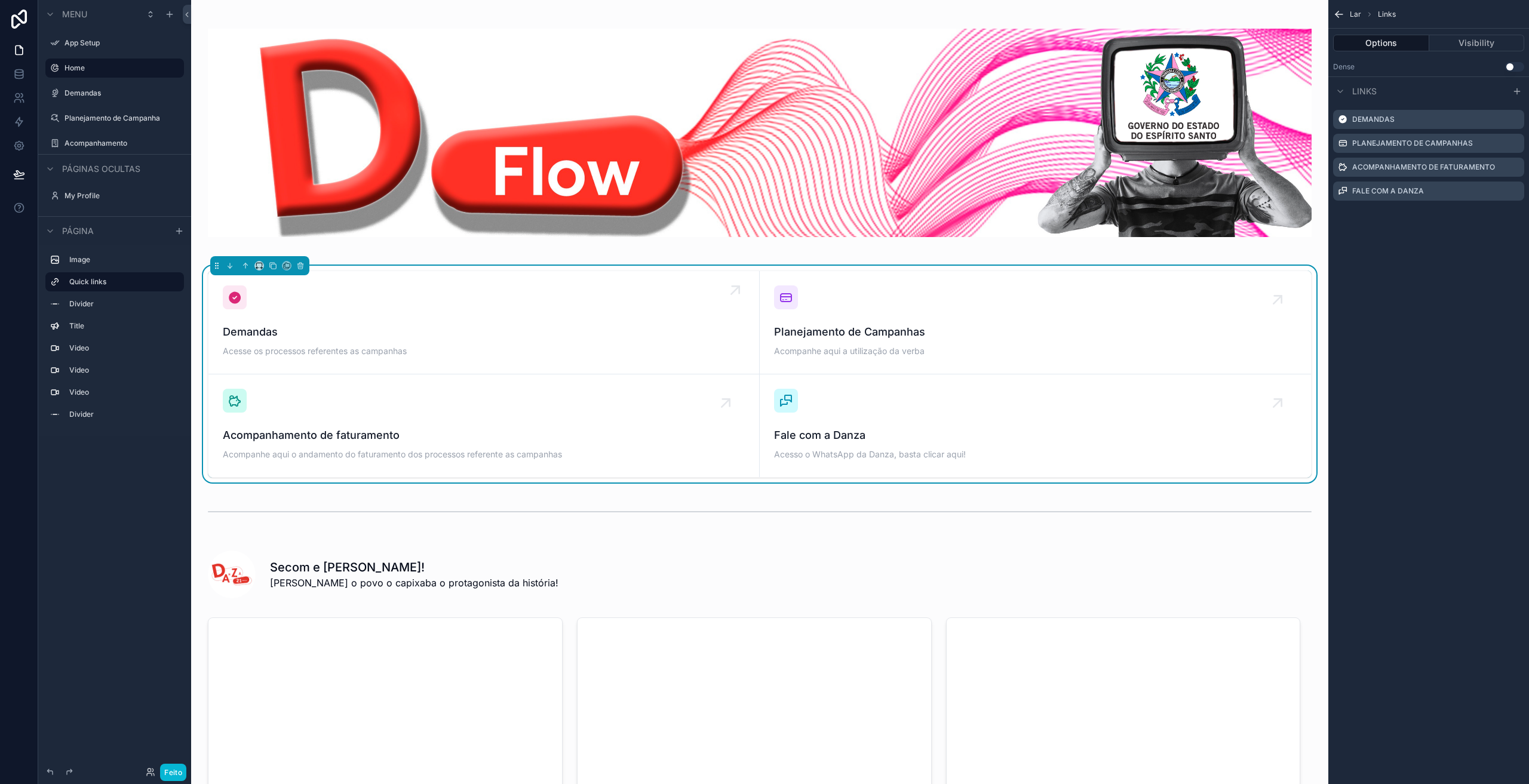
click at [310, 338] on div "Demandas Acesse os processos referentes as campanhas" at bounding box center [483, 342] width 522 height 36
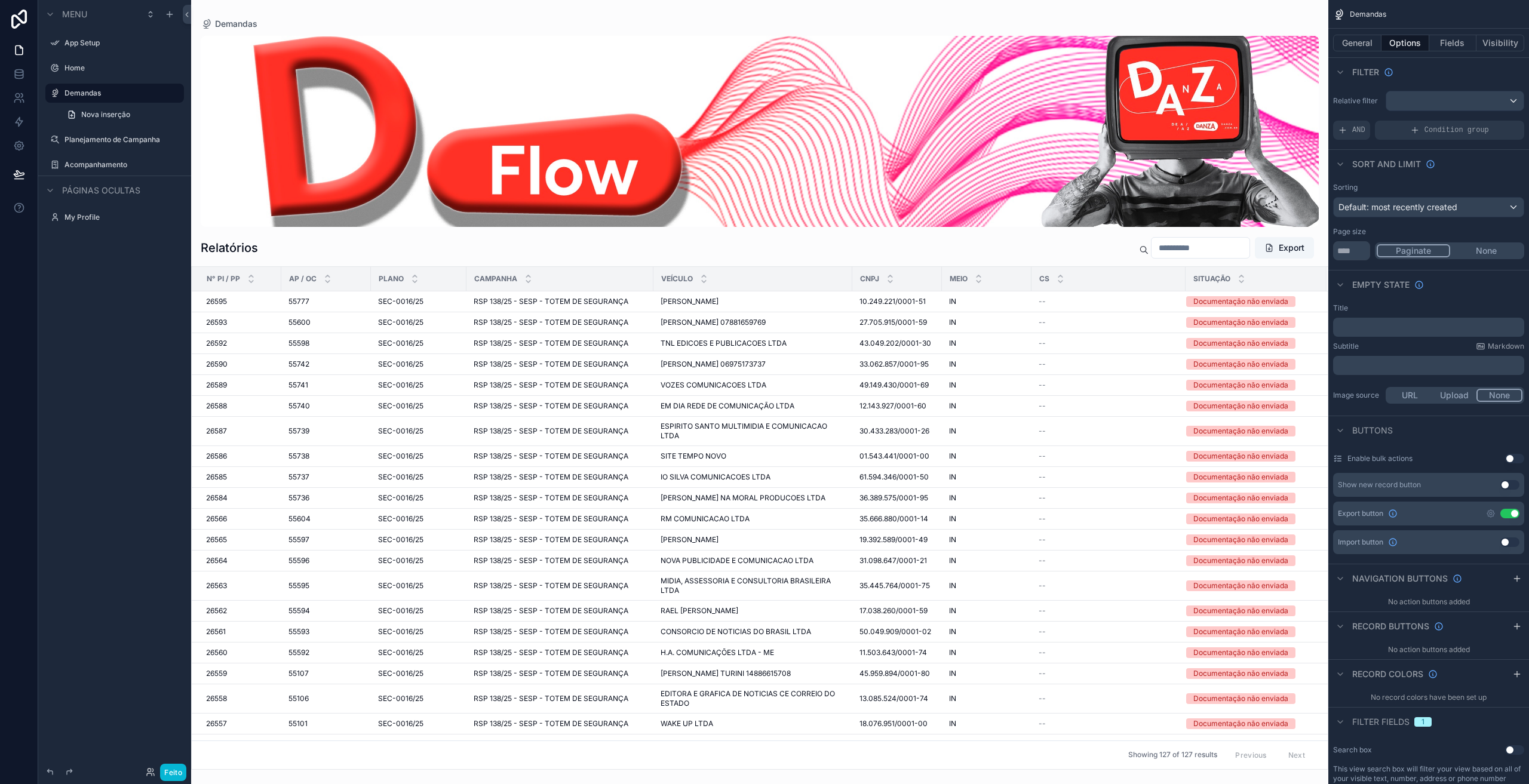
click at [584, 151] on div "conteúdo rolável" at bounding box center [759, 392] width 1137 height 784
click at [1072, 156] on div "conteúdo rolável" at bounding box center [760, 131] width 1118 height 191
click at [1374, 39] on button "General" at bounding box center [1357, 42] width 48 height 17
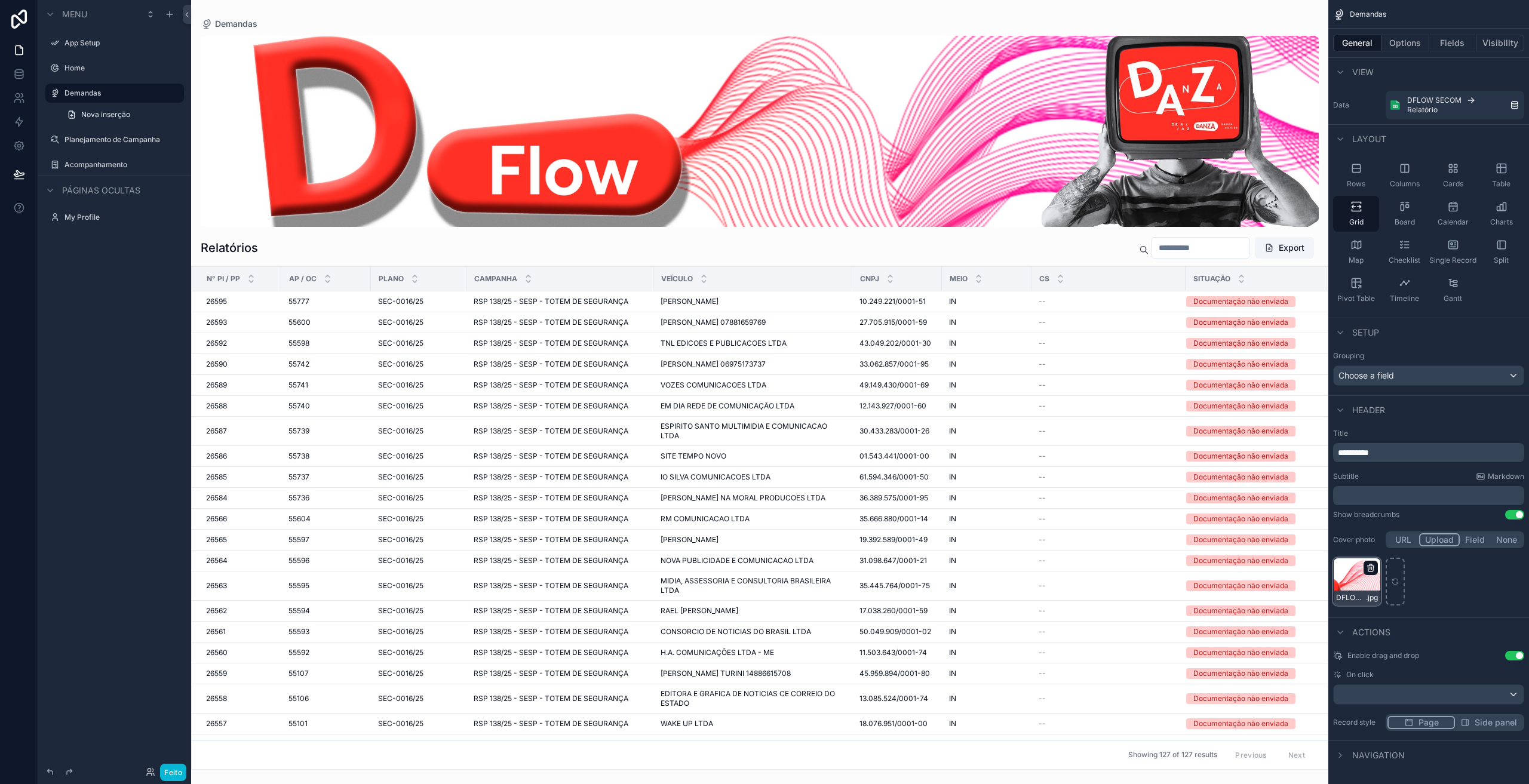
click at [1371, 571] on icon "conteúdo rolável" at bounding box center [1371, 567] width 9 height 9
click at [1402, 548] on icon "button" at bounding box center [1406, 546] width 9 height 9
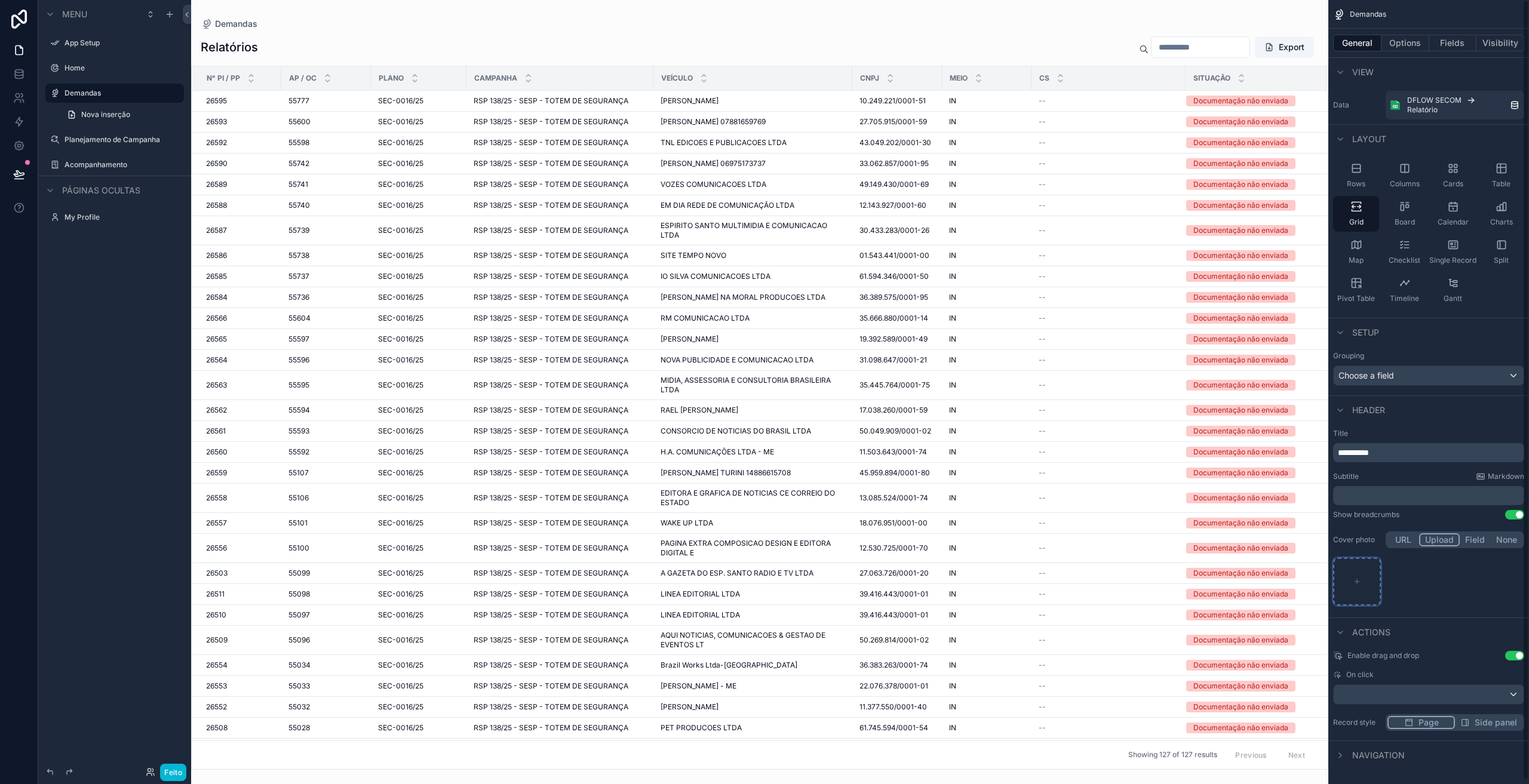
click at [1356, 583] on icon "conteúdo rolável" at bounding box center [1357, 582] width 9 height 9
type input "**********"
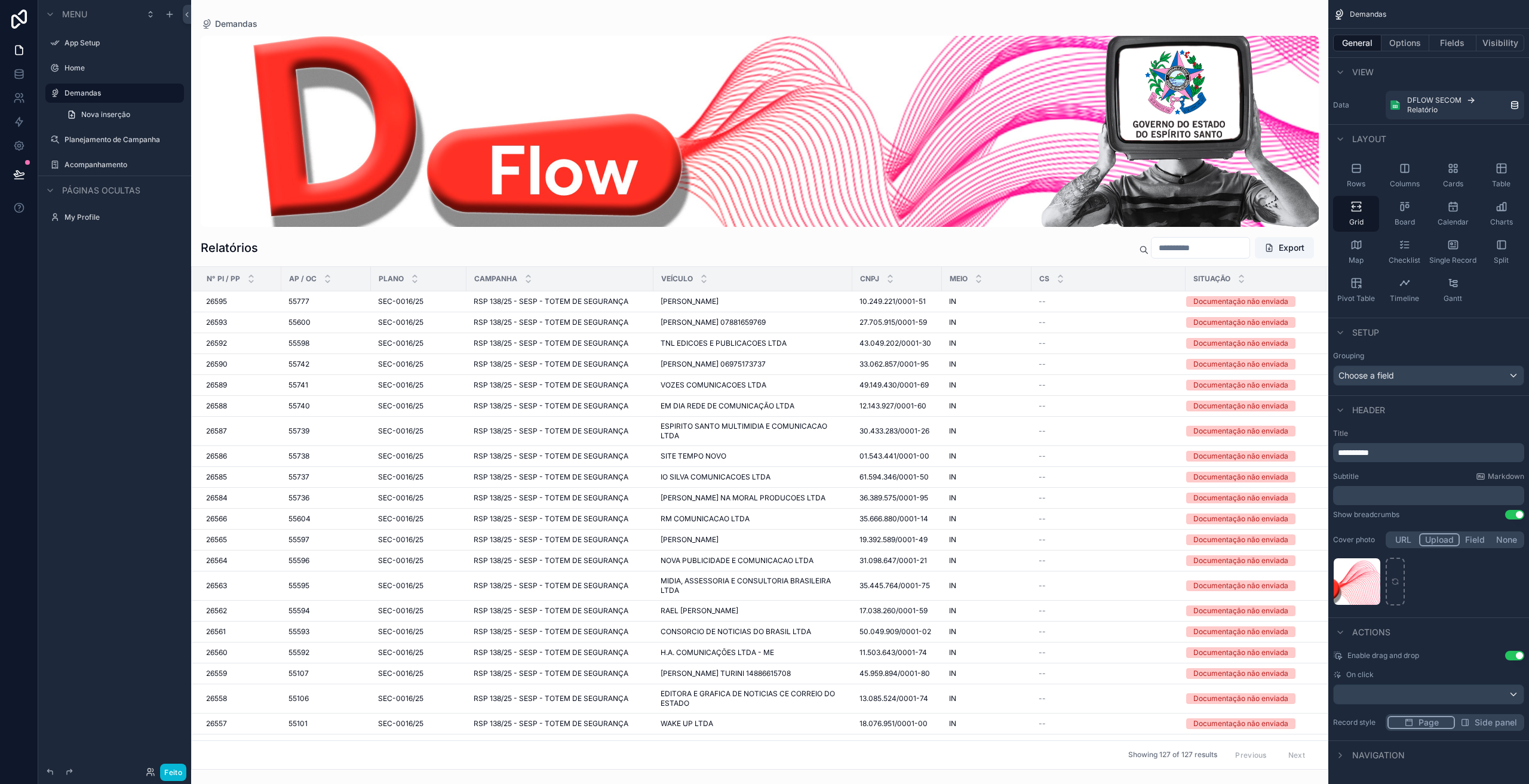
click at [946, 138] on div "conteúdo rolável" at bounding box center [760, 131] width 1118 height 191
click at [503, 306] on span "RSP 138/25 - SESP - TOTEM DE SEGURANÇA" at bounding box center [551, 301] width 155 height 9
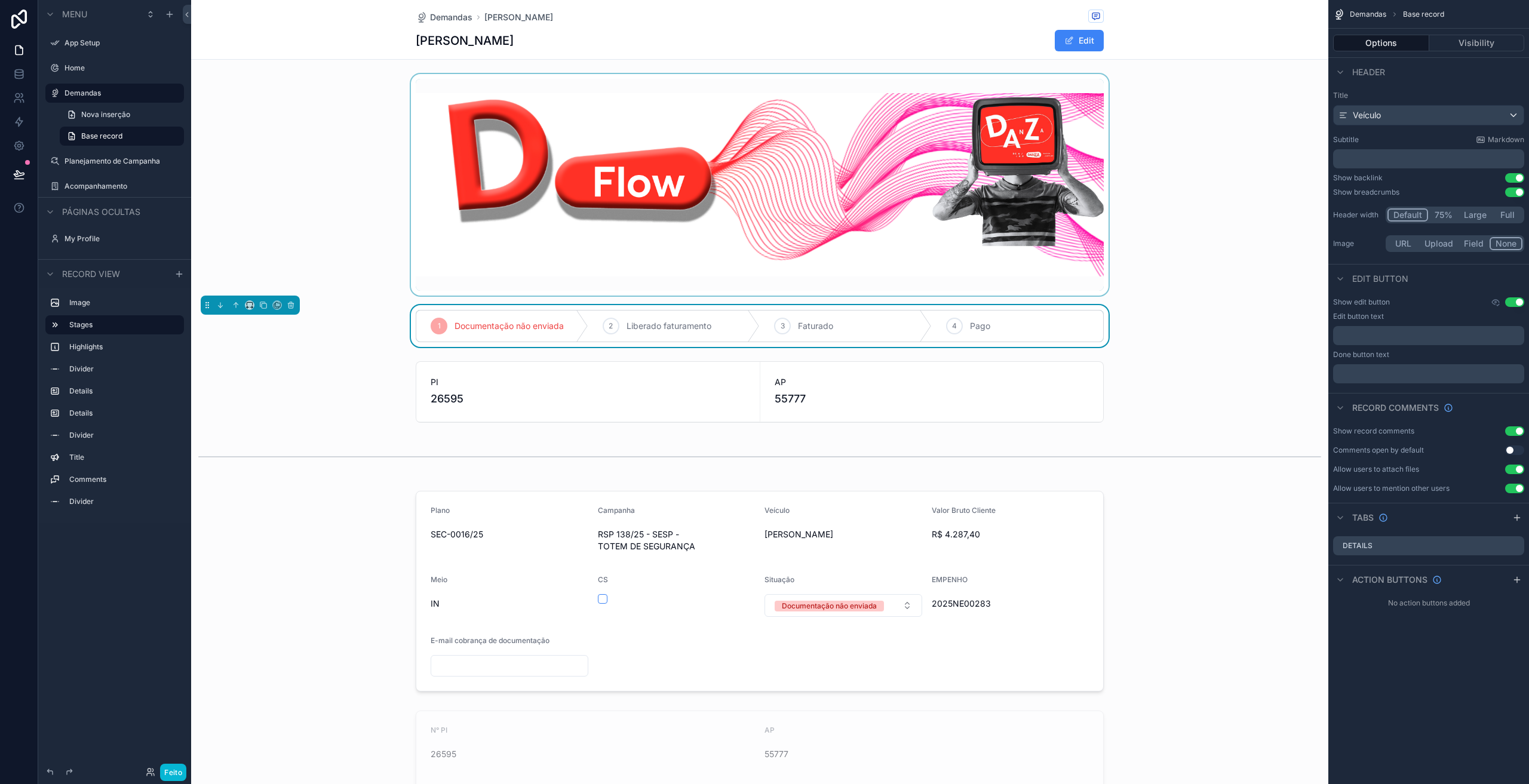
click at [650, 174] on div "conteúdo rolável" at bounding box center [759, 185] width 1137 height 222
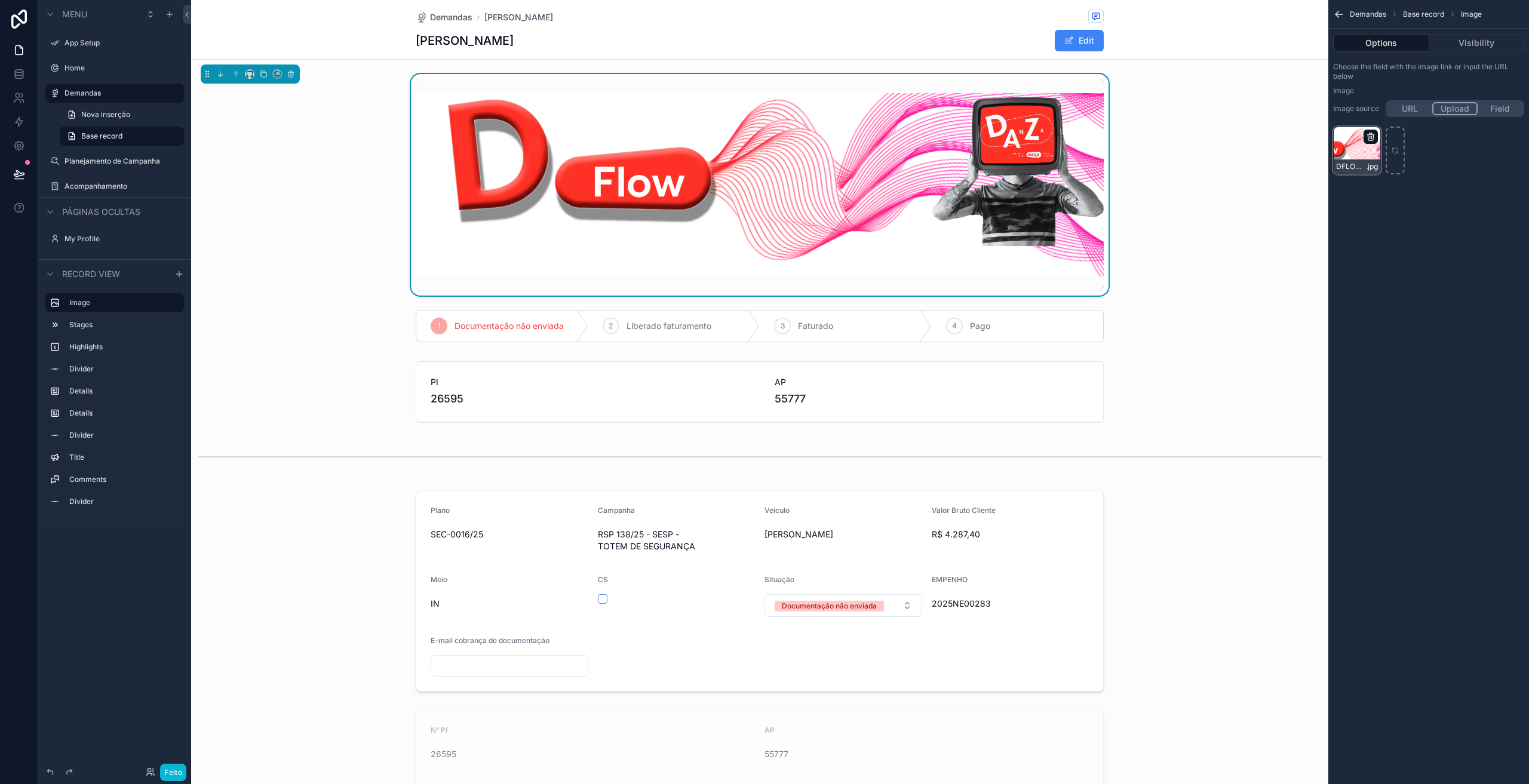
click at [1371, 137] on icon "conteúdo rolável" at bounding box center [1371, 136] width 9 height 9
click at [1405, 118] on icon "button" at bounding box center [1406, 114] width 9 height 9
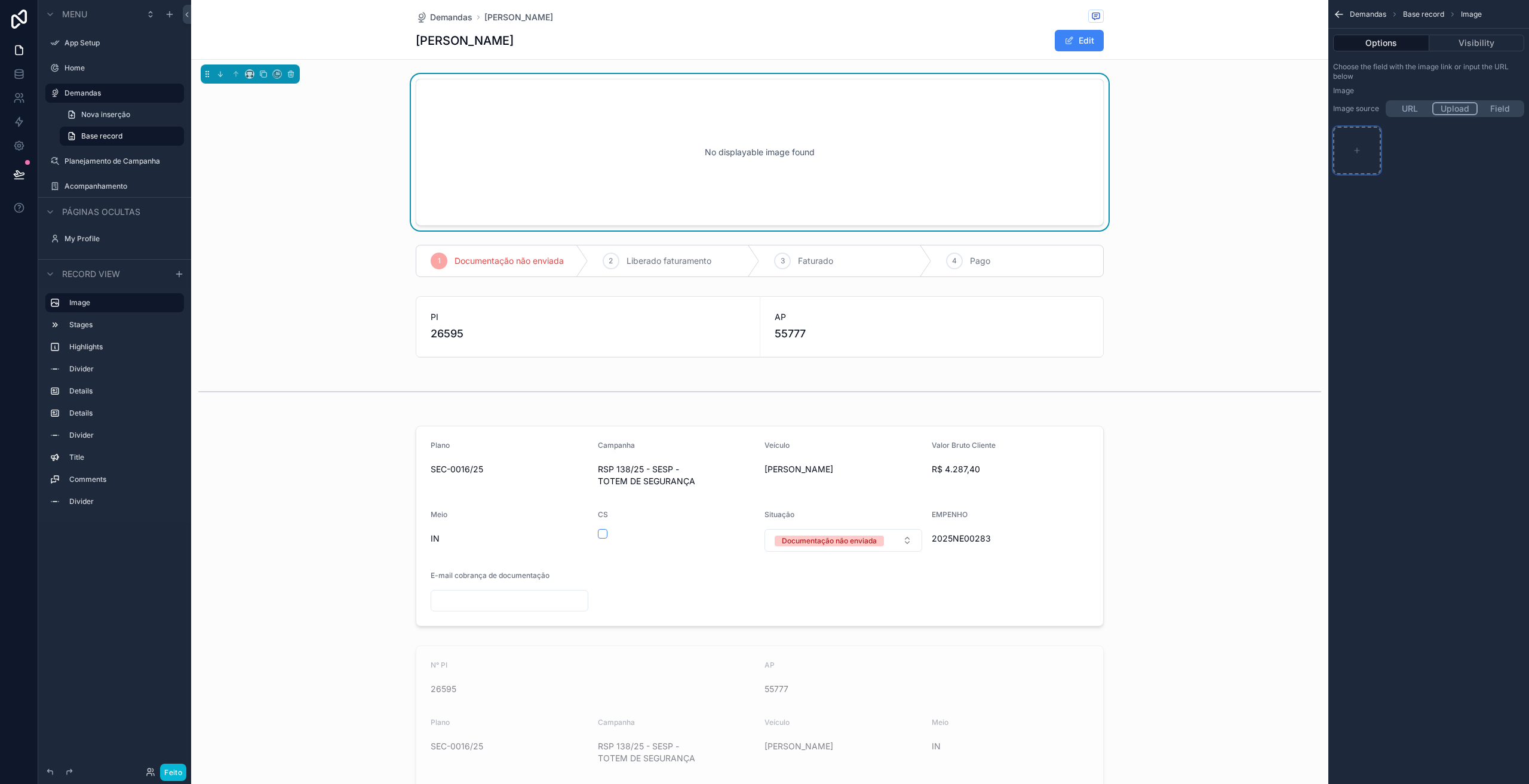
click at [1353, 148] on div "conteúdo rolável" at bounding box center [1357, 150] width 48 height 48
type input "**********"
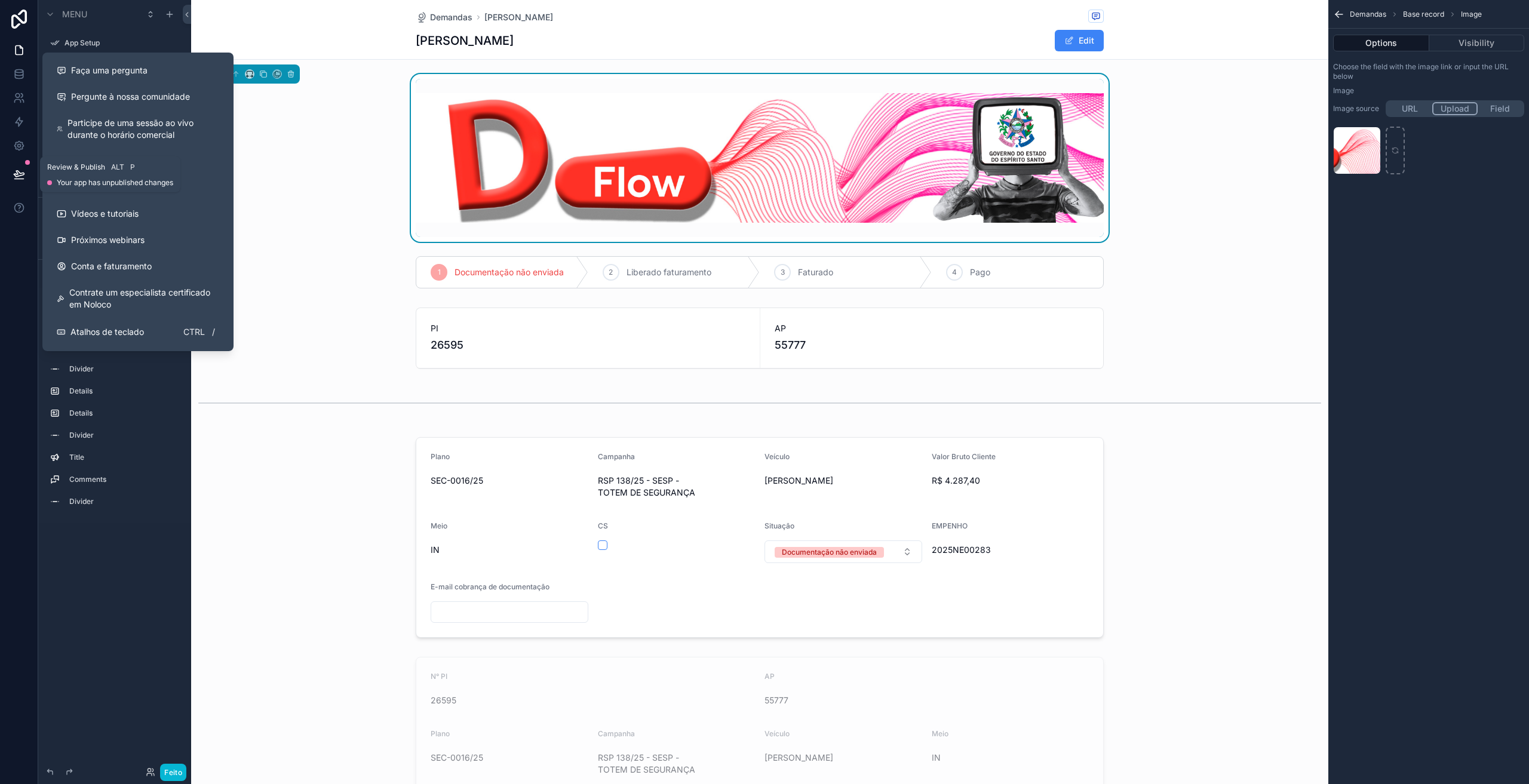
click at [16, 179] on icon at bounding box center [19, 179] width 9 height 0
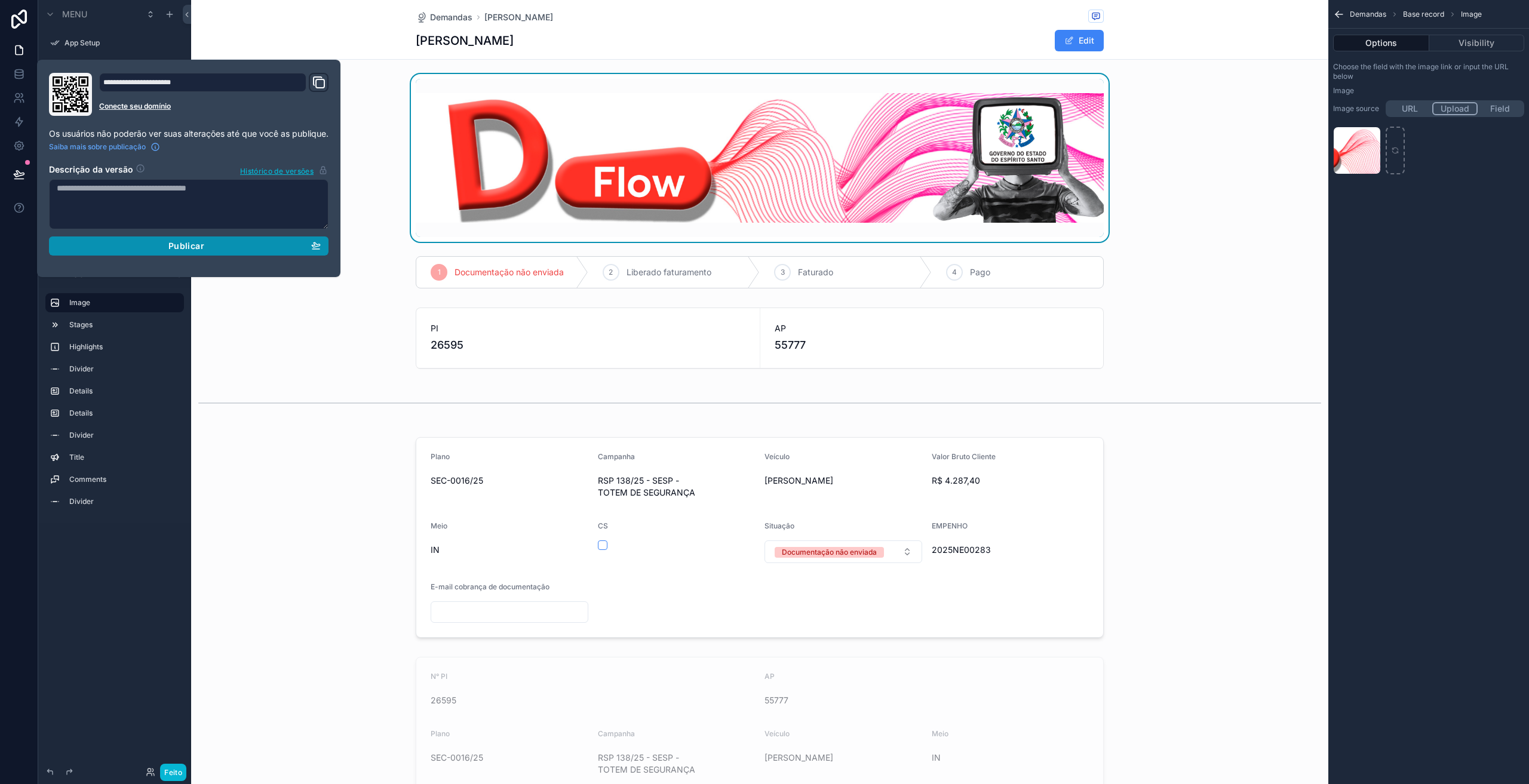
click at [275, 252] on button "Publicar" at bounding box center [189, 245] width 279 height 19
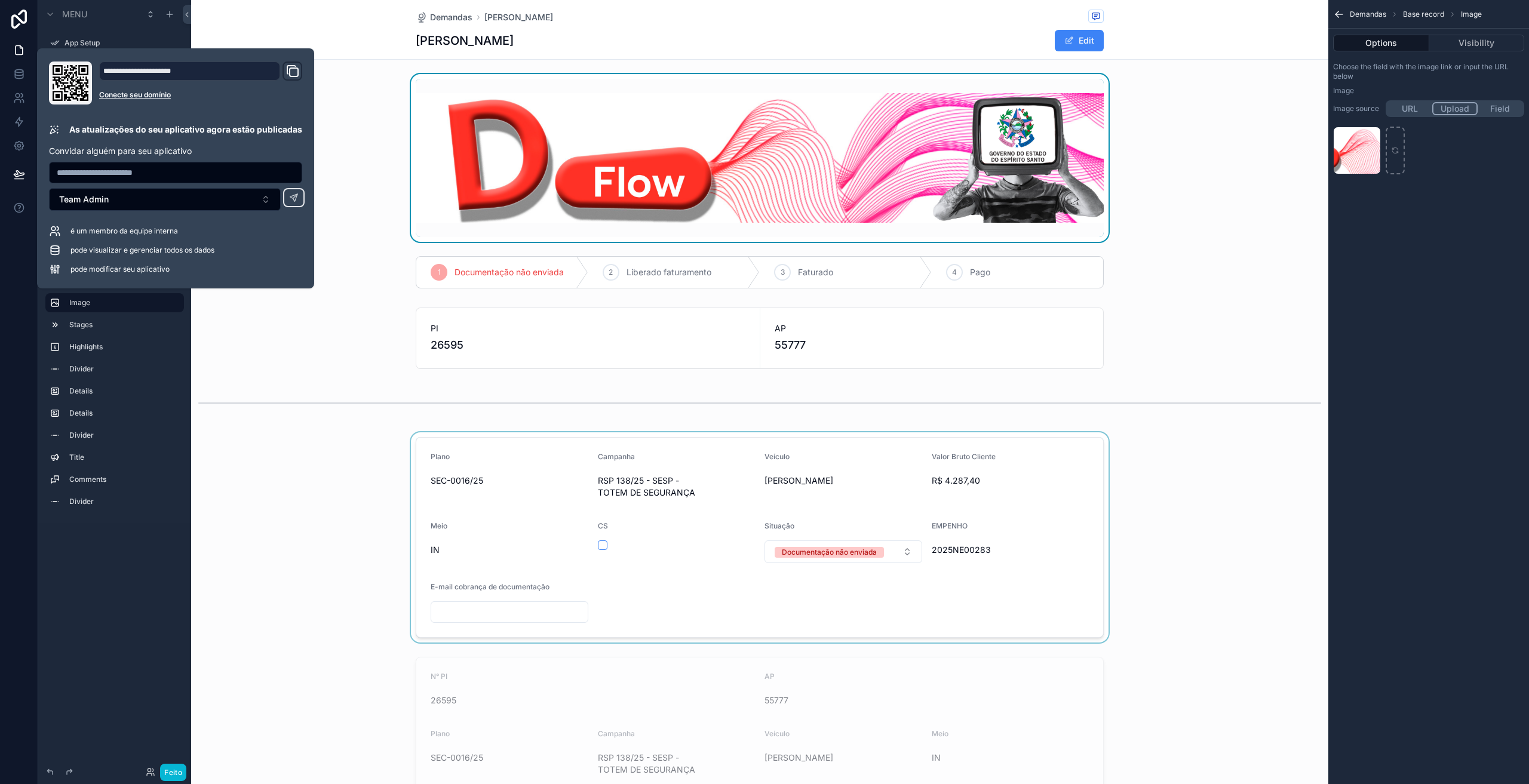
click at [254, 506] on div "conteúdo rolável" at bounding box center [759, 537] width 1137 height 210
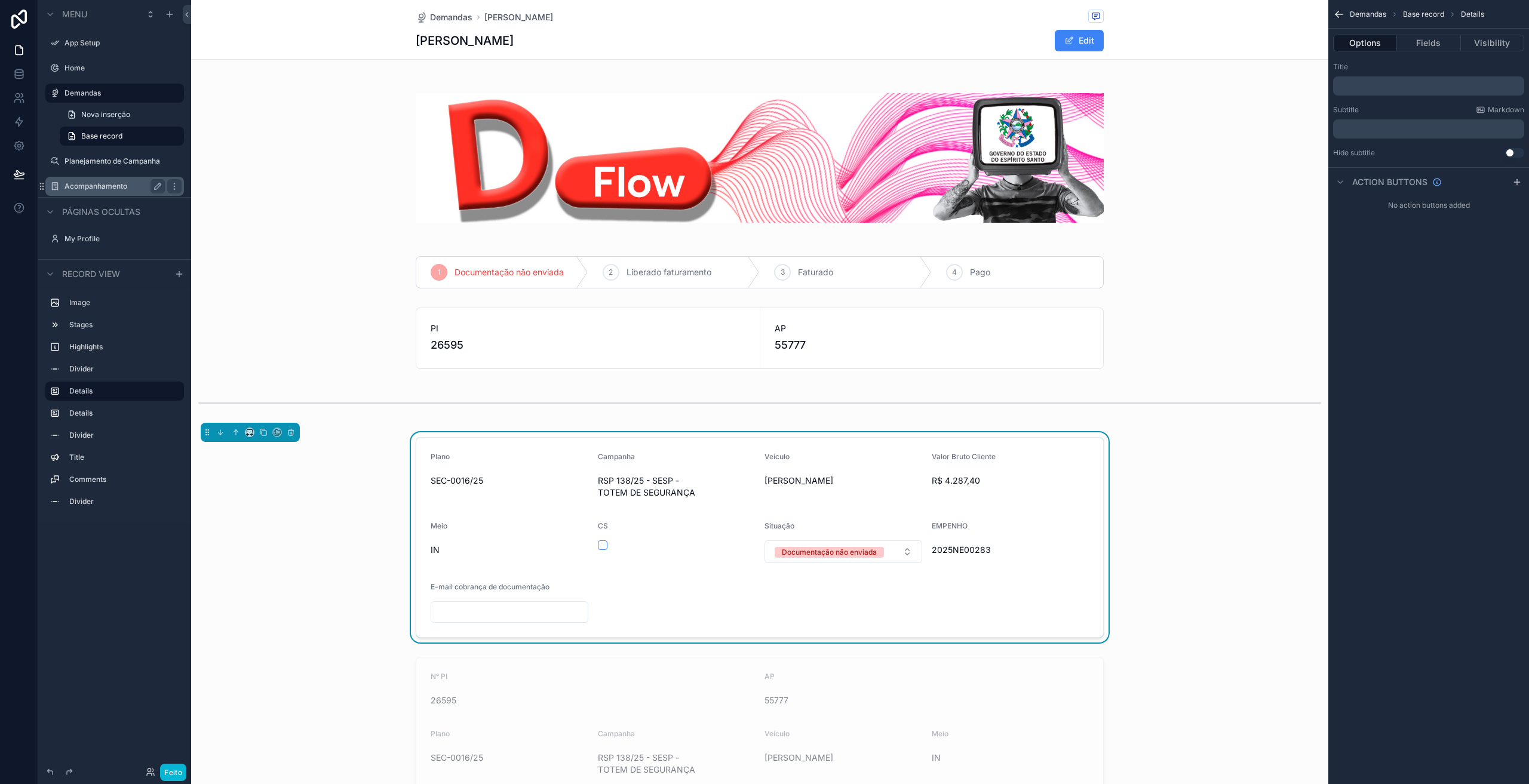
click at [107, 187] on label "Acompanhamento" at bounding box center [112, 186] width 96 height 9
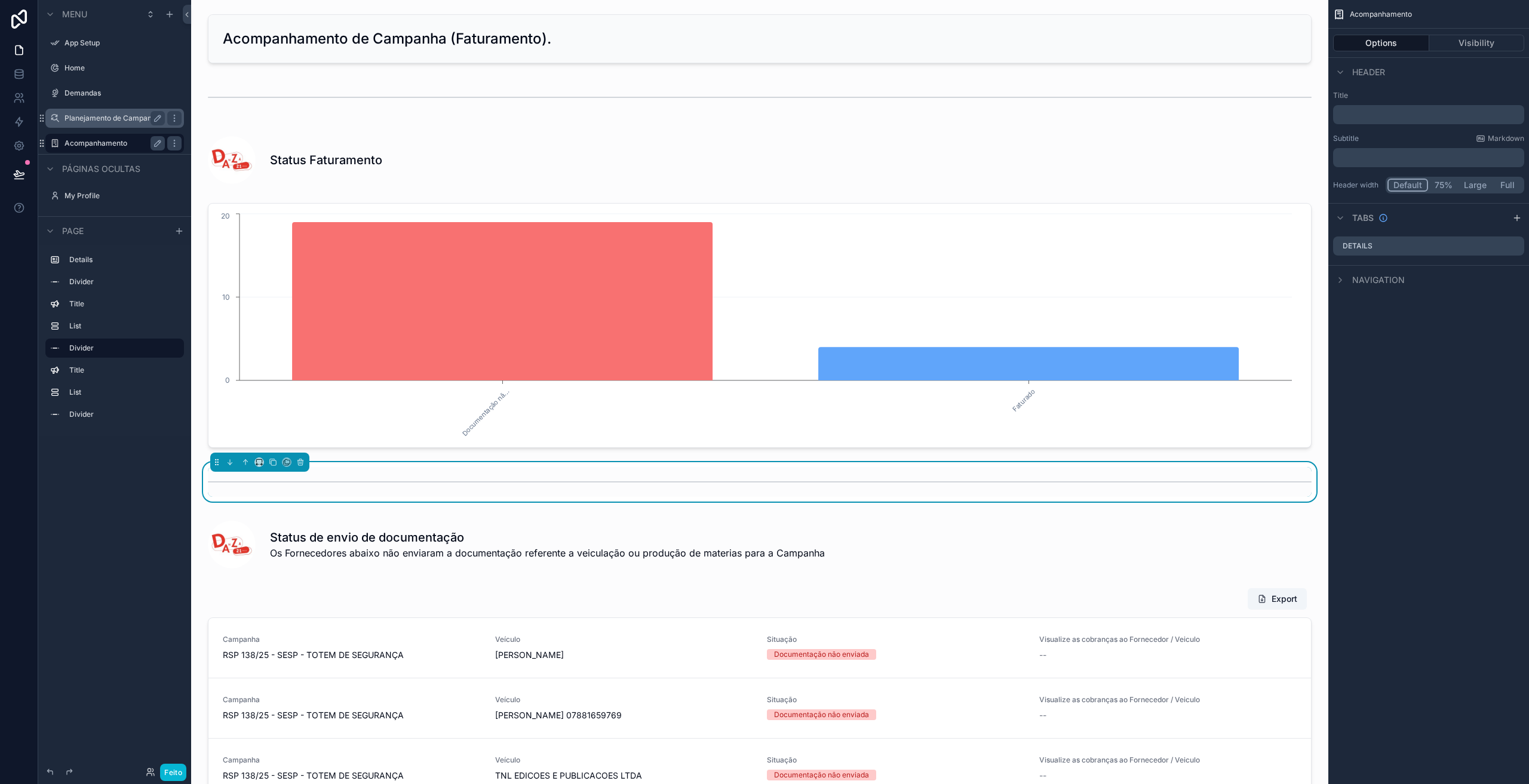
click at [86, 117] on label "Planejamento de Campanha" at bounding box center [112, 118] width 96 height 9
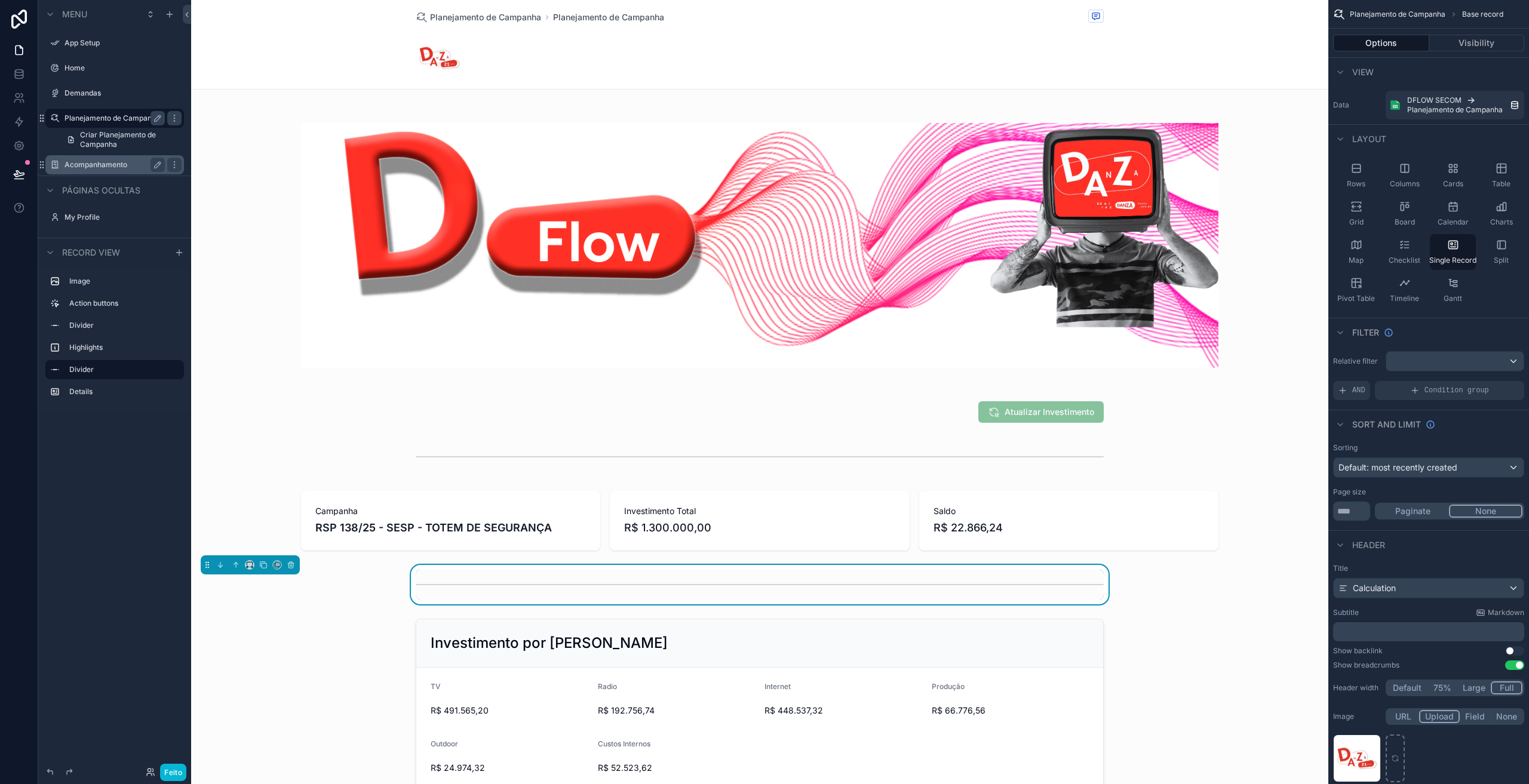
click at [620, 229] on div "conteúdo rolável" at bounding box center [759, 668] width 1137 height 1337
click at [1397, 40] on button "Options" at bounding box center [1381, 42] width 97 height 17
click at [848, 253] on div "conteúdo rolável" at bounding box center [759, 245] width 1137 height 283
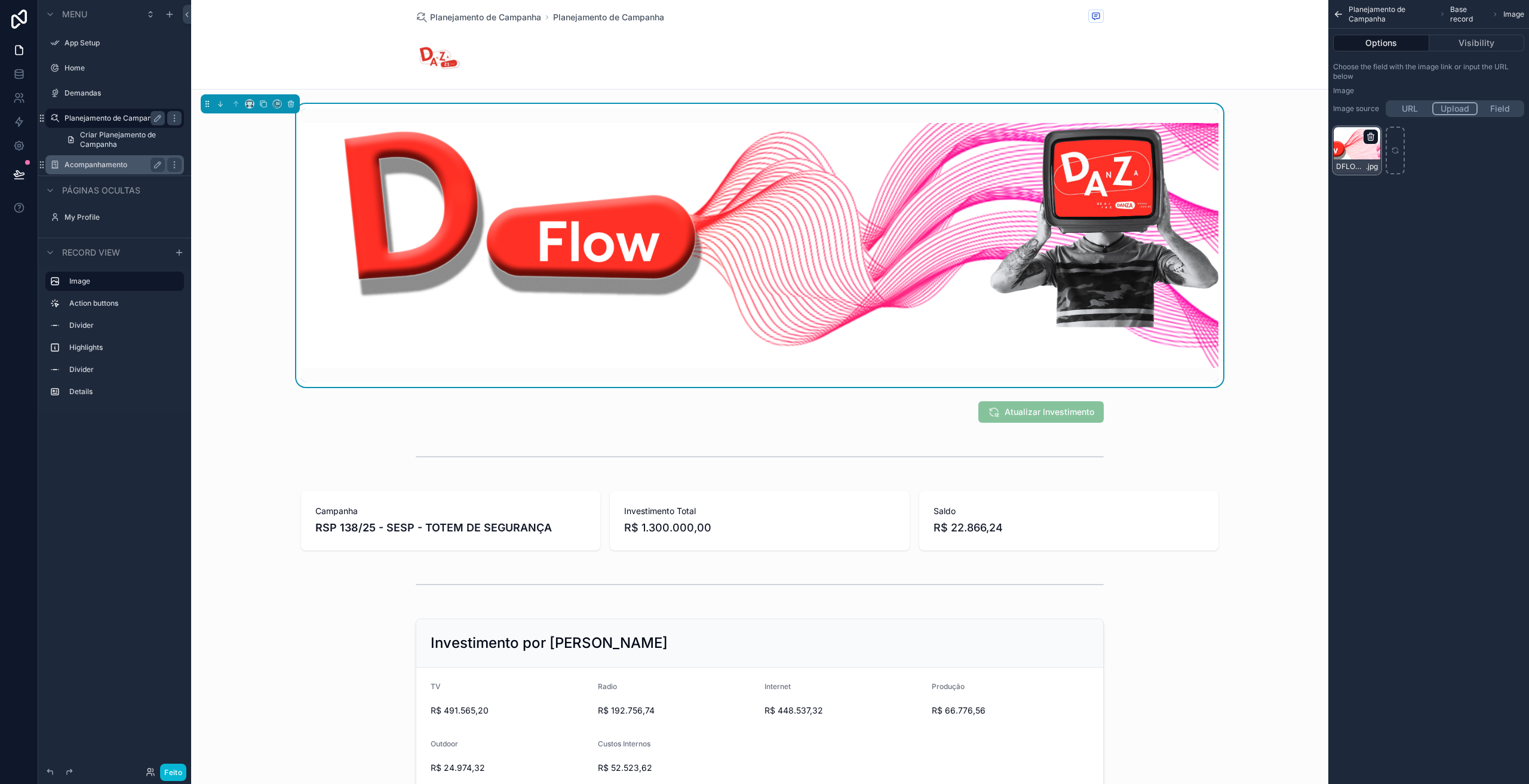
click at [1371, 137] on icon "conteúdo rolável" at bounding box center [1371, 136] width 9 height 9
click at [1403, 119] on icon "button" at bounding box center [1406, 114] width 9 height 9
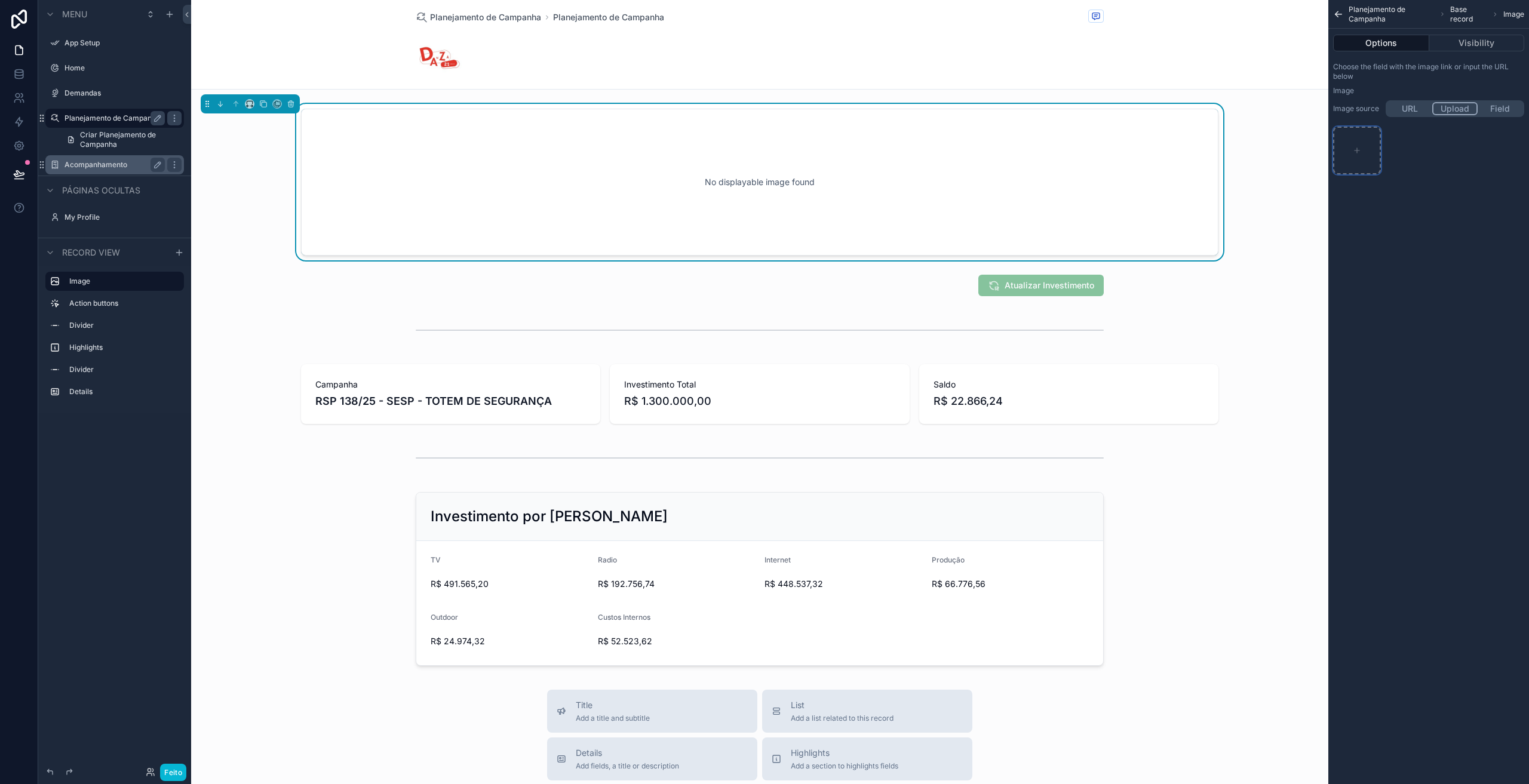
click at [1353, 148] on icon "conteúdo rolável" at bounding box center [1357, 150] width 9 height 9
type input "**********"
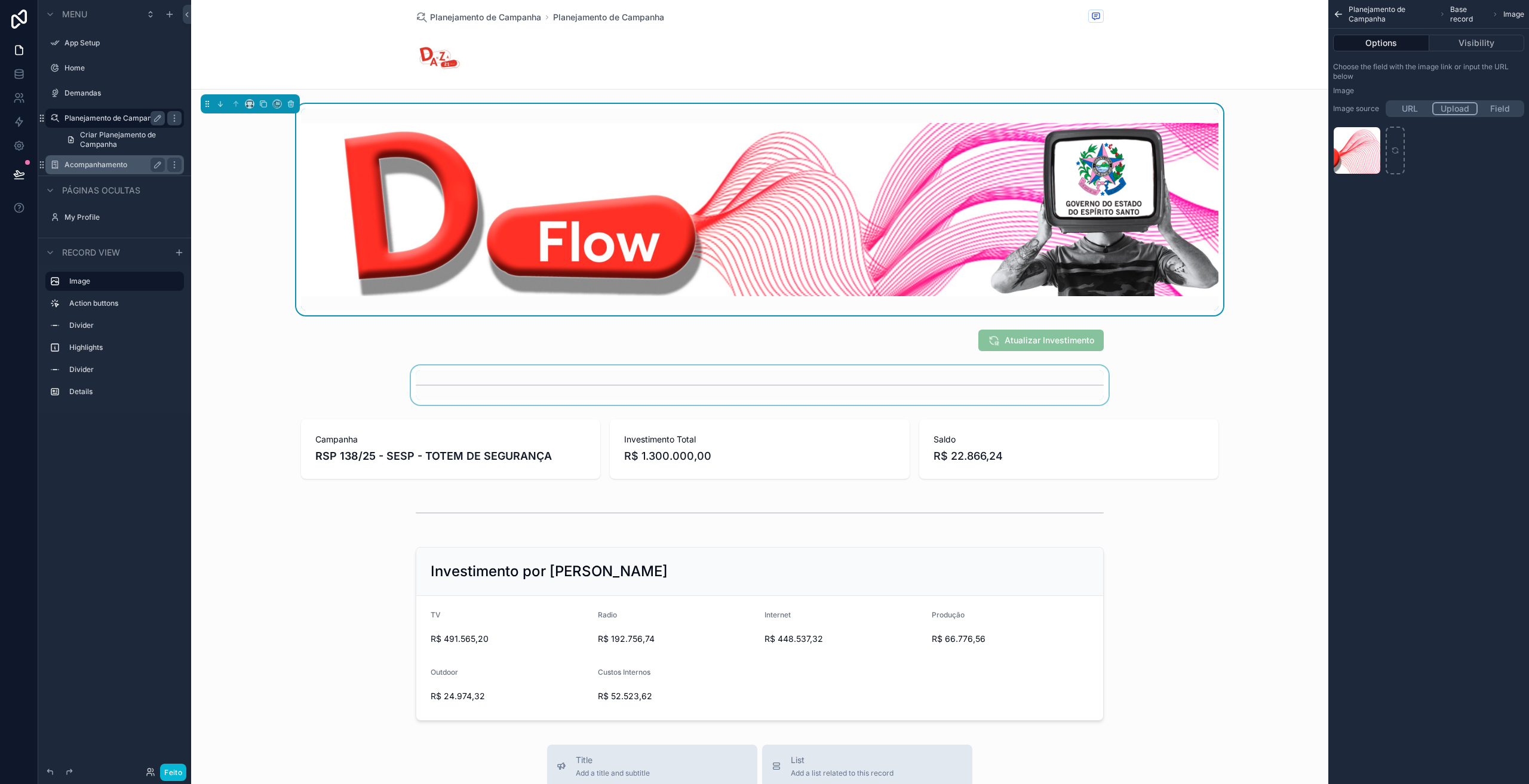
click at [242, 377] on div "conteúdo rolável" at bounding box center [759, 385] width 1137 height 40
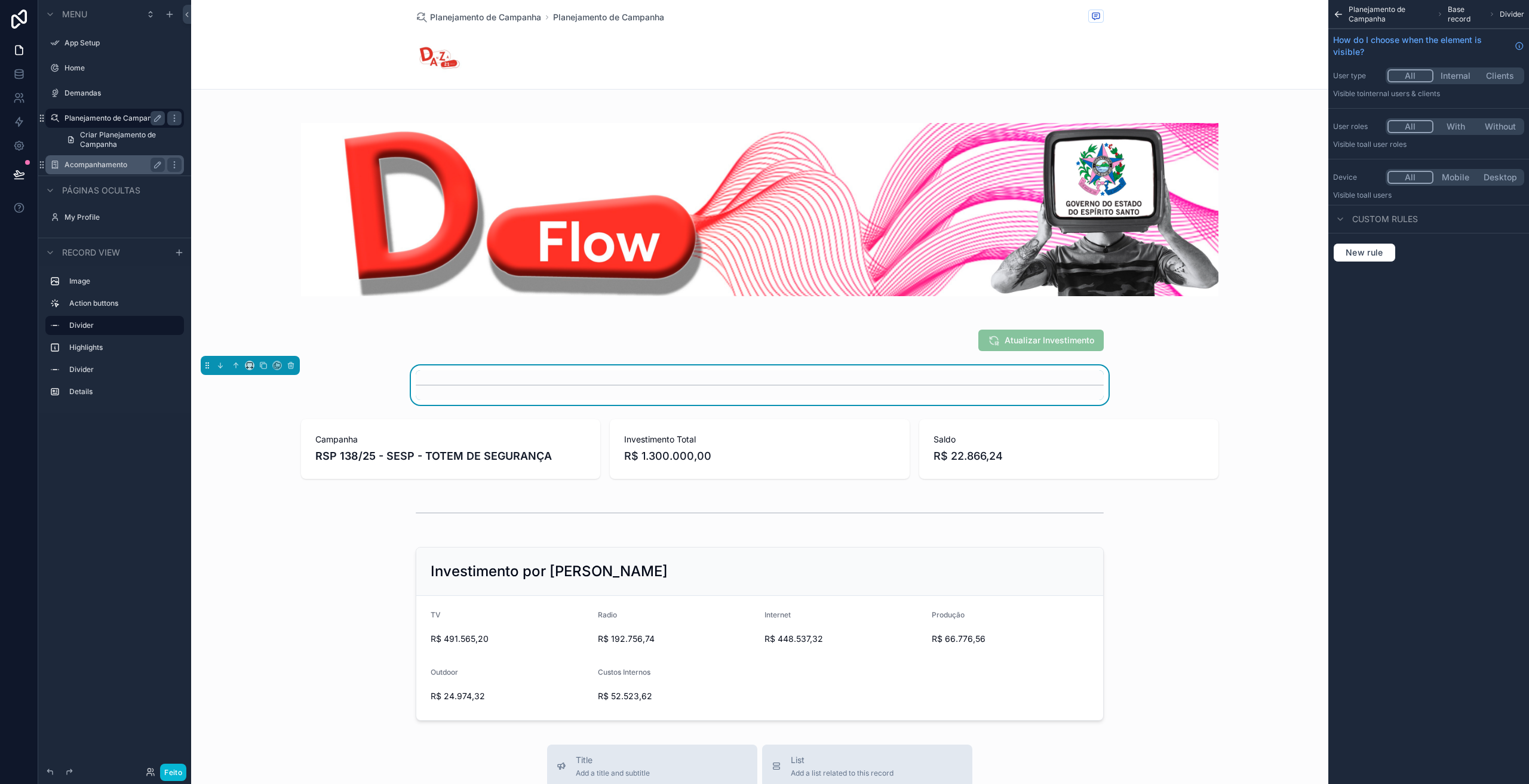
click at [117, 166] on label "Acompanhamento" at bounding box center [112, 164] width 96 height 9
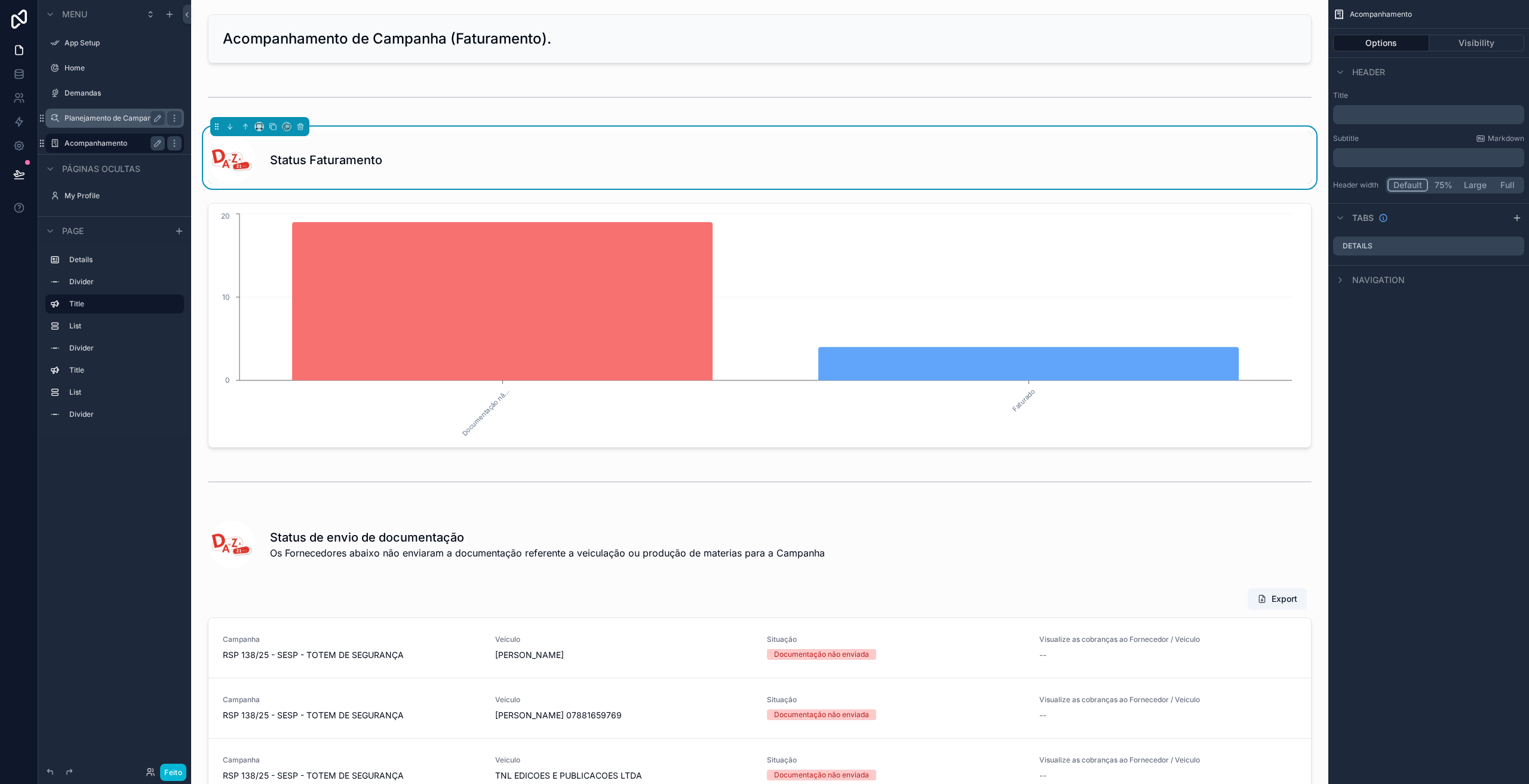
click at [91, 122] on label "Planejamento de Campanha" at bounding box center [112, 118] width 96 height 9
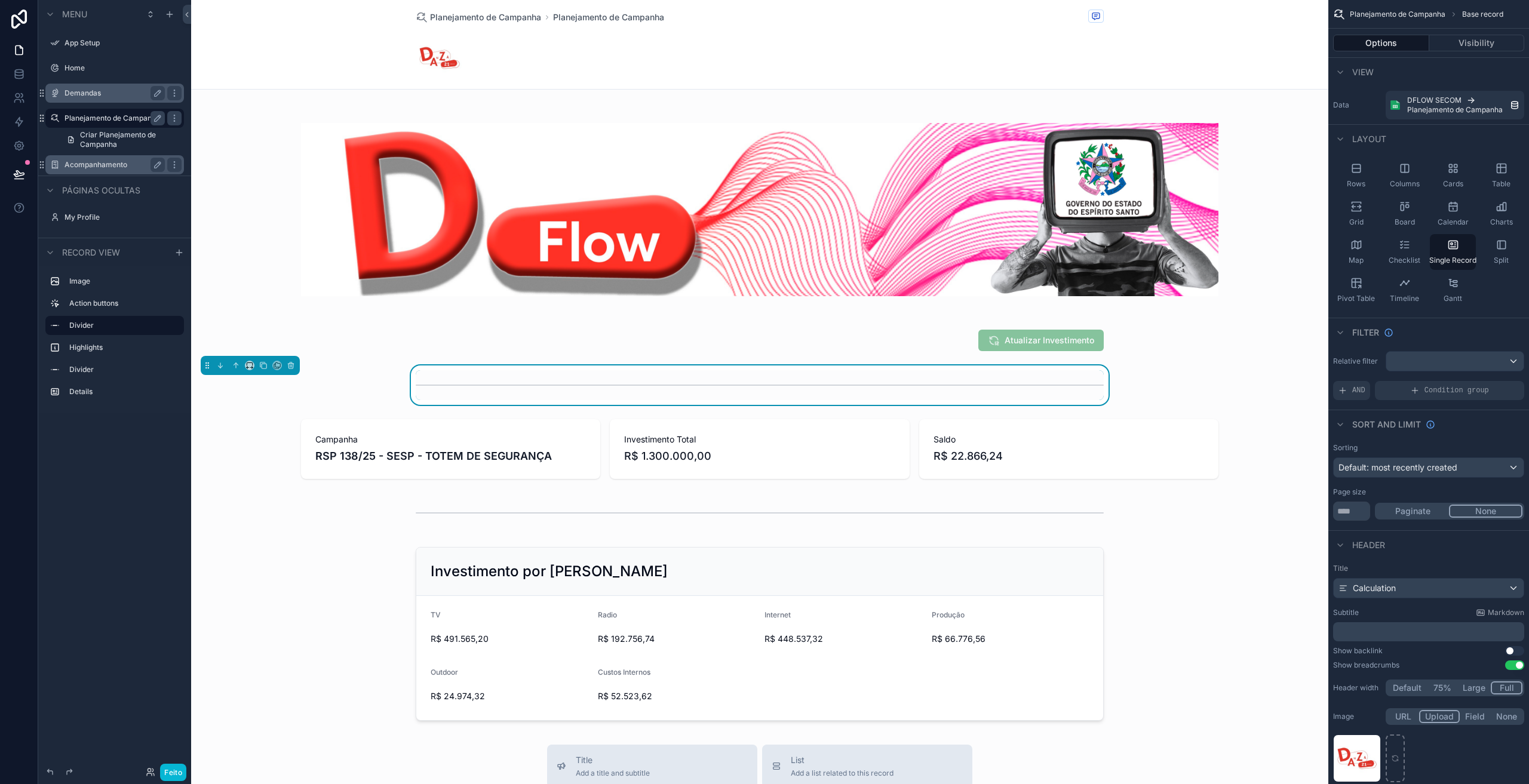
click at [81, 98] on div "Demandas" at bounding box center [115, 93] width 100 height 14
click at [84, 89] on label "Demandas" at bounding box center [112, 93] width 96 height 9
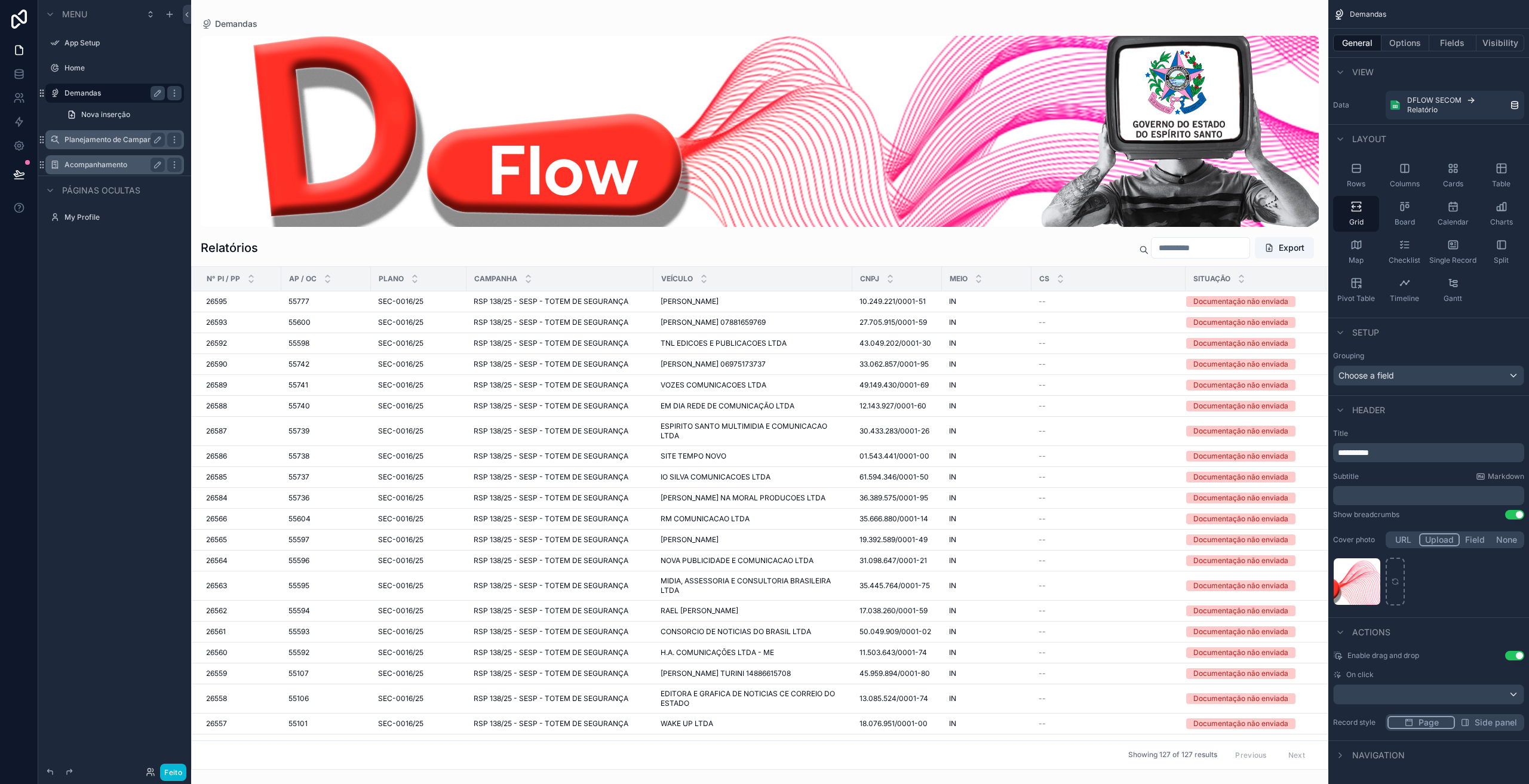
click at [449, 302] on div "conteúdo rolável" at bounding box center [759, 392] width 1137 height 784
click at [491, 306] on span "RSP 138/25 - SESP - TOTEM DE SEGURANÇA" at bounding box center [551, 301] width 155 height 9
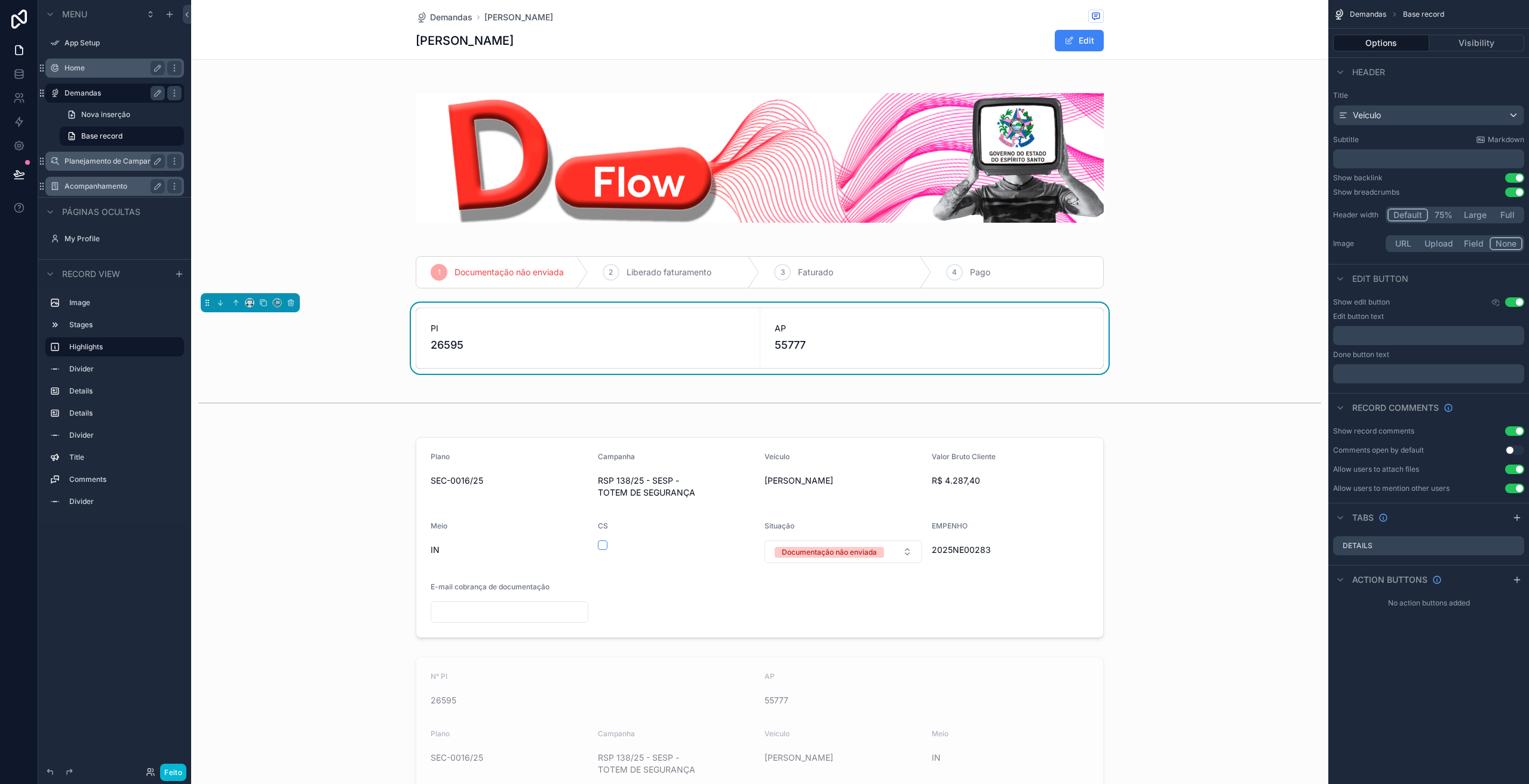
click at [77, 68] on label "Home" at bounding box center [112, 68] width 96 height 9
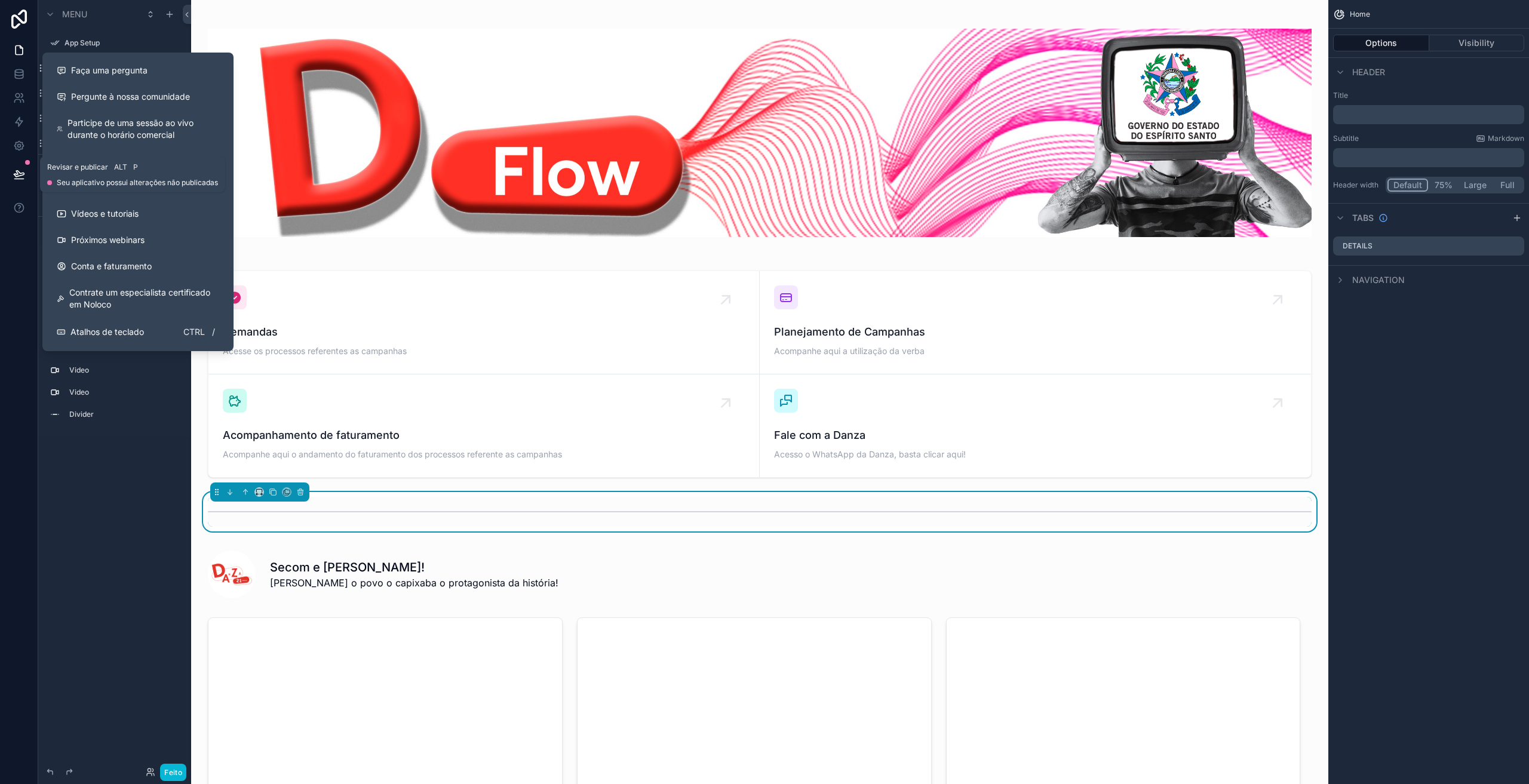
click at [17, 179] on icon at bounding box center [19, 179] width 9 height 0
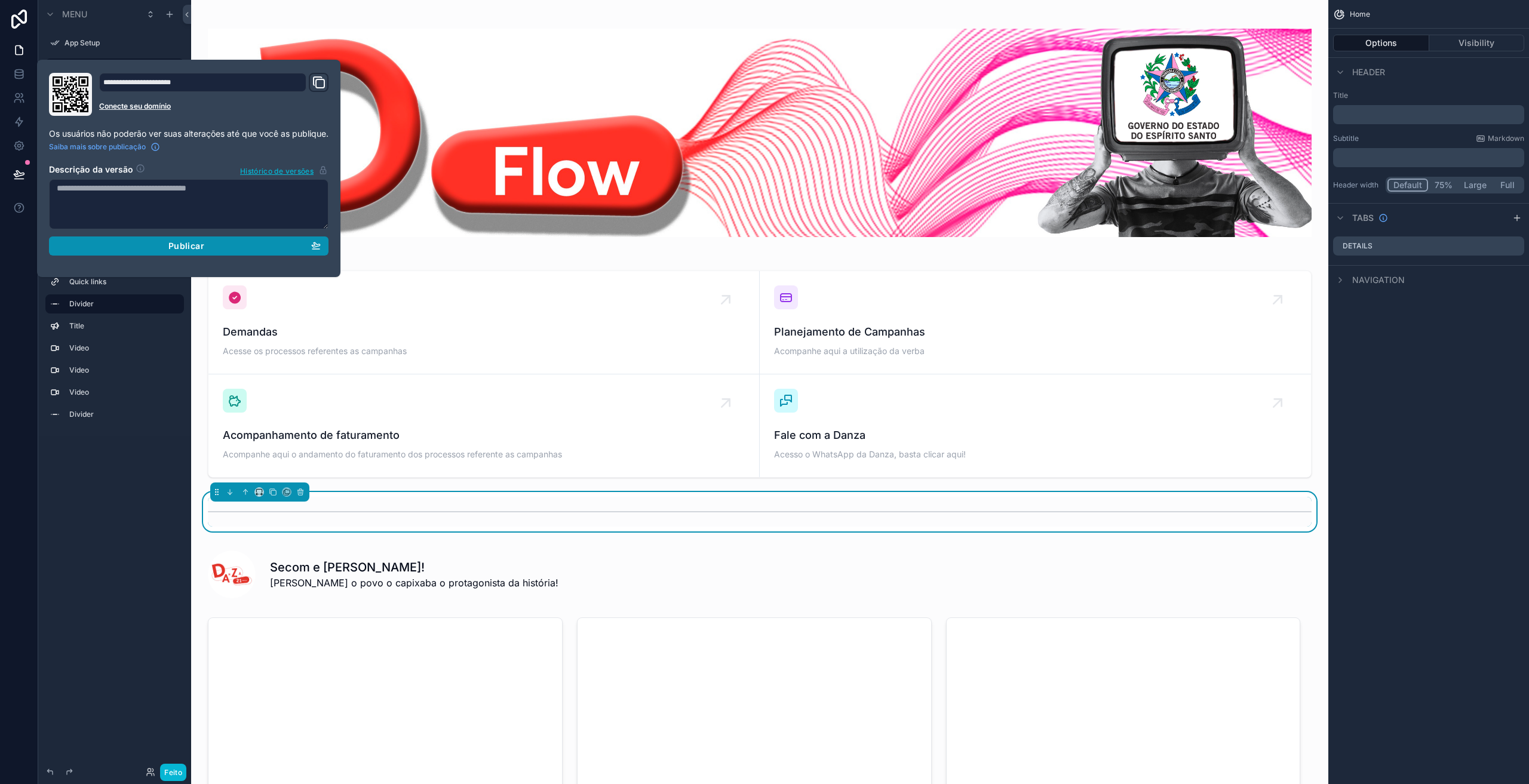
click at [153, 249] on div "Publicar" at bounding box center [189, 245] width 264 height 11
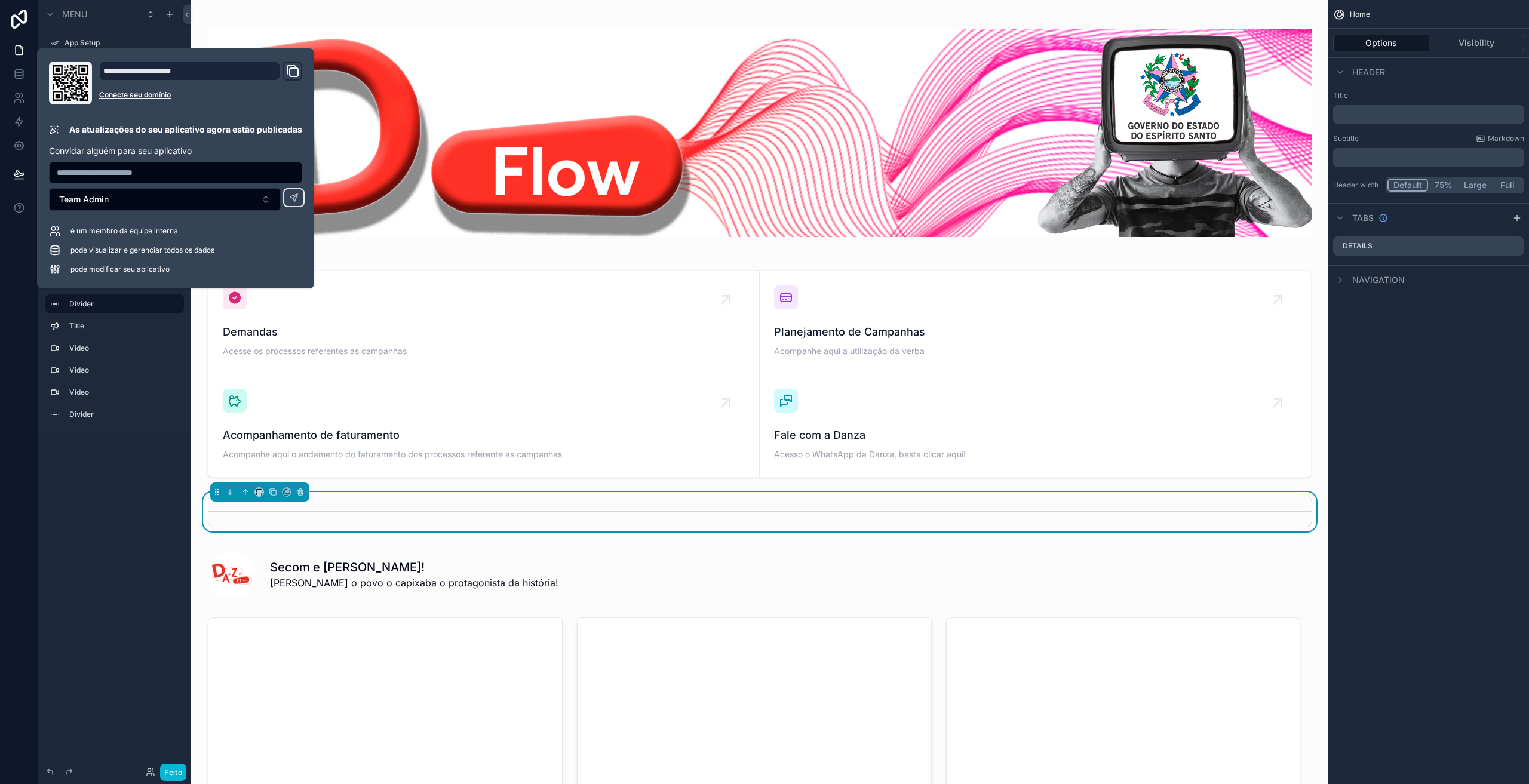
click at [88, 605] on div "Menu App Setup Home Demandas Planejamento de Campanha Acompanhamento Páginas oc…" at bounding box center [115, 384] width 153 height 770
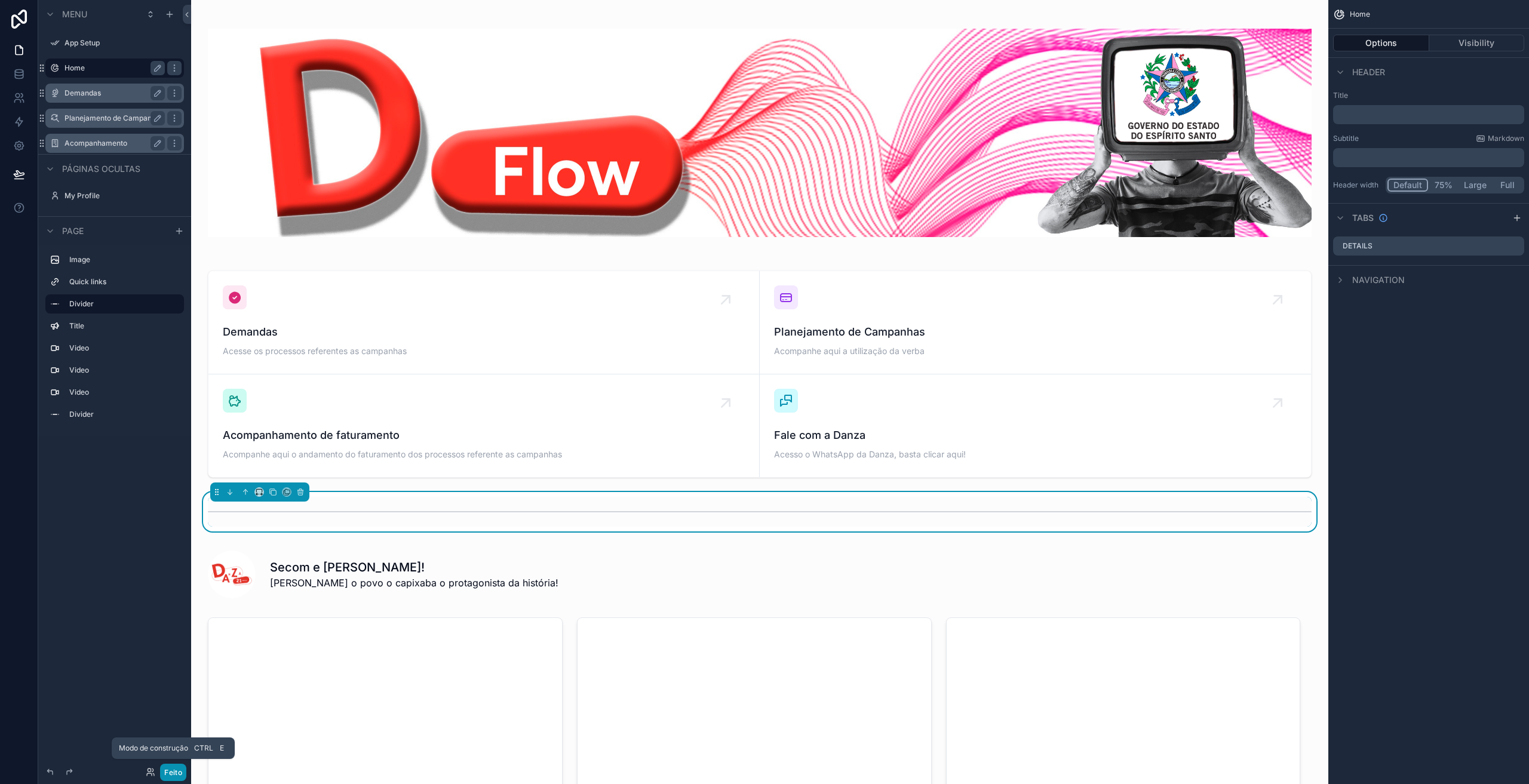
click at [175, 772] on font "Feito" at bounding box center [173, 772] width 18 height 9
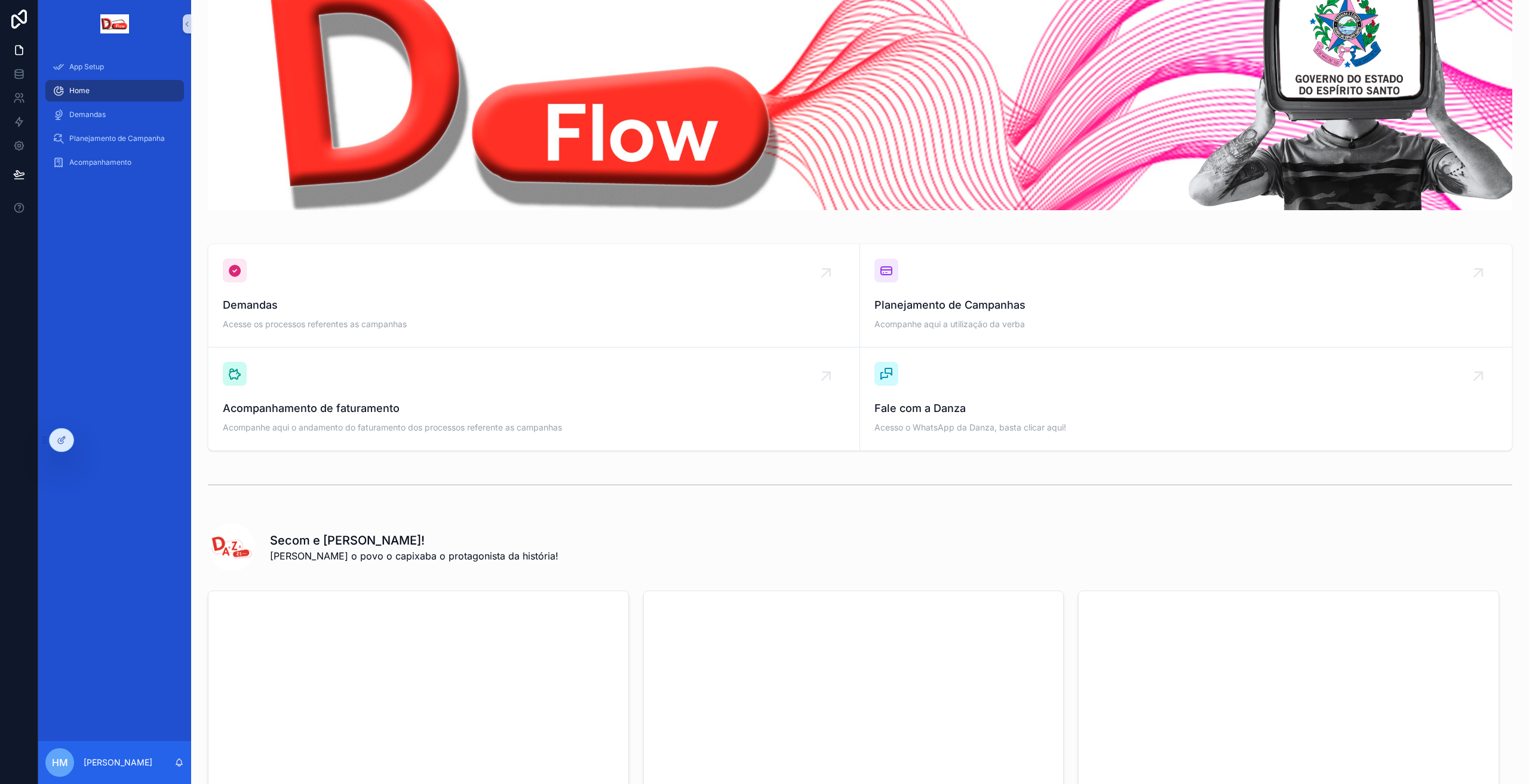
scroll to position [35, 0]
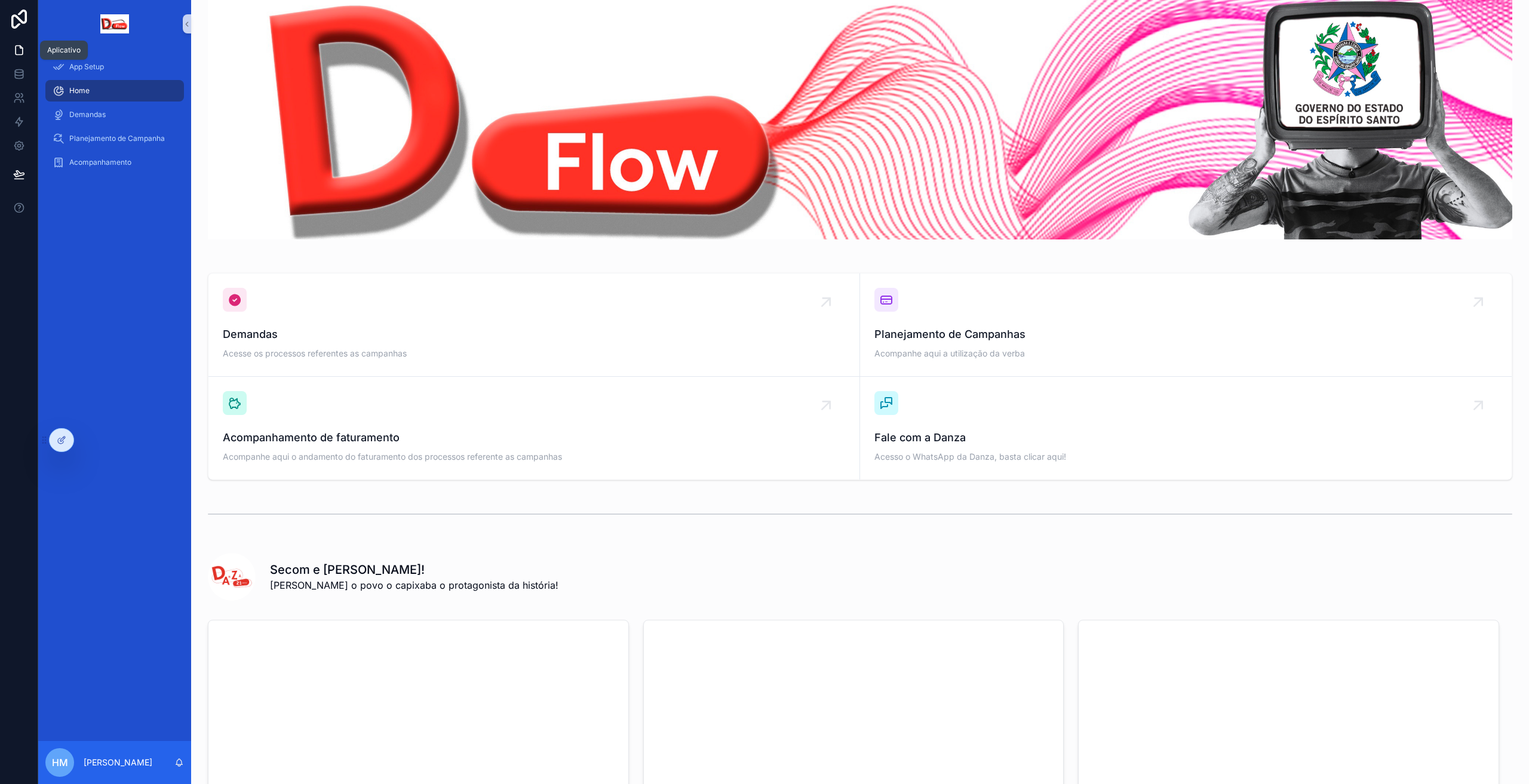
click at [20, 52] on icon at bounding box center [19, 50] width 12 height 12
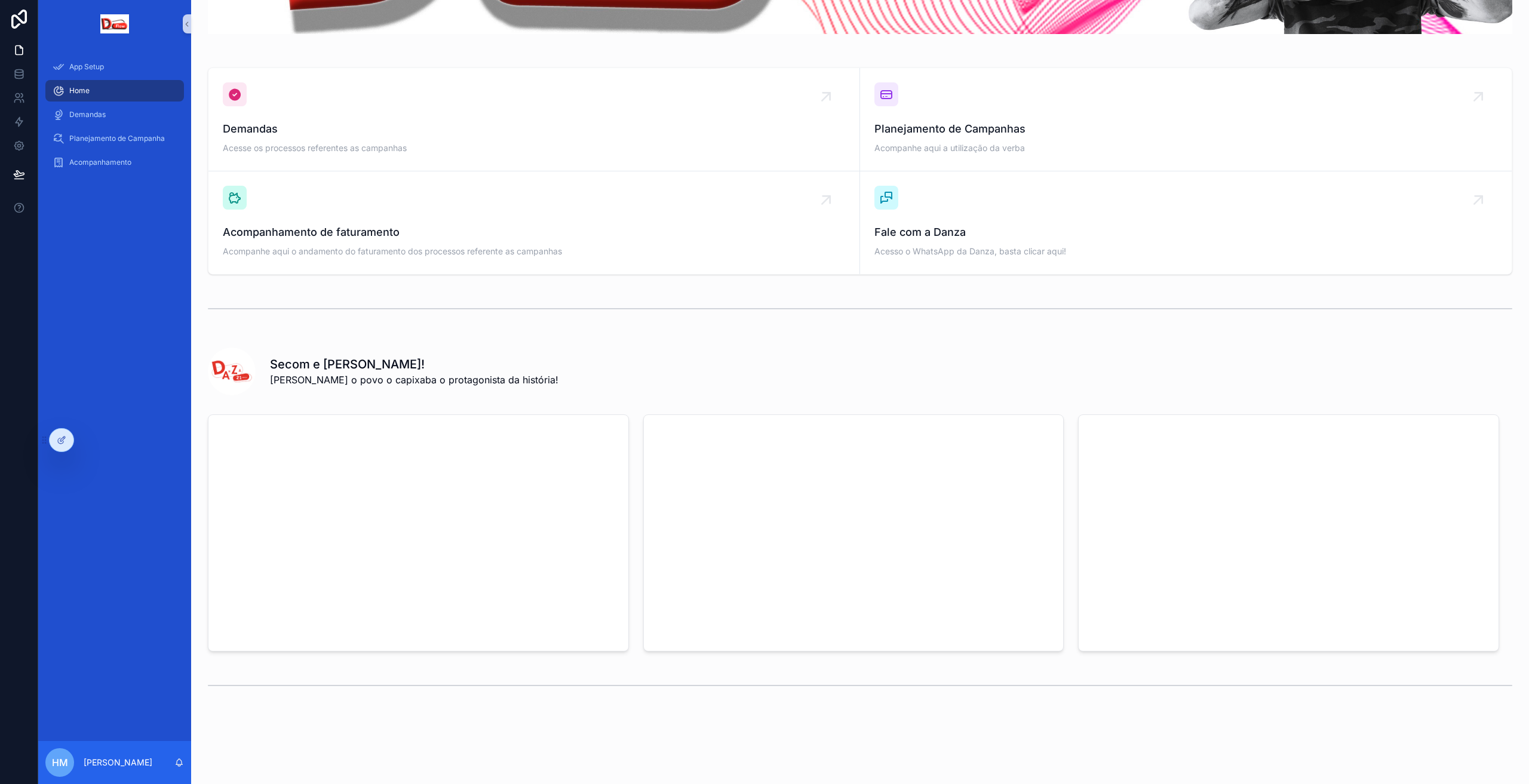
scroll to position [254, 0]
